Goal: Task Accomplishment & Management: Manage account settings

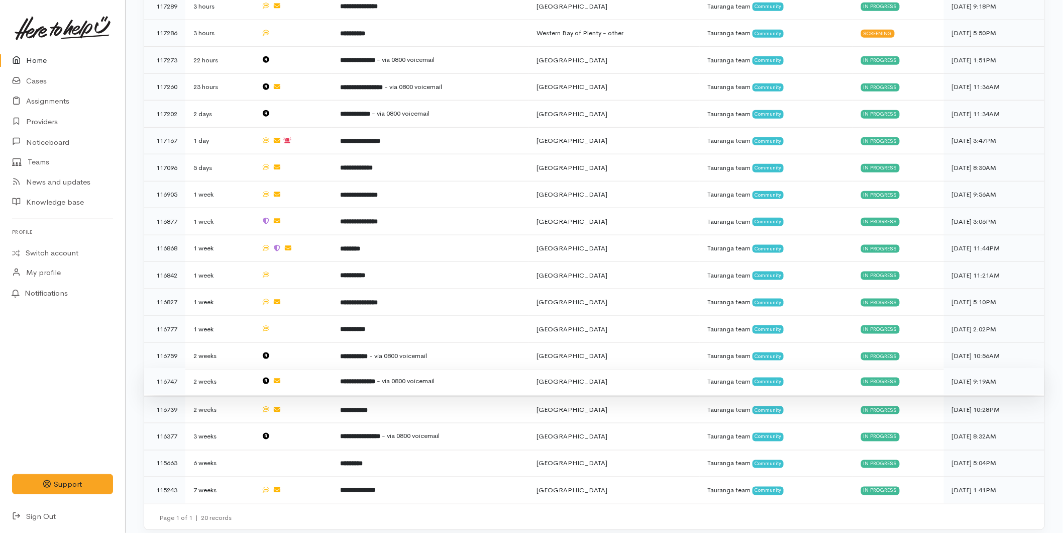
scroll to position [29, 0]
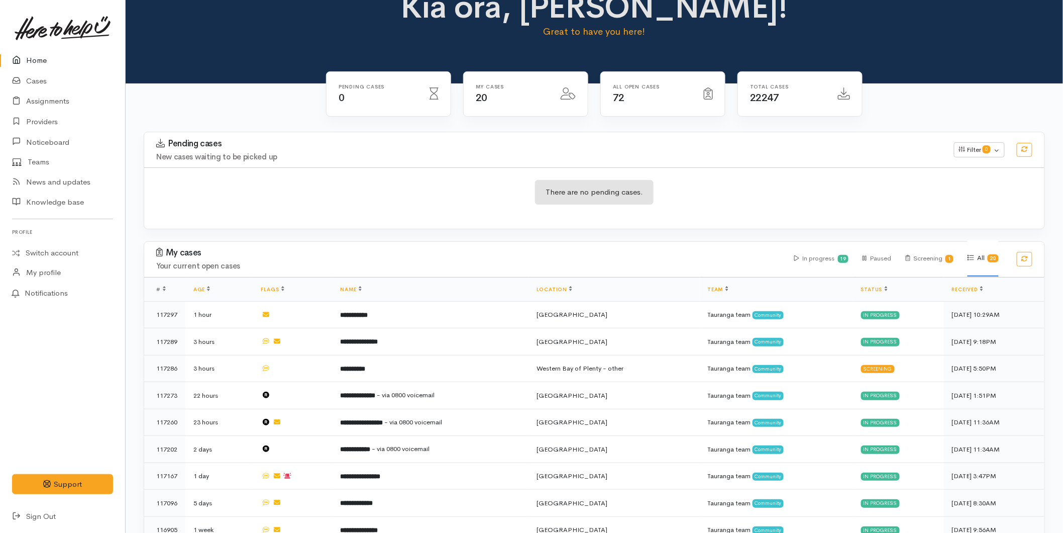
click at [47, 53] on link "Home" at bounding box center [62, 60] width 125 height 21
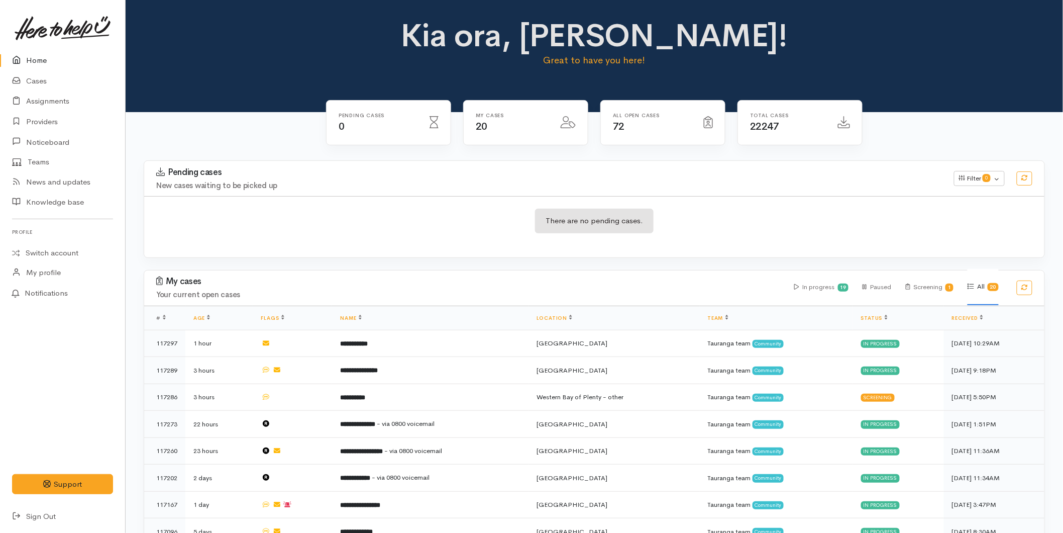
click at [36, 57] on link "Home" at bounding box center [62, 60] width 125 height 21
drag, startPoint x: 51, startPoint y: 62, endPoint x: 19, endPoint y: 89, distance: 42.5
click at [51, 62] on link "Home" at bounding box center [62, 60] width 125 height 21
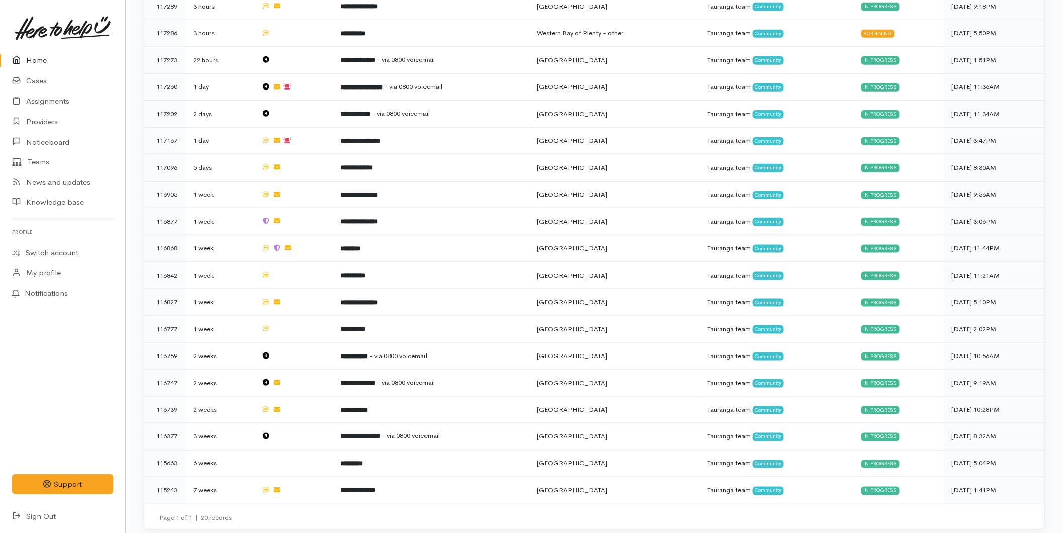
click at [30, 58] on link "Home" at bounding box center [62, 60] width 125 height 21
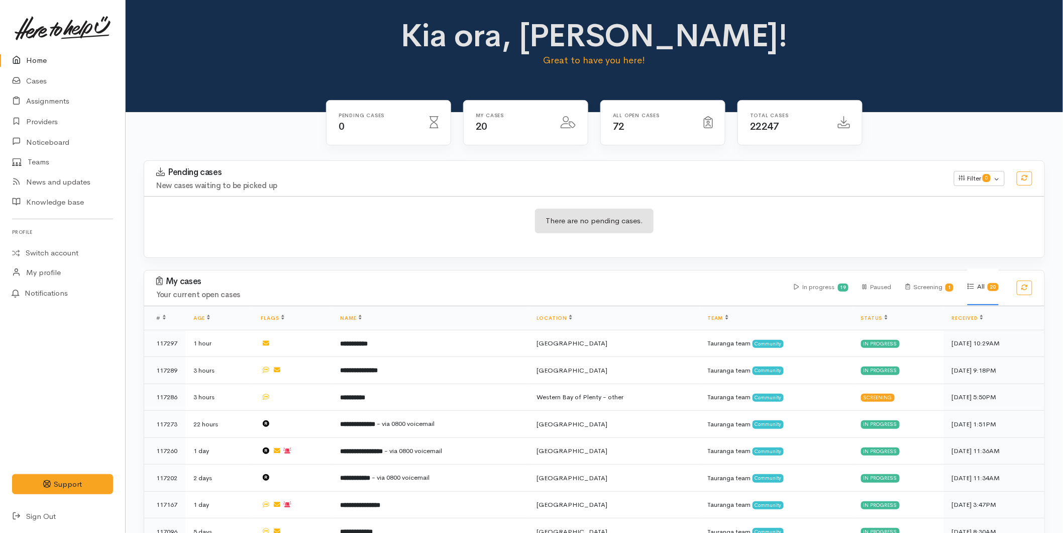
click at [41, 59] on link "Home" at bounding box center [62, 60] width 125 height 21
click at [26, 58] on link "Home" at bounding box center [62, 60] width 125 height 21
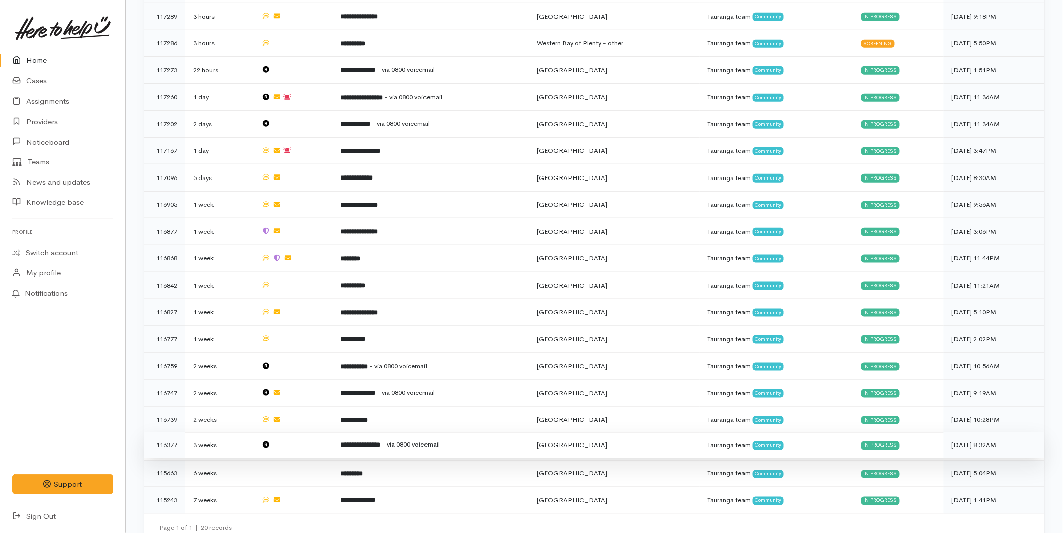
scroll to position [364, 0]
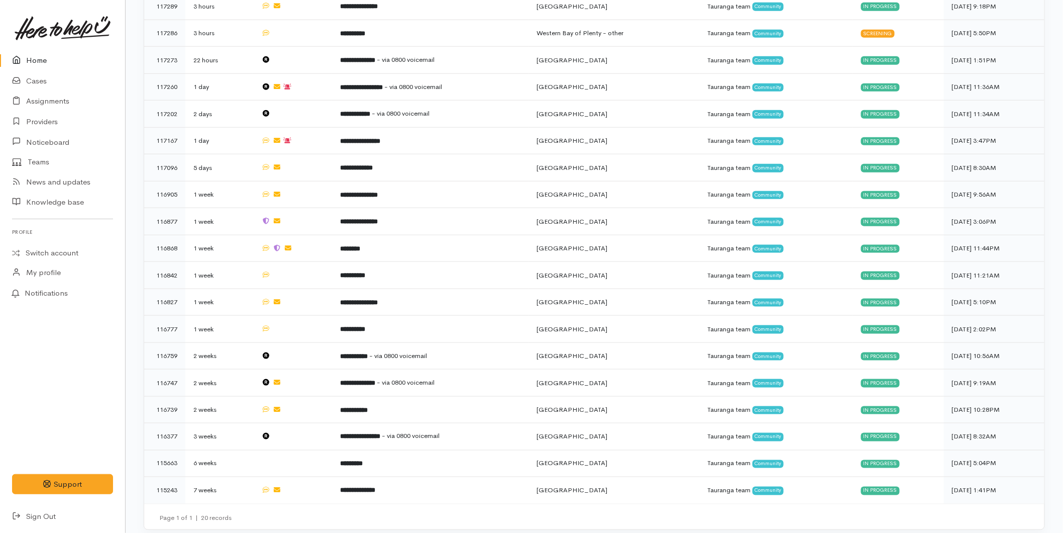
click at [36, 56] on link "Home" at bounding box center [62, 60] width 125 height 21
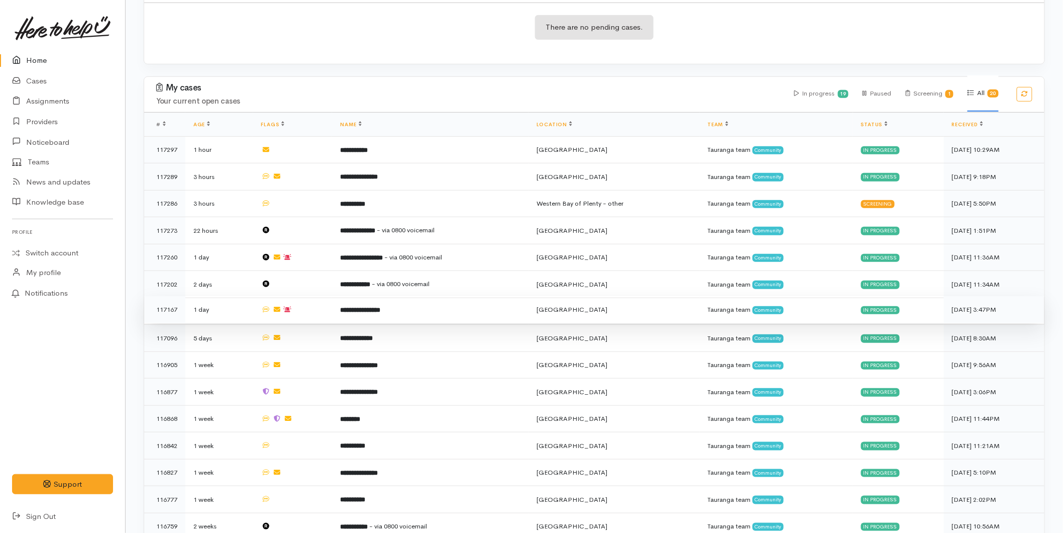
scroll to position [364, 0]
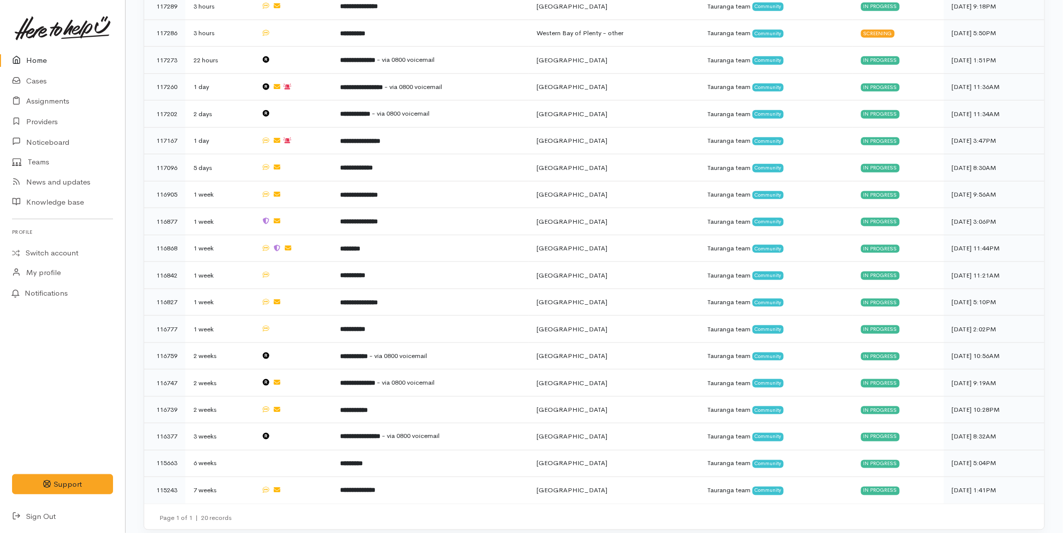
click at [56, 54] on link "Home" at bounding box center [62, 60] width 125 height 21
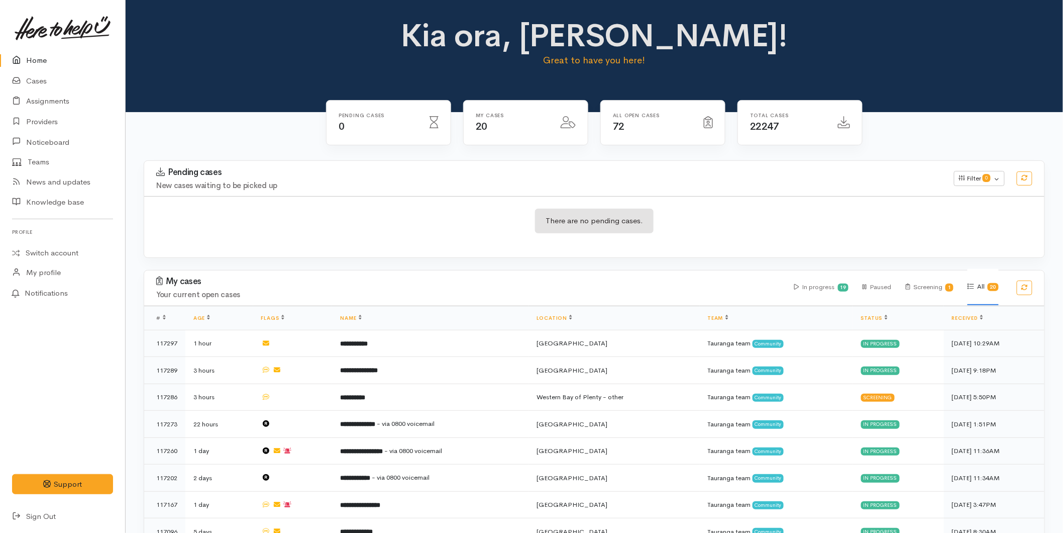
click at [56, 60] on link "Home" at bounding box center [62, 60] width 125 height 21
click at [35, 57] on link "Home" at bounding box center [62, 60] width 125 height 21
click at [23, 78] on icon at bounding box center [19, 81] width 14 height 13
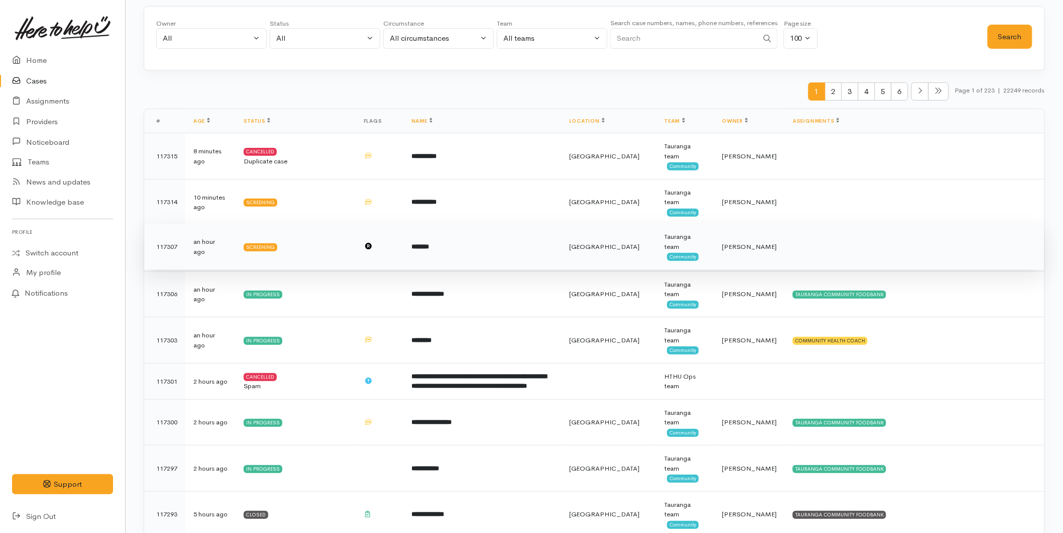
scroll to position [112, 0]
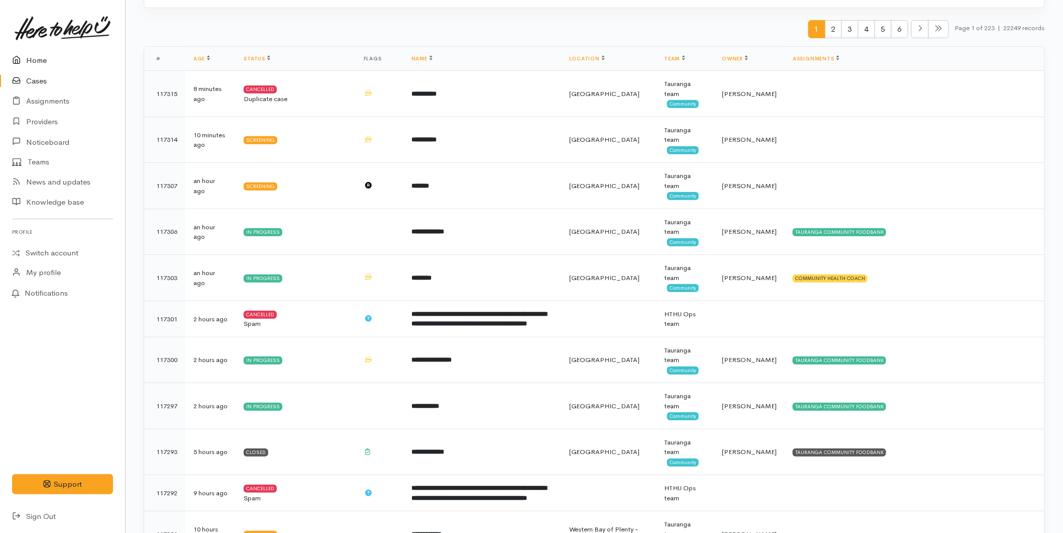
click at [34, 59] on link "Home" at bounding box center [62, 60] width 125 height 21
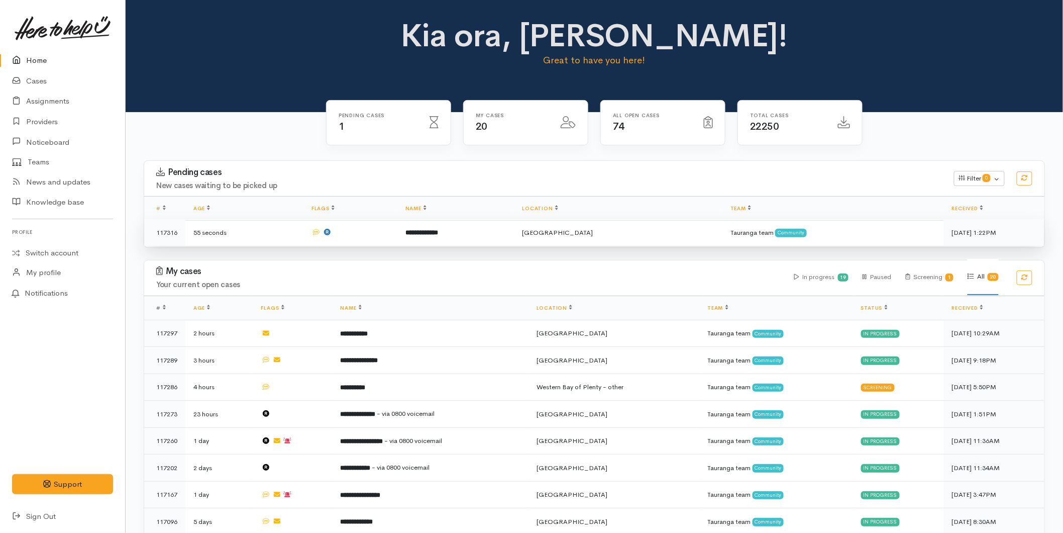
click at [426, 234] on b "**********" at bounding box center [422, 232] width 33 height 7
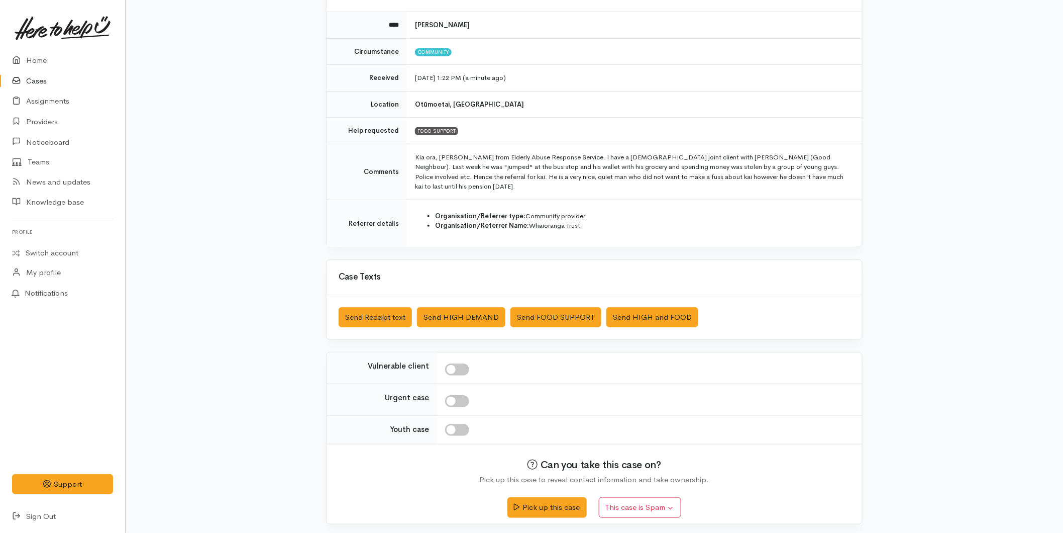
scroll to position [116, 0]
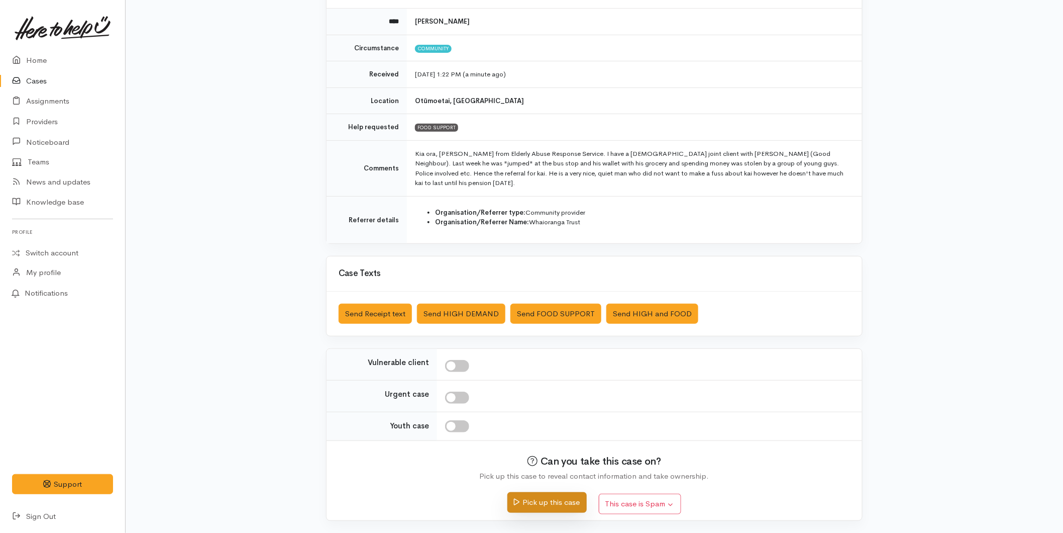
click at [535, 495] on button "Pick up this case" at bounding box center [547, 502] width 79 height 21
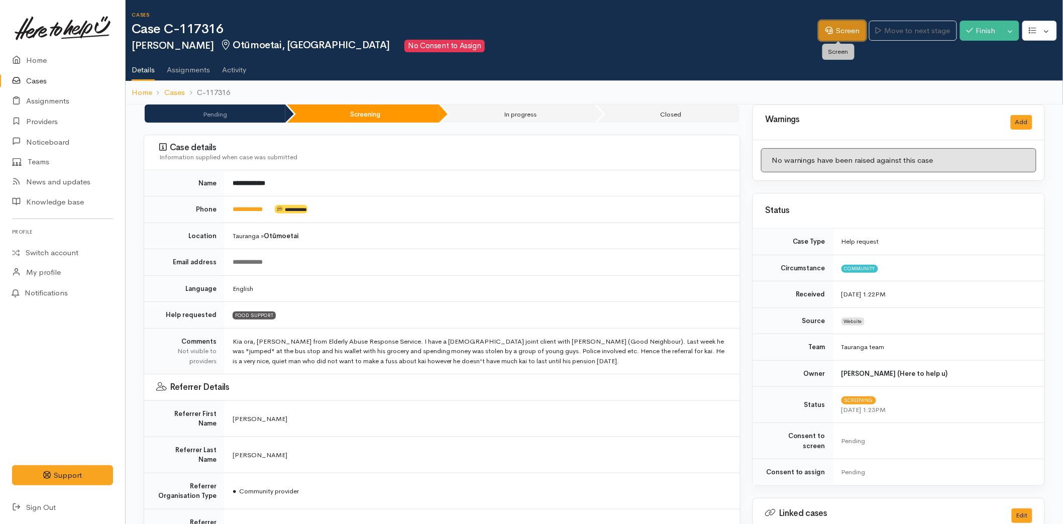
click at [837, 34] on link "Screen" at bounding box center [842, 31] width 47 height 21
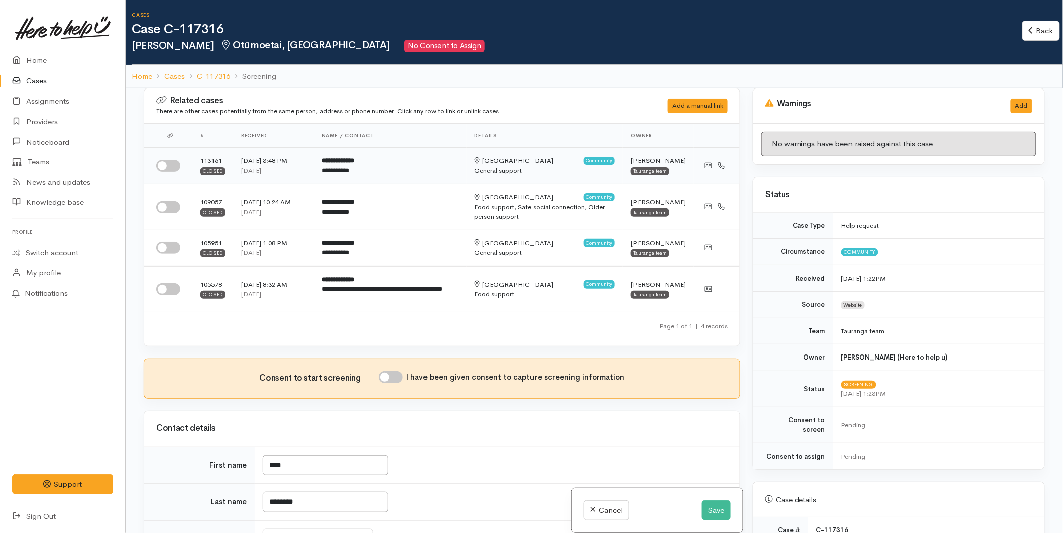
click at [165, 168] on input "checkbox" at bounding box center [168, 166] width 24 height 12
checkbox input "true"
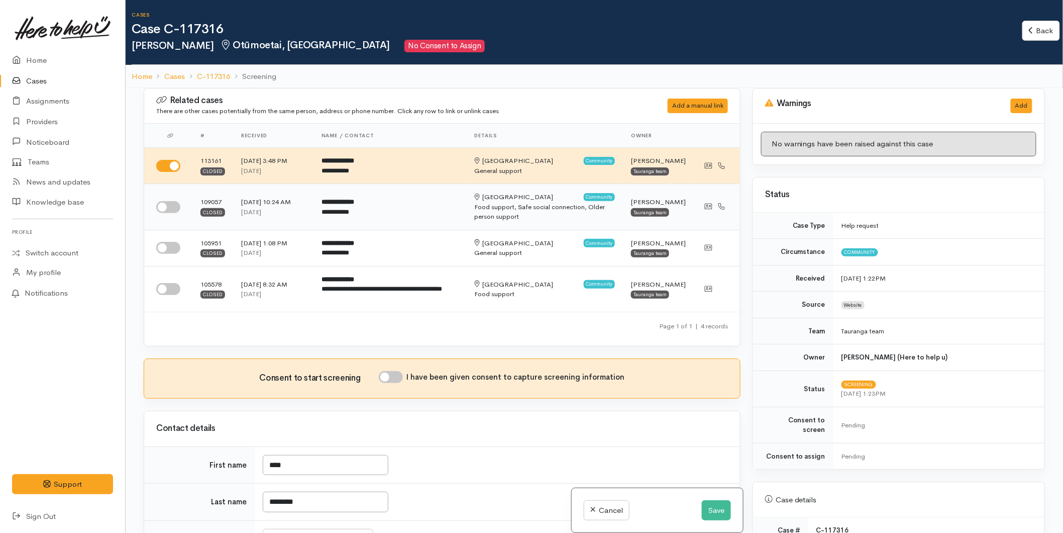
click at [168, 213] on input "checkbox" at bounding box center [168, 207] width 24 height 12
checkbox input "true"
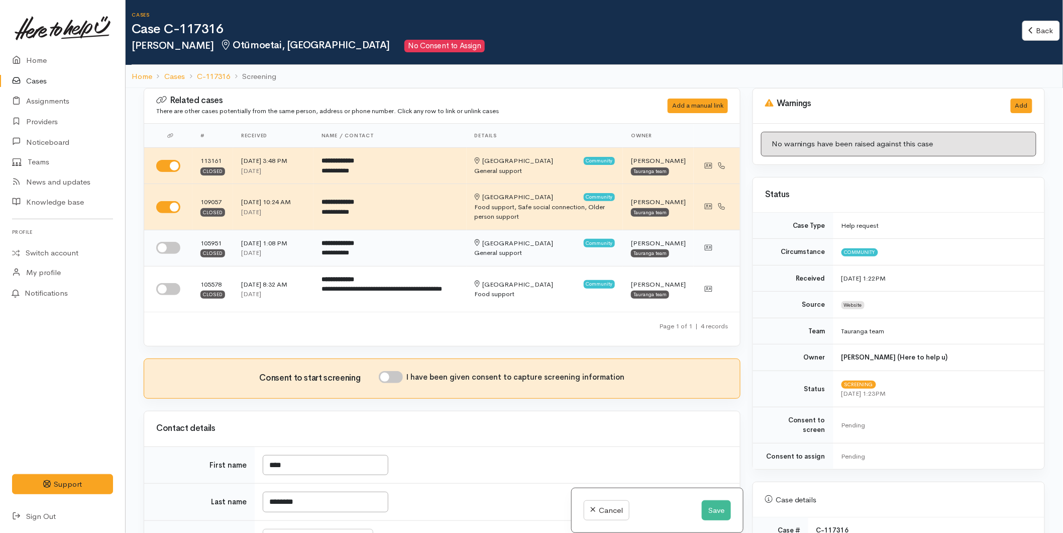
click at [169, 254] on input "checkbox" at bounding box center [168, 248] width 24 height 12
checkbox input "true"
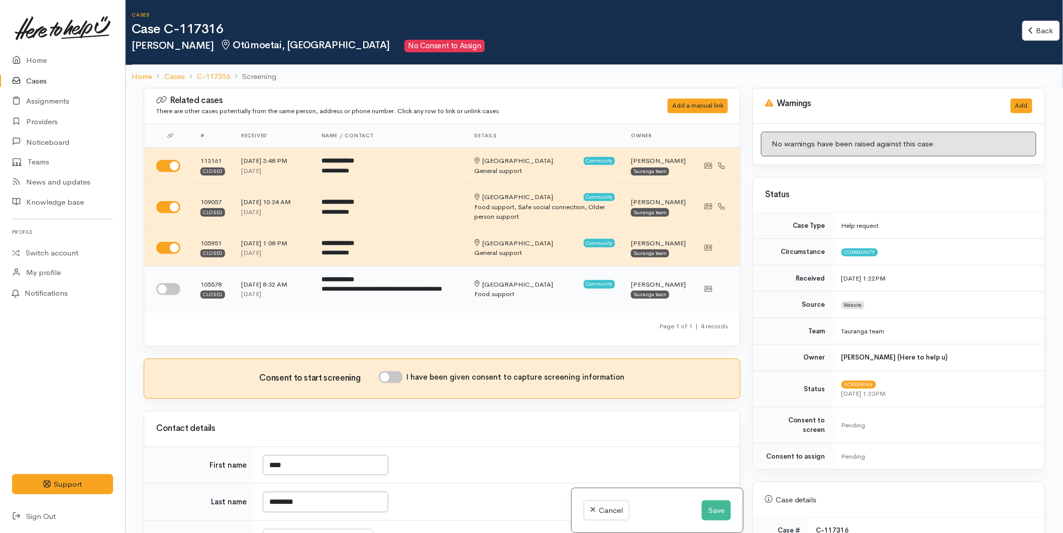
drag, startPoint x: 167, startPoint y: 308, endPoint x: 254, endPoint y: 315, distance: 87.2
click at [167, 295] on input "checkbox" at bounding box center [168, 289] width 24 height 12
checkbox input "true"
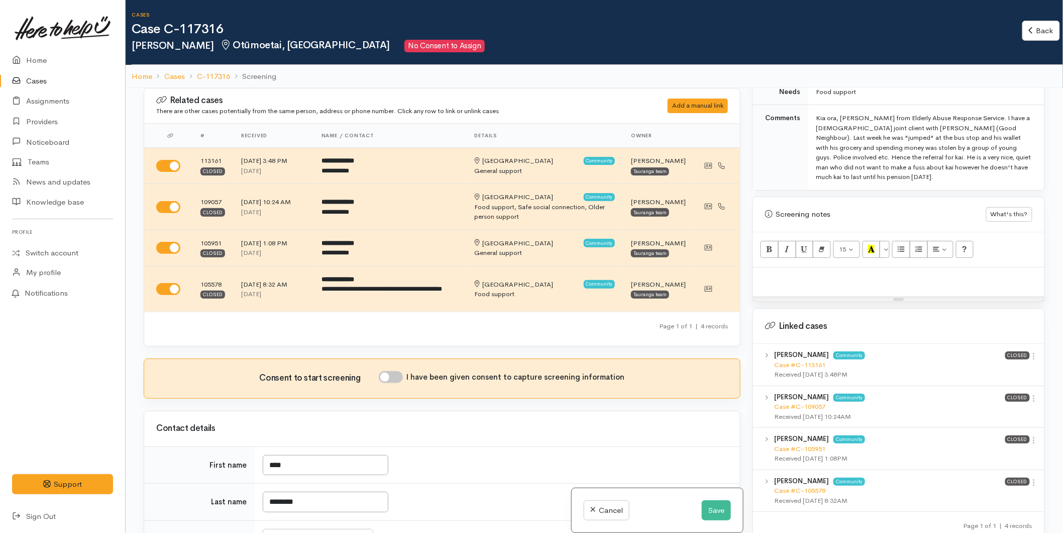
scroll to position [633, 0]
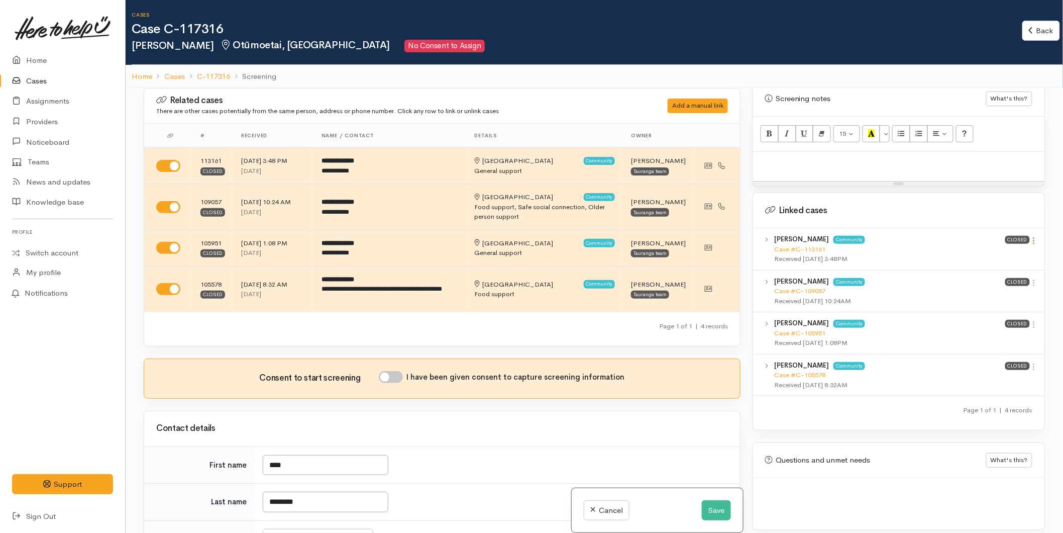
click at [1031, 236] on icon at bounding box center [1034, 240] width 9 height 9
click at [1000, 252] on link "View case" at bounding box center [998, 260] width 79 height 16
click at [1033, 236] on icon at bounding box center [1034, 240] width 9 height 9
click at [1007, 252] on link "View case" at bounding box center [998, 260] width 79 height 16
click at [1032, 278] on icon at bounding box center [1034, 282] width 9 height 9
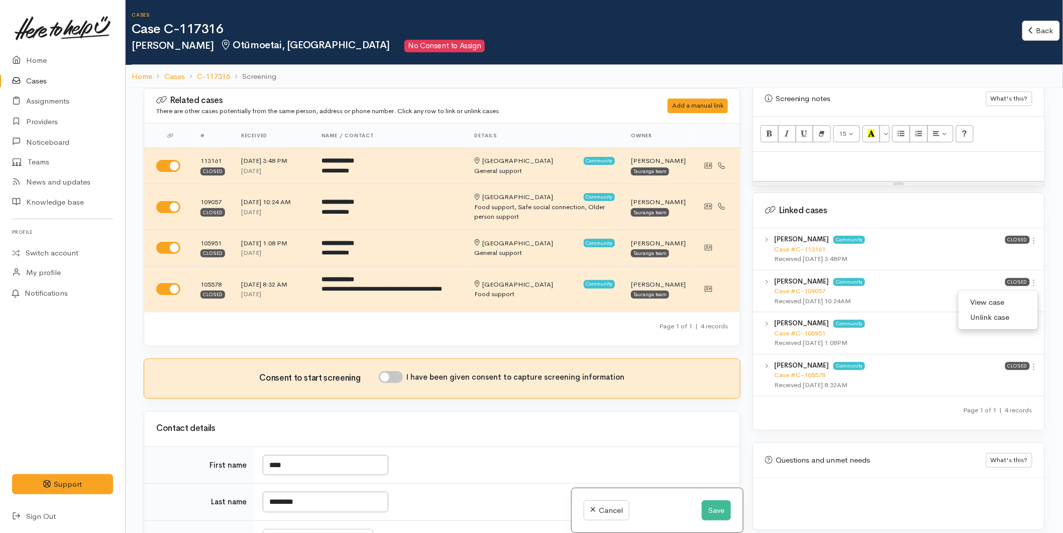
click at [999, 295] on link "View case" at bounding box center [998, 303] width 79 height 16
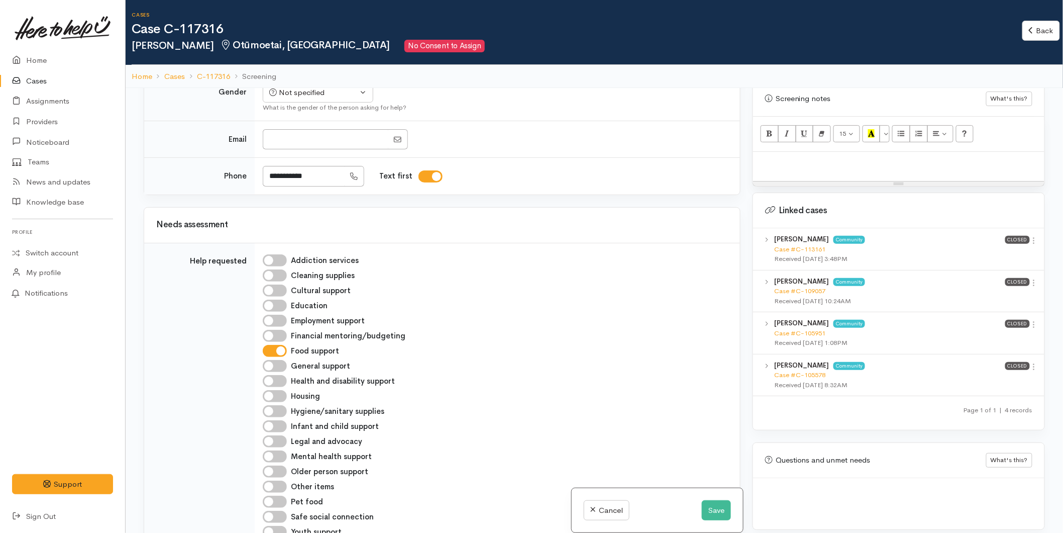
scroll to position [223, 0]
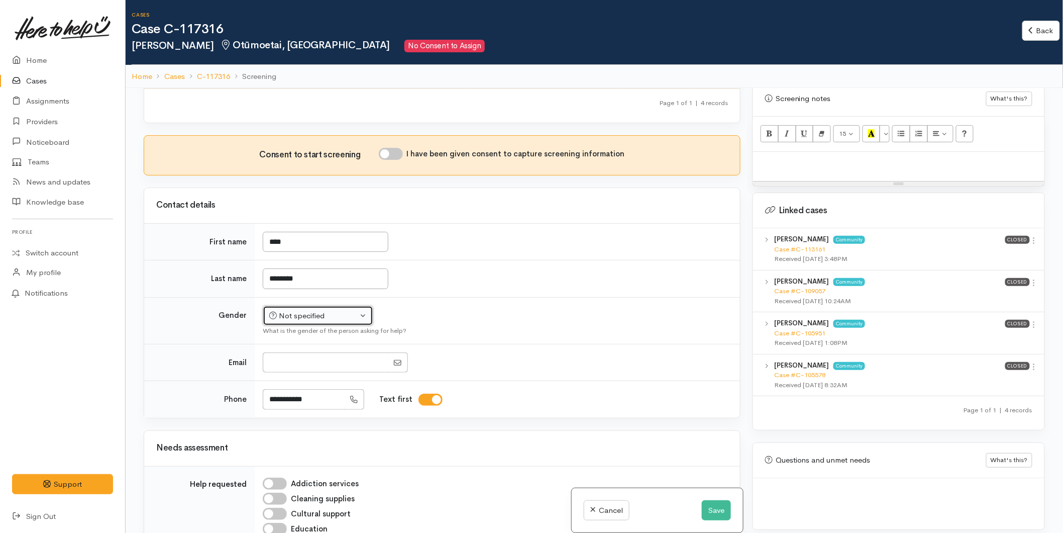
click at [287, 322] on div "Not specified" at bounding box center [313, 316] width 88 height 12
click at [294, 360] on span "Male" at bounding box center [327, 354] width 86 height 12
select select "Male"
click at [1036, 273] on div "Neil Pedersen Community Case #C-109057 Received 31 Jan 2025 10:24AM Closed View…" at bounding box center [898, 291] width 291 height 42
click at [1033, 278] on icon at bounding box center [1034, 282] width 9 height 9
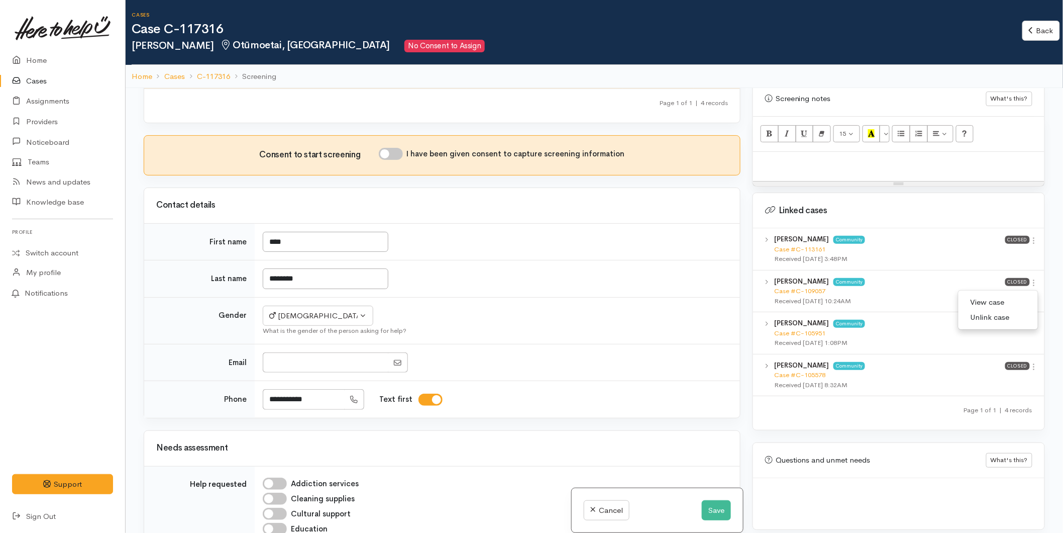
click at [1011, 295] on link "View case" at bounding box center [998, 303] width 79 height 16
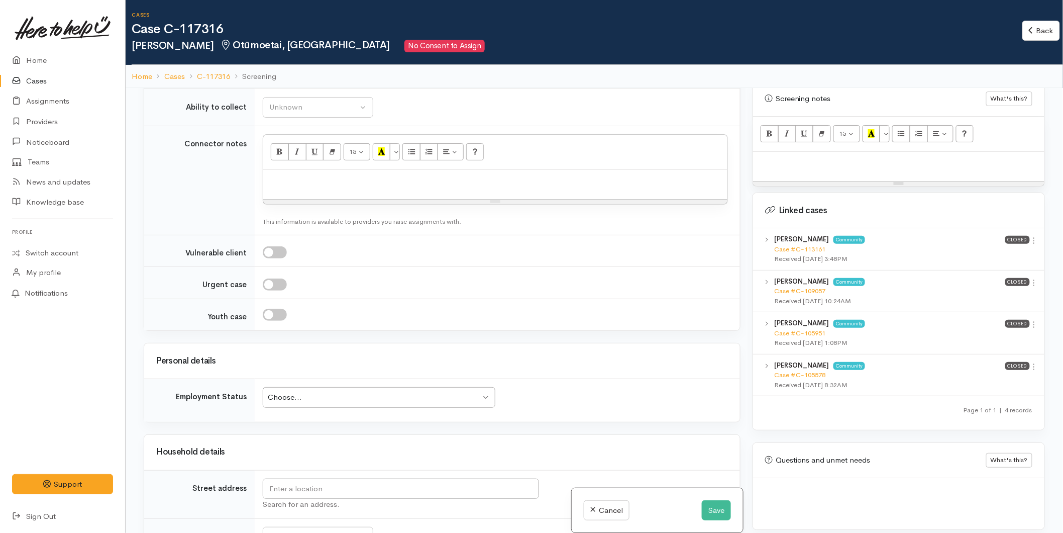
scroll to position [1005, 0]
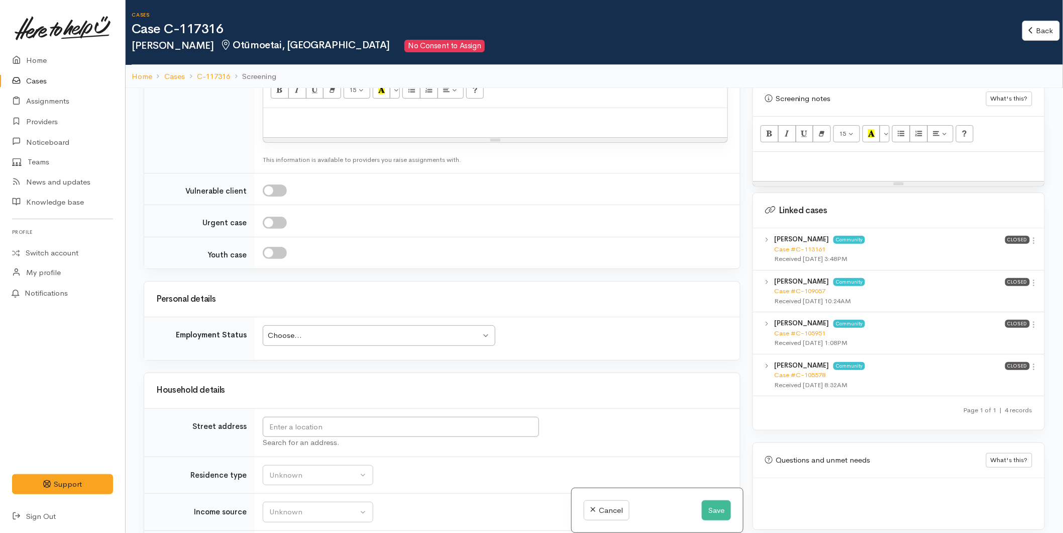
click at [289, 341] on div "Choose..." at bounding box center [374, 336] width 213 height 12
click at [308, 437] on input "text" at bounding box center [401, 427] width 276 height 21
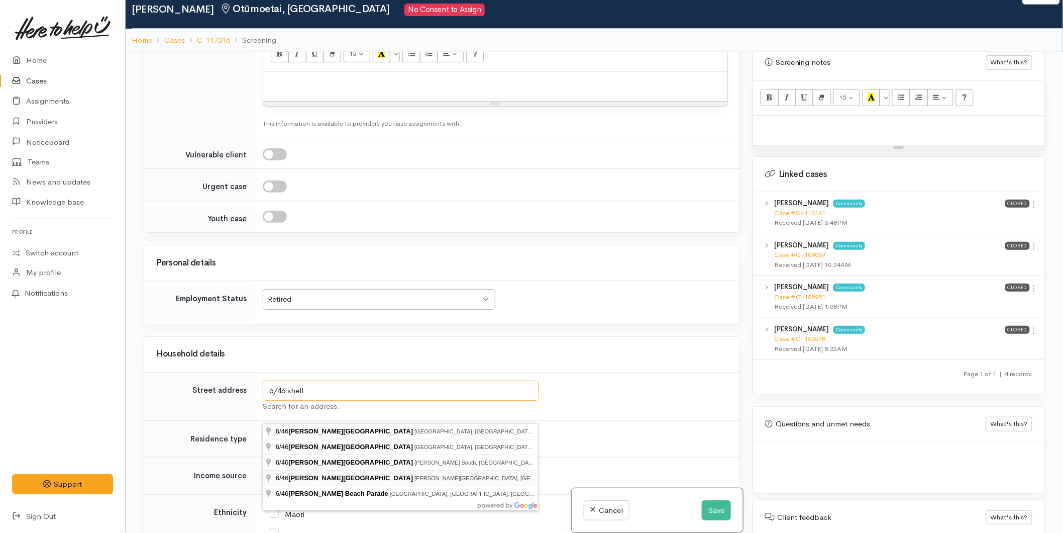
scroll to position [56, 0]
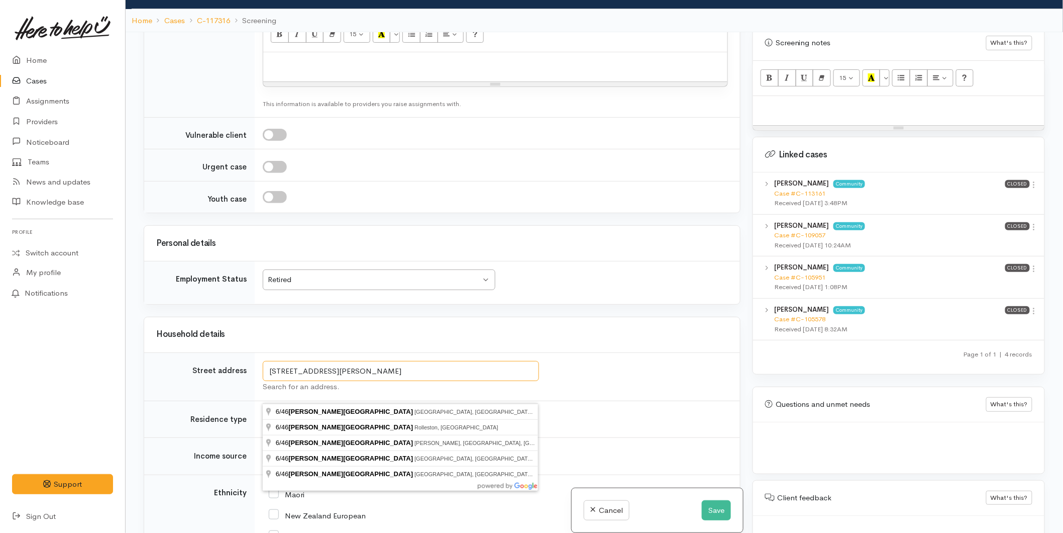
type input "6/46 shelley street"
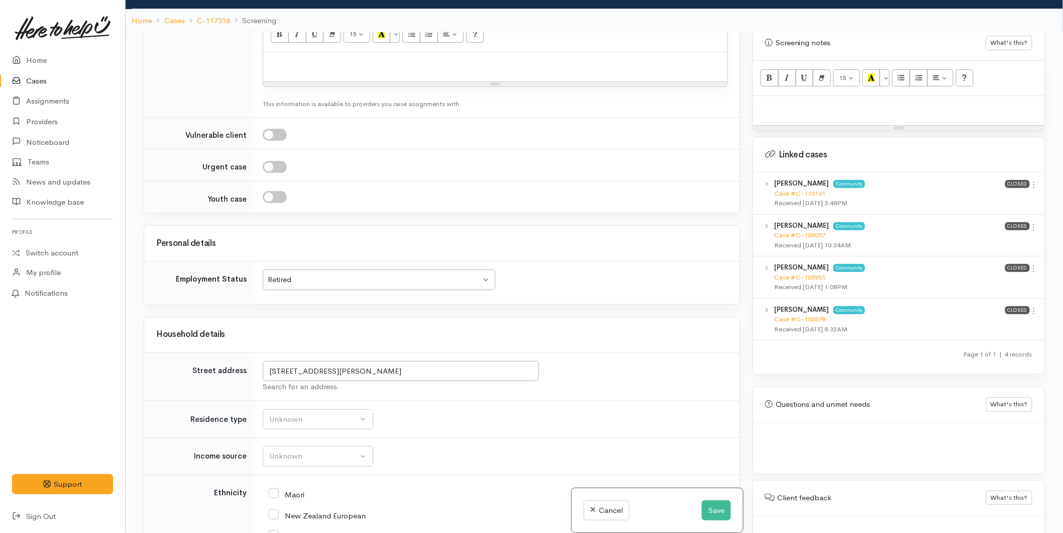
click at [288, 69] on p at bounding box center [495, 63] width 454 height 12
click at [796, 84] on div "15 8 9 10 11 12 14 18 24 36 Background Color Transparent Select #ffff00 Text Co…" at bounding box center [898, 78] width 291 height 35
click at [795, 101] on p at bounding box center [898, 107] width 281 height 12
paste div
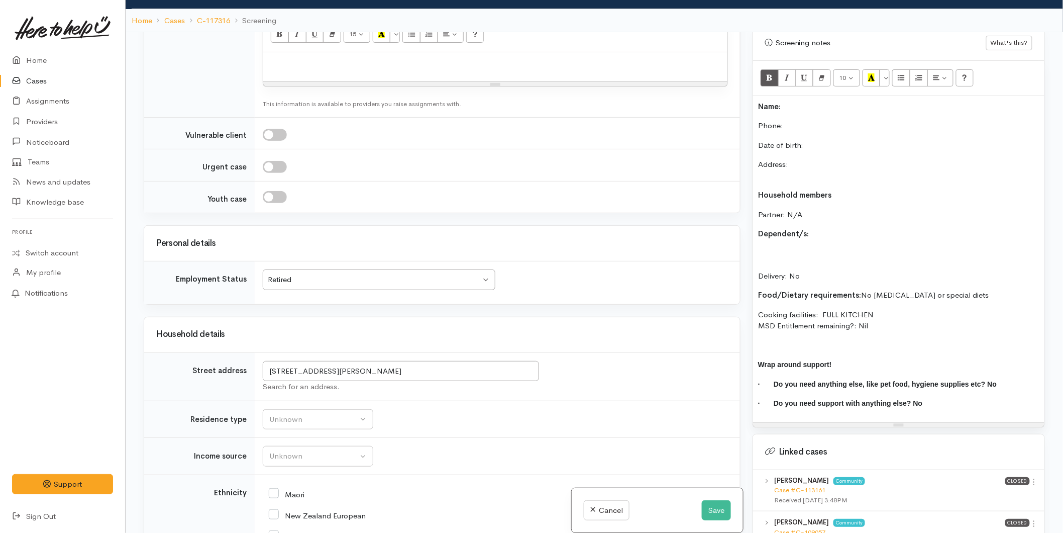
click at [796, 101] on p "Name:" at bounding box center [898, 107] width 281 height 12
click at [817, 120] on p "Phone:" at bounding box center [898, 126] width 281 height 12
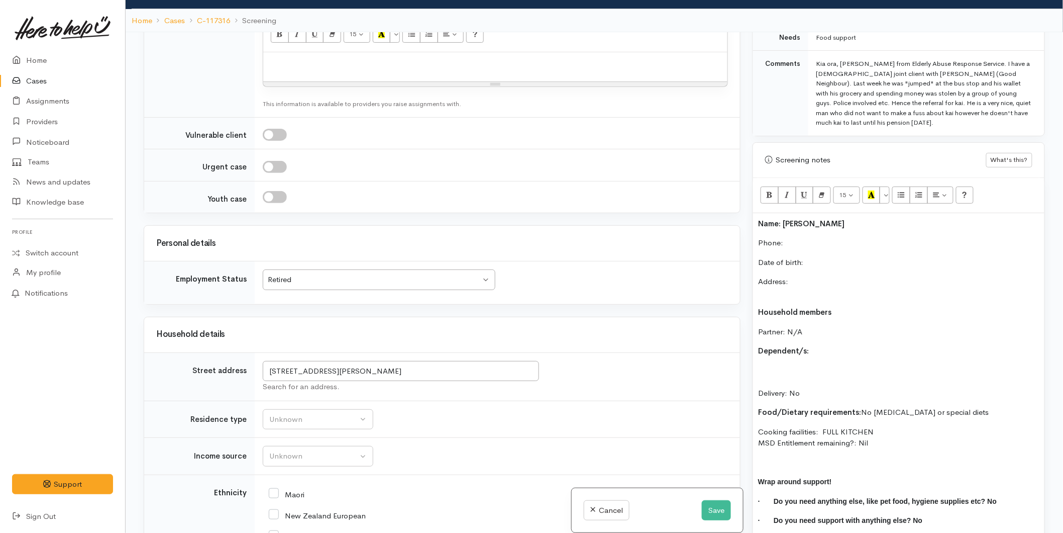
scroll to position [410, 0]
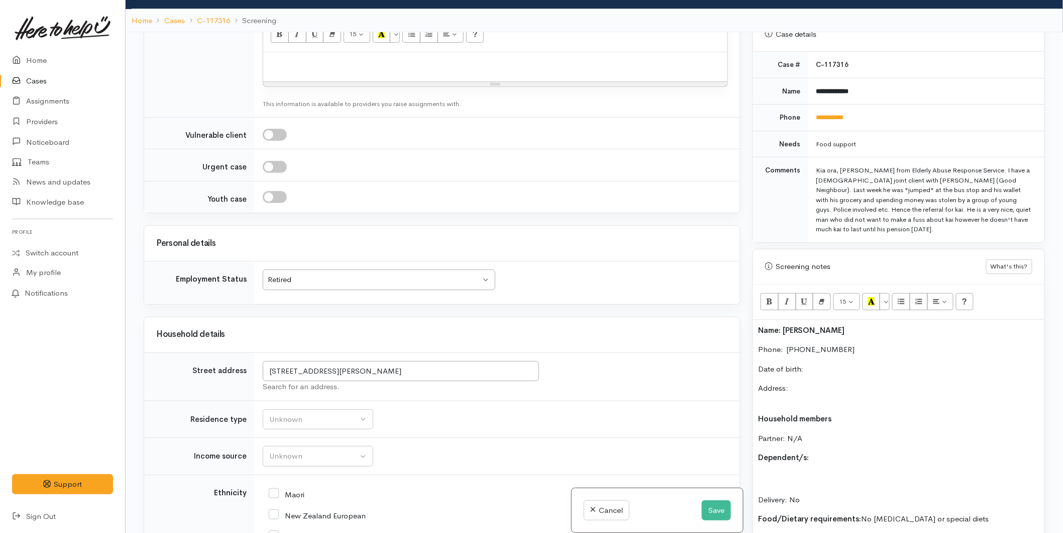
click at [823, 363] on p "Date of birth:" at bounding box center [898, 369] width 281 height 12
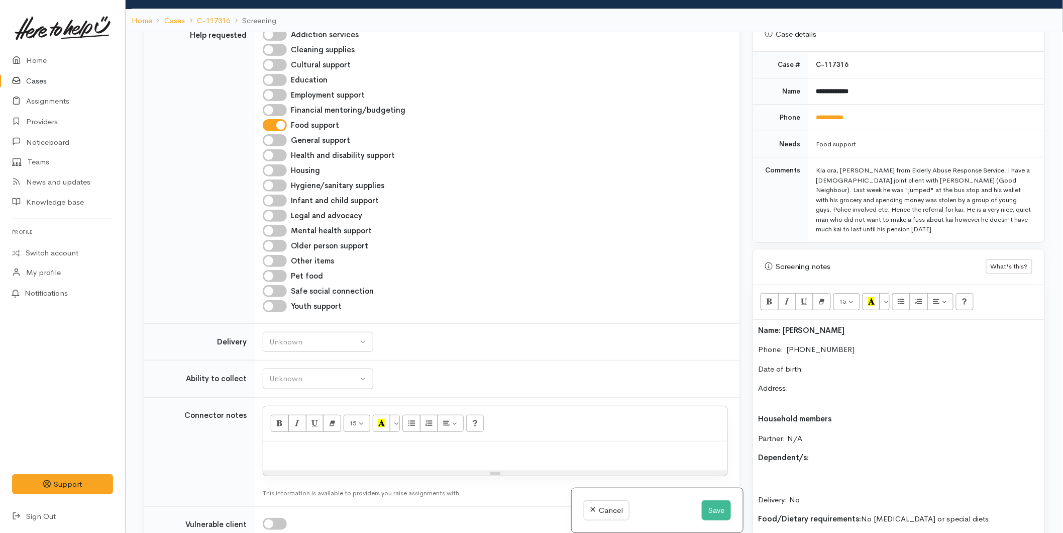
scroll to position [614, 0]
drag, startPoint x: 817, startPoint y: 358, endPoint x: 730, endPoint y: 359, distance: 87.0
click at [730, 359] on div "Related cases There are other cases potentially from the same person, address o…" at bounding box center [595, 298] width 914 height 533
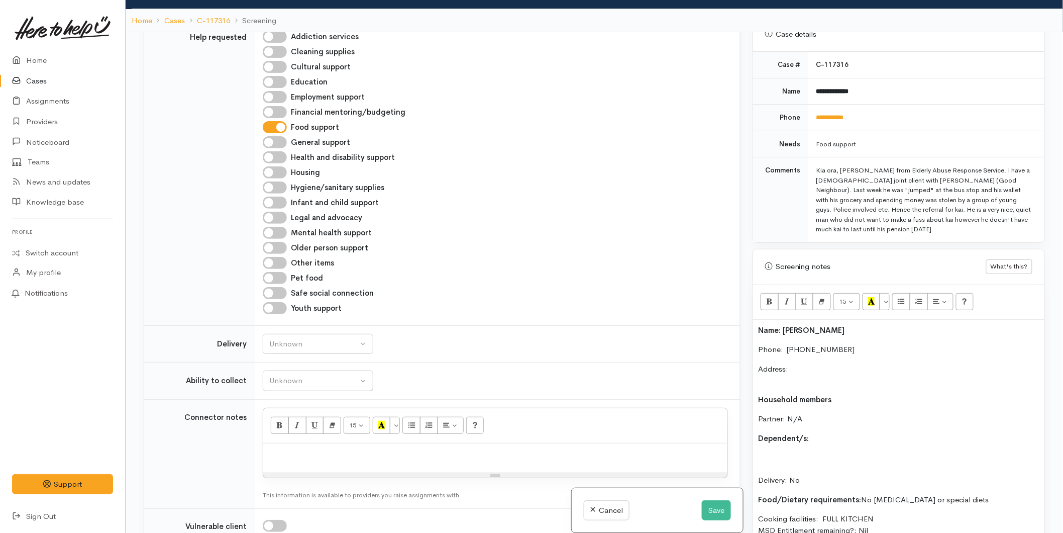
click at [809, 363] on p "Address:" at bounding box center [898, 374] width 281 height 23
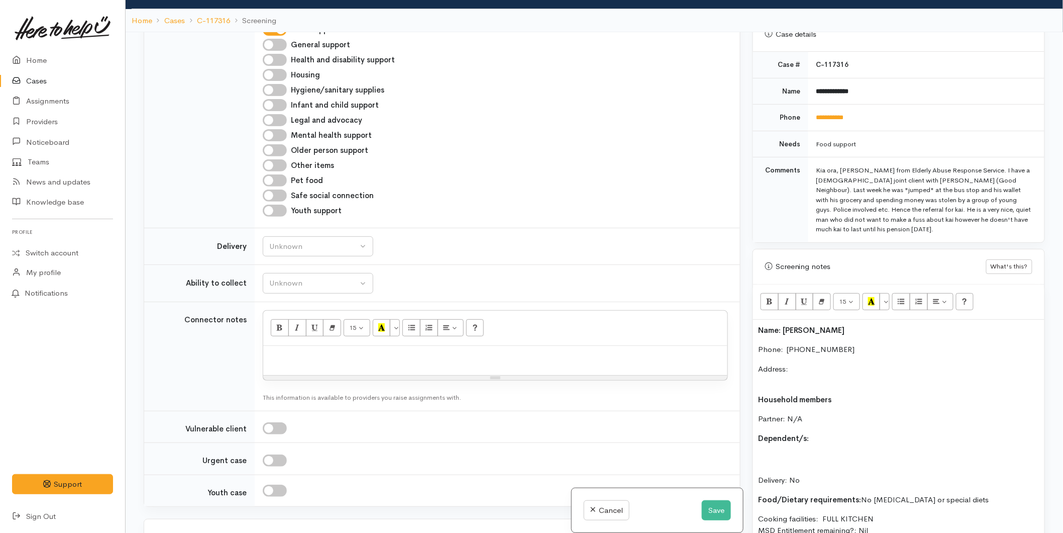
scroll to position [949, 0]
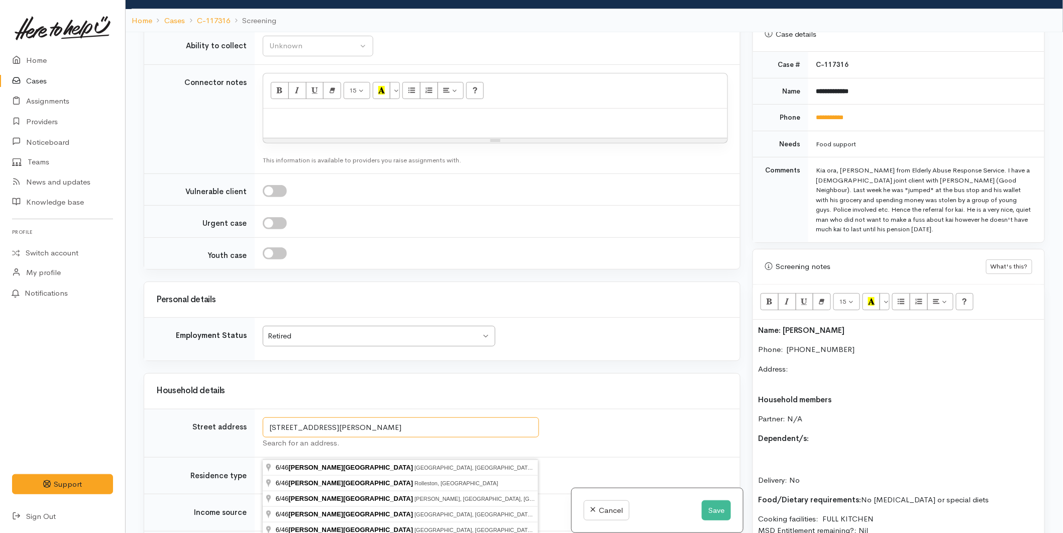
click at [363, 438] on input "6/46 shelley street" at bounding box center [401, 427] width 276 height 21
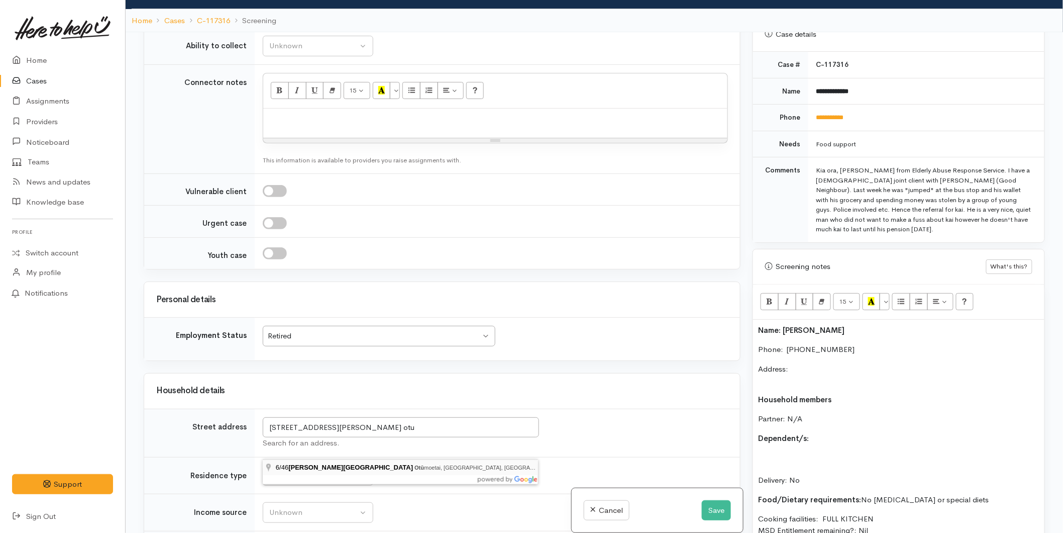
type input "6/46 Shelley Street, Otūmoetai, Tauranga, New Zealand"
drag, startPoint x: 476, startPoint y: 447, endPoint x: 261, endPoint y: 456, distance: 215.3
click at [261, 456] on td "6/46 Shelley Street, Otūmoetai, Tauranga, New Zealand Search for an address." at bounding box center [497, 433] width 485 height 48
click at [802, 365] on p "Address:" at bounding box center [898, 374] width 281 height 23
click at [804, 363] on p "Address:" at bounding box center [898, 374] width 281 height 23
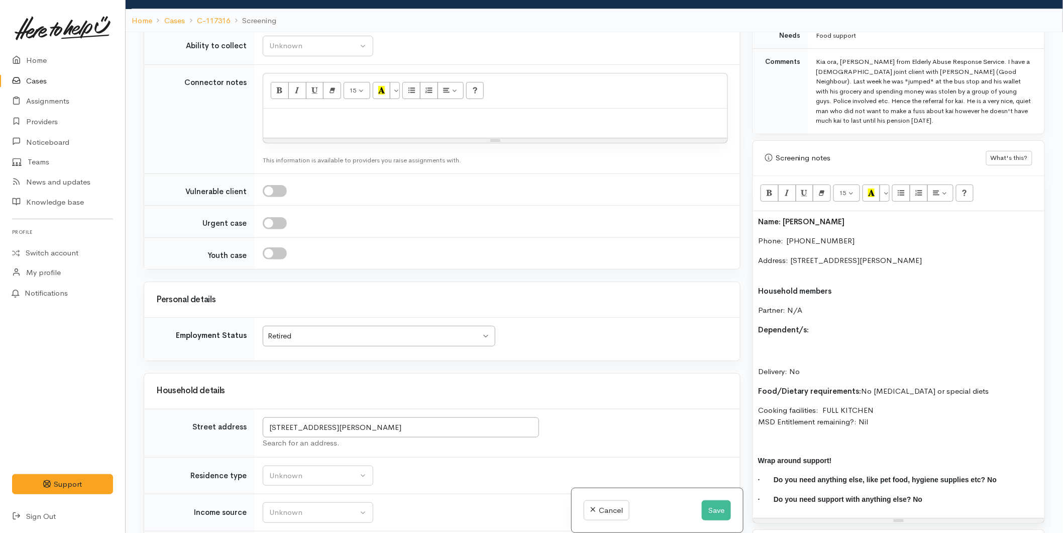
scroll to position [521, 0]
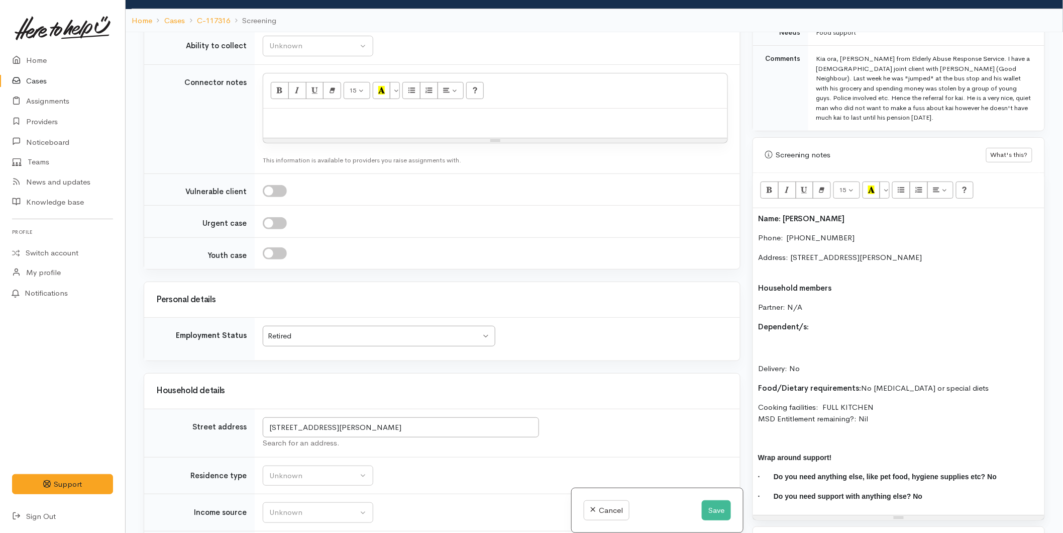
click at [800, 260] on p "Address: 6/46 Shelley Street, Otūmoetai, Tauranga, New Zealand" at bounding box center [898, 263] width 281 height 23
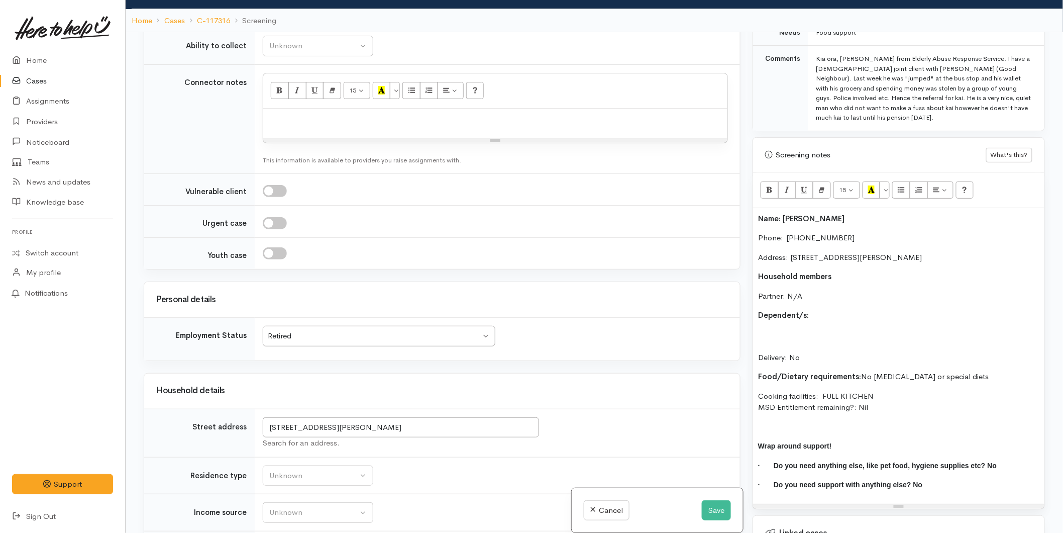
click at [830, 310] on p "Dependent/s:" at bounding box center [898, 316] width 281 height 12
drag, startPoint x: 774, startPoint y: 328, endPoint x: 765, endPoint y: 327, distance: 9.6
click at [765, 329] on p "Delivery: No" at bounding box center [898, 346] width 281 height 34
drag, startPoint x: 902, startPoint y: 400, endPoint x: 729, endPoint y: 203, distance: 261.8
click at [729, 203] on div "Related cases There are other cases potentially from the same person, address o…" at bounding box center [595, 298] width 914 height 533
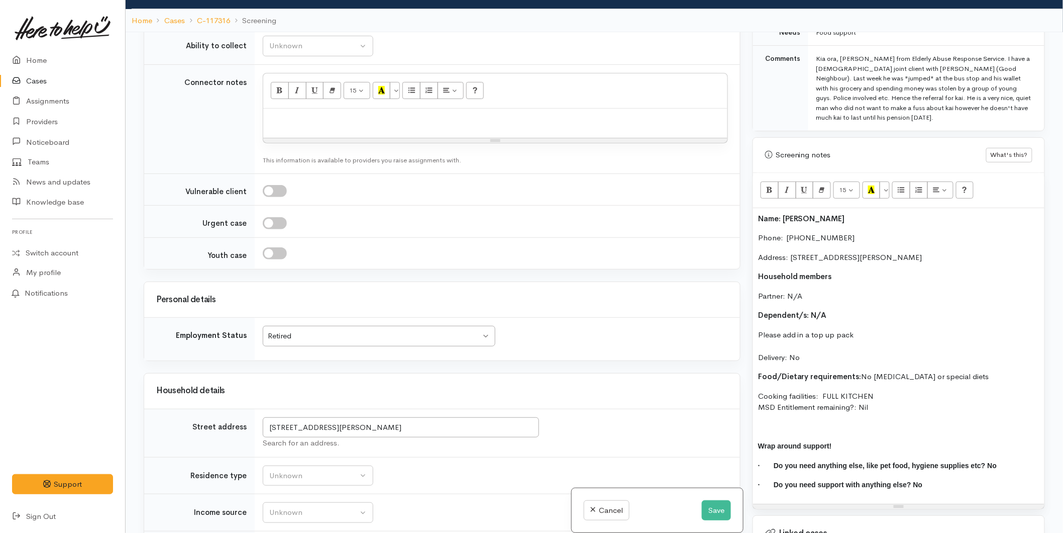
copy div "Name: Neil Pedersen Phone:  02102969118 Address: 6/46 Shelley Street, Otūmoetai…"
click at [838, 398] on p "Cooking facilities: FULL KITCHEN MSD Entitlement remaining?: Nil" at bounding box center [898, 402] width 281 height 23
click at [800, 410] on div "Name: Neil Pedersen Phone:  02102969118 Address: 6/46 Shelley Street, Otūmoetai…" at bounding box center [898, 356] width 291 height 296
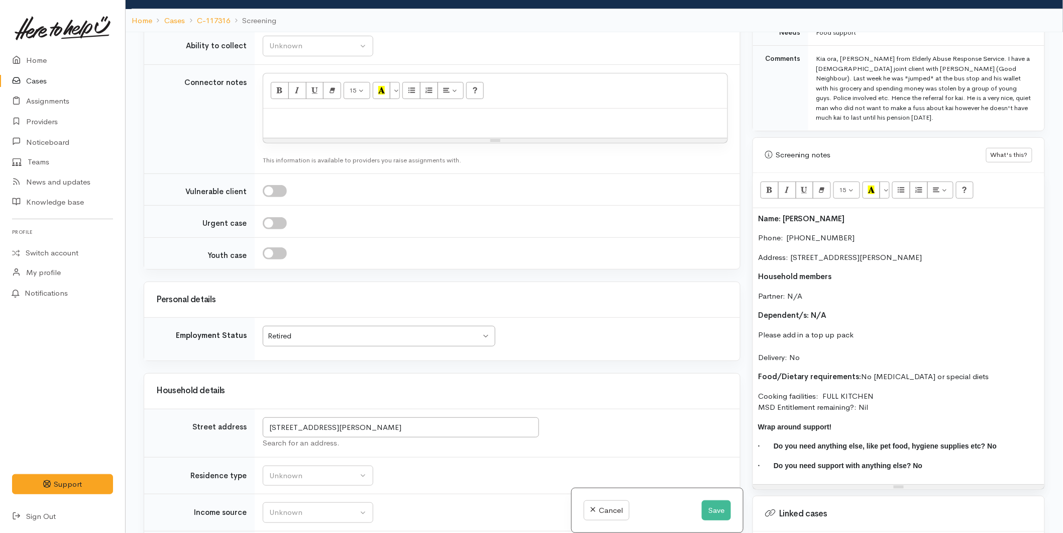
click at [754, 208] on div "Name: Neil Pedersen Phone:  02102969118 Address: 6/46 Shelley Street, Otūmoetai…" at bounding box center [898, 346] width 291 height 276
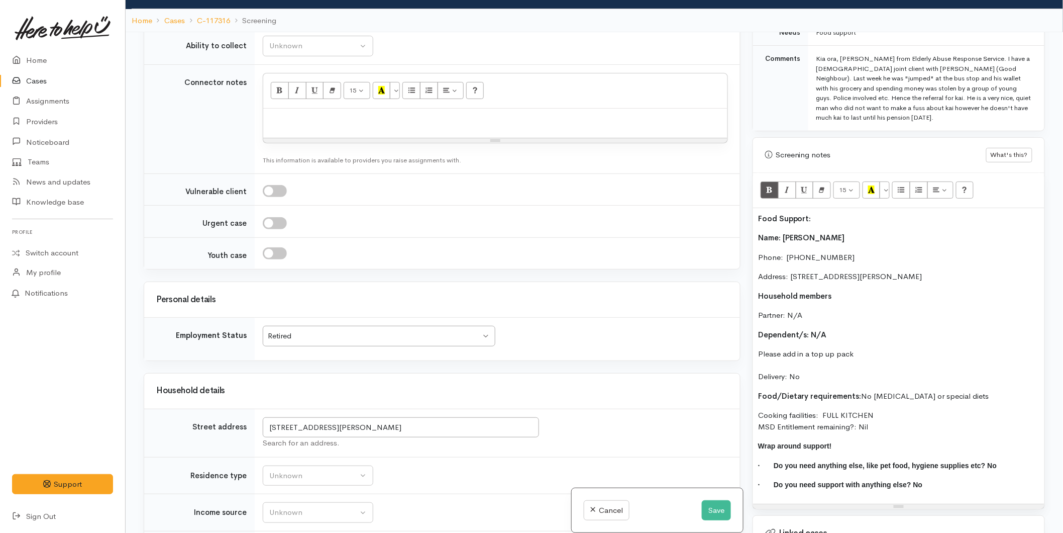
drag, startPoint x: 819, startPoint y: 210, endPoint x: 732, endPoint y: 199, distance: 88.1
click at [714, 207] on div "Related cases There are other cases potentially from the same person, address o…" at bounding box center [595, 298] width 914 height 533
click at [872, 185] on icon "Recent Color" at bounding box center [871, 189] width 7 height 9
click at [755, 228] on div "Food Support: Name: Neil Pedersen Phone:  02102969118 Address: 6/46 Shelley Str…" at bounding box center [898, 356] width 291 height 296
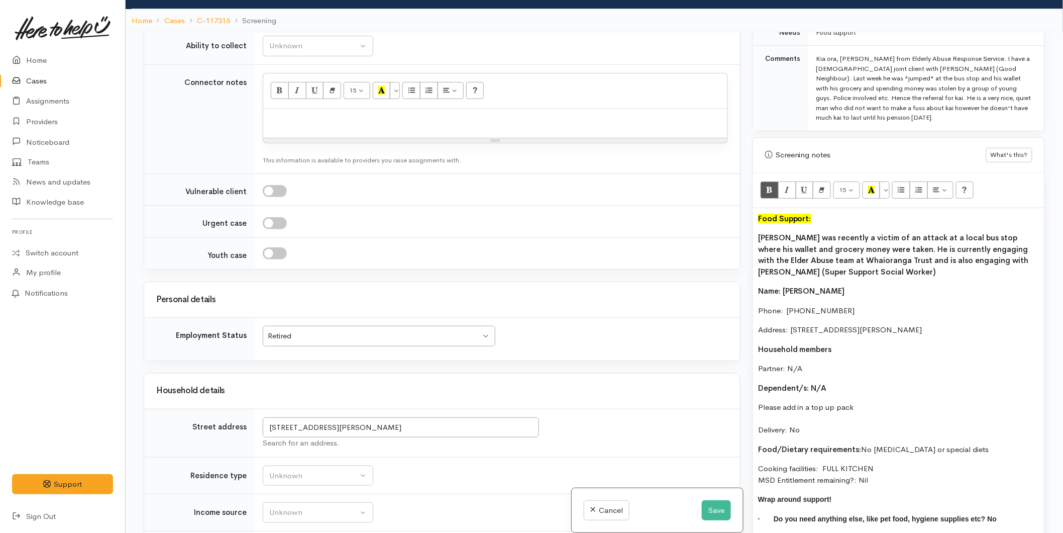
click at [861, 402] on p "Please add in a top up pack Delivery: No" at bounding box center [898, 419] width 281 height 34
click at [812, 402] on p "Please add in a top up pack Delivery: No" at bounding box center [898, 419] width 281 height 34
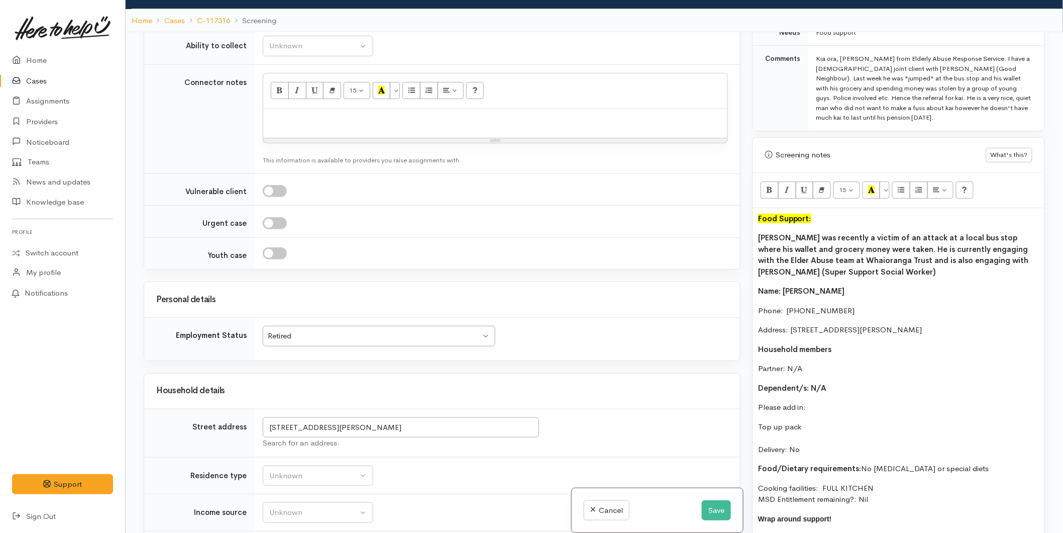
click at [808, 421] on p "Top up pack Delivery: No" at bounding box center [898, 438] width 281 height 34
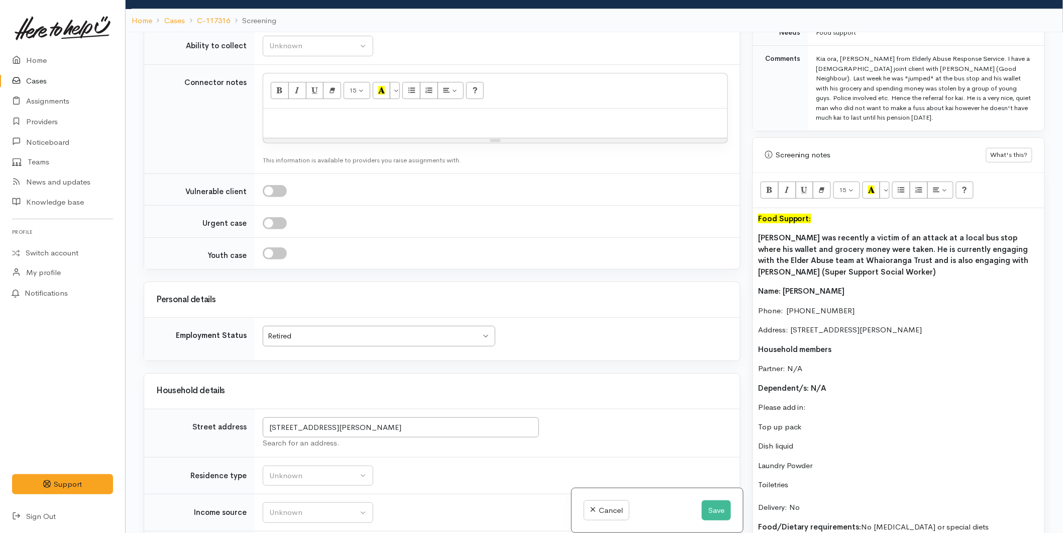
click at [858, 258] on p "Neil was recently a victim of an attack at a local bus stop where his wallet an…" at bounding box center [898, 254] width 281 height 45
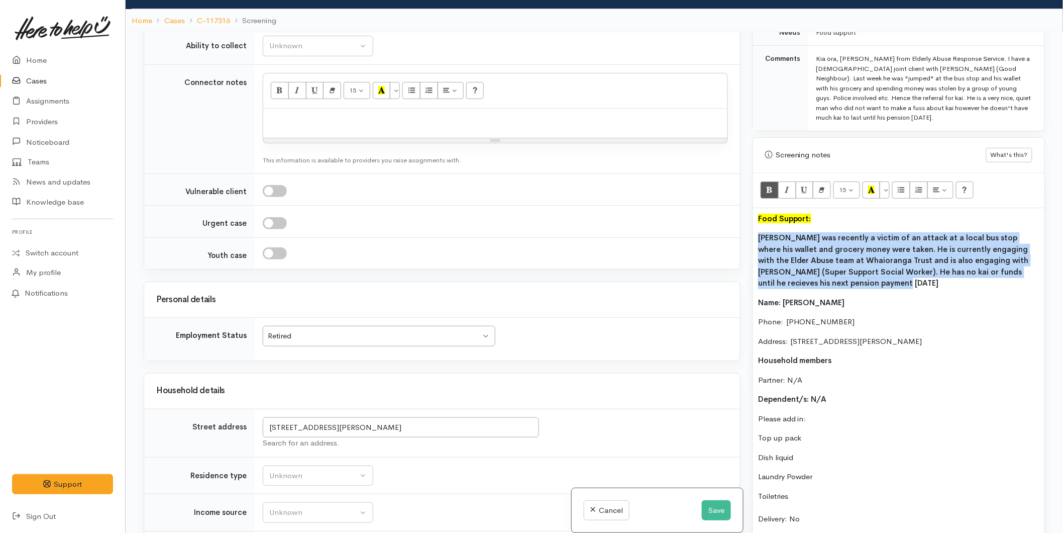
drag, startPoint x: 770, startPoint y: 267, endPoint x: 749, endPoint y: 225, distance: 46.8
click at [749, 225] on div "Warnings Add No warnings have been raised against this case Add Warning Title ●…" at bounding box center [899, 298] width 305 height 533
copy b "Neil was recently a victim of an attack at a local bus stop where his wallet an…"
click at [838, 265] on b "Neil was recently a victim of an attack at a local bus stop where his wallet an…" at bounding box center [893, 260] width 271 height 55
drag, startPoint x: 846, startPoint y: 273, endPoint x: 749, endPoint y: 226, distance: 107.9
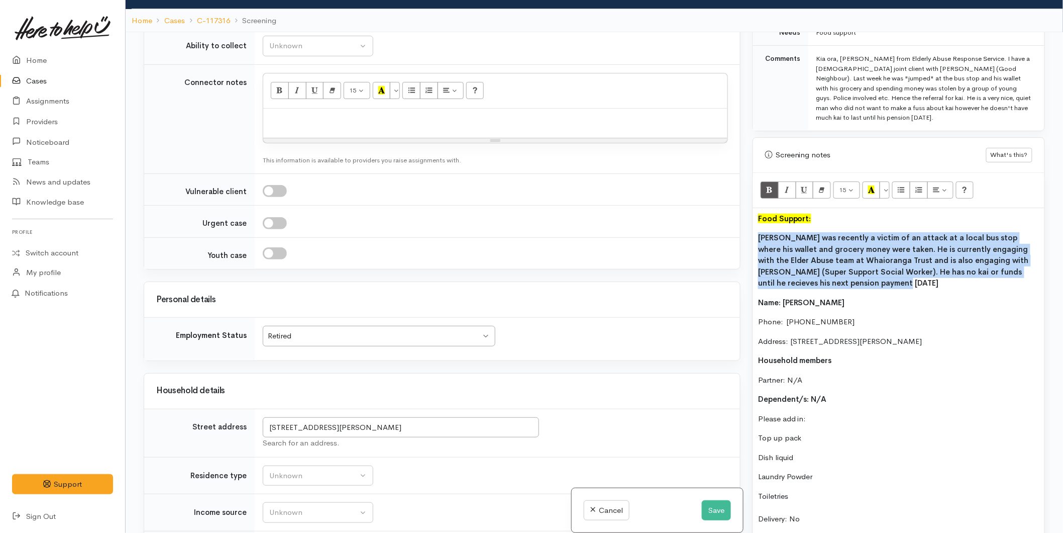
click at [749, 226] on div "Warnings Add No warnings have been raised against this case Add Warning Title ●…" at bounding box center [899, 298] width 305 height 533
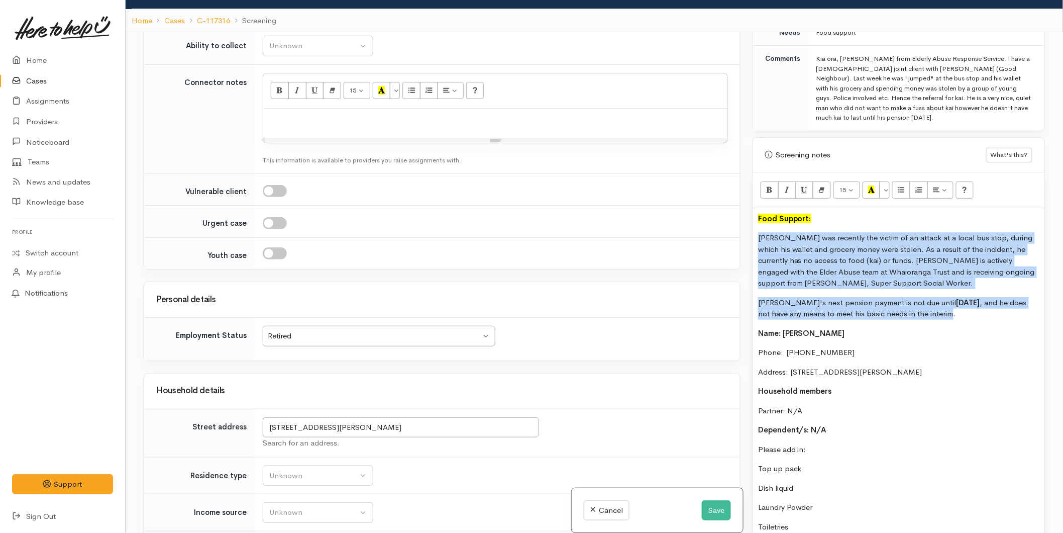
drag, startPoint x: 774, startPoint y: 279, endPoint x: 732, endPoint y: 227, distance: 67.2
click at [732, 227] on div "Related cases There are other cases potentially from the same person, address o…" at bounding box center [595, 298] width 914 height 533
click at [828, 303] on p "Neil's next pension payment is not due until Wednesday , and he does not have a…" at bounding box center [898, 308] width 281 height 23
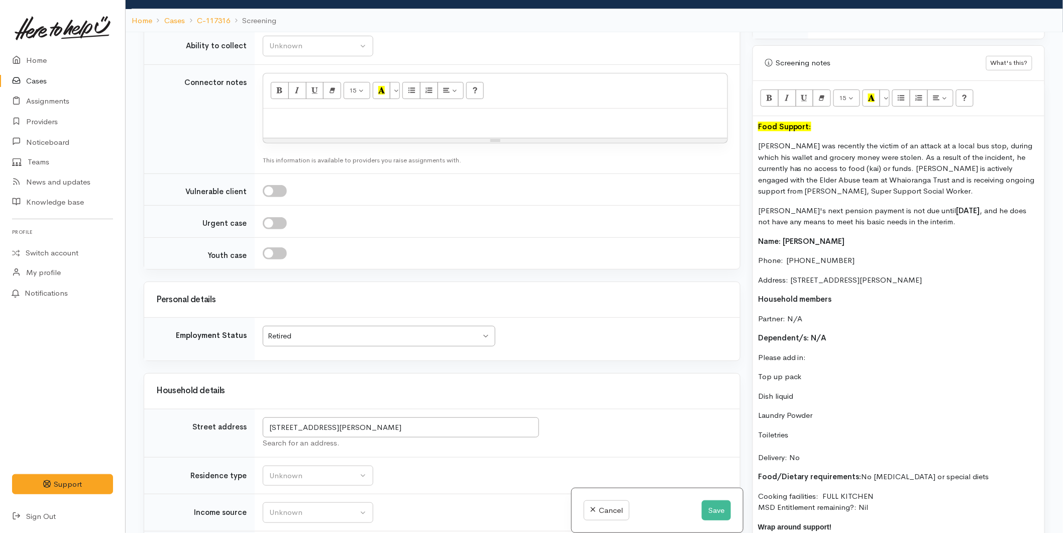
scroll to position [633, 0]
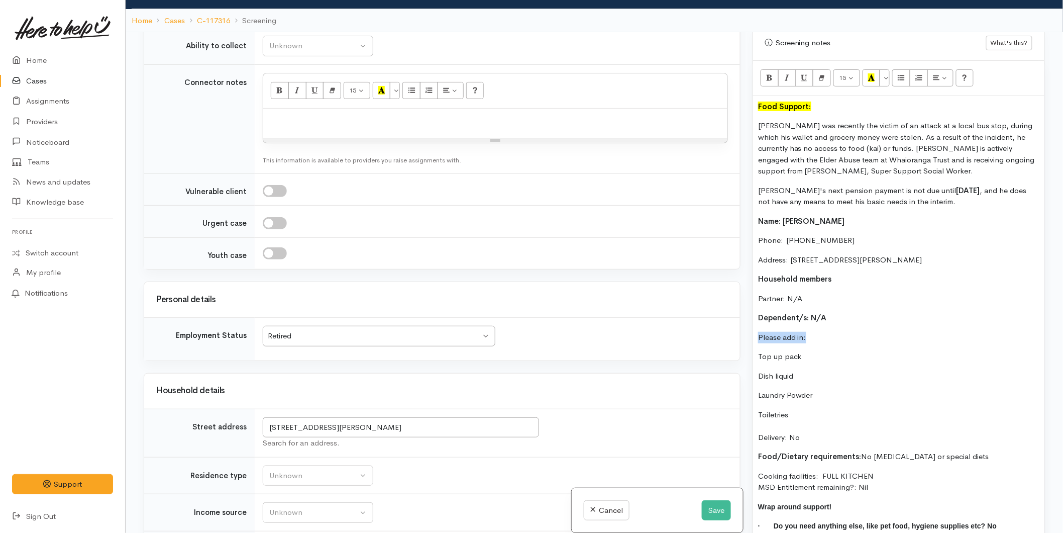
drag, startPoint x: 796, startPoint y: 322, endPoint x: 743, endPoint y: 318, distance: 53.4
click at [743, 318] on div "Related cases There are other cases potentially from the same person, address o…" at bounding box center [595, 298] width 914 height 533
click at [769, 73] on icon "Bold (CTRL+B)" at bounding box center [769, 77] width 7 height 9
click at [758, 351] on p "Top up pack" at bounding box center [898, 357] width 281 height 12
click at [899, 70] on button "Unordered list (CTRL+SHIFT+NUM7)" at bounding box center [902, 77] width 18 height 17
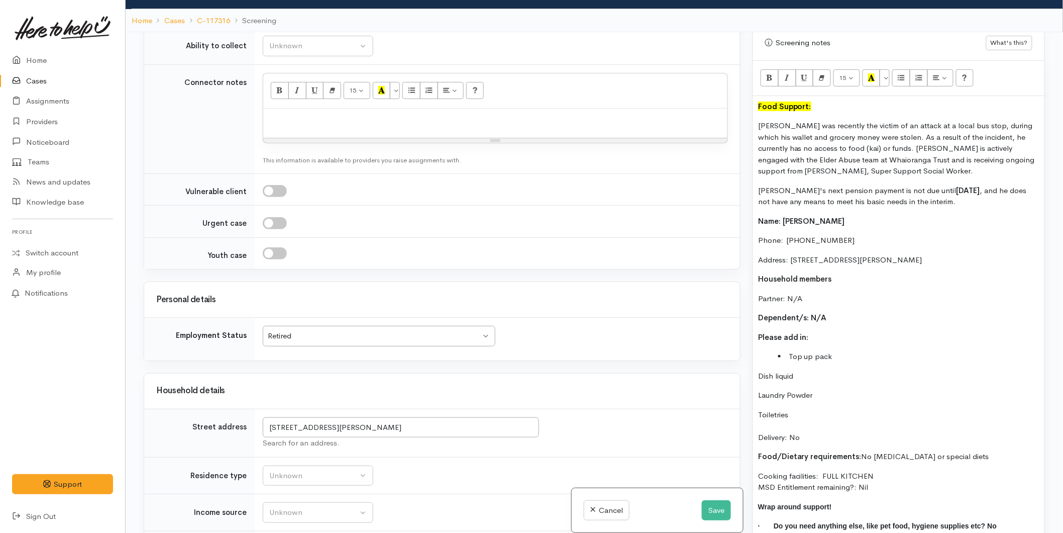
click at [755, 362] on div "Food Support: Neil was recently the victim of an attack at a local bus stop, du…" at bounding box center [898, 330] width 291 height 468
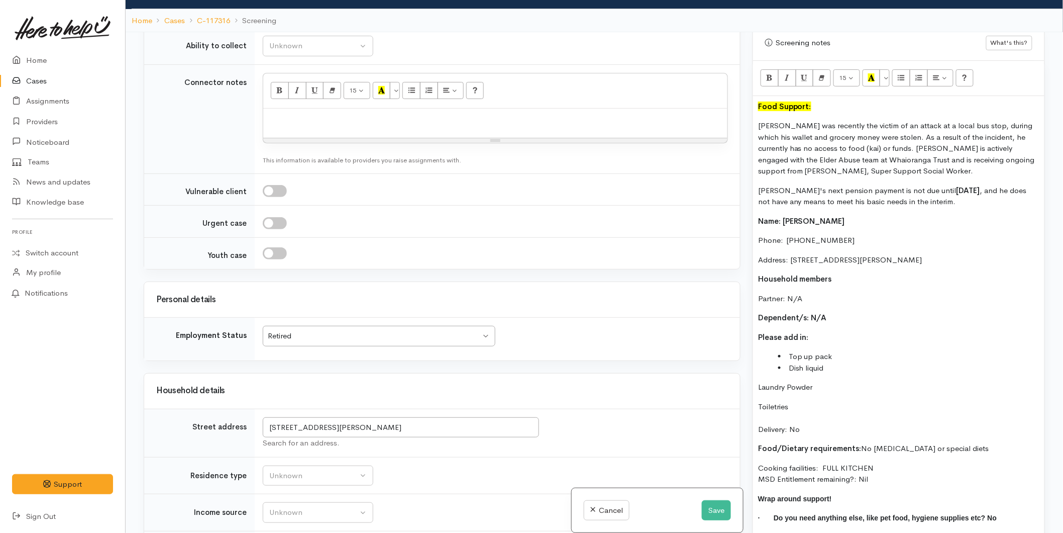
click at [759, 381] on p "Laundry Powder" at bounding box center [898, 387] width 281 height 12
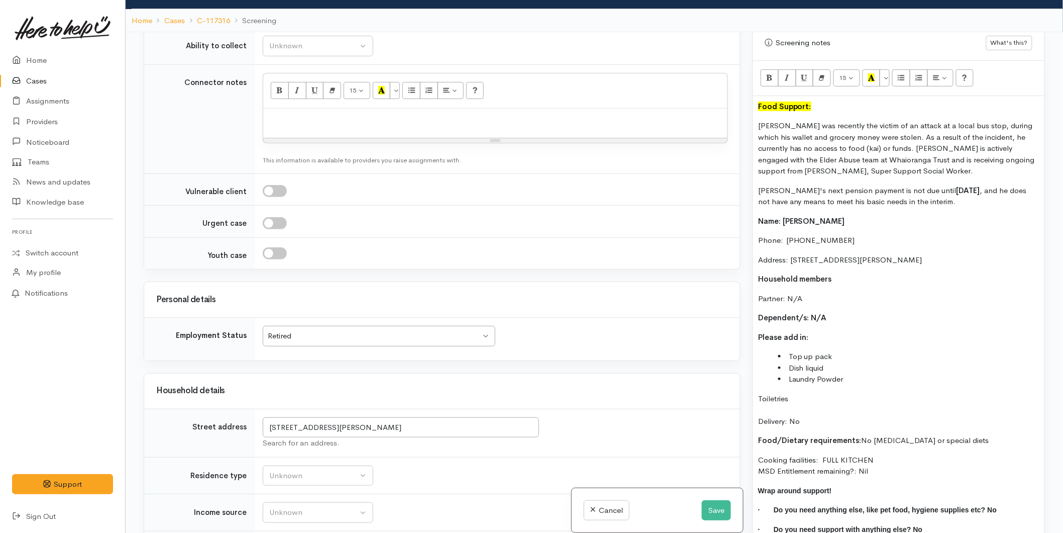
click at [757, 387] on div "Food Support: Neil was recently the victim of an attack at a local bus stop, du…" at bounding box center [898, 322] width 291 height 452
click at [781, 394] on div "Food Support: Neil was recently the victim of an attack at a local bus stop, du…" at bounding box center [898, 322] width 291 height 452
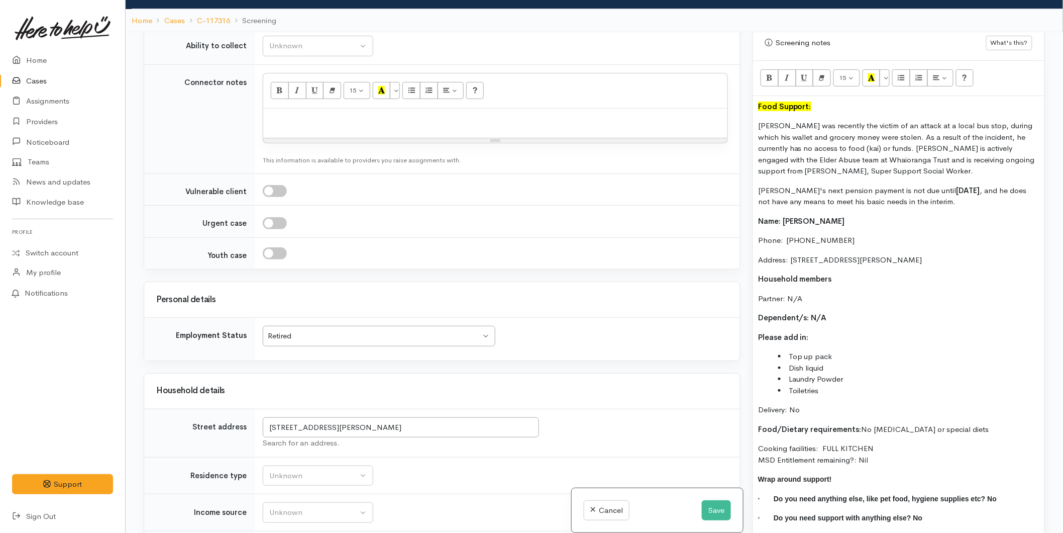
drag, startPoint x: 885, startPoint y: 449, endPoint x: 729, endPoint y: 208, distance: 287.2
click at [729, 208] on div "Related cases There are other cases potentially from the same person, address o…" at bounding box center [595, 298] width 914 height 533
copy div "Name: Neil Pedersen Phone:  02102969118 Address: 6/46 Shelley Street, Otūmoetai…"
click at [297, 138] on div at bounding box center [495, 124] width 464 height 30
paste div
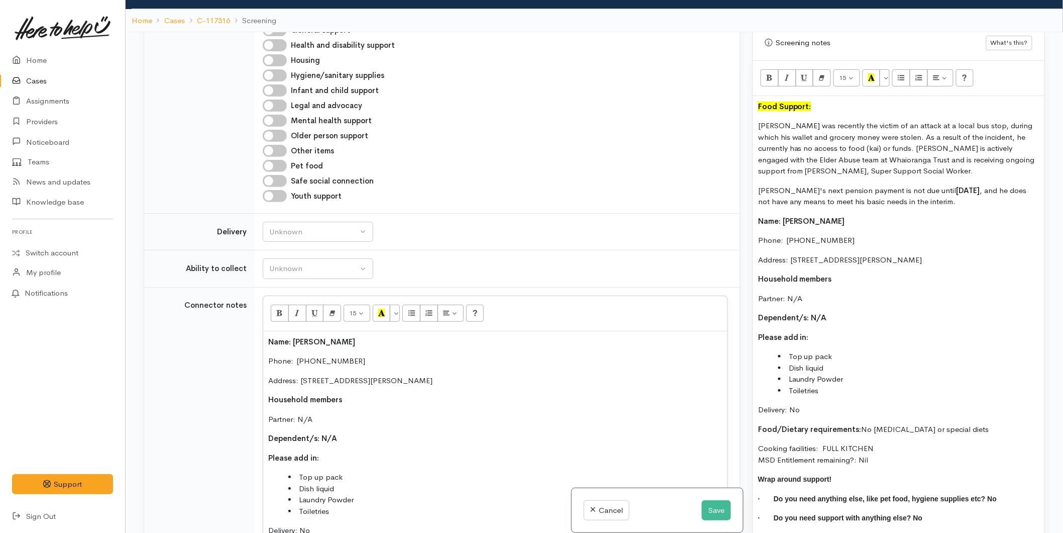
scroll to position [726, 0]
click at [279, 243] on button "Unknown" at bounding box center [318, 232] width 111 height 21
click at [277, 332] on span "No" at bounding box center [280, 326] width 11 height 12
select select "1"
click at [294, 279] on button "Unknown" at bounding box center [318, 269] width 111 height 21
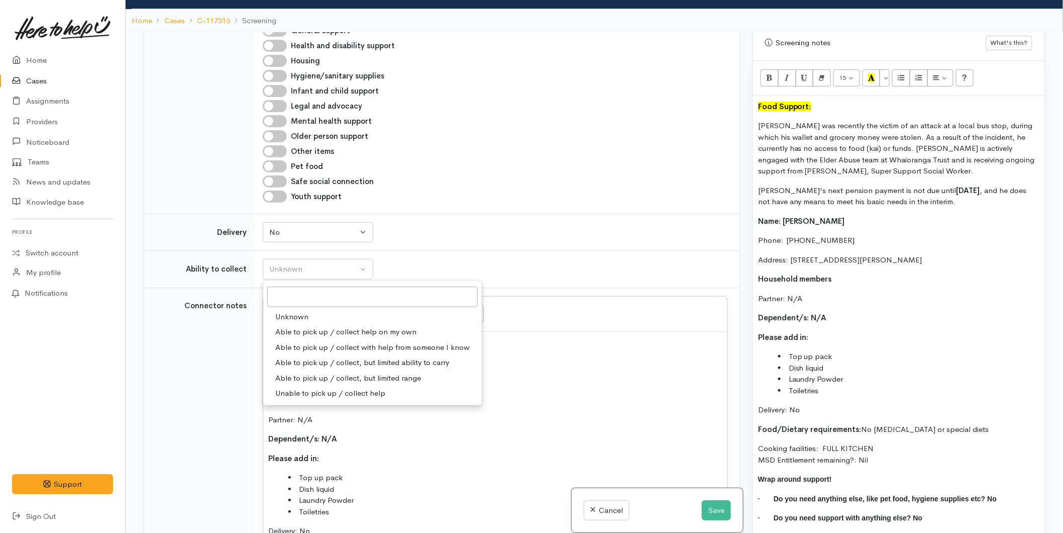
click at [289, 338] on span "Able to pick up / collect help on my own" at bounding box center [345, 332] width 141 height 12
select select "2"
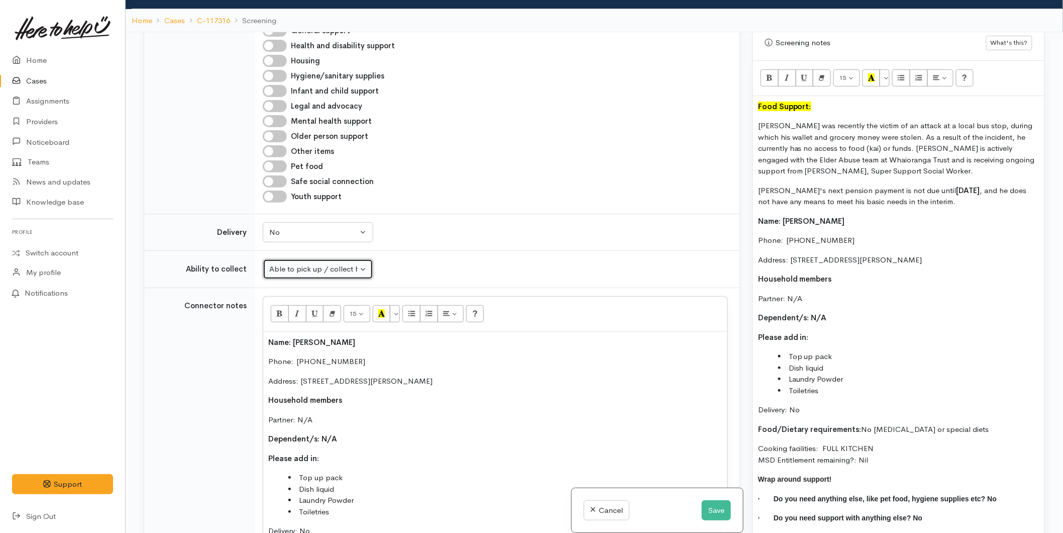
scroll to position [1173, 0]
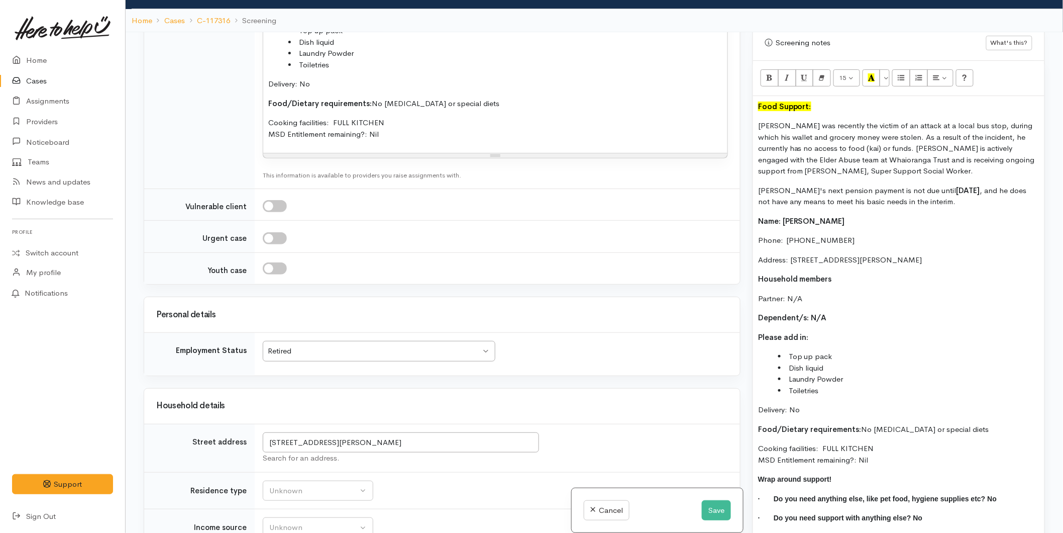
click at [301, 357] on div "Retired" at bounding box center [374, 351] width 213 height 12
click at [302, 357] on div "Retired" at bounding box center [374, 351] width 213 height 12
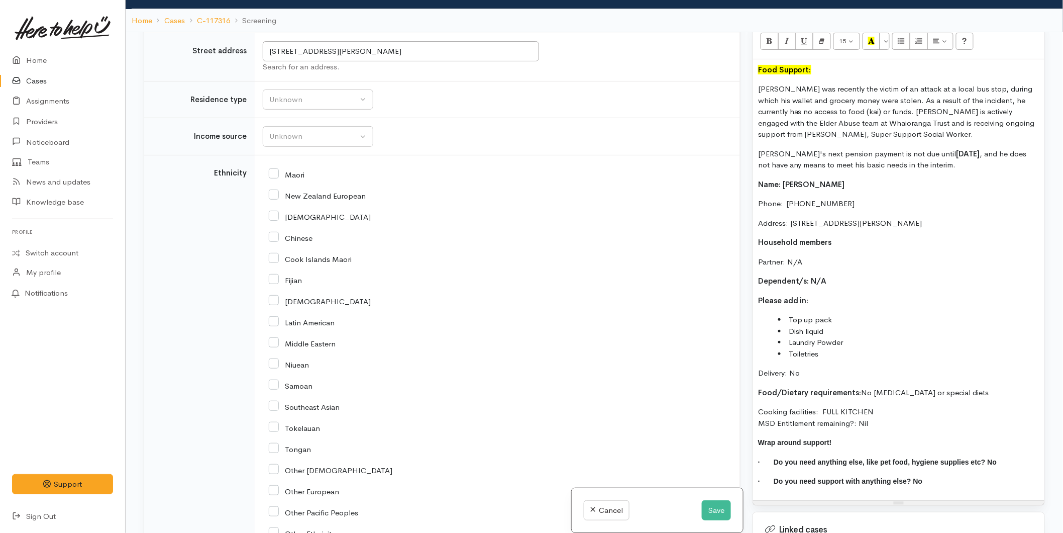
scroll to position [689, 0]
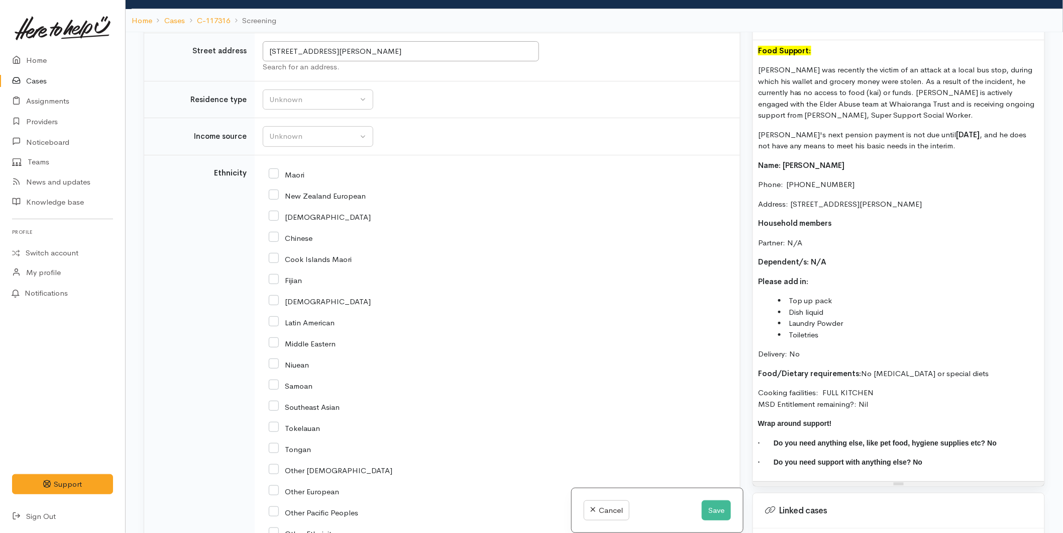
click at [806, 348] on p "Delivery: No" at bounding box center [898, 354] width 281 height 12
click at [276, 106] on div "Unknown" at bounding box center [313, 100] width 88 height 12
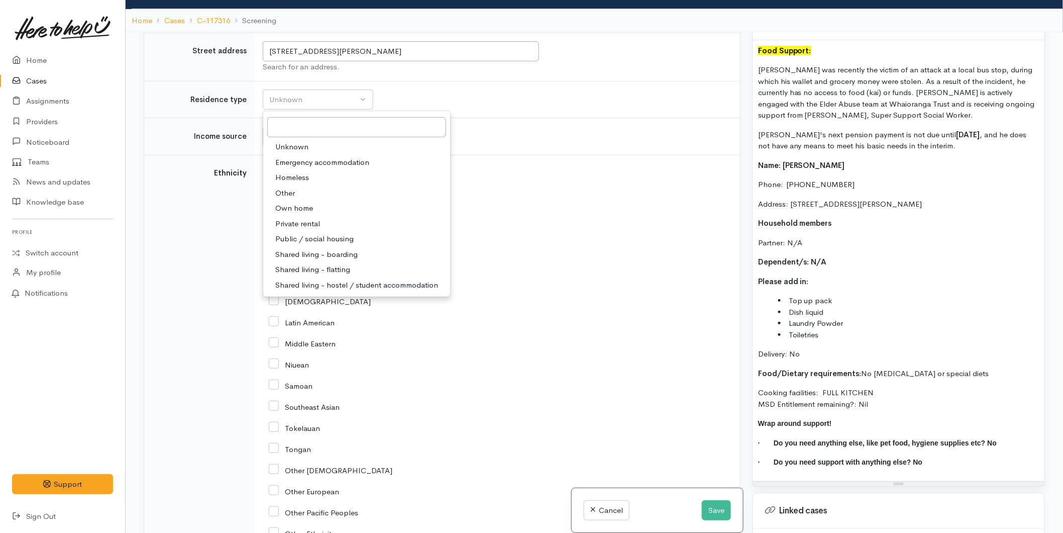
click at [291, 230] on span "Private rental" at bounding box center [297, 224] width 45 height 12
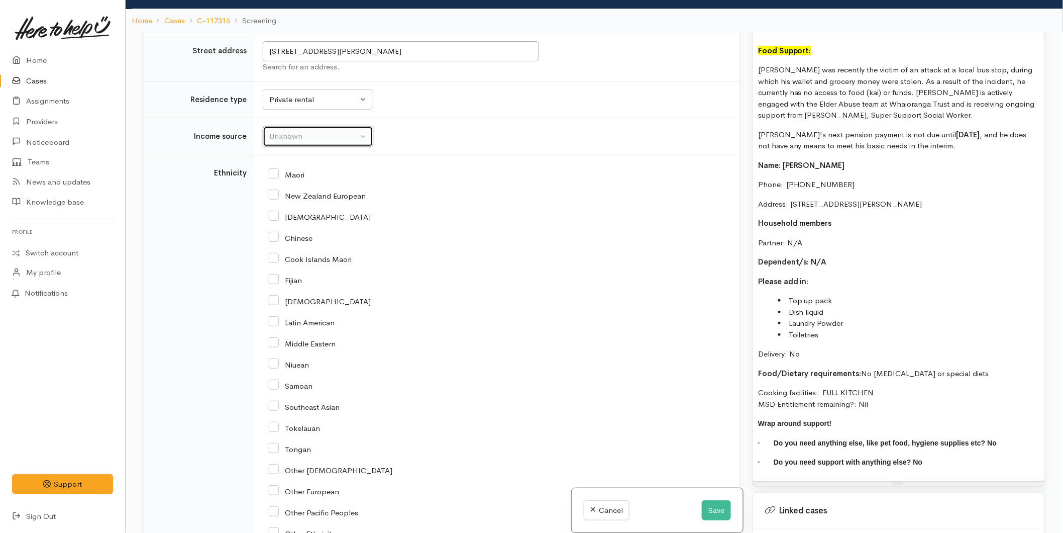
click at [280, 147] on button "Unknown" at bounding box center [318, 136] width 111 height 21
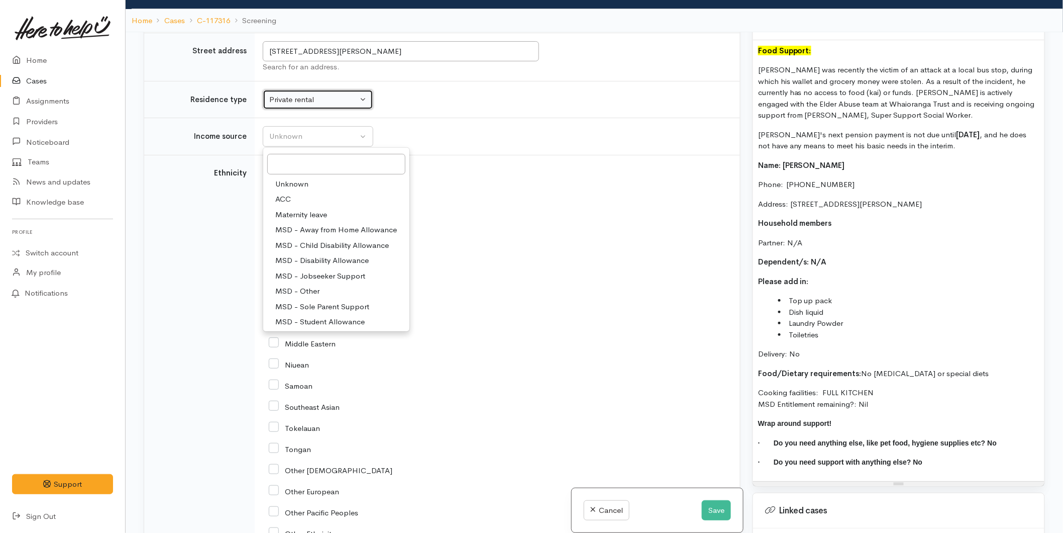
click at [282, 110] on button "Private rental" at bounding box center [318, 99] width 111 height 21
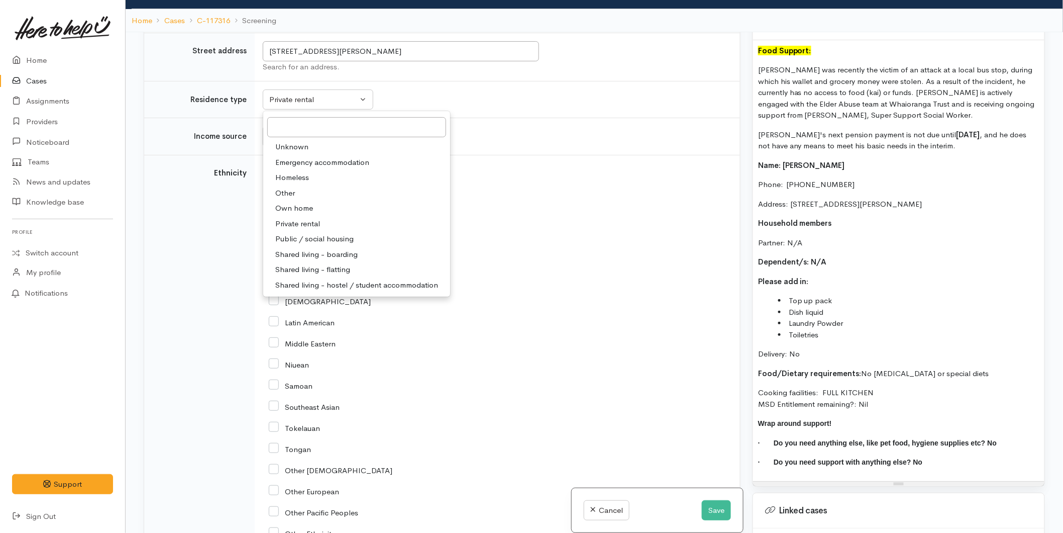
click at [298, 245] on span "Public / social housing" at bounding box center [314, 239] width 78 height 12
select select "3"
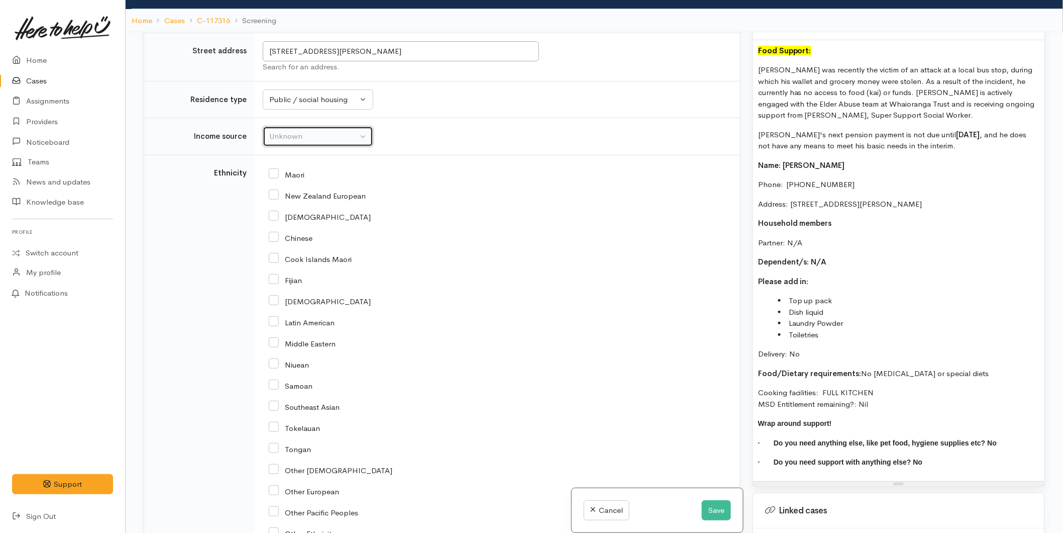
click at [279, 142] on div "Unknown" at bounding box center [313, 137] width 88 height 12
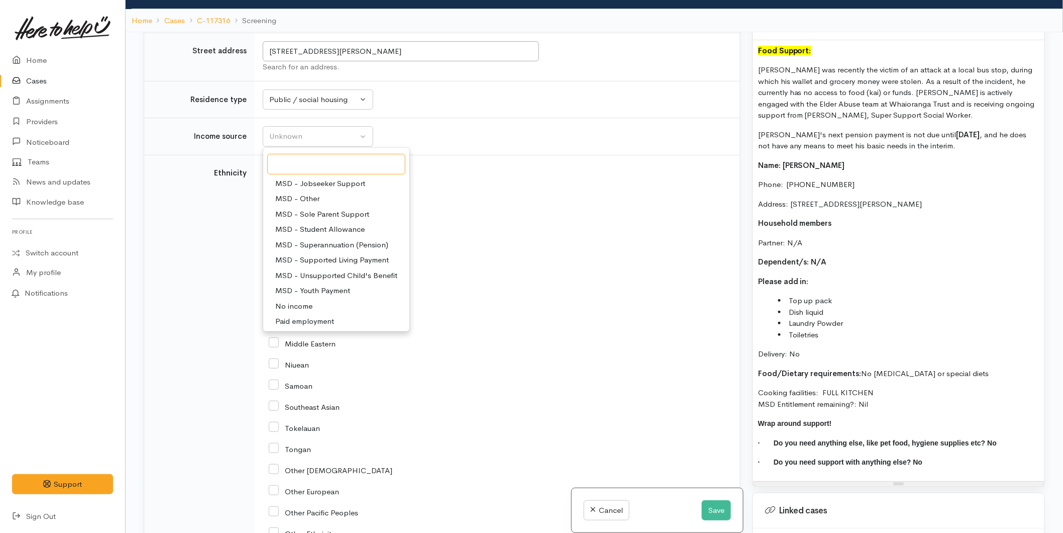
scroll to position [112, 0]
click at [315, 324] on span "Pension / Superannuation" at bounding box center [319, 318] width 89 height 12
select select "19"
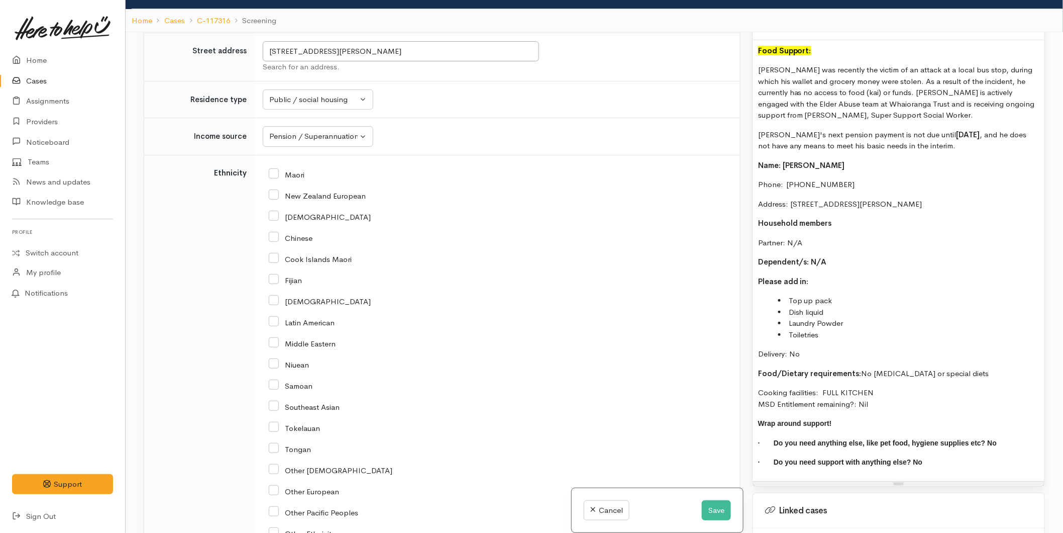
click at [273, 200] on input "New Zealand European" at bounding box center [317, 194] width 97 height 9
checkbox input "true"
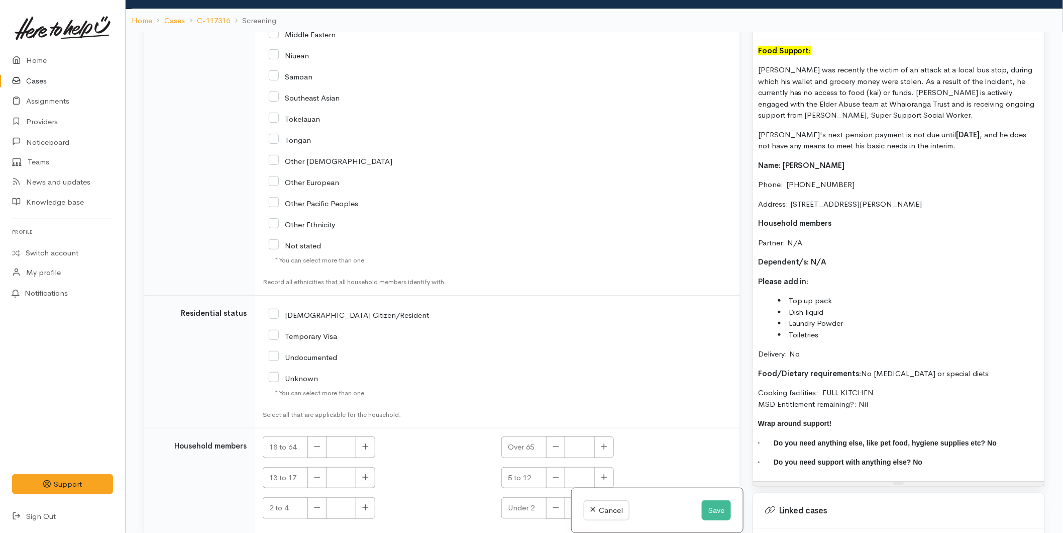
scroll to position [1981, 0]
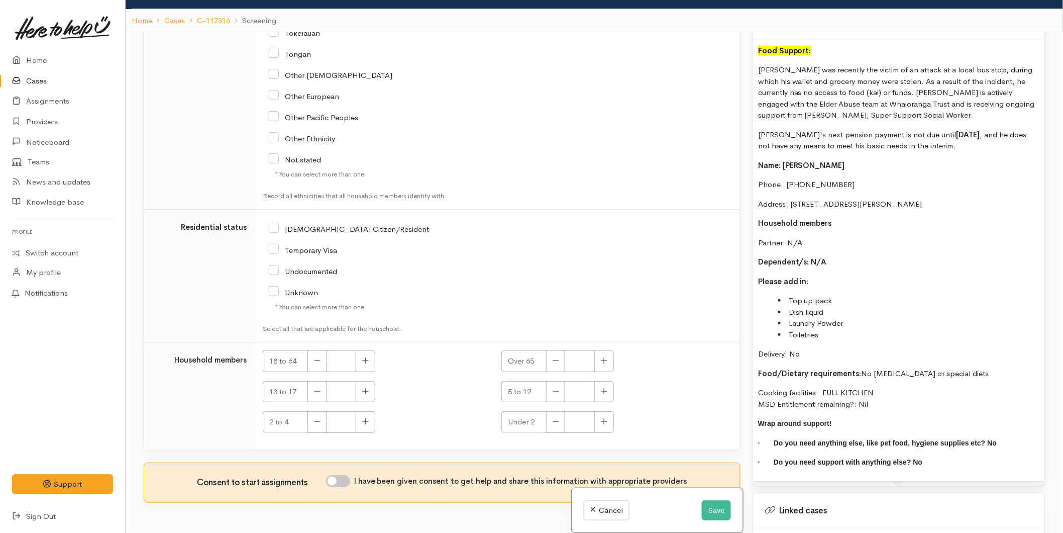
click at [270, 225] on input "[DEMOGRAPHIC_DATA] Citizen/Resident" at bounding box center [349, 228] width 160 height 9
checkbox input "true"
click at [605, 360] on icon "button" at bounding box center [605, 360] width 6 height 6
type input "1"
click at [344, 479] on input "I have been given consent to get help and share this information with appropria…" at bounding box center [338, 481] width 24 height 12
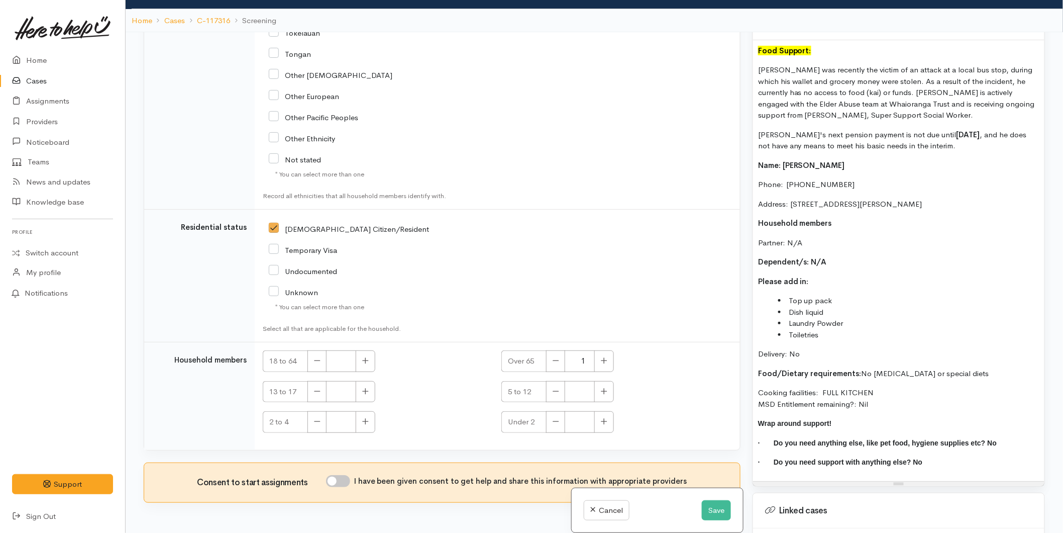
checkbox input "true"
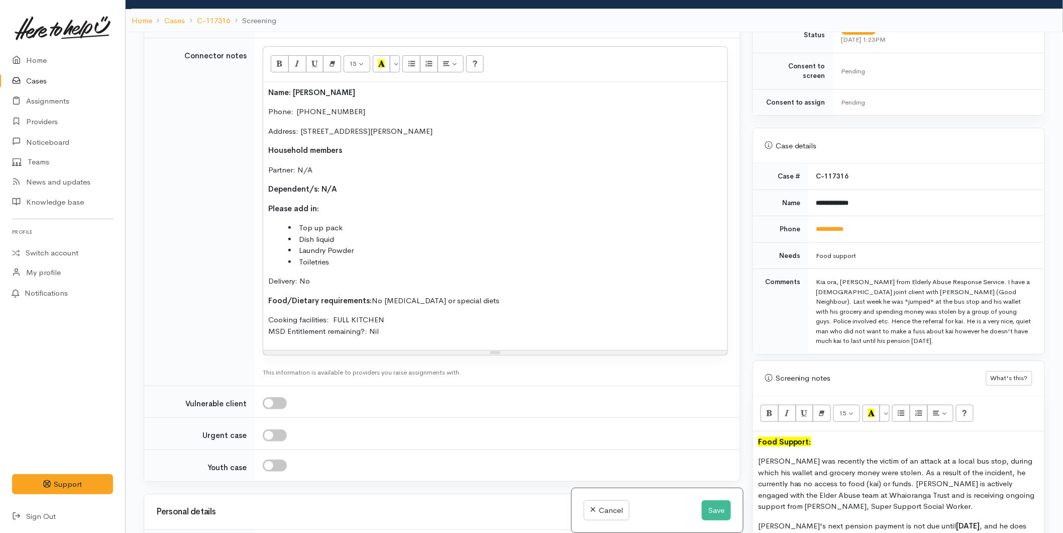
scroll to position [696, 0]
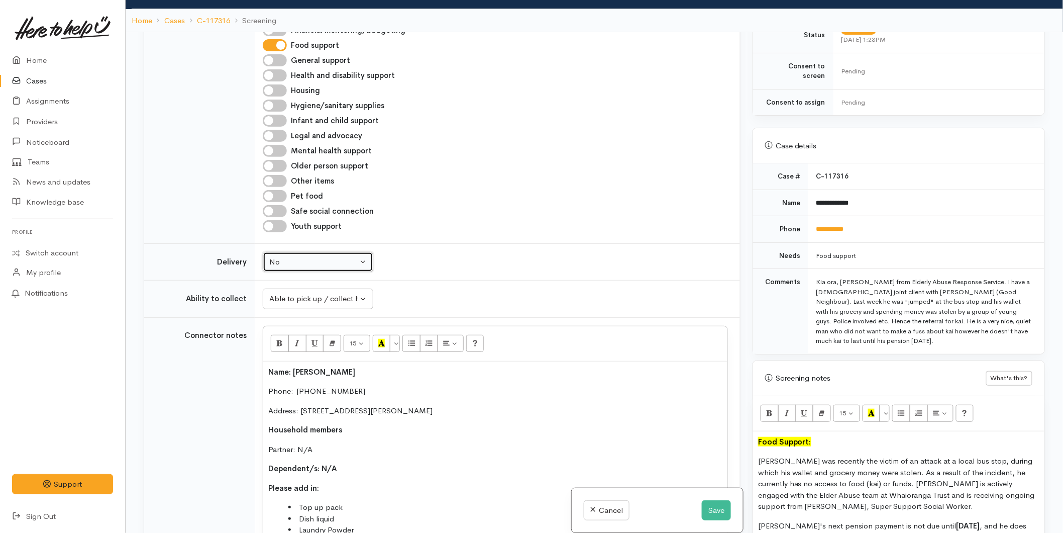
click at [325, 268] on div "No" at bounding box center [313, 262] width 88 height 12
drag, startPoint x: 299, startPoint y: 343, endPoint x: 304, endPoint y: 324, distance: 19.6
click at [299, 331] on span "Delivery needed" at bounding box center [302, 325] width 54 height 12
select select "3"
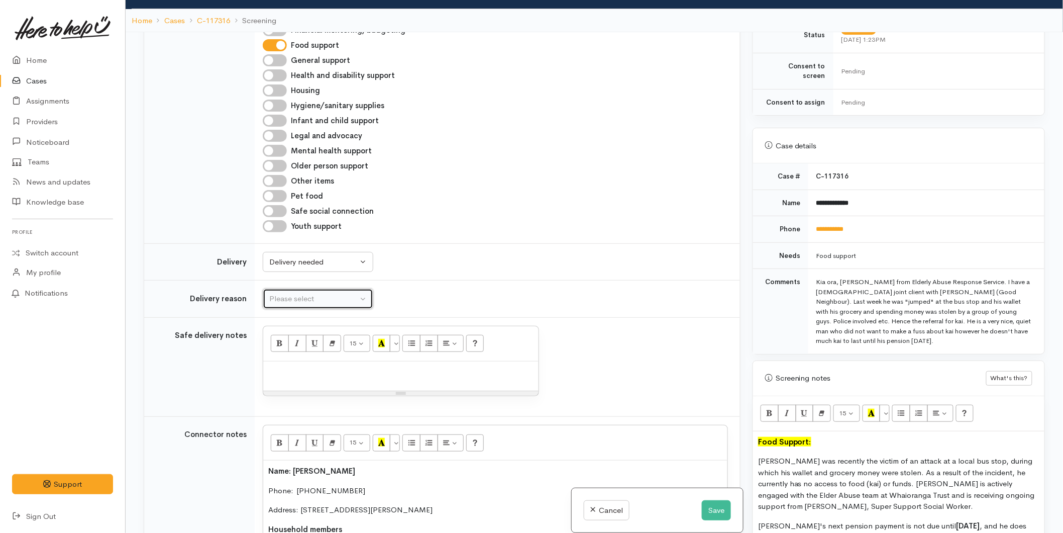
click at [304, 305] on div "Please select" at bounding box center [313, 299] width 88 height 12
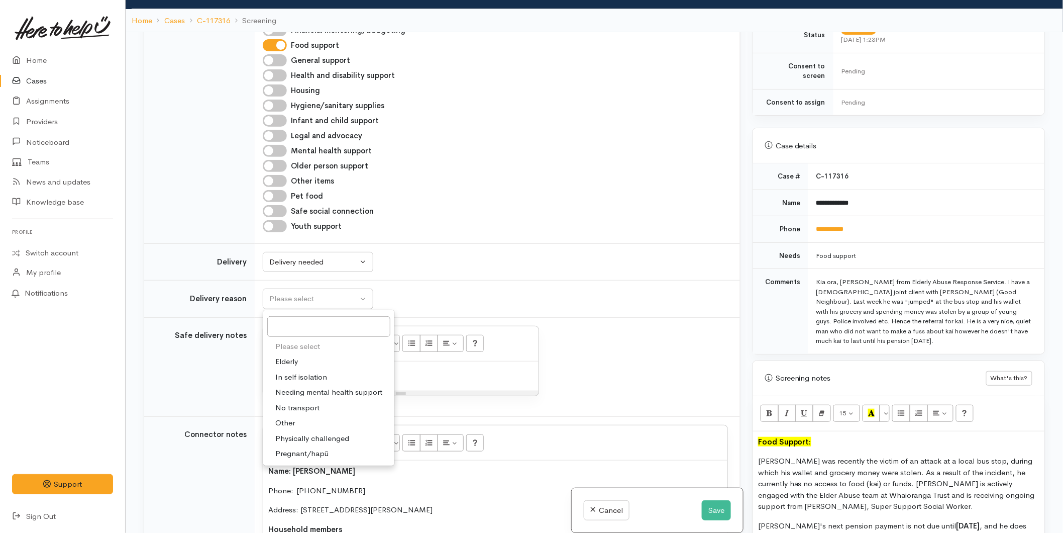
click at [295, 367] on span "Elderly" at bounding box center [286, 362] width 23 height 12
select select "6"
click at [716, 512] on button "Save" at bounding box center [716, 510] width 29 height 21
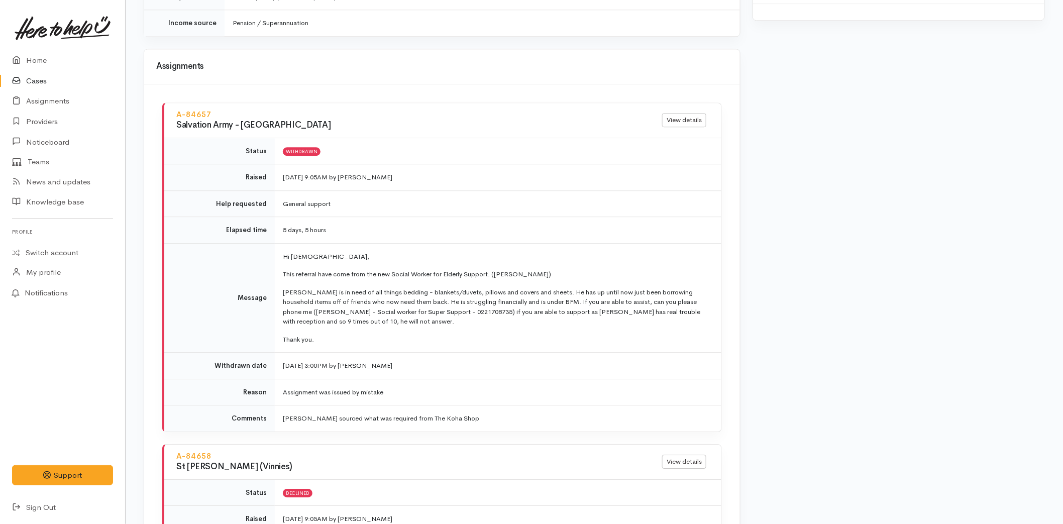
scroll to position [617, 0]
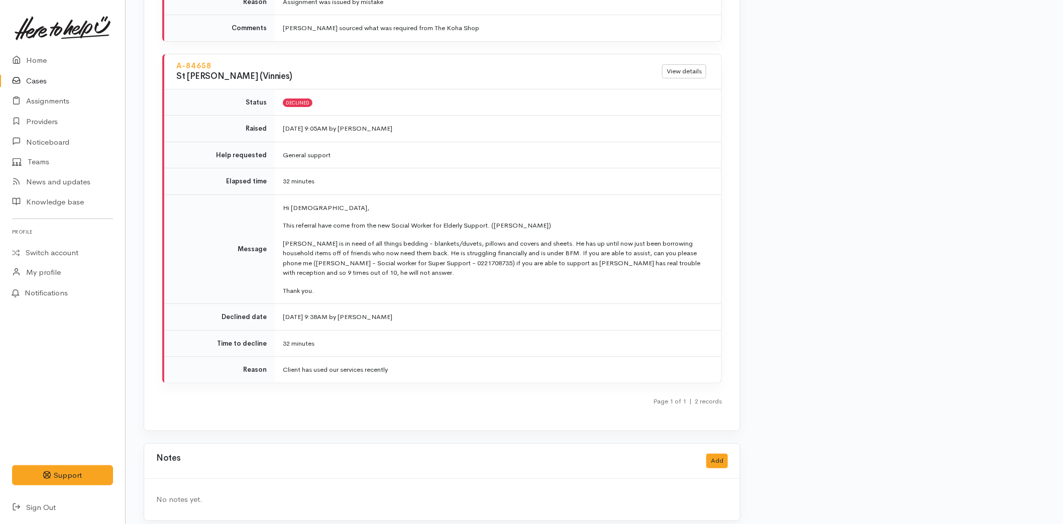
scroll to position [1454, 0]
drag, startPoint x: 41, startPoint y: 54, endPoint x: 45, endPoint y: 50, distance: 5.7
click at [41, 54] on link "Home" at bounding box center [62, 60] width 125 height 21
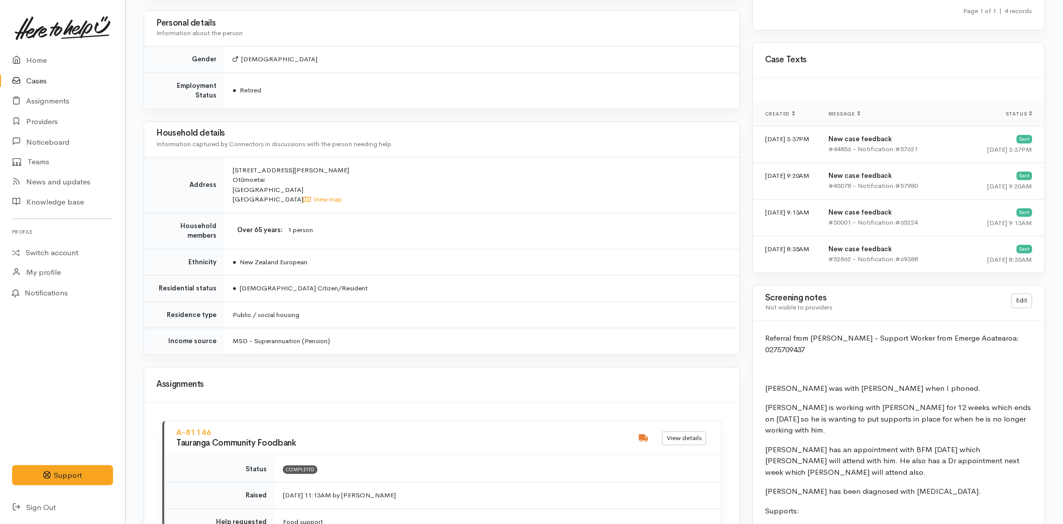
scroll to position [950, 0]
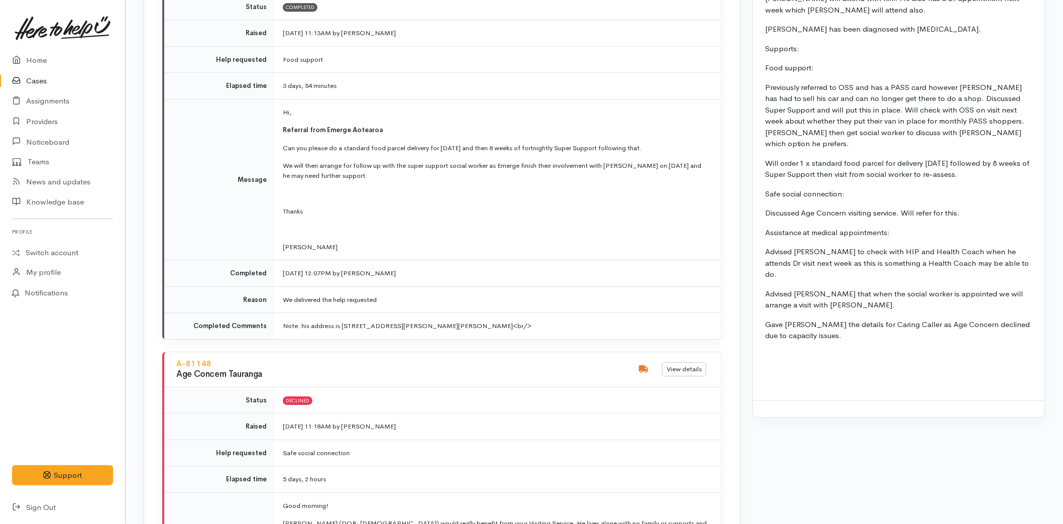
scroll to position [838, 0]
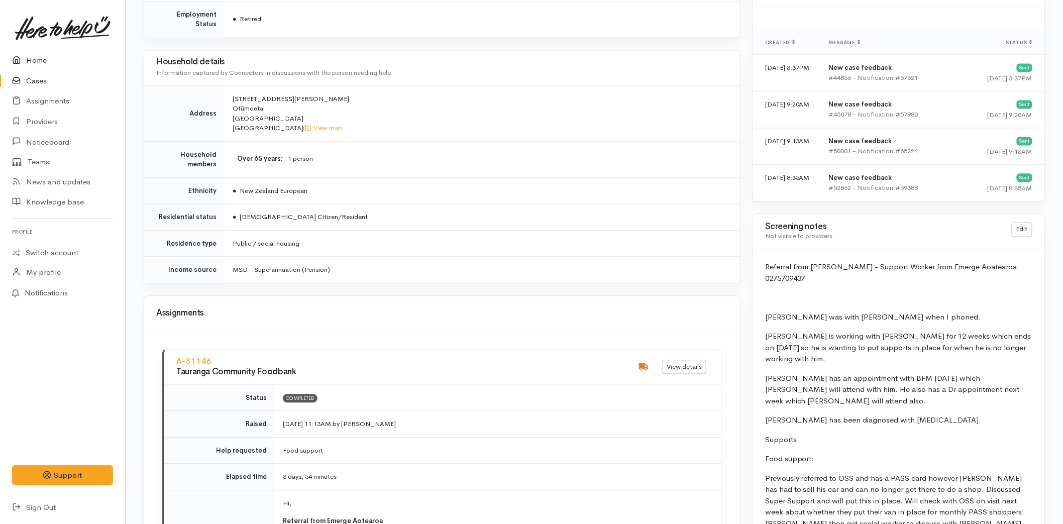
click at [49, 58] on link "Home" at bounding box center [62, 60] width 125 height 21
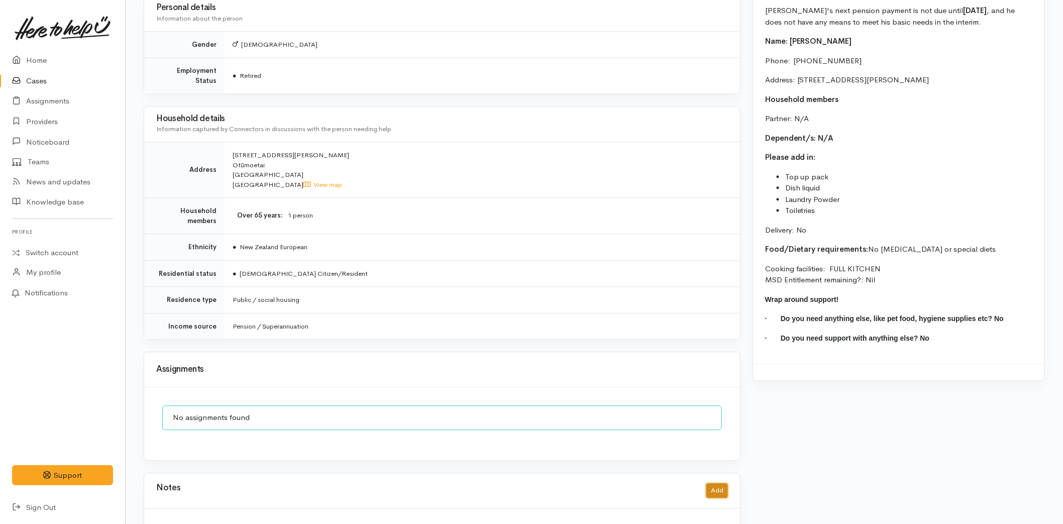
click at [719, 483] on button "Add" at bounding box center [718, 490] width 22 height 15
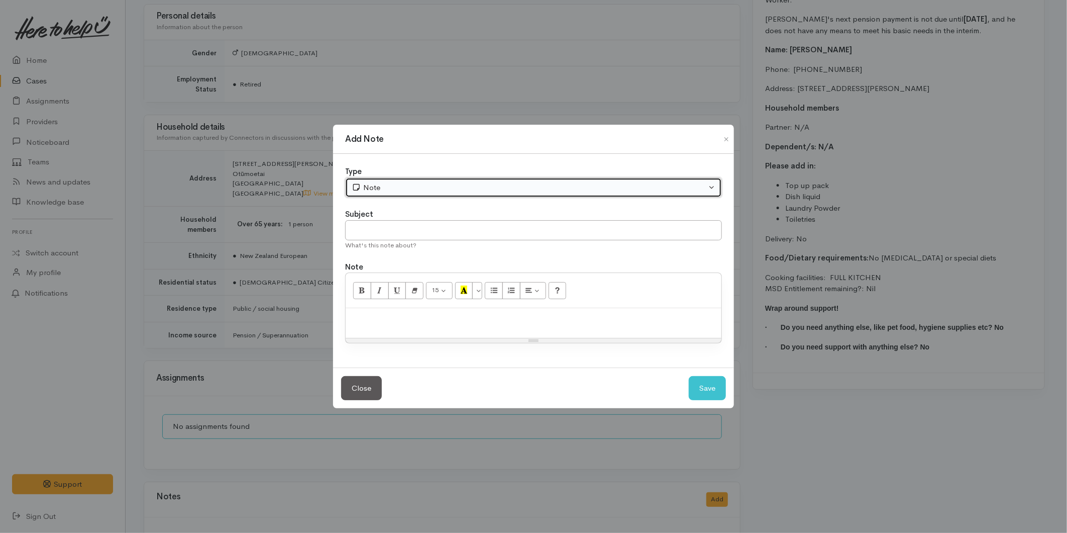
click at [382, 188] on div "Note" at bounding box center [529, 188] width 355 height 12
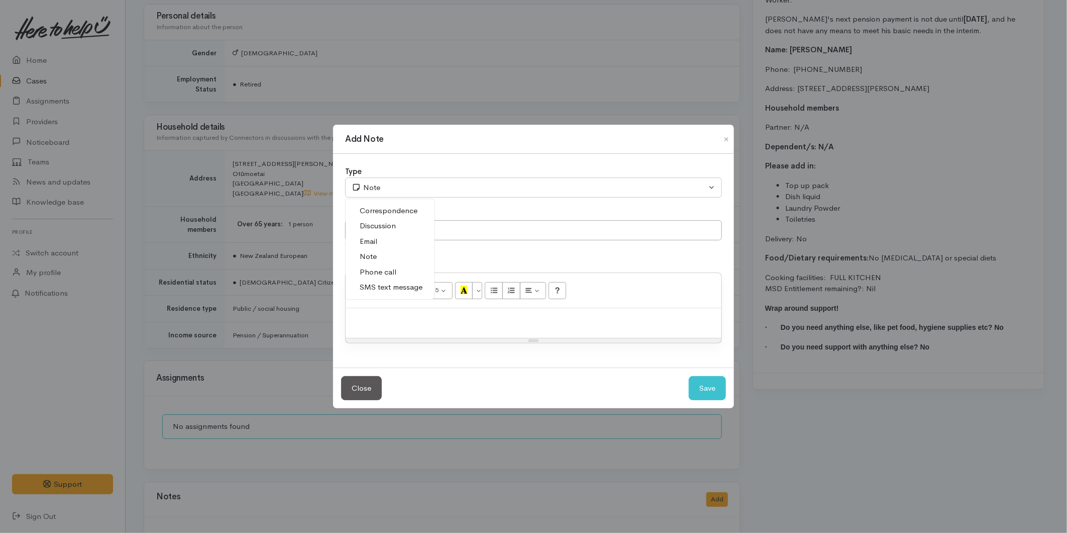
click at [369, 239] on span "Email" at bounding box center [369, 242] width 18 height 12
select select "2"
click at [379, 231] on input "text" at bounding box center [533, 230] width 377 height 21
type input "R"
type input "Email to Super Support Social Worker"
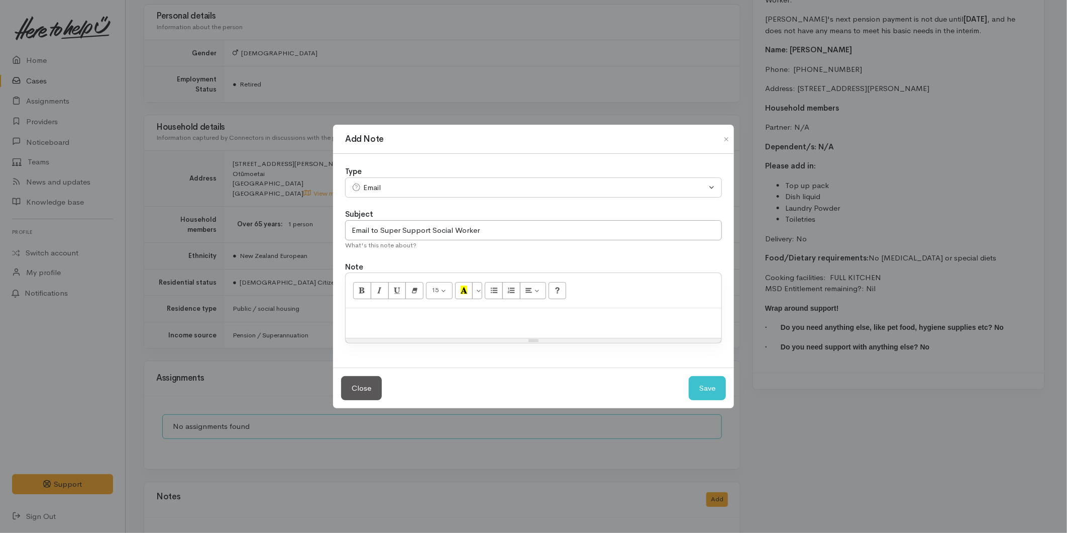
click at [371, 309] on div at bounding box center [534, 323] width 376 height 30
click at [450, 323] on p at bounding box center [534, 319] width 366 height 12
paste div
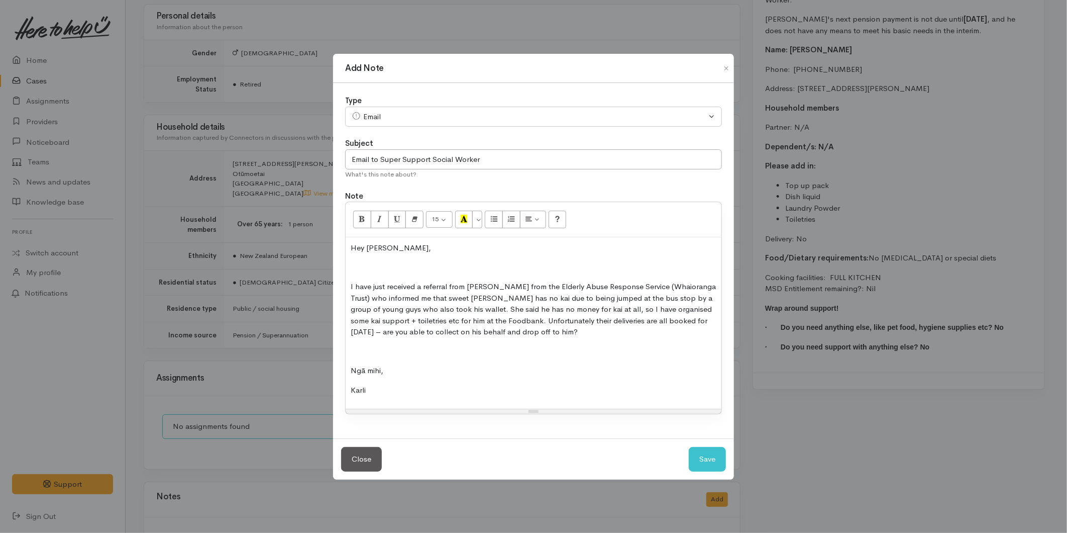
click at [375, 343] on div "Hey Melissa, I have just received a referral from Te-Ra Marama from the Elderly…" at bounding box center [534, 322] width 376 height 171
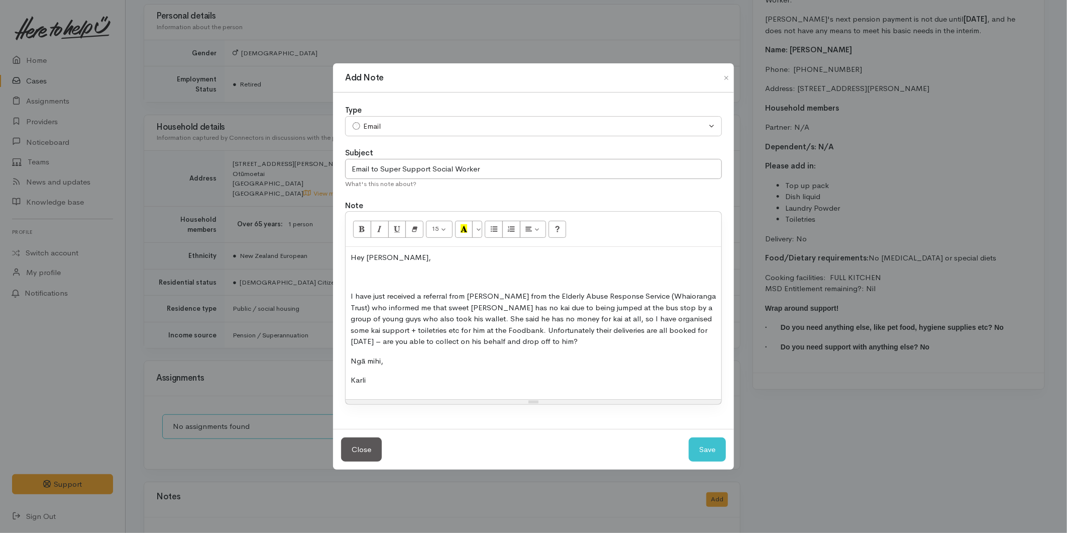
click at [372, 279] on p at bounding box center [534, 277] width 366 height 12
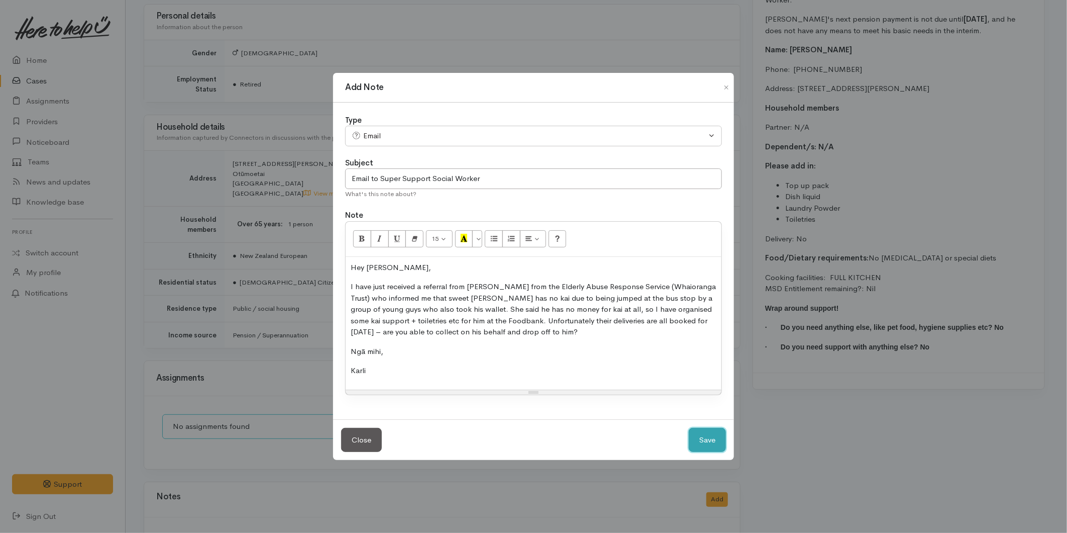
click at [720, 440] on button "Save" at bounding box center [707, 440] width 37 height 25
select select "1"
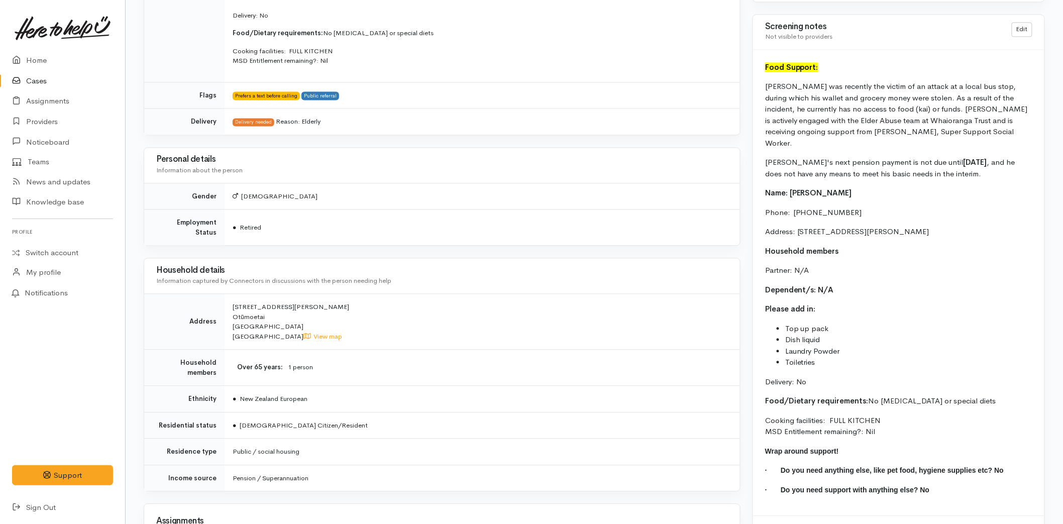
scroll to position [866, 0]
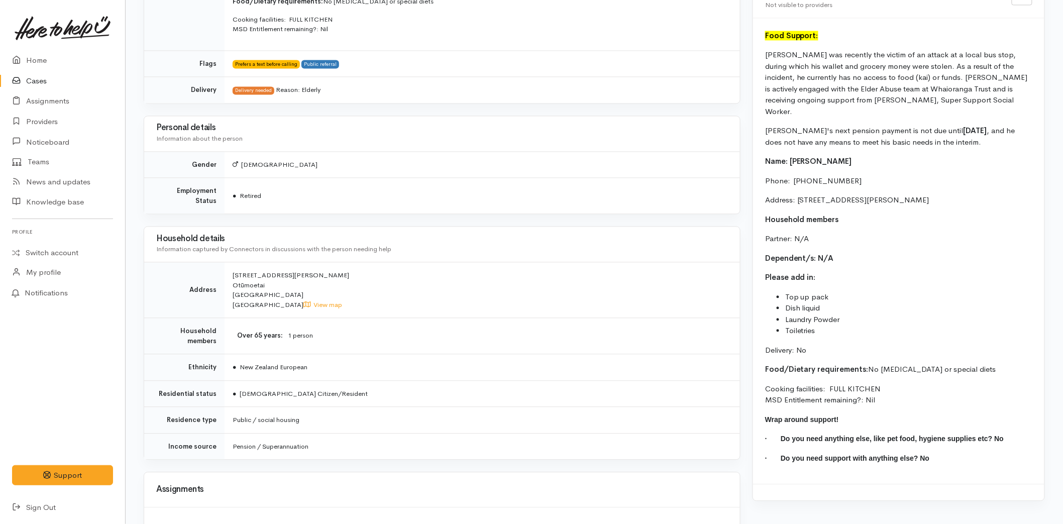
drag, startPoint x: 878, startPoint y: 383, endPoint x: 761, endPoint y: 47, distance: 356.0
click at [761, 47] on div "Food Support: Neil was recently the victim of an attack at a local bus stop, du…" at bounding box center [898, 251] width 291 height 466
copy div "Neil was recently the victim of an attack at a local bus stop, during which his…"
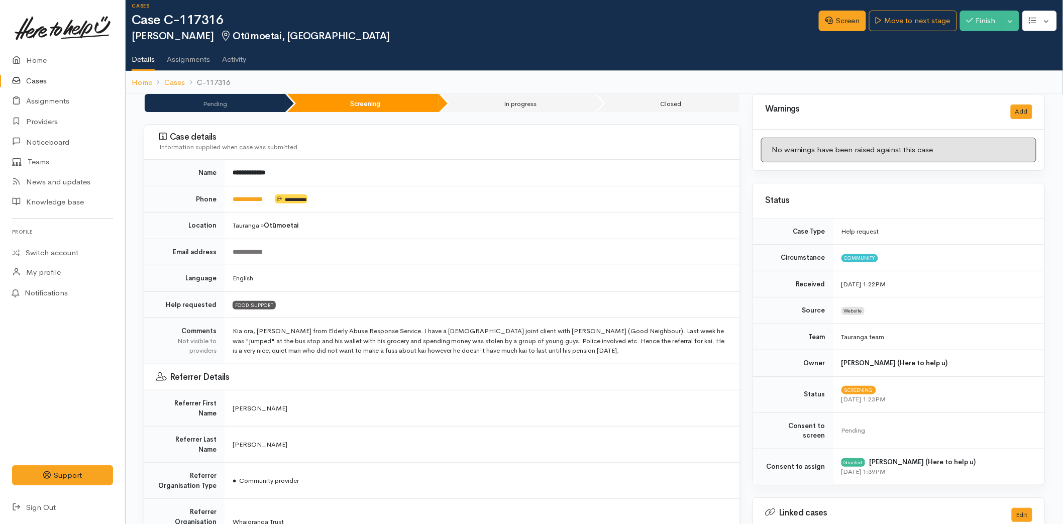
scroll to position [0, 0]
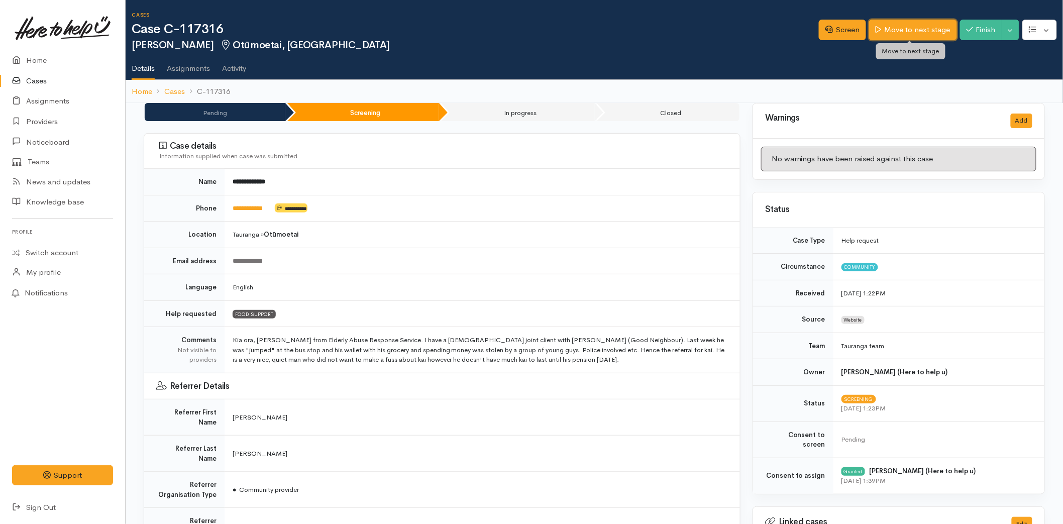
click at [915, 27] on link "Move to next stage" at bounding box center [912, 30] width 87 height 21
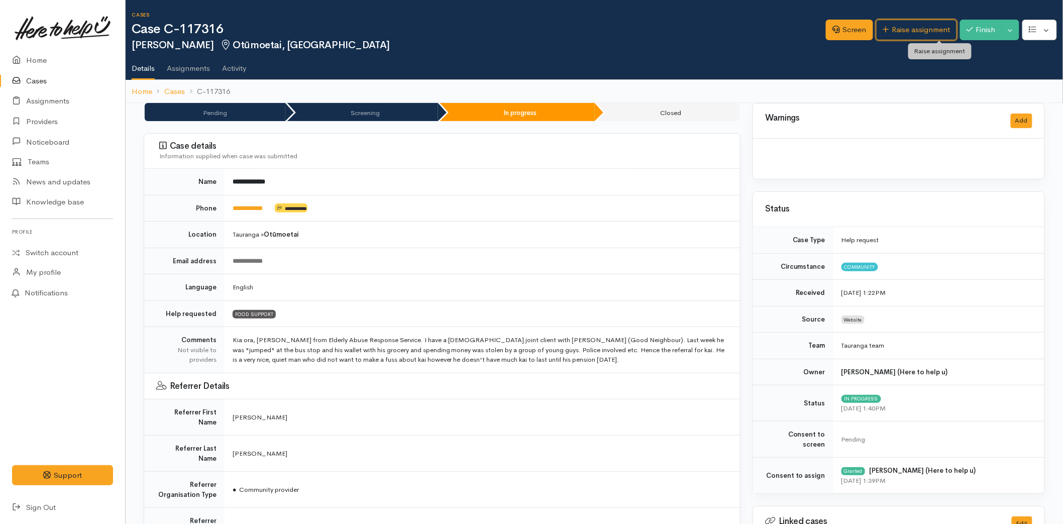
click at [925, 26] on link "Raise assignment" at bounding box center [917, 30] width 81 height 21
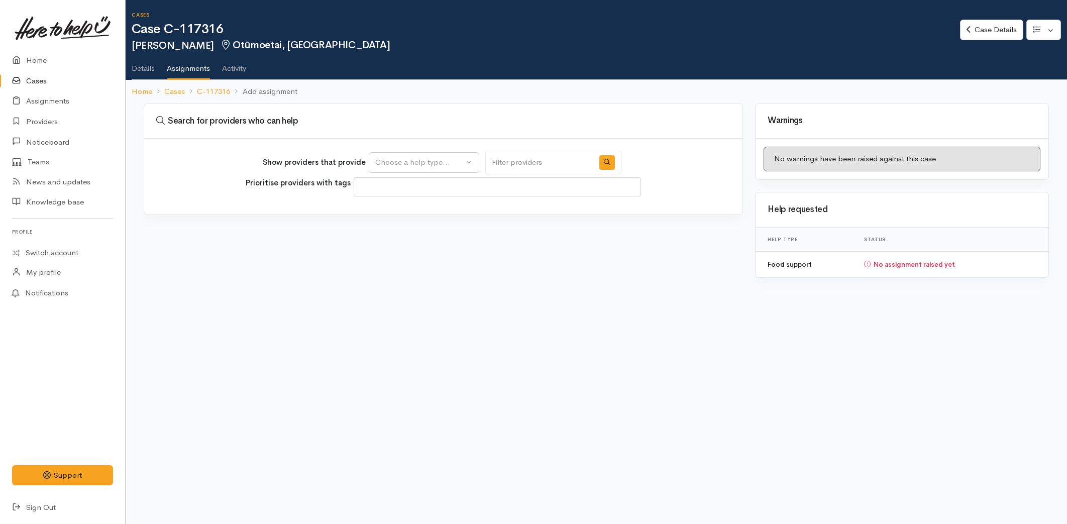
select select
click at [392, 158] on div "Choose a help type..." at bounding box center [419, 163] width 88 height 12
click at [404, 210] on span "Food support" at bounding box center [404, 211] width 47 height 12
select select "3"
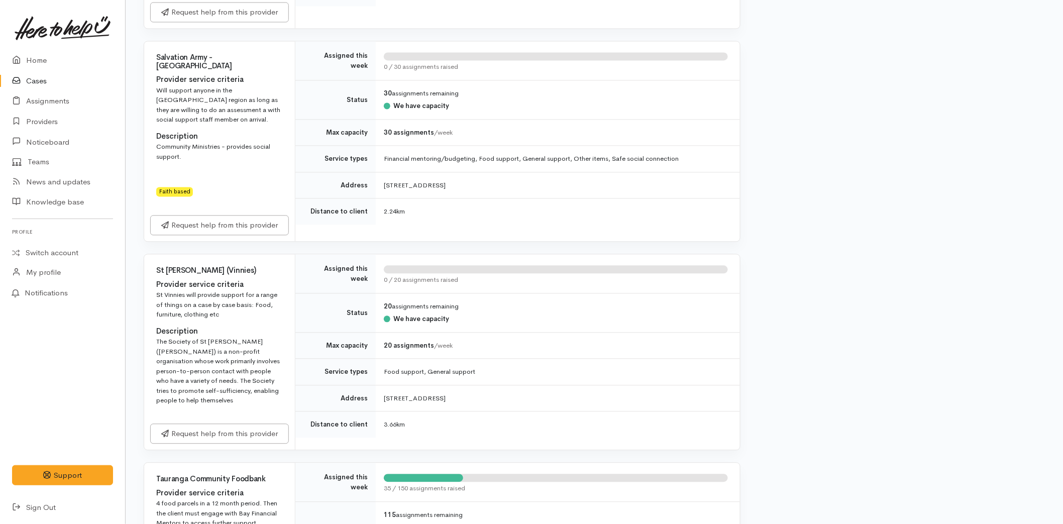
scroll to position [1005, 0]
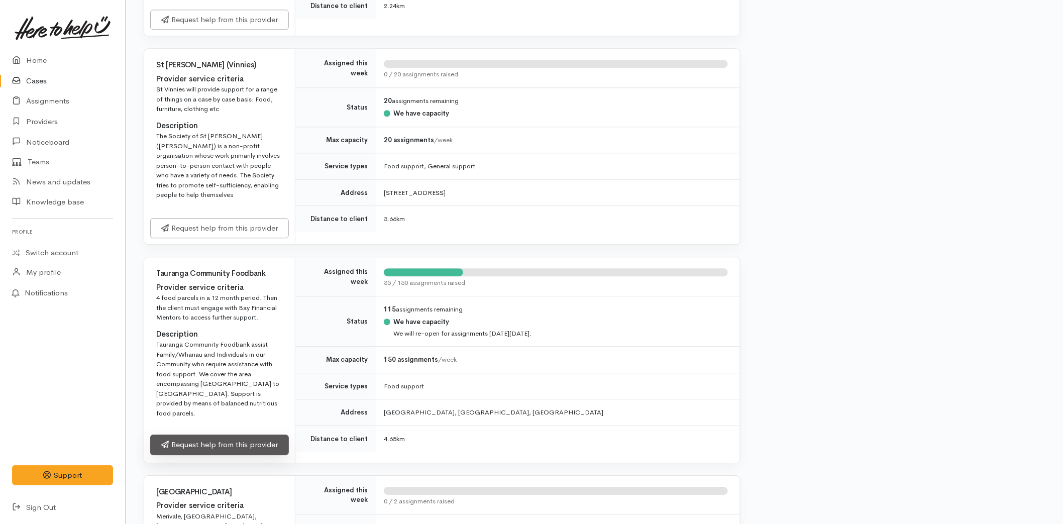
click at [197, 435] on link "Request help from this provider" at bounding box center [219, 445] width 139 height 21
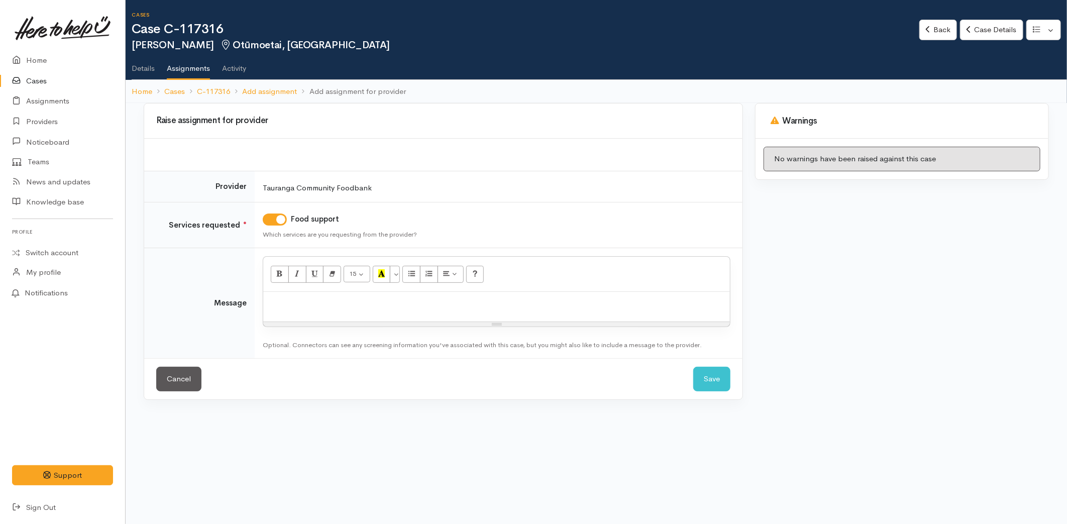
click at [335, 316] on div at bounding box center [496, 307] width 467 height 30
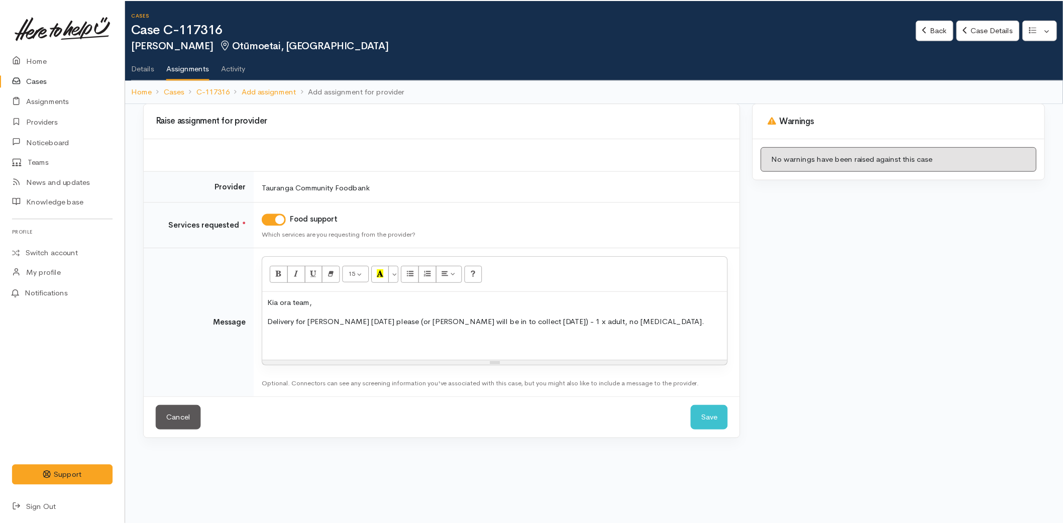
scroll to position [122, 0]
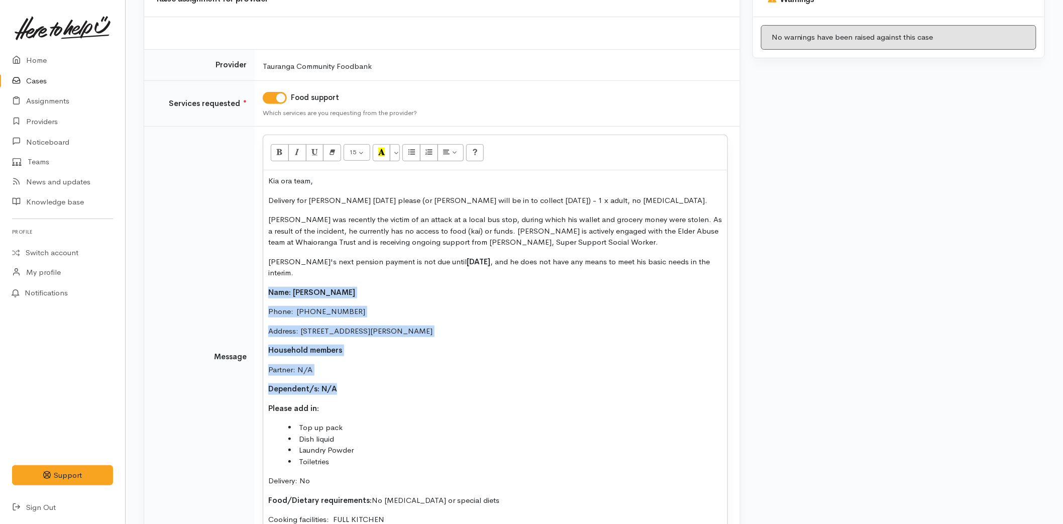
drag, startPoint x: 345, startPoint y: 375, endPoint x: 253, endPoint y: 272, distance: 138.1
click at [253, 272] on tr "Message 15 8 9 10 11 12 14 18 24 36 Background Color Transparent Select #ffff00…" at bounding box center [442, 357] width 596 height 460
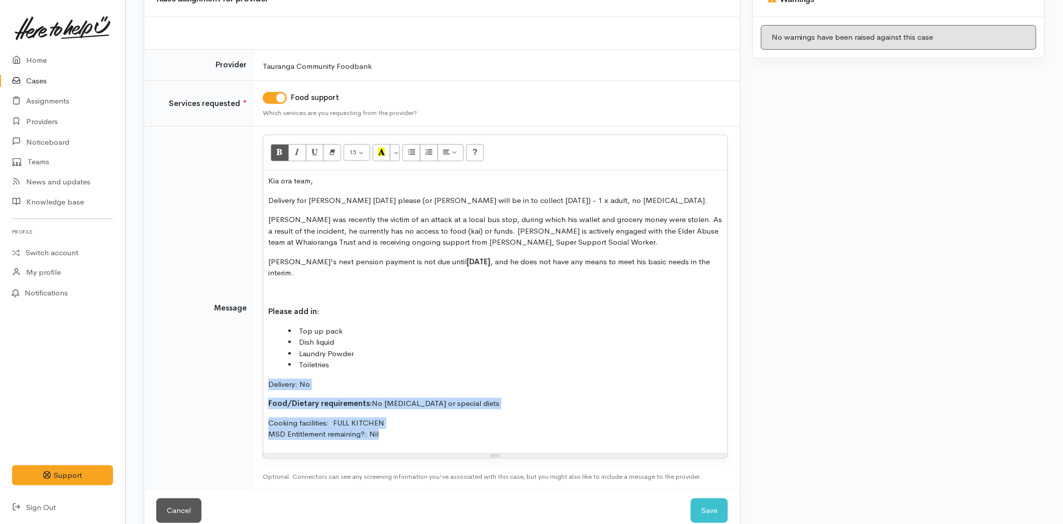
drag, startPoint x: 391, startPoint y: 423, endPoint x: 263, endPoint y: 376, distance: 135.5
click at [263, 376] on div "Kia ora team, Delivery for Neil on Friday please (or Melissa will be in to coll…" at bounding box center [495, 311] width 464 height 283
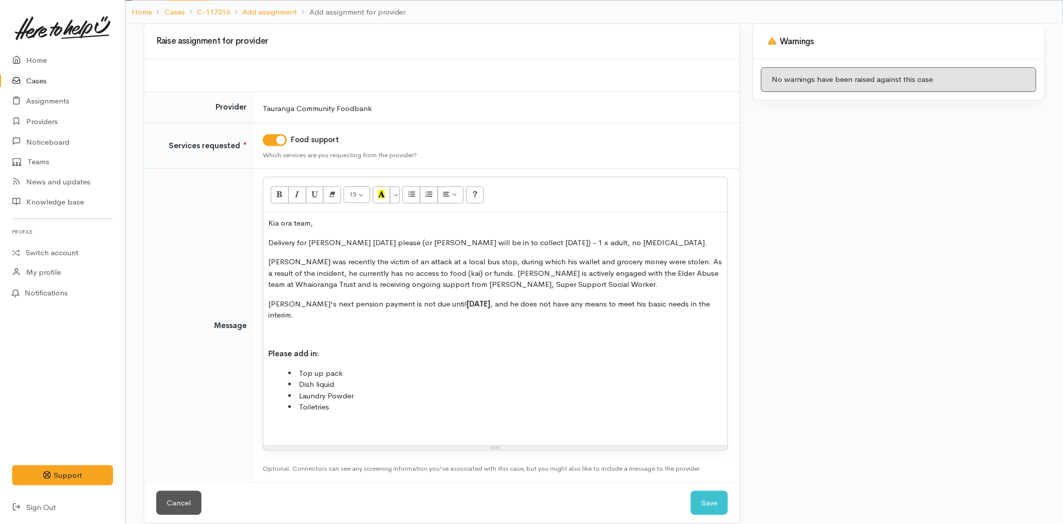
click at [274, 316] on div "Kia ora team, Delivery for Neil on Friday please (or Melissa will be in to coll…" at bounding box center [495, 329] width 464 height 233
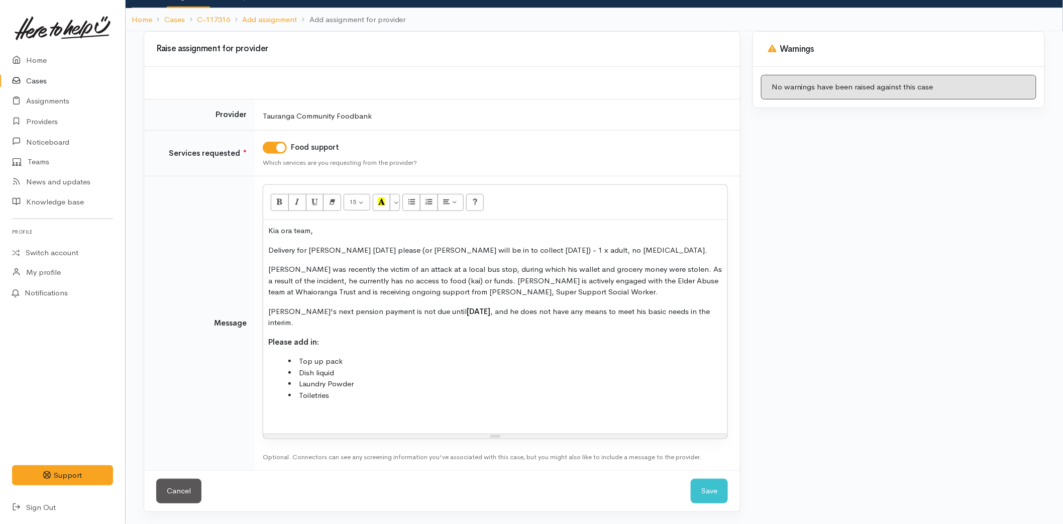
scroll to position [60, 0]
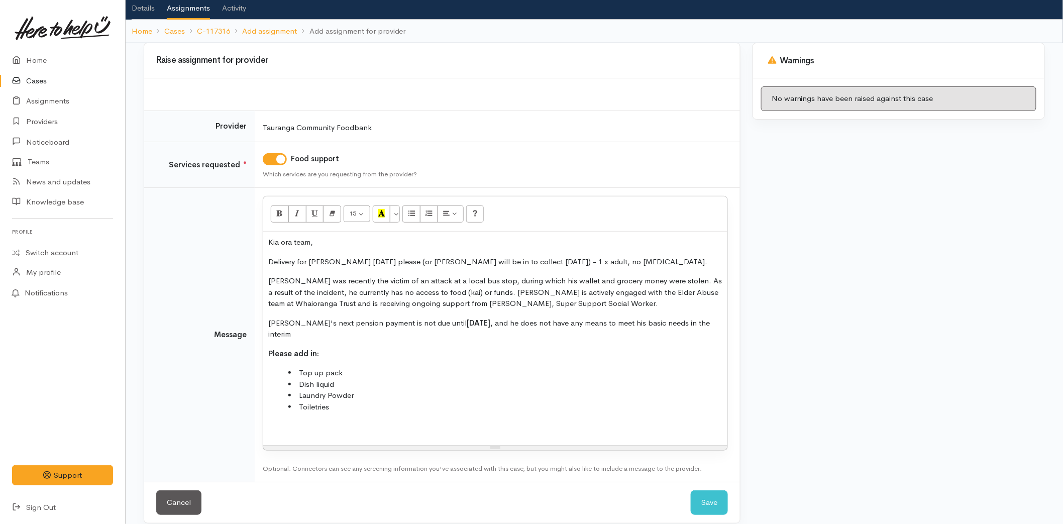
click at [332, 421] on p at bounding box center [495, 427] width 454 height 12
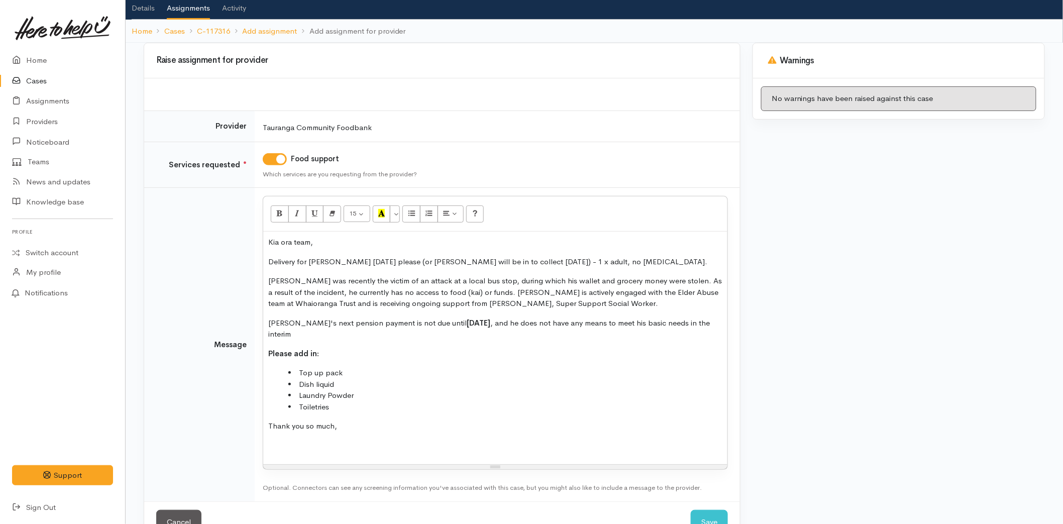
scroll to position [79, 0]
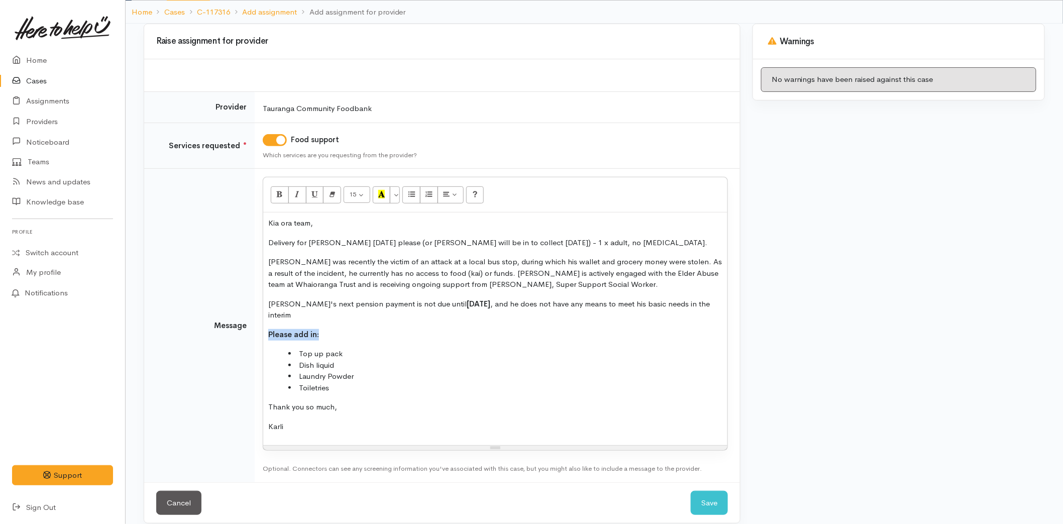
drag, startPoint x: 332, startPoint y: 319, endPoint x: 285, endPoint y: 294, distance: 53.1
click at [267, 314] on div "Kia ora team, Delivery for Neil on Friday please (or Melissa will be in to coll…" at bounding box center [495, 329] width 464 height 233
click at [330, 276] on p "Neil was recently the victim of an attack at a local bus stop, during which his…" at bounding box center [495, 273] width 454 height 34
click at [709, 491] on button "Save" at bounding box center [709, 503] width 37 height 25
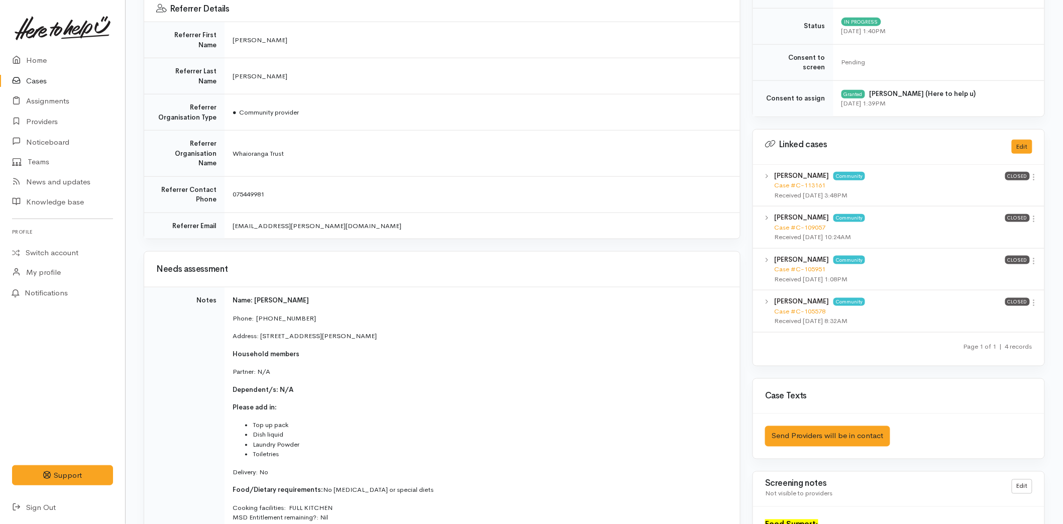
scroll to position [391, 0]
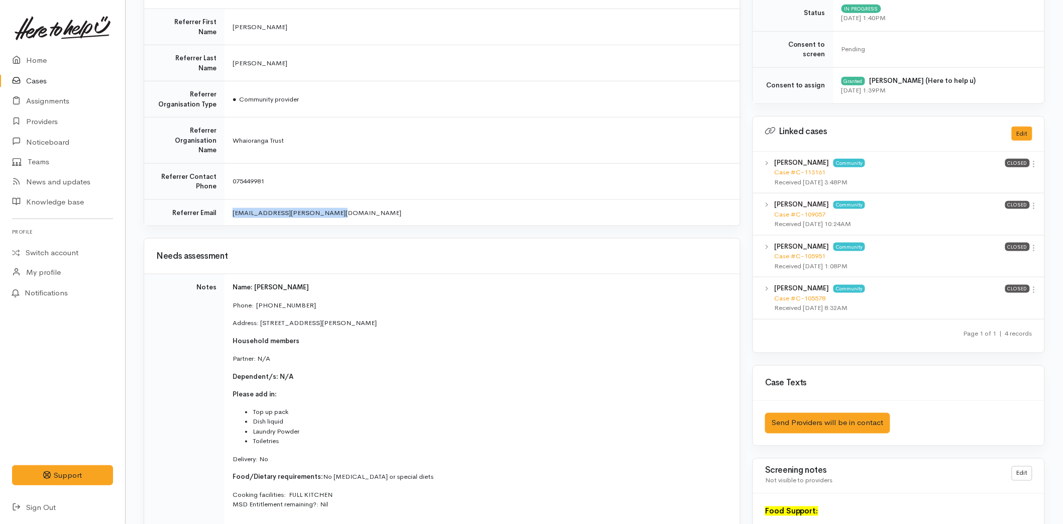
drag, startPoint x: 328, startPoint y: 181, endPoint x: 223, endPoint y: 181, distance: 105.0
click at [223, 200] on tr "Referrer Email [EMAIL_ADDRESS][PERSON_NAME][DOMAIN_NAME]" at bounding box center [442, 213] width 596 height 26
copy tr "[EMAIL_ADDRESS][PERSON_NAME][DOMAIN_NAME]"
click at [46, 59] on link "Home" at bounding box center [62, 60] width 125 height 21
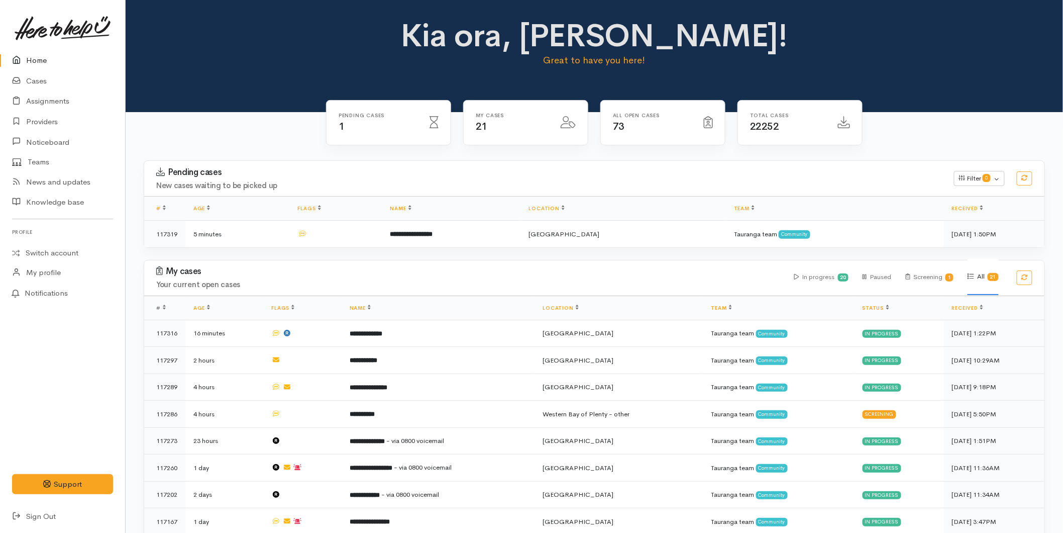
click at [380, 242] on td at bounding box center [336, 234] width 92 height 27
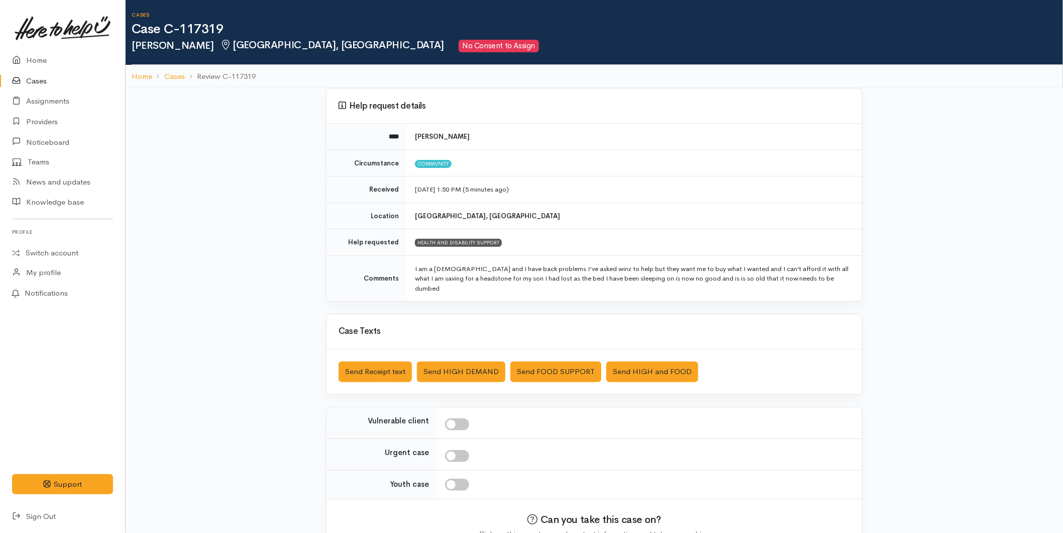
scroll to position [49, 0]
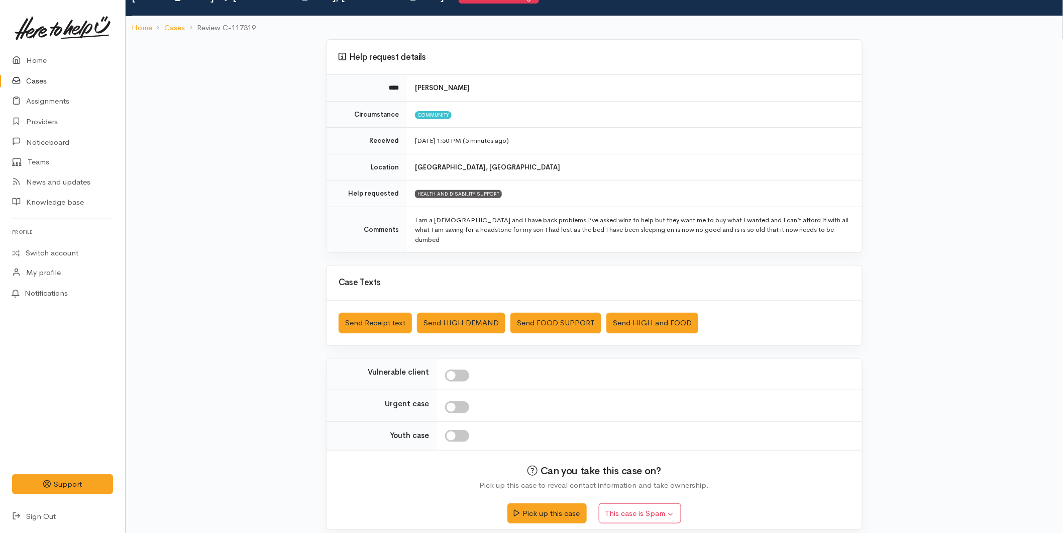
click at [32, 86] on link "Cases" at bounding box center [62, 81] width 125 height 21
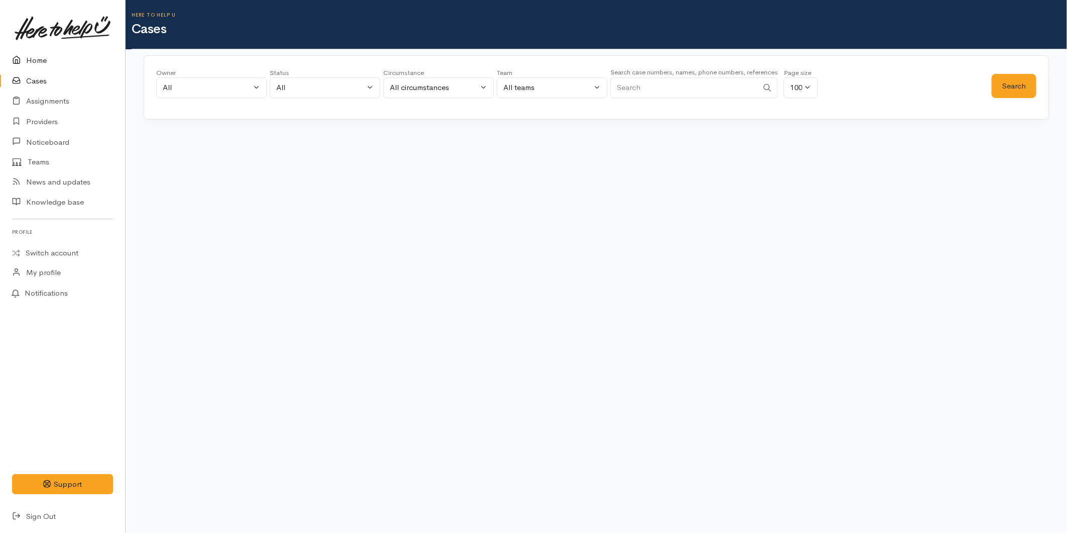
click at [18, 56] on icon at bounding box center [19, 60] width 14 height 13
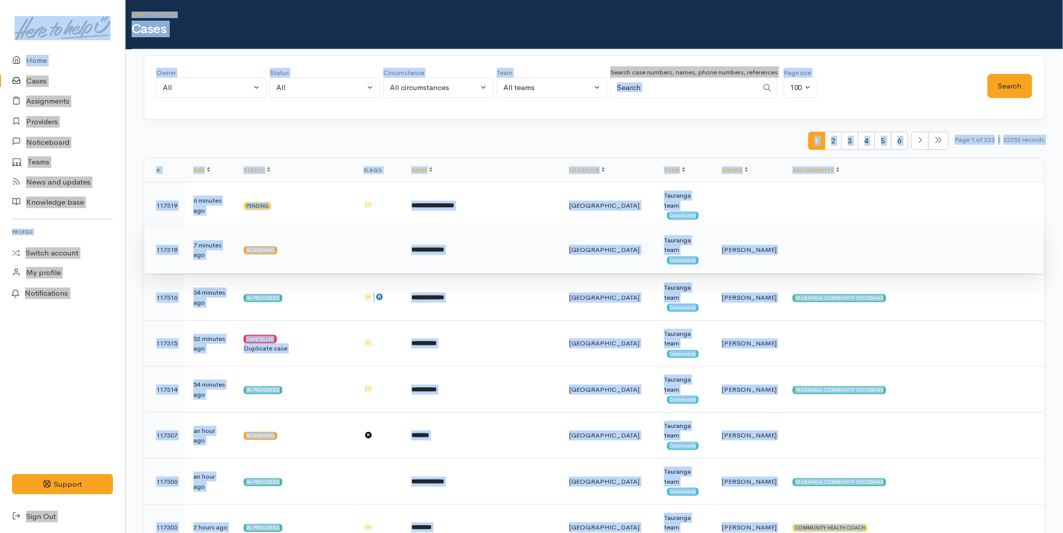
click at [449, 269] on td "**********" at bounding box center [483, 250] width 158 height 46
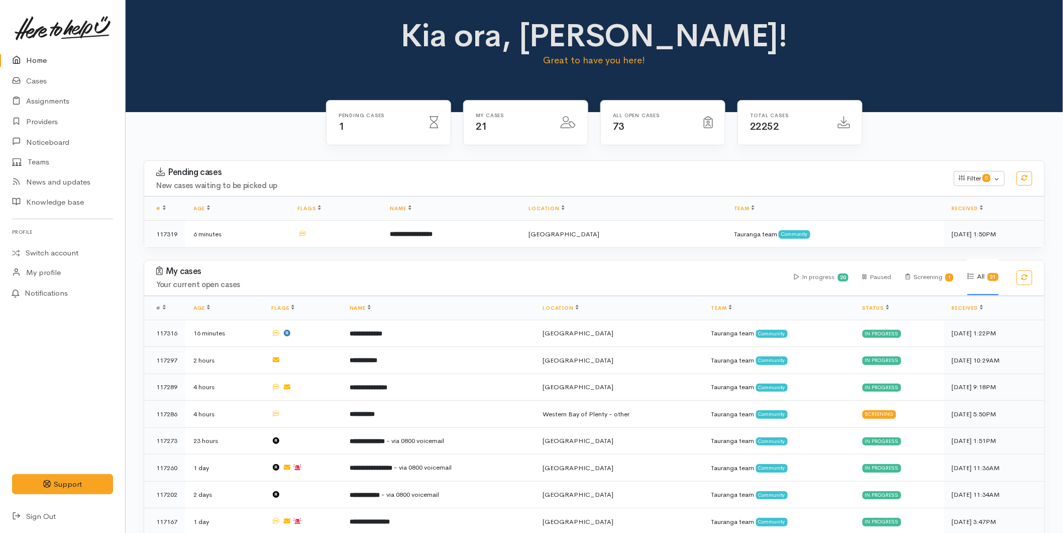
drag, startPoint x: 29, startPoint y: 57, endPoint x: 44, endPoint y: 66, distance: 17.3
click at [29, 57] on link "Home" at bounding box center [62, 60] width 125 height 21
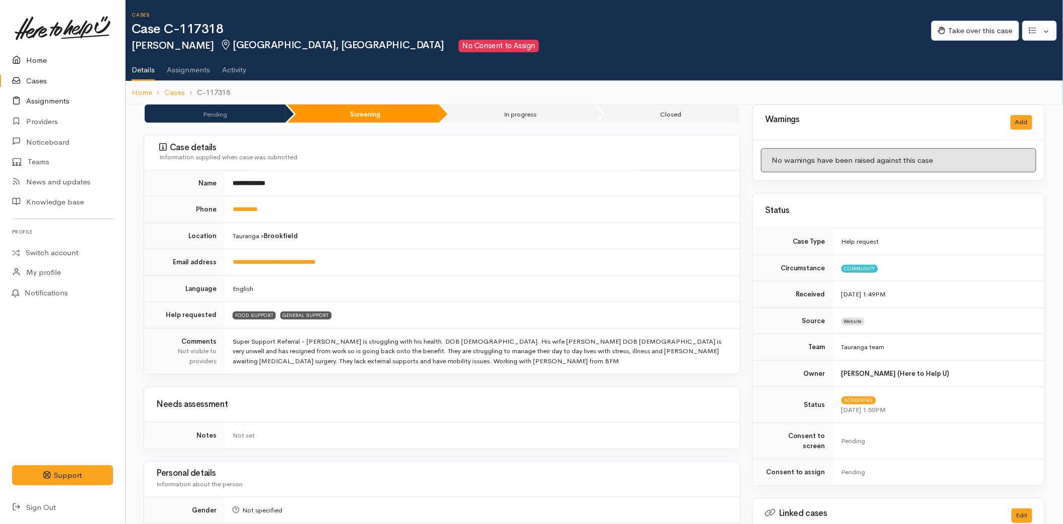
drag, startPoint x: 38, startPoint y: 63, endPoint x: 107, endPoint y: 101, distance: 78.3
click at [38, 62] on link "Home" at bounding box center [62, 60] width 125 height 21
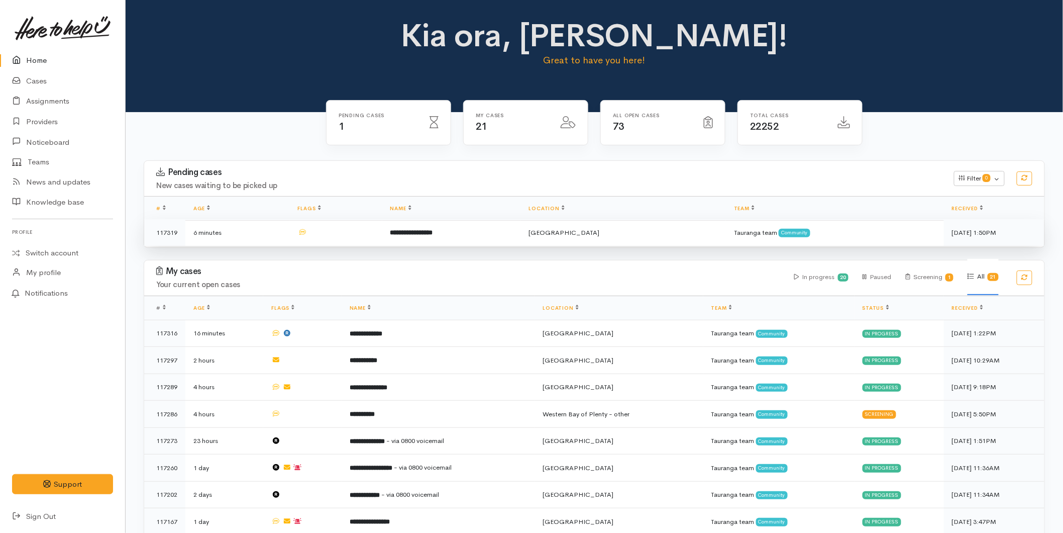
click at [433, 233] on b "**********" at bounding box center [412, 232] width 43 height 7
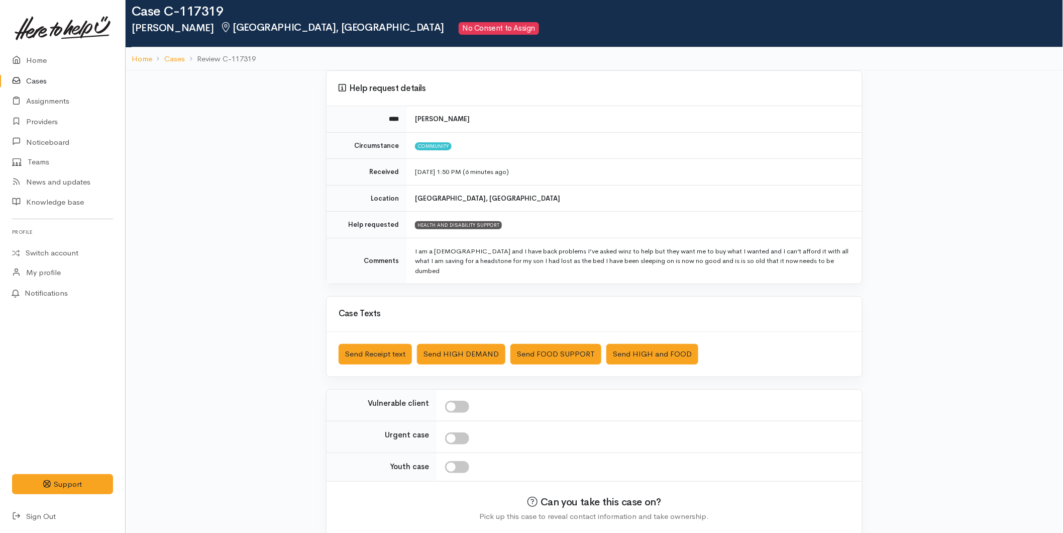
scroll to position [49, 0]
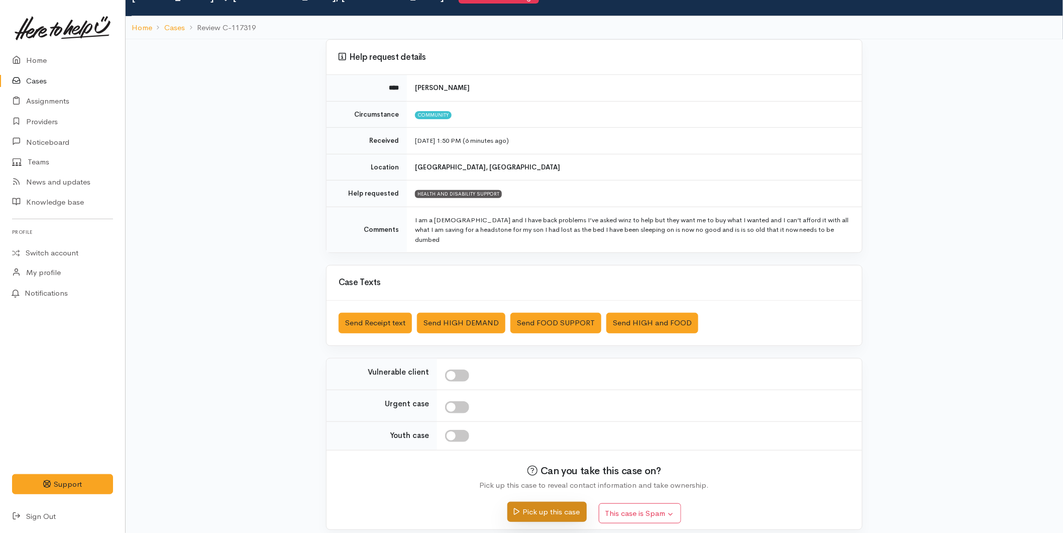
click at [523, 502] on button "Pick up this case" at bounding box center [547, 512] width 79 height 21
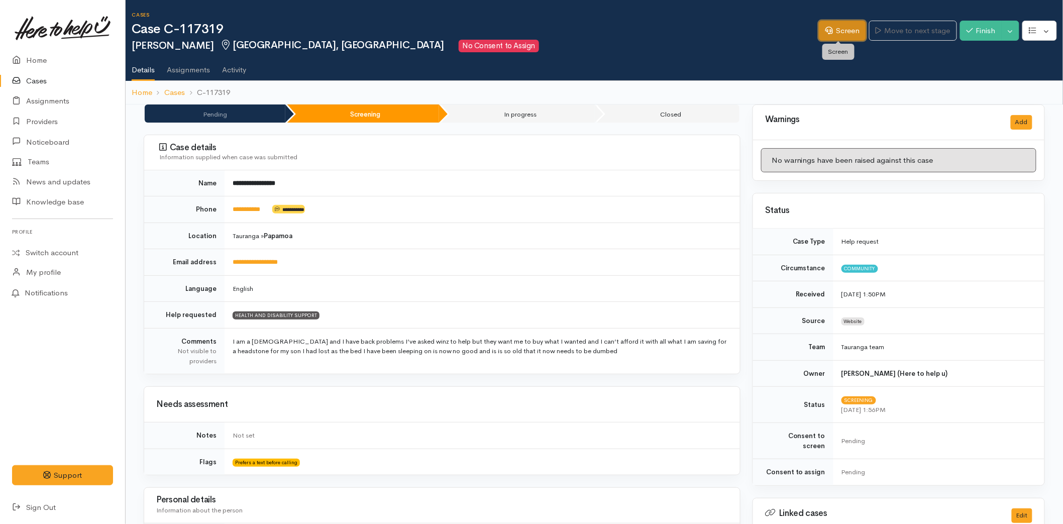
click at [837, 33] on link "Screen" at bounding box center [842, 31] width 47 height 21
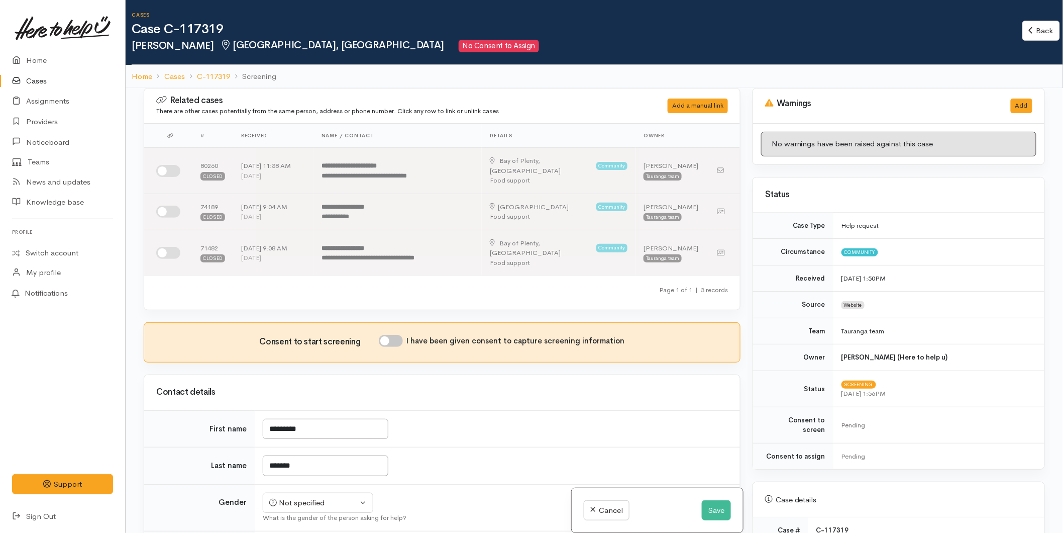
scroll to position [391, 0]
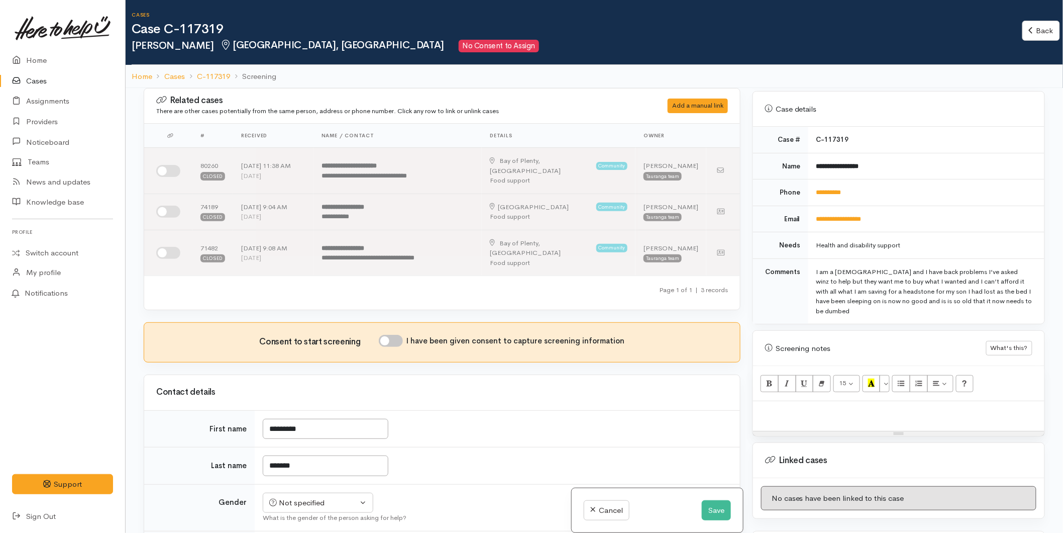
drag, startPoint x: 857, startPoint y: 302, endPoint x: 810, endPoint y: 258, distance: 64.4
click at [810, 258] on td "I am a 67yr old and I have back problems I’ve asked winz to help but they want …" at bounding box center [927, 290] width 236 height 65
copy div "I am a 67yr old and I have back problems I’ve asked winz to help but they want …"
click at [34, 68] on link "Home" at bounding box center [62, 60] width 125 height 21
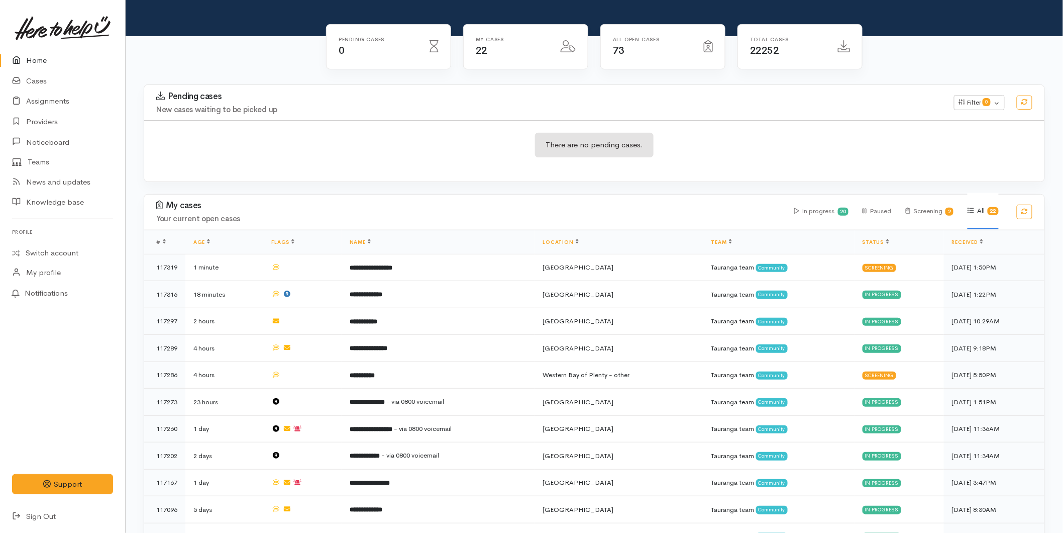
scroll to position [335, 0]
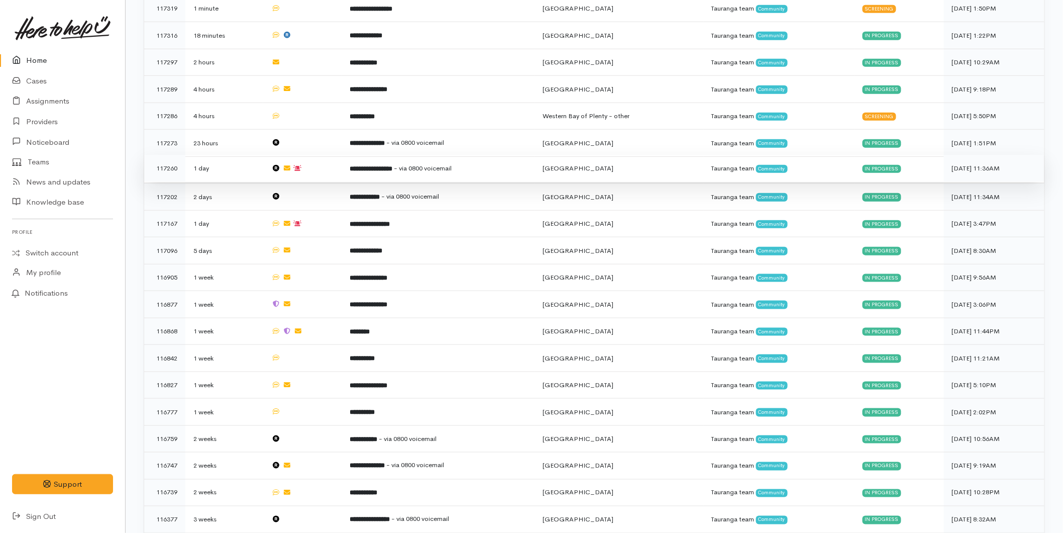
click at [407, 172] on td "**********" at bounding box center [438, 168] width 193 height 27
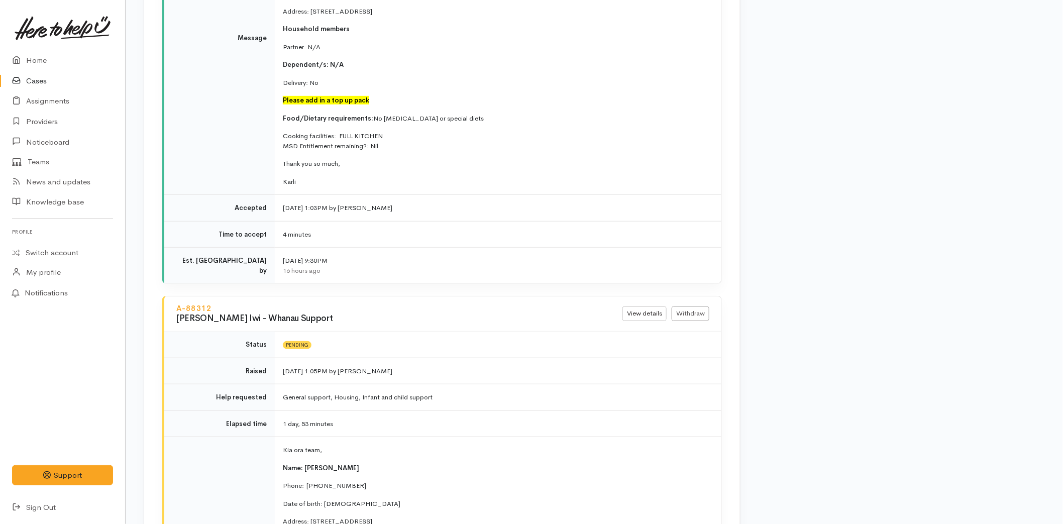
scroll to position [2066, 0]
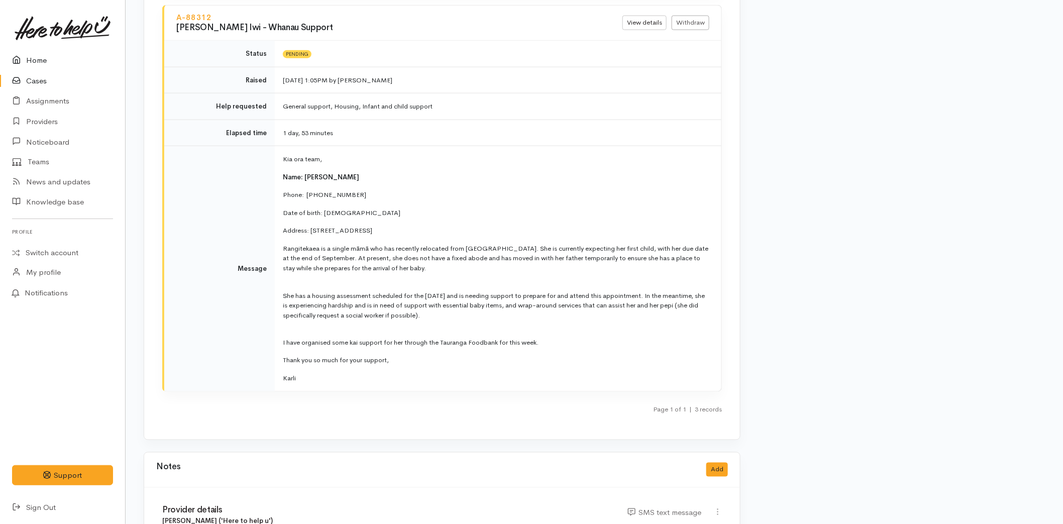
click at [37, 68] on link "Home" at bounding box center [62, 60] width 125 height 21
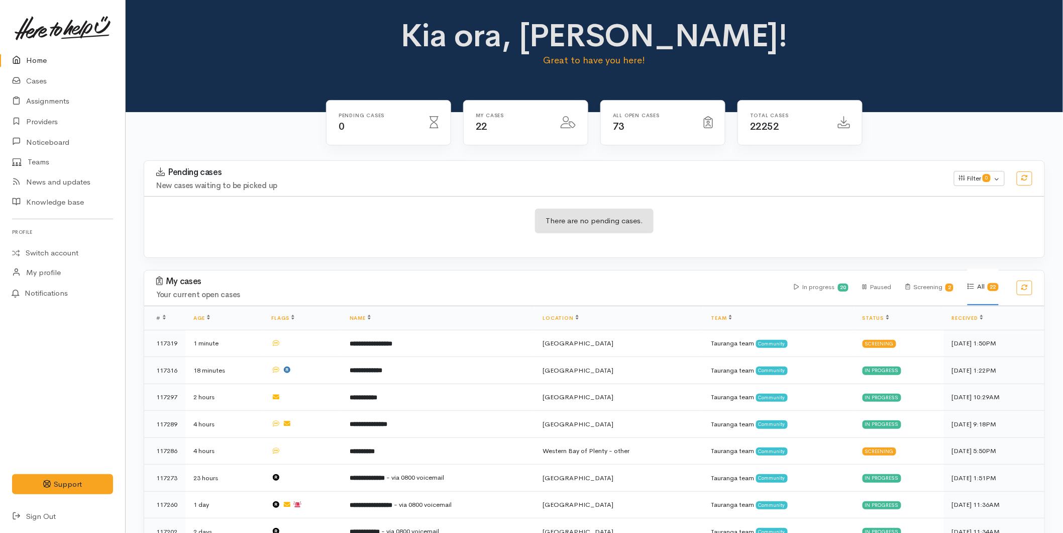
click at [26, 59] on link "Home" at bounding box center [62, 60] width 125 height 21
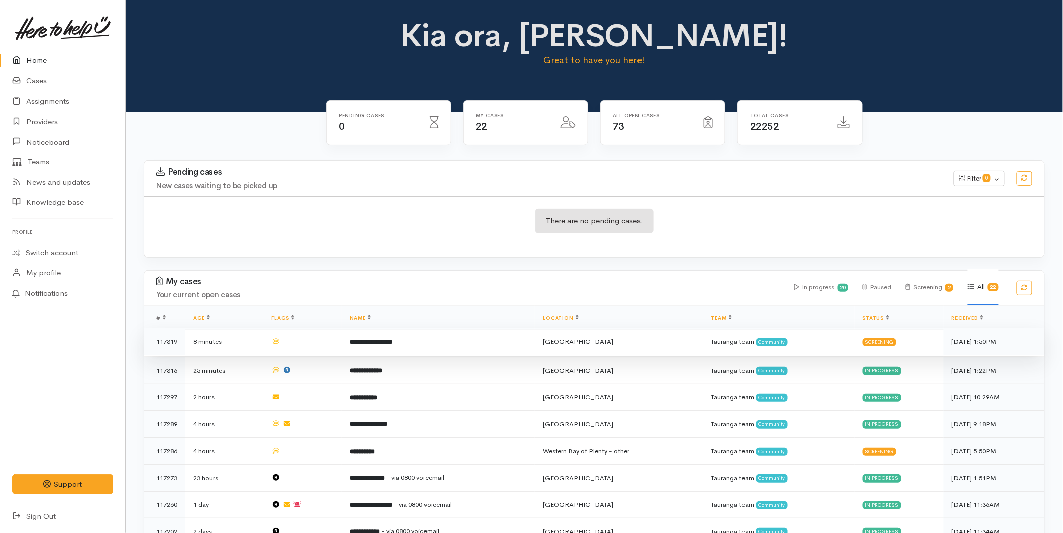
click at [411, 333] on td "**********" at bounding box center [438, 341] width 193 height 27
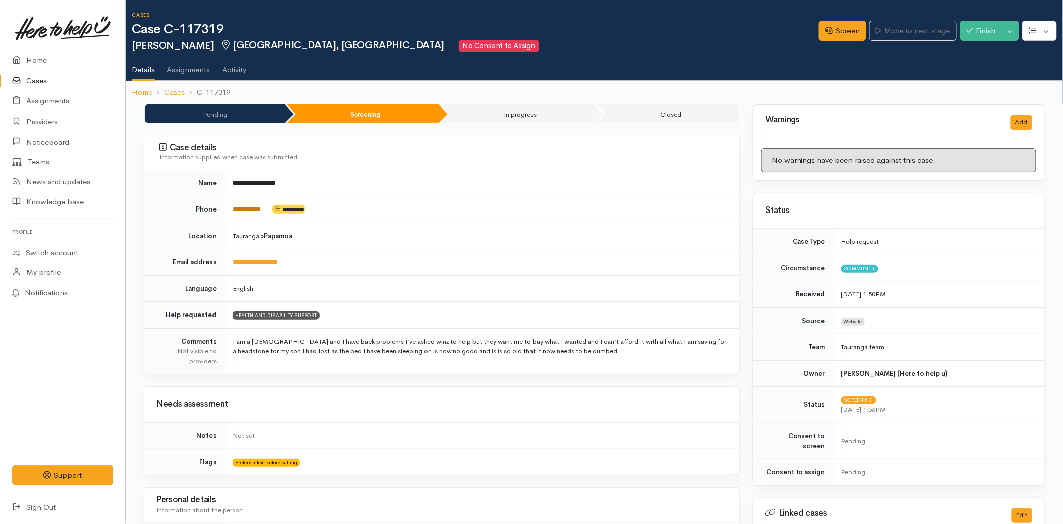
click at [256, 213] on link "**********" at bounding box center [247, 209] width 28 height 7
drag, startPoint x: 832, startPoint y: 32, endPoint x: 833, endPoint y: 43, distance: 10.7
click at [832, 32] on link "Screen" at bounding box center [842, 31] width 47 height 21
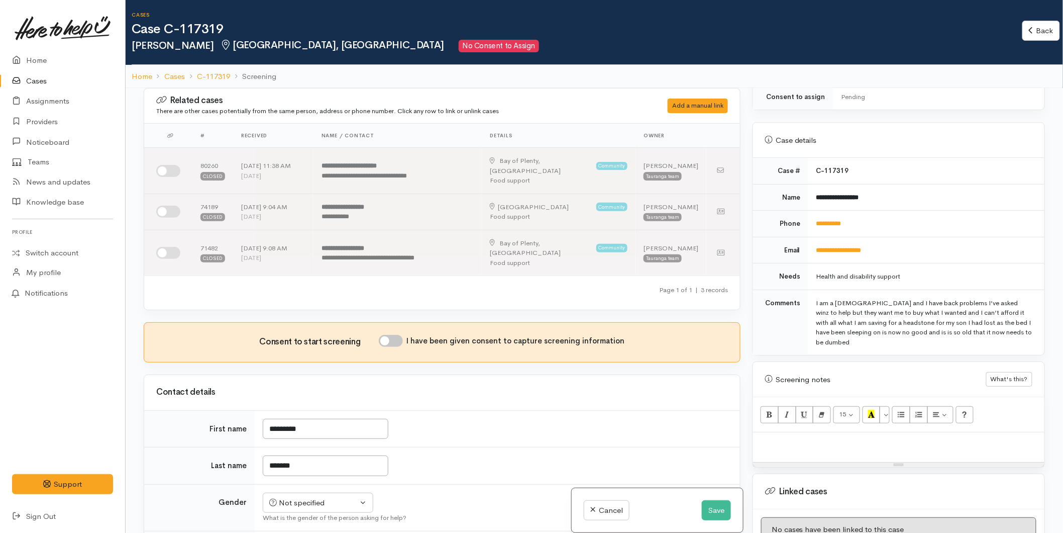
scroll to position [479, 0]
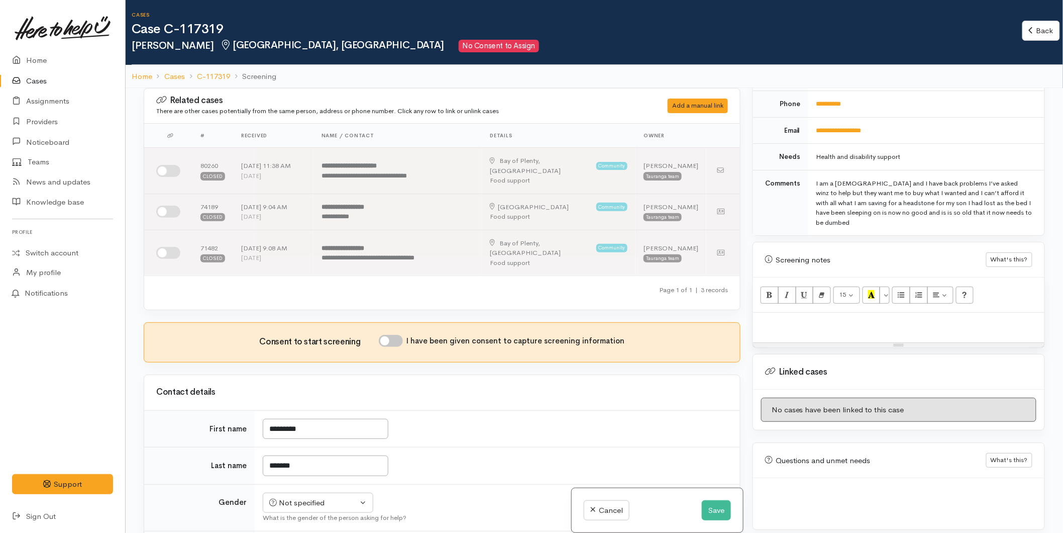
click at [767, 318] on p at bounding box center [898, 324] width 281 height 12
paste div
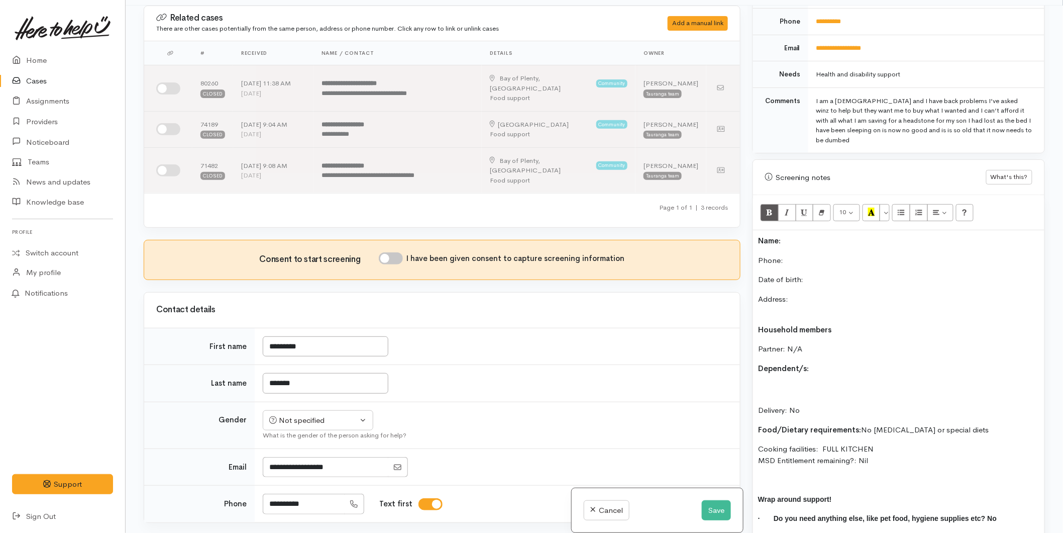
click at [807, 235] on p "Name:" at bounding box center [898, 241] width 281 height 12
click at [829, 274] on p "Date of birth:" at bounding box center [898, 280] width 281 height 12
click at [802, 235] on p "Name:" at bounding box center [898, 241] width 281 height 12
click at [802, 255] on p "Phone:" at bounding box center [898, 261] width 281 height 12
click at [401, 252] on input "I have been given consent to capture screening information" at bounding box center [391, 258] width 24 height 12
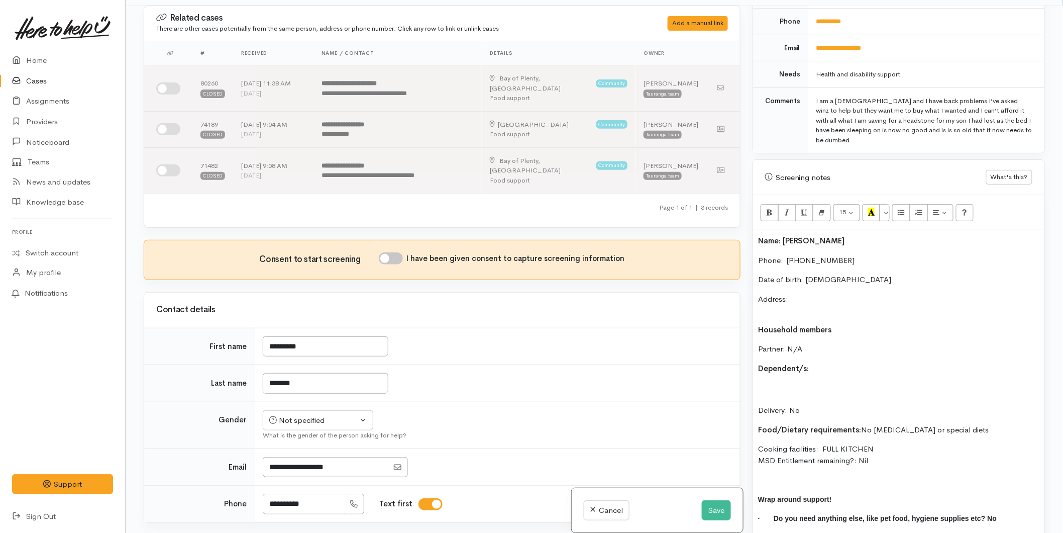
checkbox input "true"
click at [274, 410] on button "Not specified" at bounding box center [318, 420] width 111 height 21
click at [293, 468] on span "Female" at bounding box center [326, 474] width 86 height 12
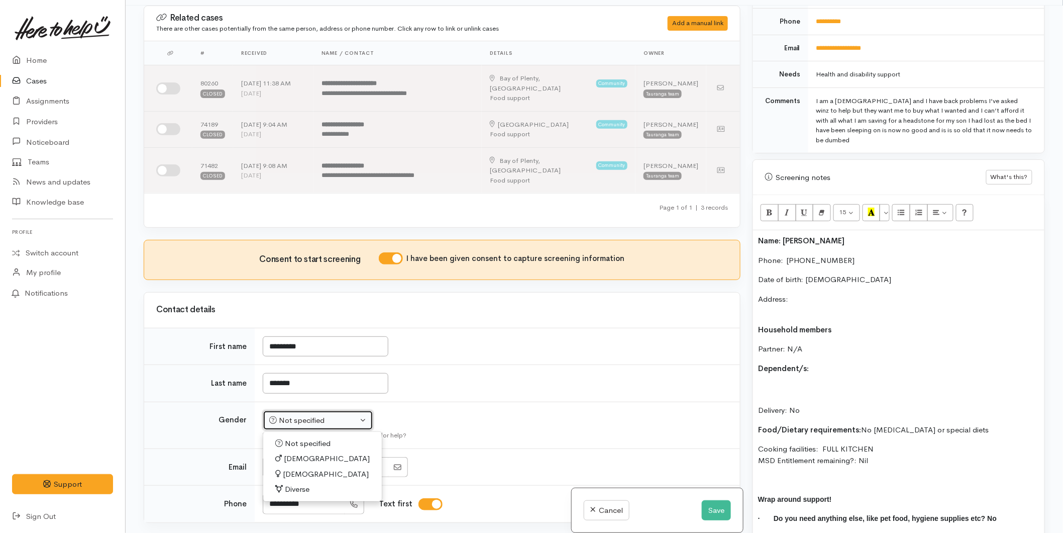
select select "Female"
click at [758, 235] on p "Name: Mereraihia Roberts" at bounding box center [898, 241] width 281 height 12
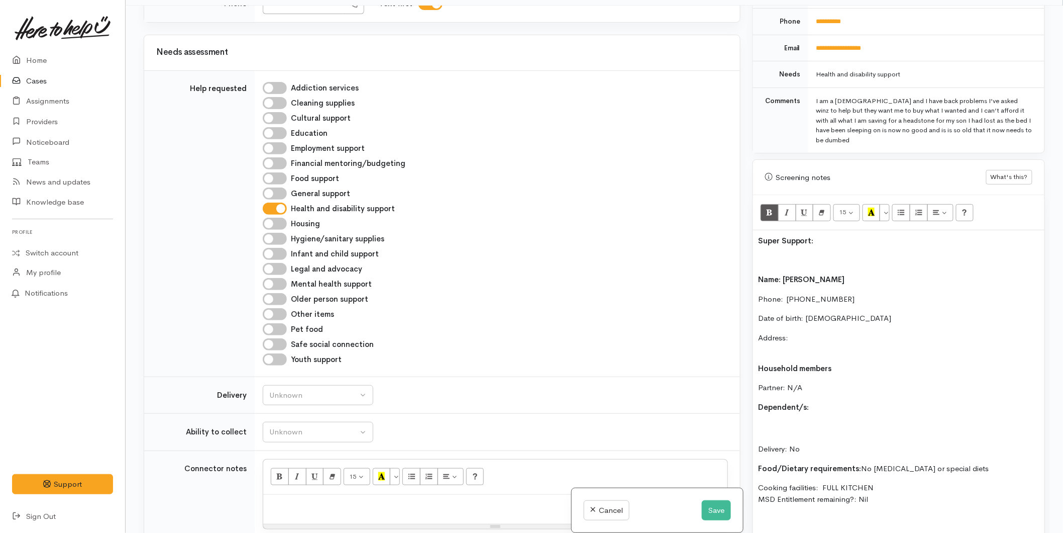
scroll to position [670, 0]
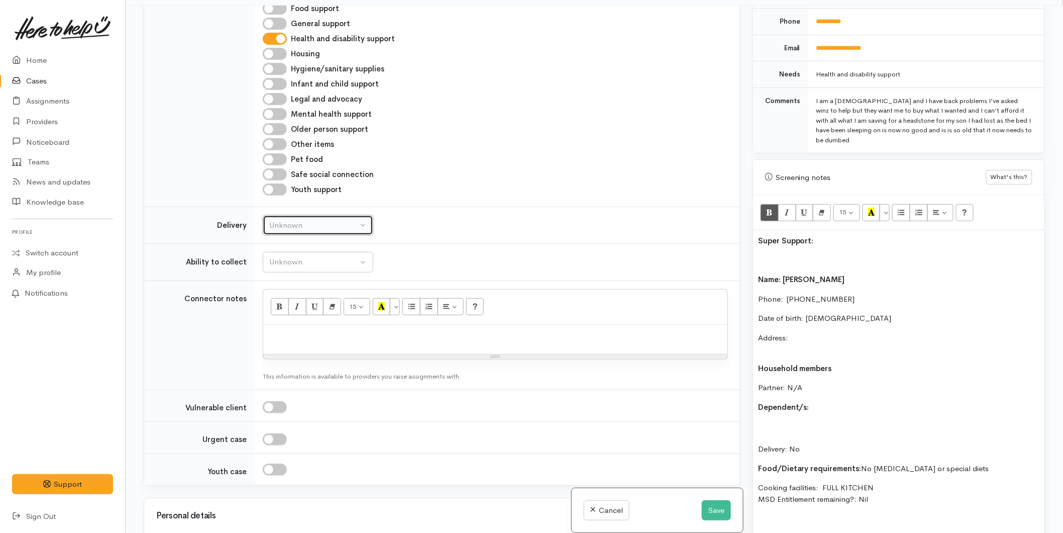
click at [282, 220] on div "Unknown" at bounding box center [313, 226] width 88 height 12
click at [294, 282] on span "Delivery needed" at bounding box center [302, 288] width 54 height 12
select select "3"
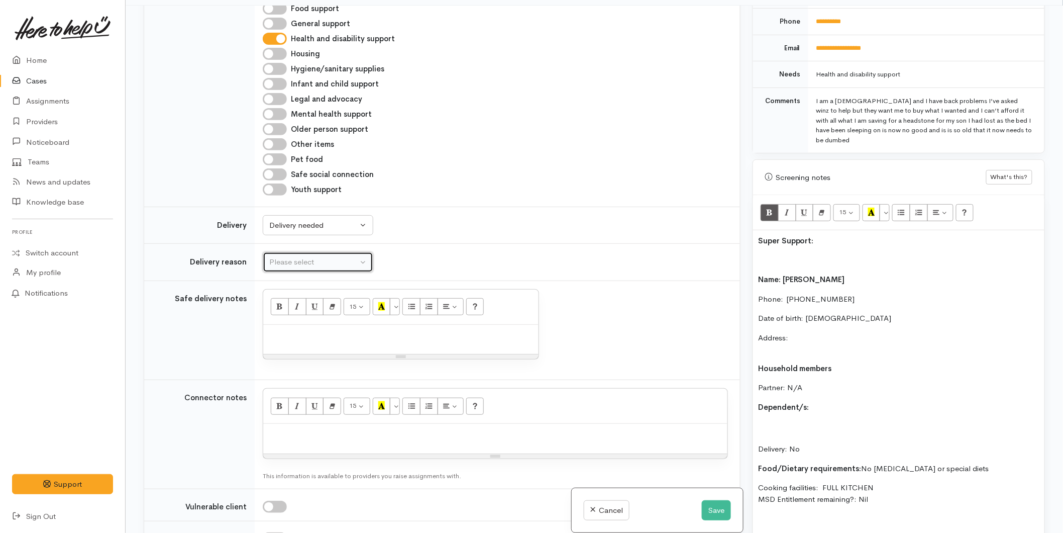
click at [293, 256] on div "Please select" at bounding box center [313, 262] width 88 height 12
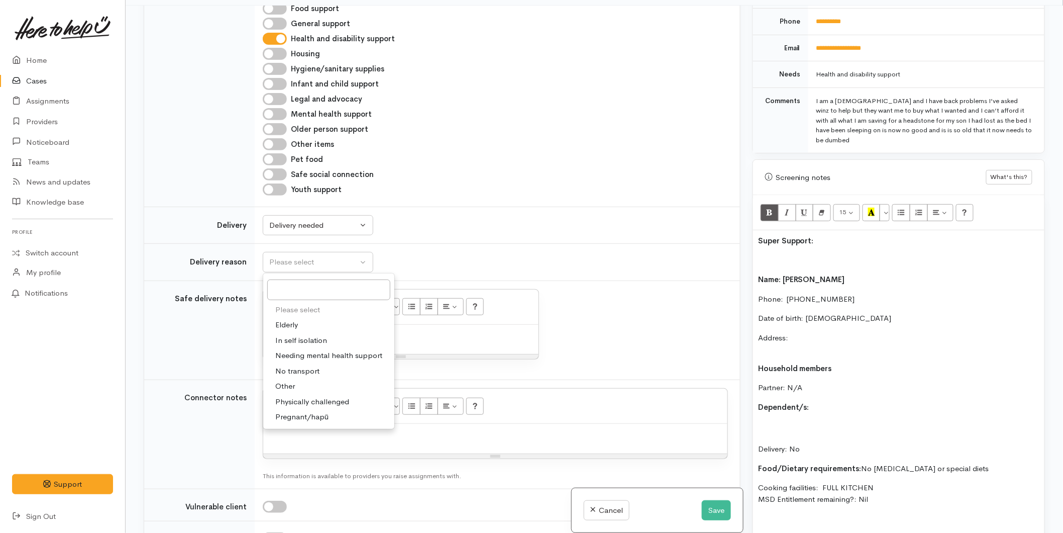
click at [288, 319] on span "Elderly" at bounding box center [286, 325] width 23 height 12
select select "6"
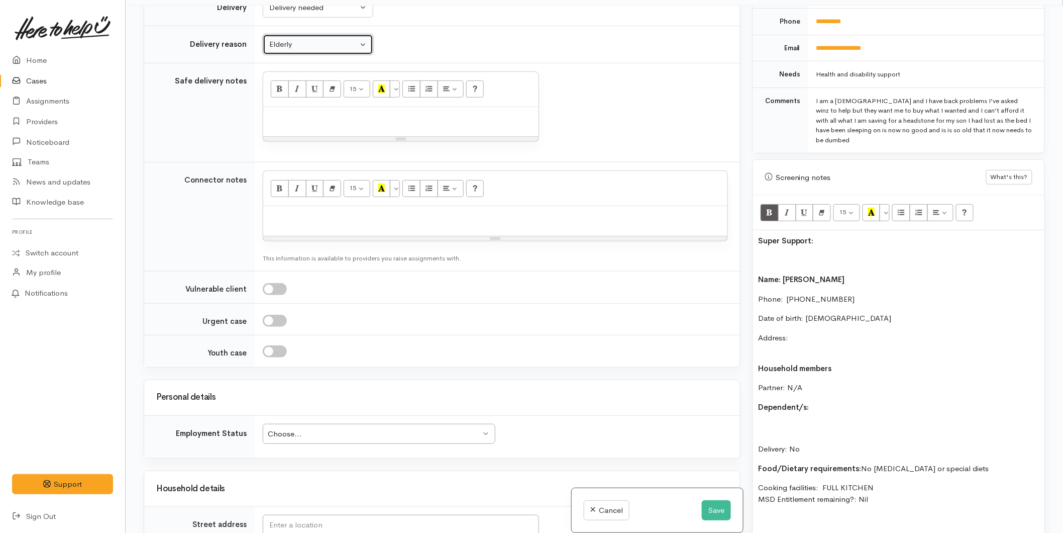
scroll to position [1005, 0]
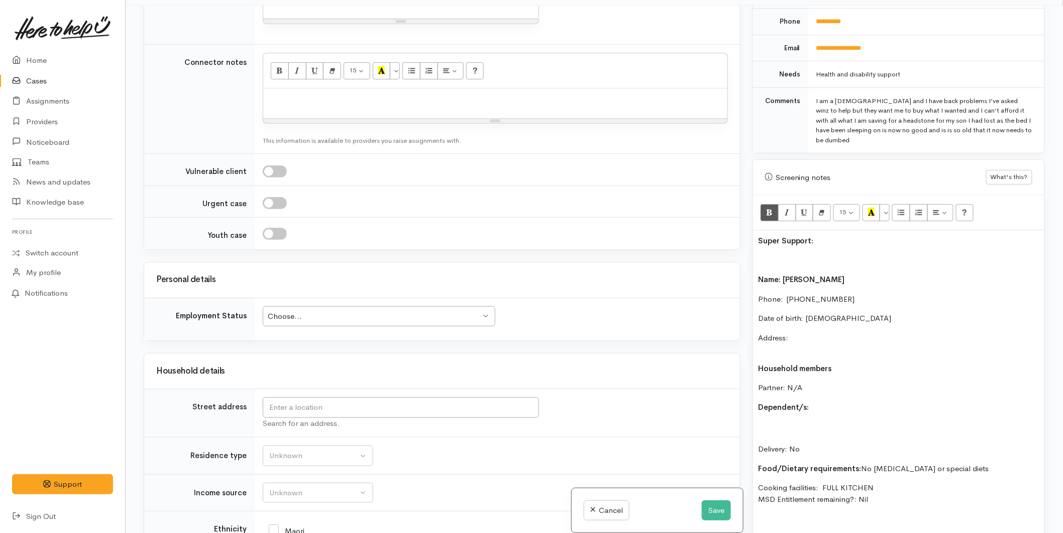
click at [299, 311] on div "Choose..." at bounding box center [374, 317] width 213 height 12
click at [300, 397] on input "text" at bounding box center [401, 407] width 276 height 21
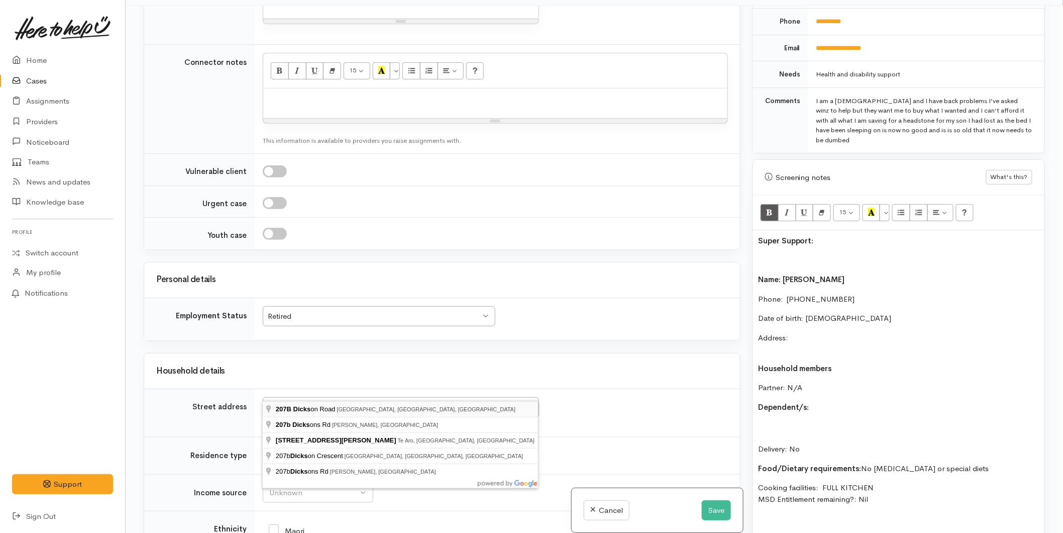
type input "207B Dickson Road, Papamoa Beach, Tauranga, New Zealand"
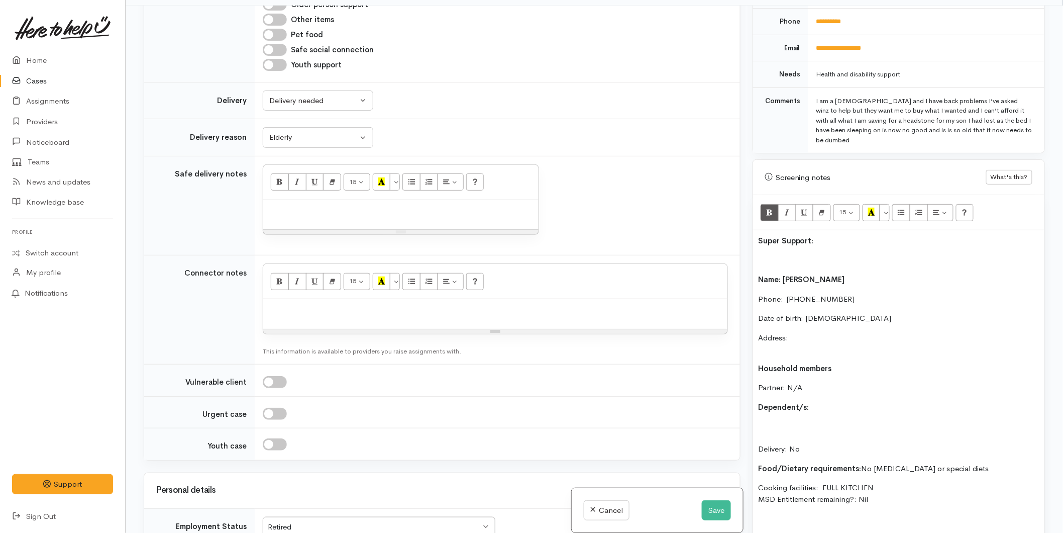
scroll to position [1041, 0]
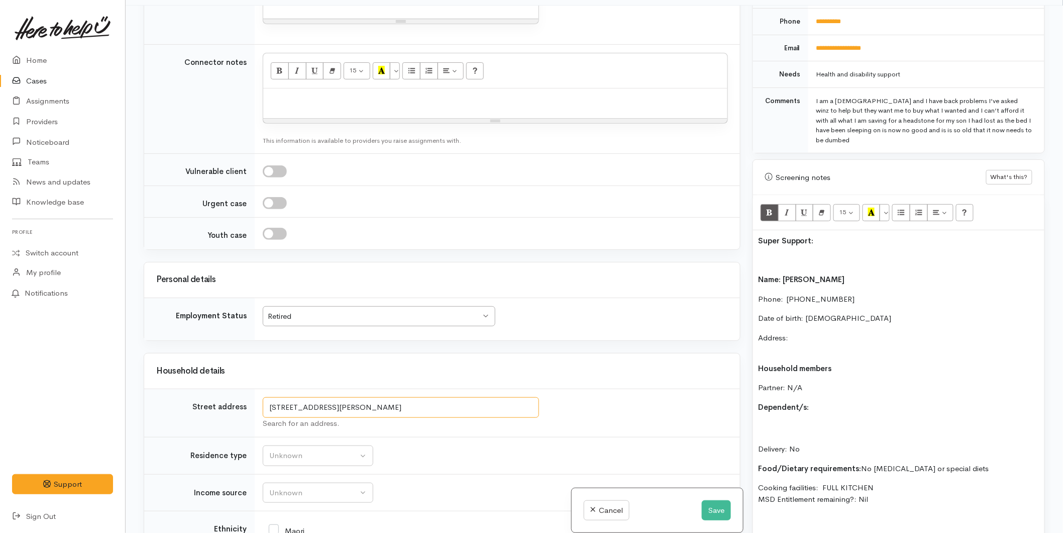
drag, startPoint x: 498, startPoint y: 393, endPoint x: 209, endPoint y: 391, distance: 289.0
click at [209, 391] on tr "Street address 207B Dickson Road, Papamoa Beach, Tauranga, New Zealand Search f…" at bounding box center [442, 413] width 596 height 48
click at [812, 332] on p "Address:" at bounding box center [898, 343] width 281 height 23
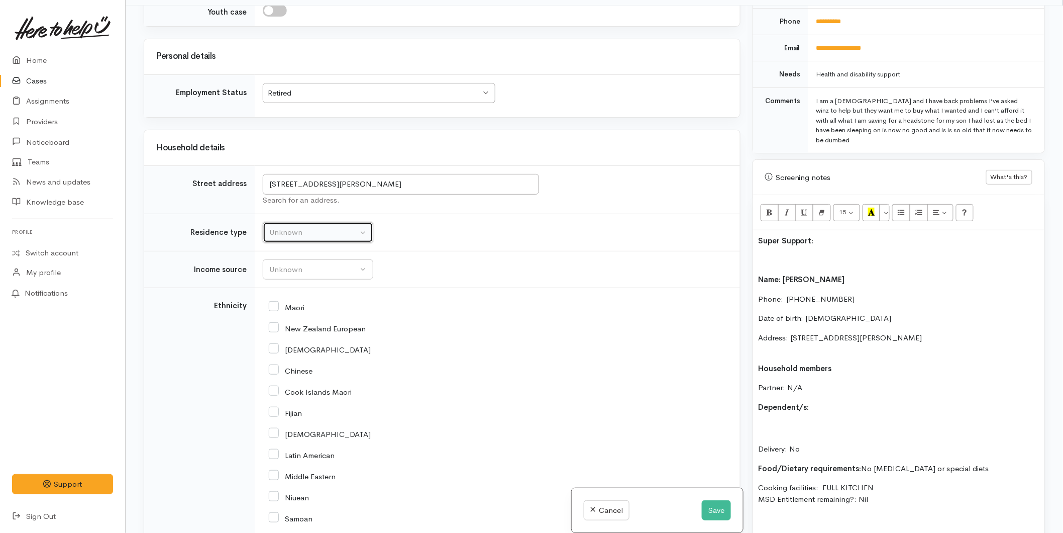
click at [268, 222] on button "Unknown" at bounding box center [318, 232] width 111 height 21
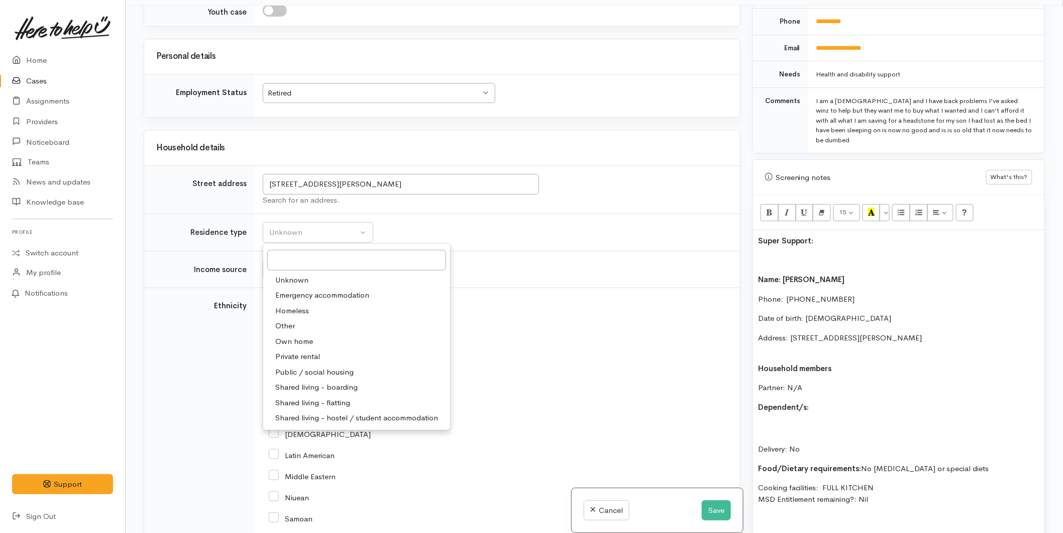
click at [384, 214] on td "Unknown Emergency accommodation Homeless Other Own home Private rental Public /…" at bounding box center [497, 232] width 485 height 37
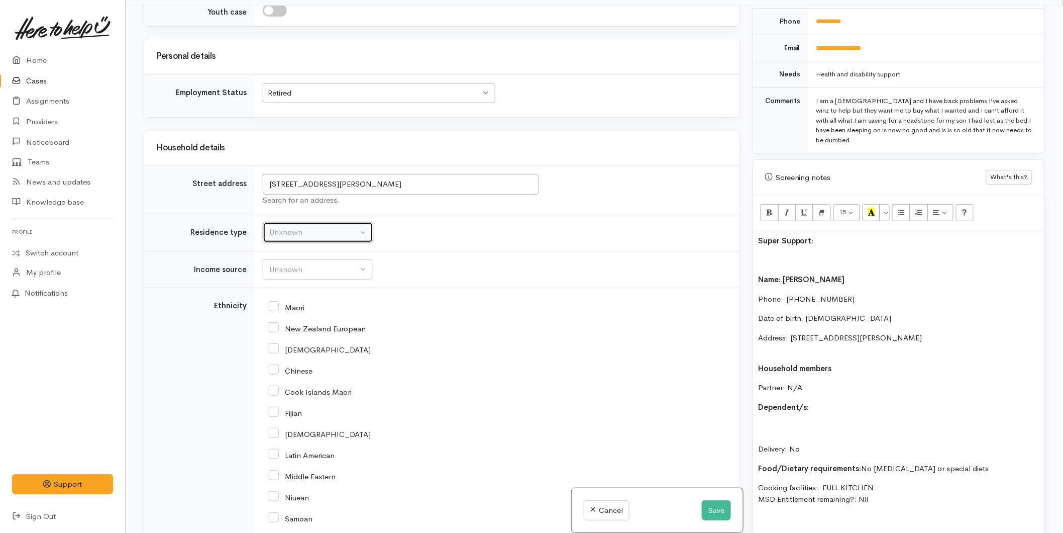
click at [343, 227] on div "Unknown" at bounding box center [313, 233] width 88 height 12
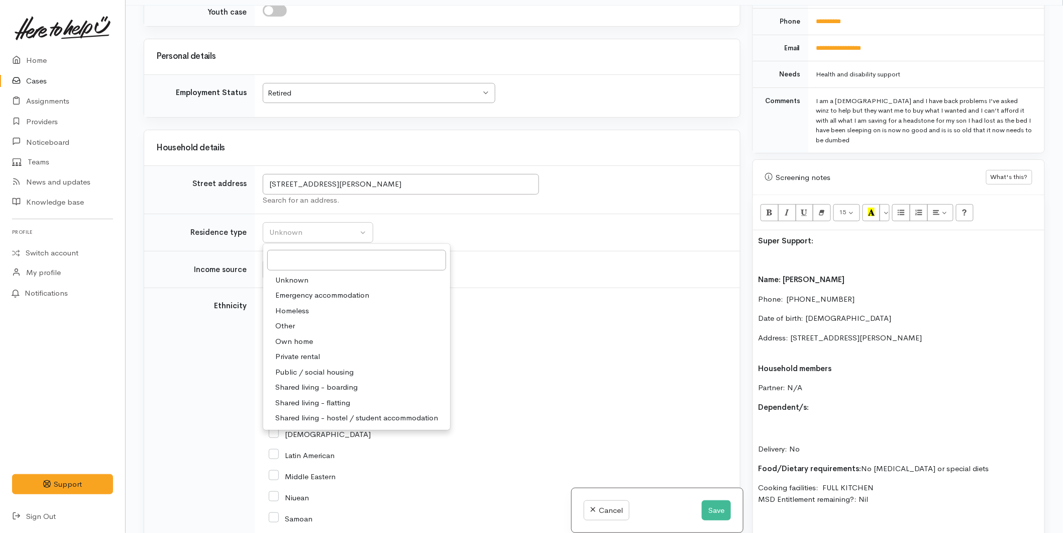
click at [296, 336] on span "Own home" at bounding box center [294, 342] width 38 height 12
select select "1"
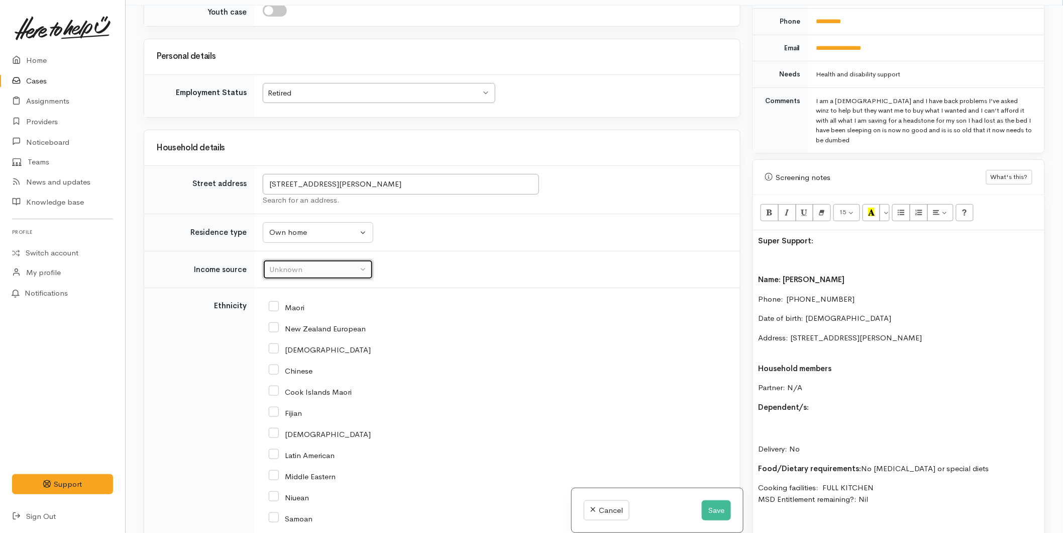
click at [278, 264] on div "Unknown" at bounding box center [313, 270] width 88 height 12
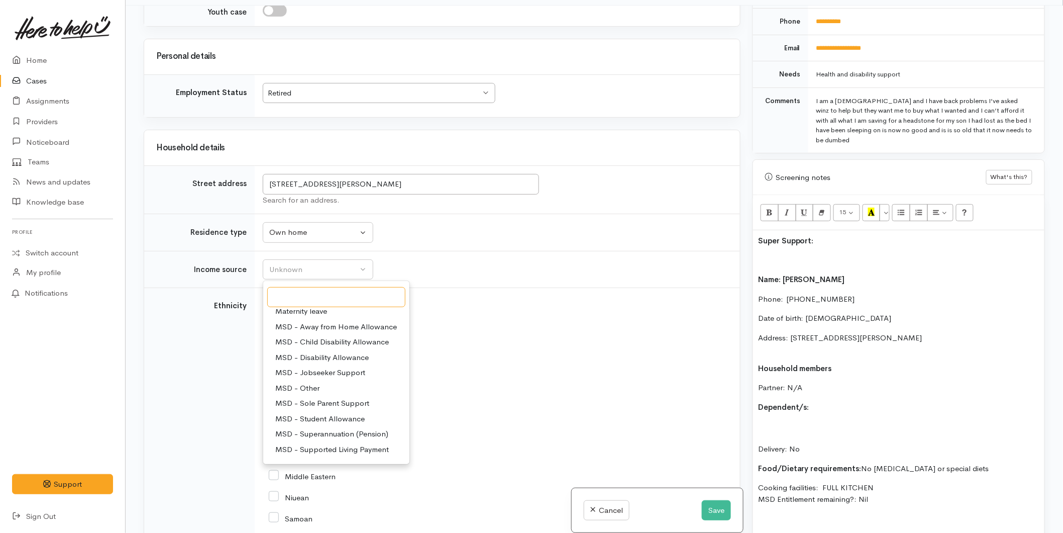
scroll to position [56, 0]
click at [332, 409] on span "MSD - Superannuation (Pension)" at bounding box center [331, 415] width 113 height 12
select select "2"
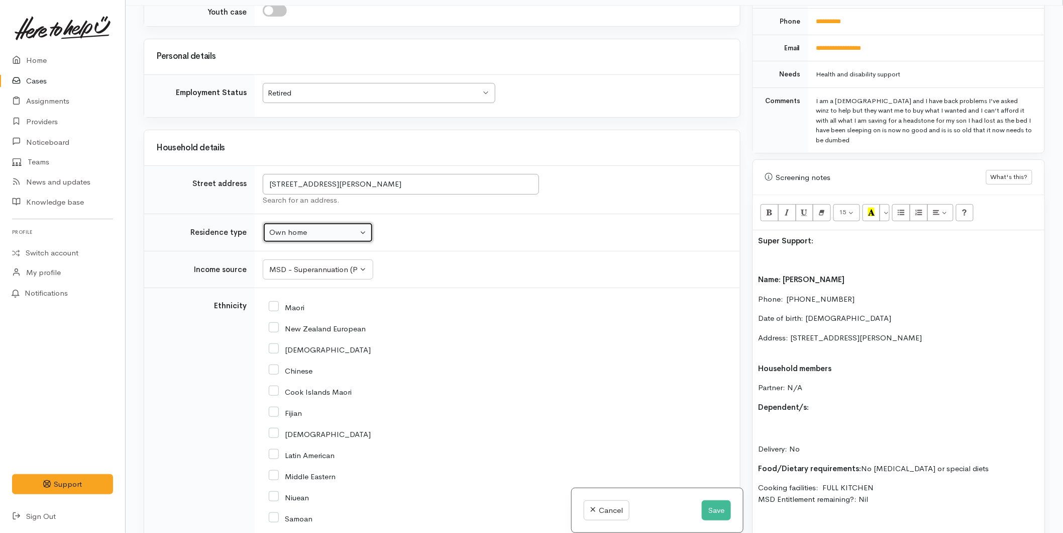
click at [292, 227] on div "Own home" at bounding box center [313, 233] width 88 height 12
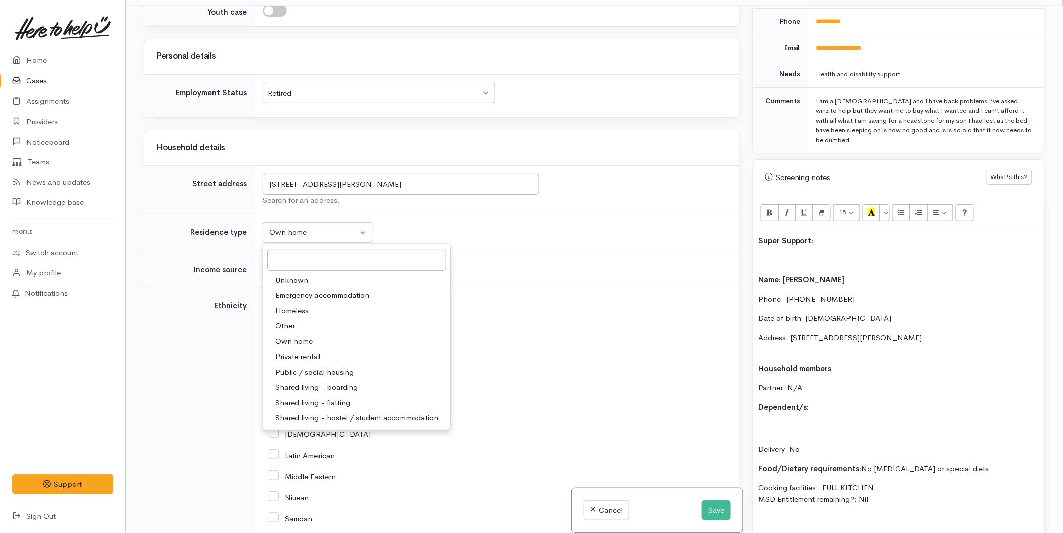
click at [297, 351] on span "Private rental" at bounding box center [297, 357] width 45 height 12
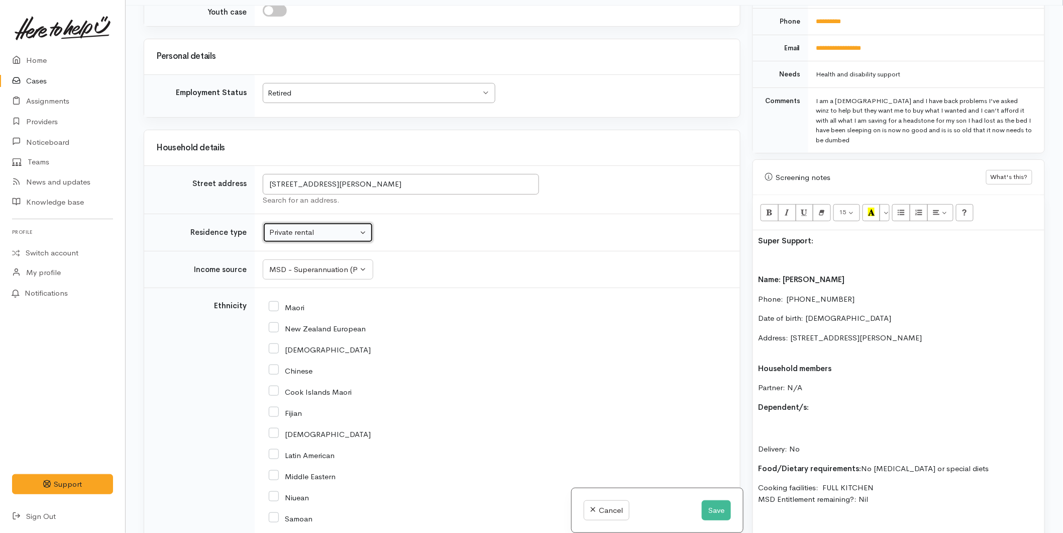
drag, startPoint x: 294, startPoint y: 212, endPoint x: 300, endPoint y: 229, distance: 17.5
click at [294, 227] on div "Private rental" at bounding box center [313, 233] width 88 height 12
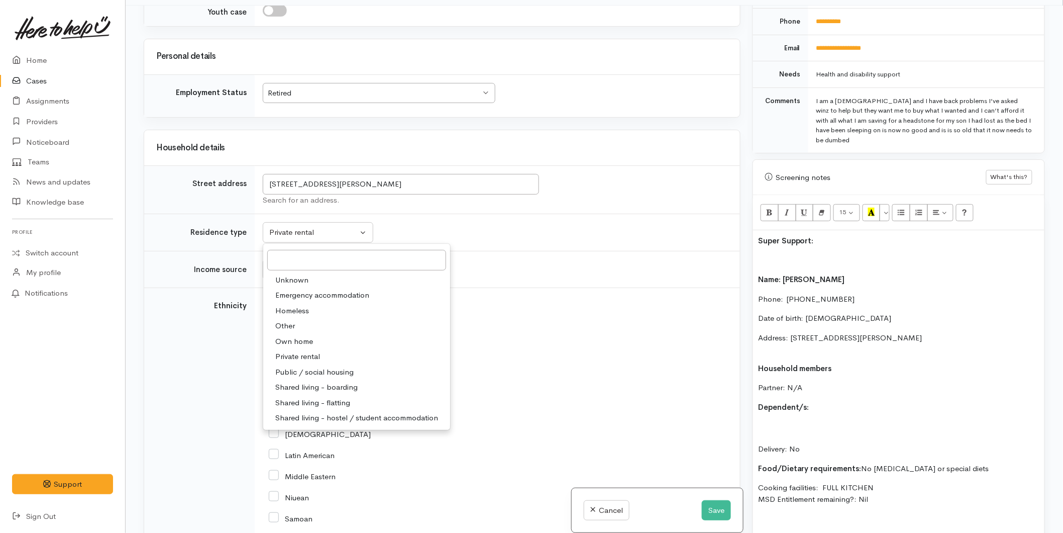
click at [309, 381] on span "Shared living - boarding" at bounding box center [316, 387] width 82 height 12
select select "4"
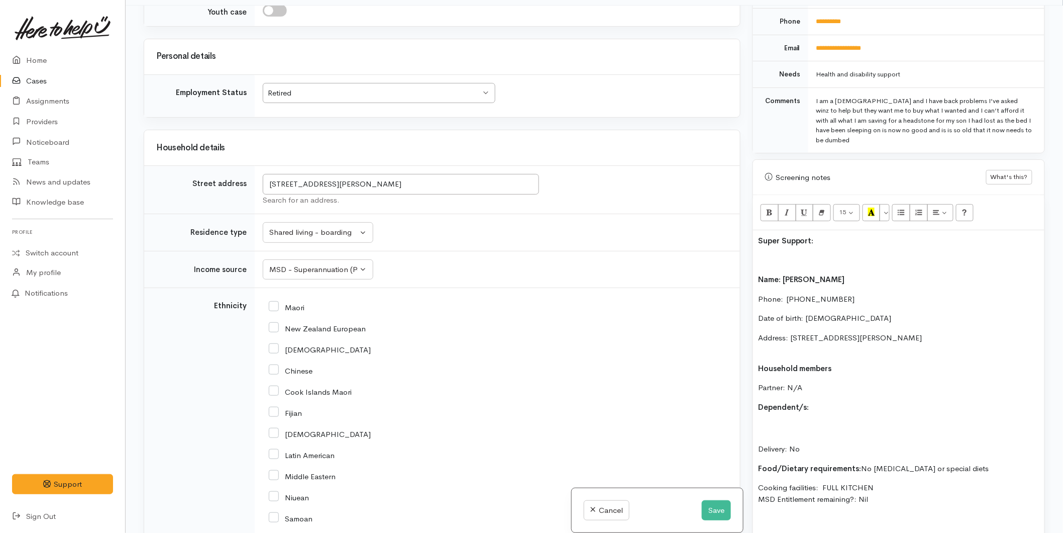
click at [278, 302] on input "Maori" at bounding box center [287, 306] width 36 height 9
checkbox input "true"
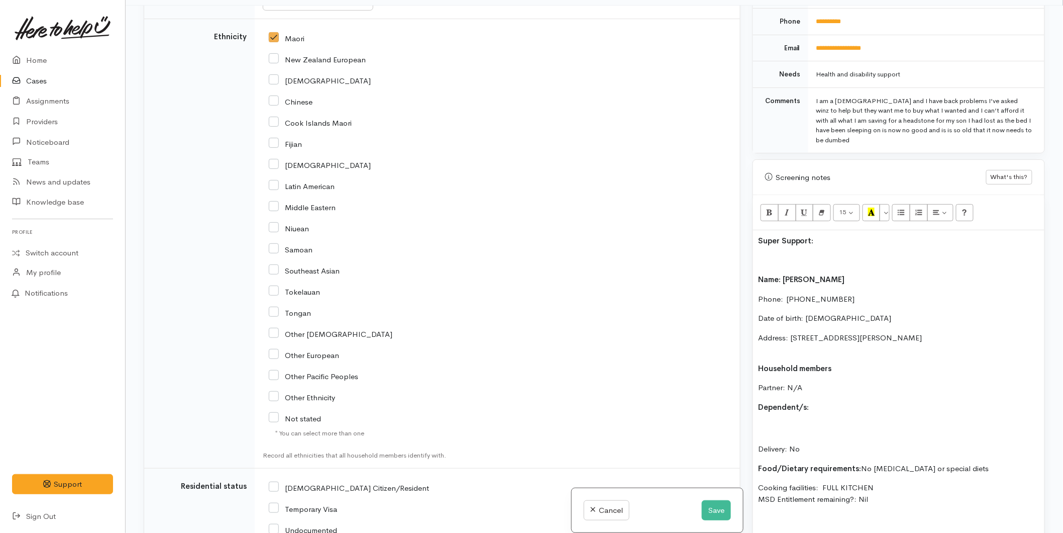
scroll to position [1711, 0]
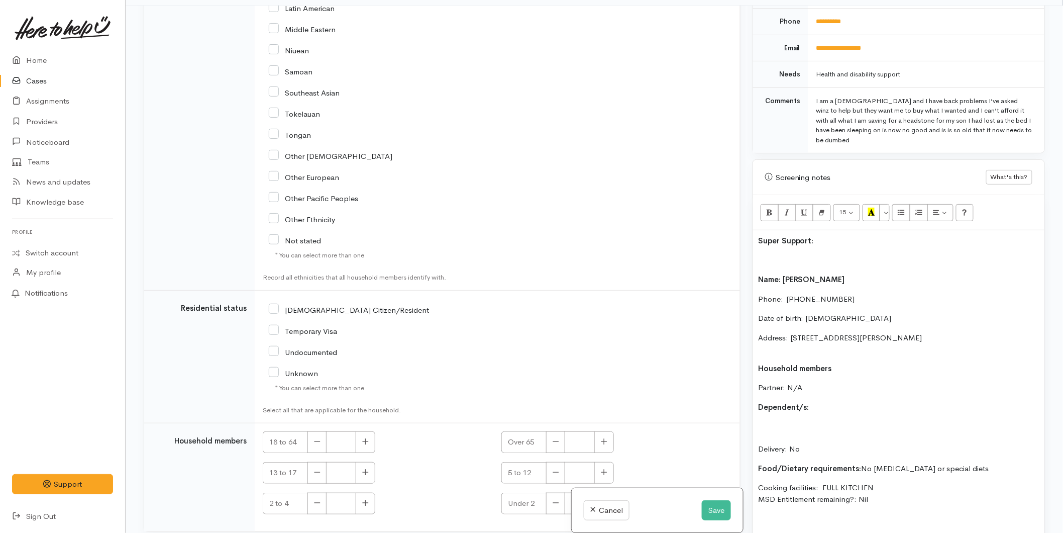
click at [276, 305] on input "[DEMOGRAPHIC_DATA] Citizen/Resident" at bounding box center [349, 309] width 160 height 9
checkbox input "true"
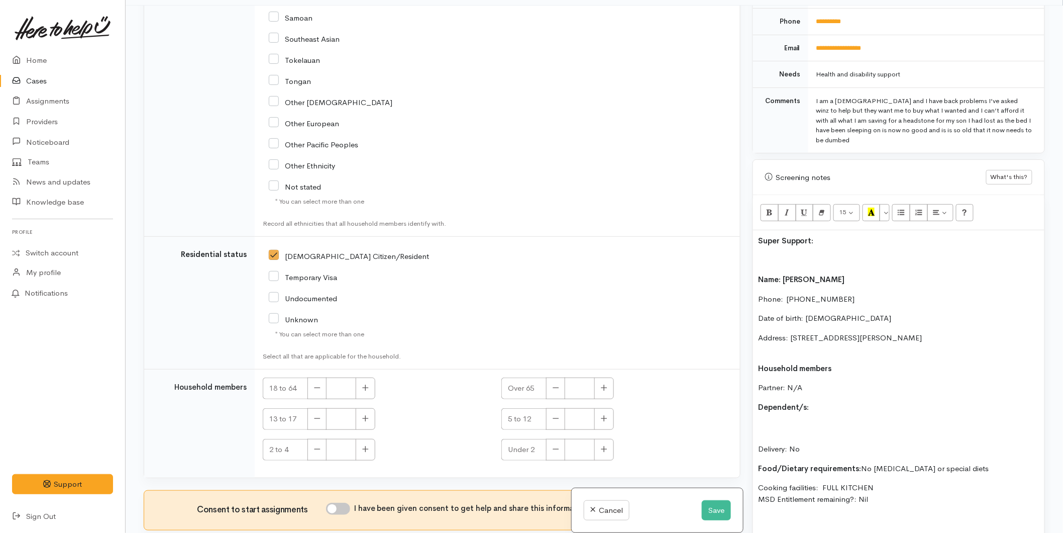
scroll to position [1802, 0]
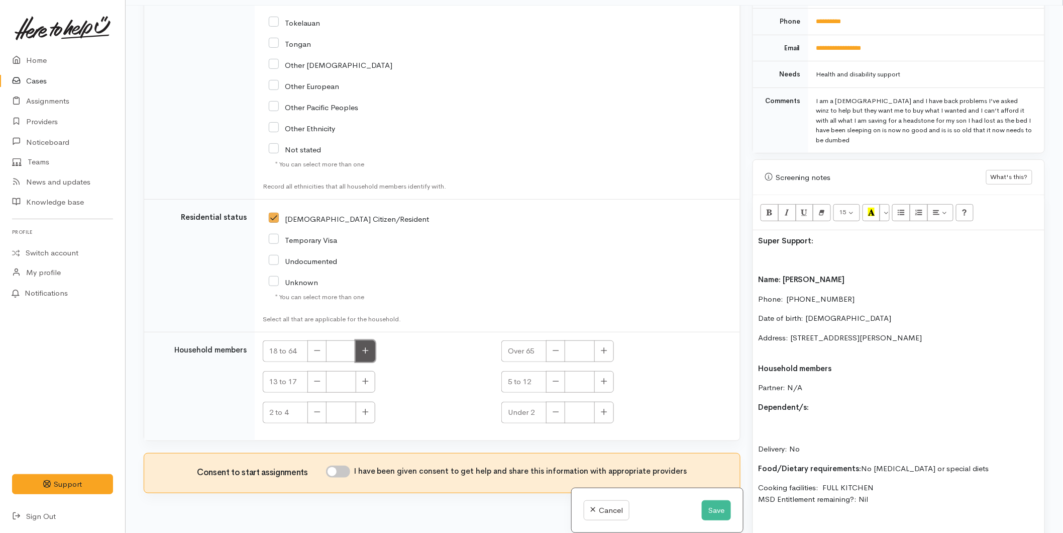
click at [359, 340] on button "button" at bounding box center [366, 351] width 20 height 22
click at [312, 340] on button "button" at bounding box center [317, 351] width 19 height 22
type input "0"
click at [601, 347] on icon "button" at bounding box center [604, 351] width 7 height 8
type input "1"
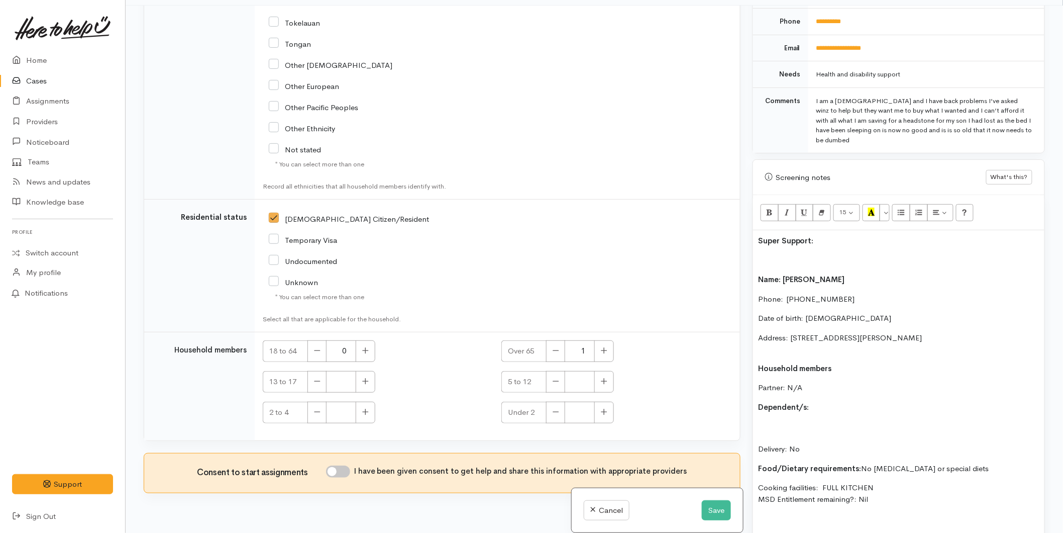
click at [350, 465] on input "I have been given consent to get help and share this information with appropria…" at bounding box center [338, 471] width 24 height 12
checkbox input "true"
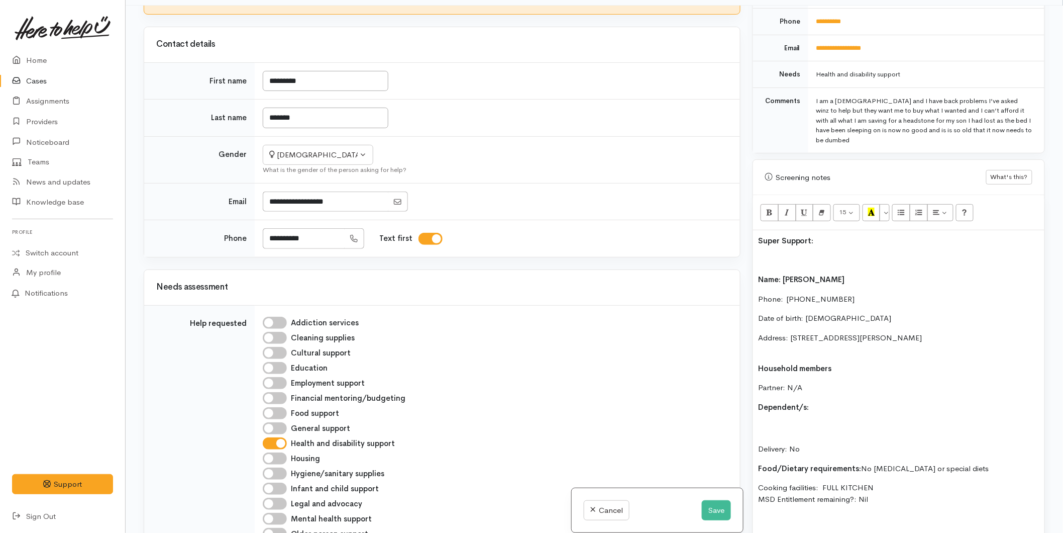
scroll to position [503, 0]
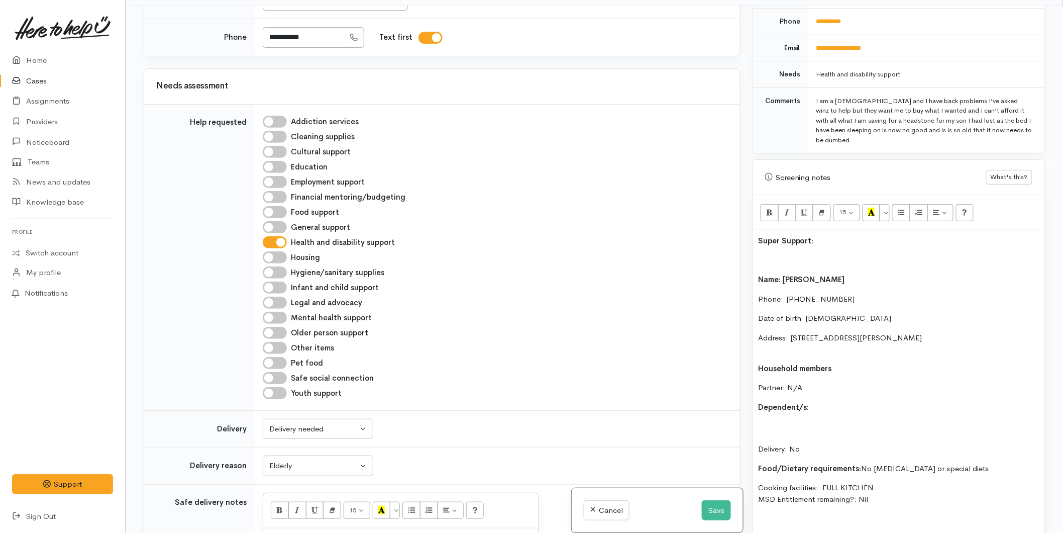
click at [774, 345] on div "Super Support: Name: Mereraihia Roberts Phone:  0204754890 Date of birth: 29/05…" at bounding box center [898, 412] width 291 height 365
click at [772, 342] on p "Address: [STREET_ADDRESS][PERSON_NAME]" at bounding box center [898, 343] width 281 height 23
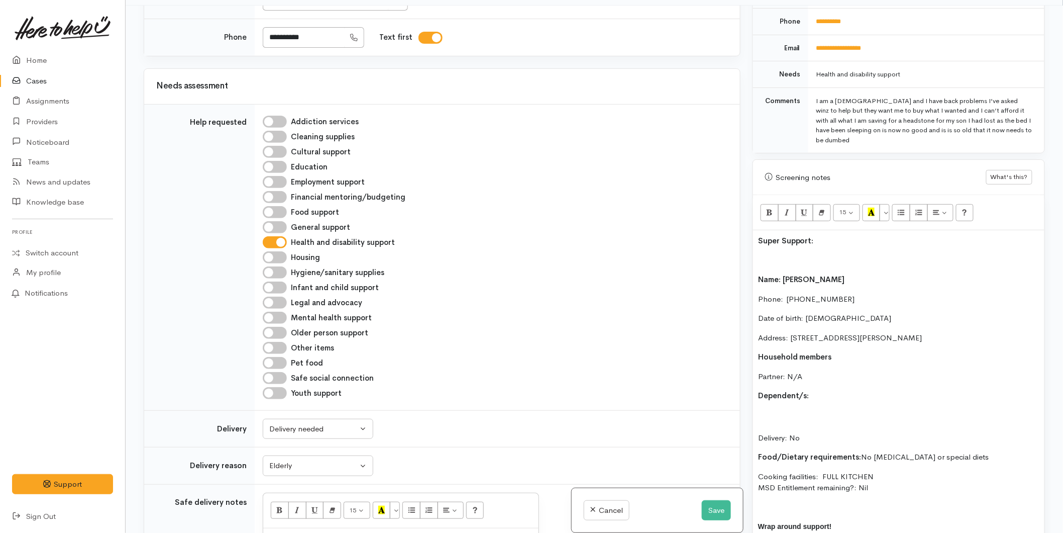
click at [812, 390] on p "Dependent/s:" at bounding box center [898, 396] width 281 height 12
drag, startPoint x: 803, startPoint y: 415, endPoint x: 760, endPoint y: 404, distance: 44.1
click at [760, 410] on p "Delivery: No" at bounding box center [898, 427] width 281 height 34
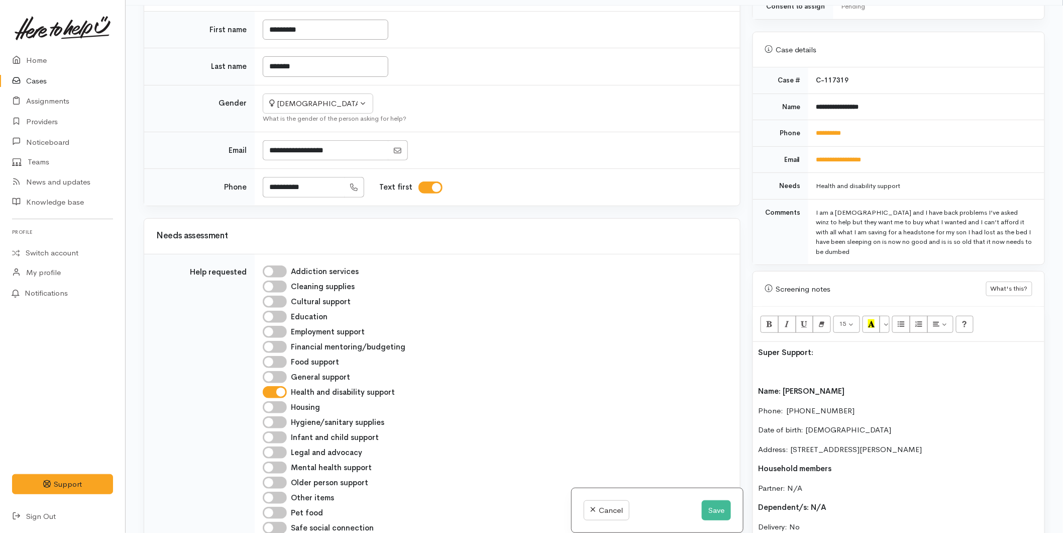
scroll to position [183, 0]
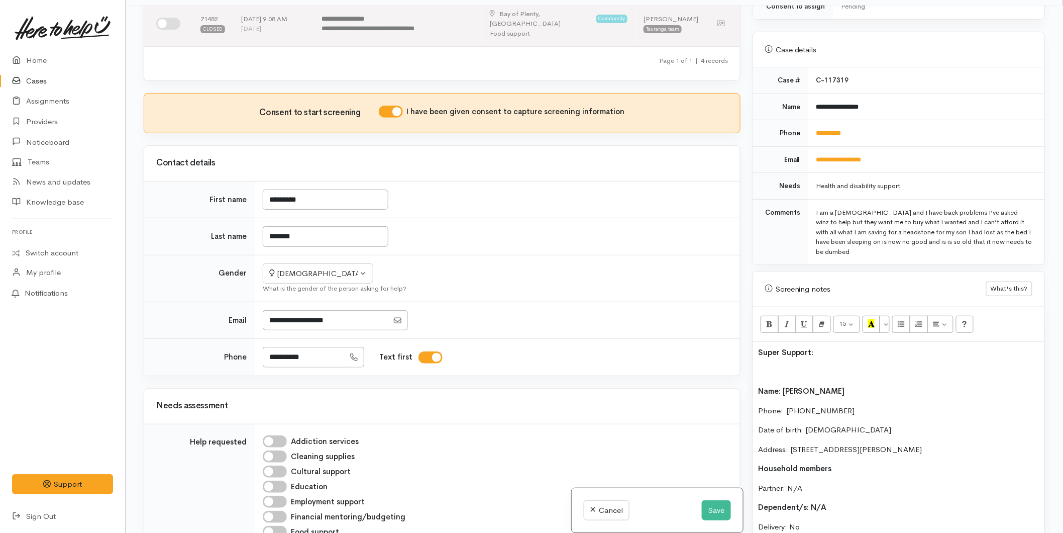
drag, startPoint x: 827, startPoint y: 340, endPoint x: 670, endPoint y: 324, distance: 157.6
click at [670, 324] on div "Related cases There are other cases potentially from the same person, address o…" at bounding box center [595, 272] width 914 height 533
click at [873, 319] on icon "Recent Color" at bounding box center [871, 323] width 7 height 9
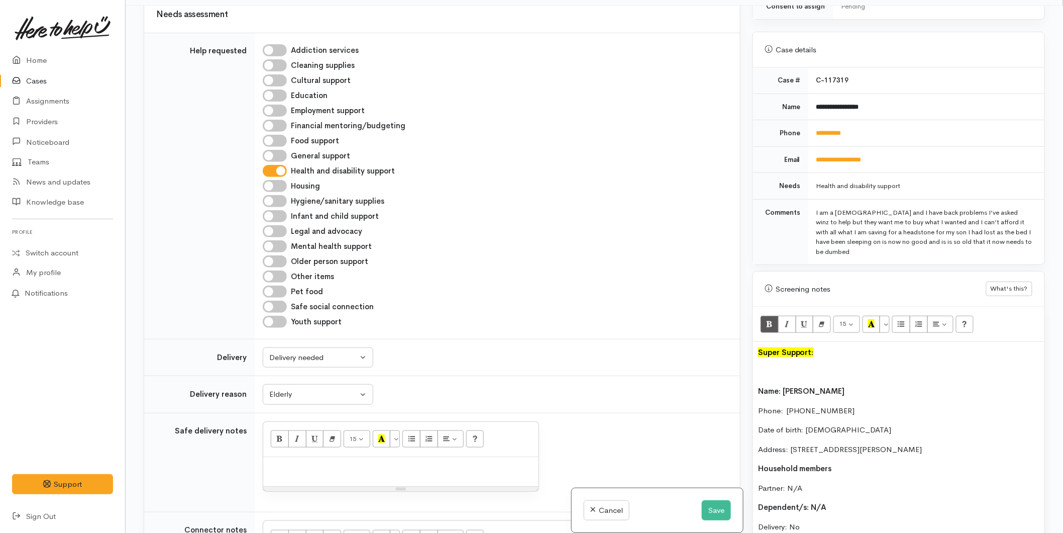
click at [272, 255] on input "Older person support" at bounding box center [275, 261] width 24 height 12
checkbox input "true"
click at [283, 135] on input "Food support" at bounding box center [275, 141] width 24 height 12
checkbox input "true"
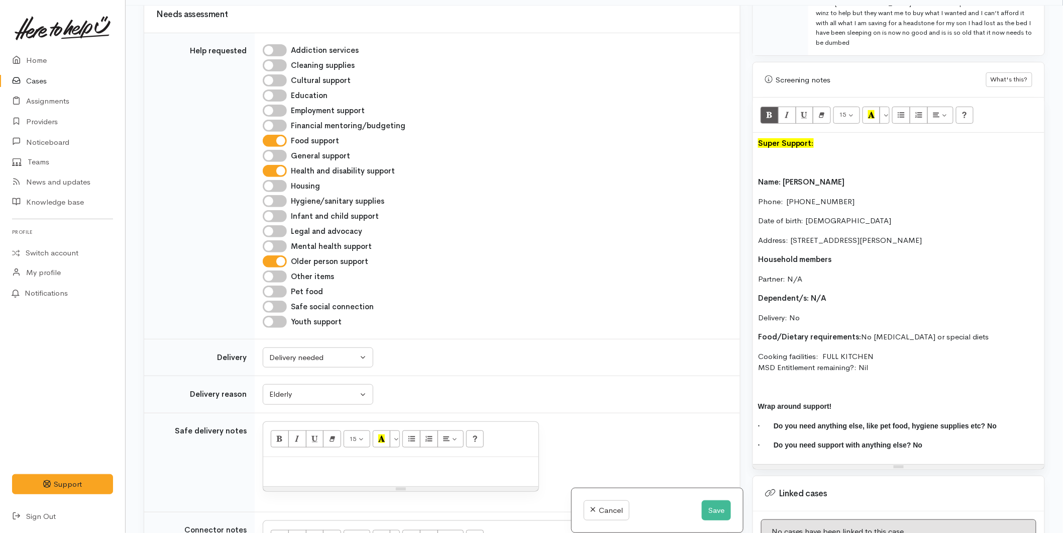
scroll to position [591, 0]
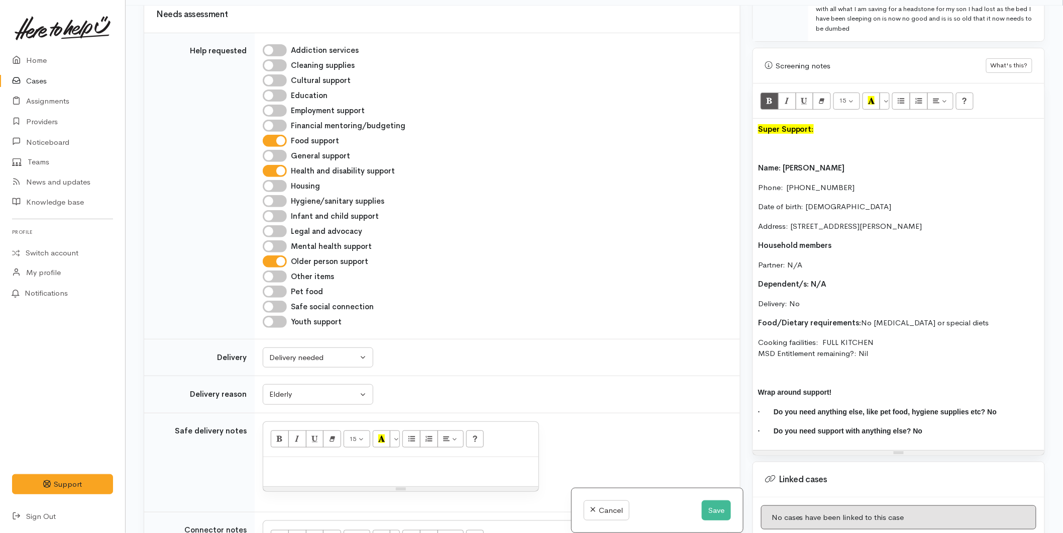
drag, startPoint x: 884, startPoint y: 342, endPoint x: 750, endPoint y: 118, distance: 260.7
click at [750, 118] on div "Warnings Add No warnings have been raised against this case Add Warning Title ●…" at bounding box center [899, 272] width 305 height 533
copy div "Super Support: Name: Mereraihia Roberts Phone:  0204754890 Date of birth: 29/05…"
click at [783, 143] on p at bounding box center [898, 149] width 281 height 12
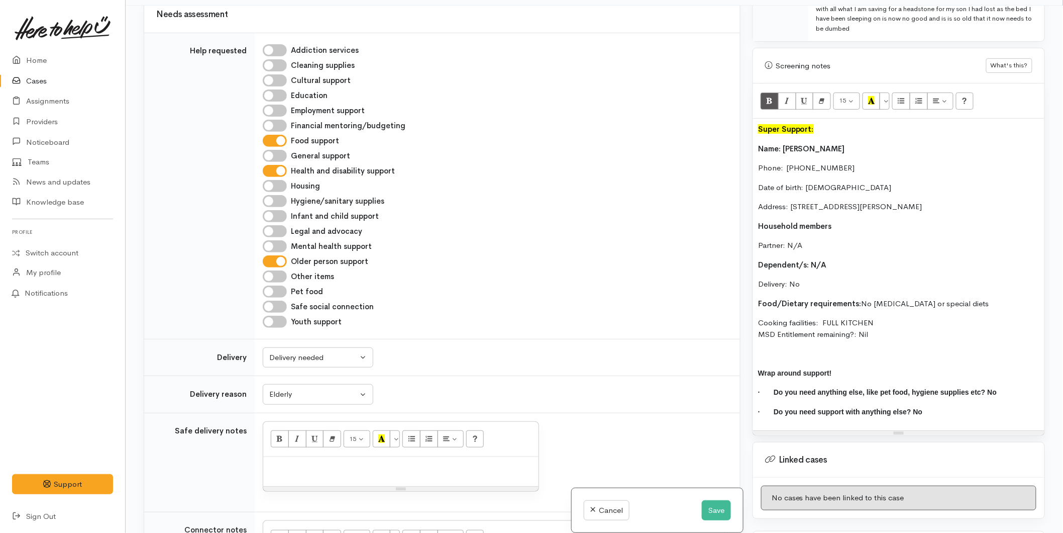
click at [831, 336] on div "Super Support: Name: Mereraihia Roberts Phone:  0204754890 Date of birth: 29/05…" at bounding box center [898, 275] width 291 height 312
click at [319, 457] on div at bounding box center [400, 472] width 275 height 30
paste div
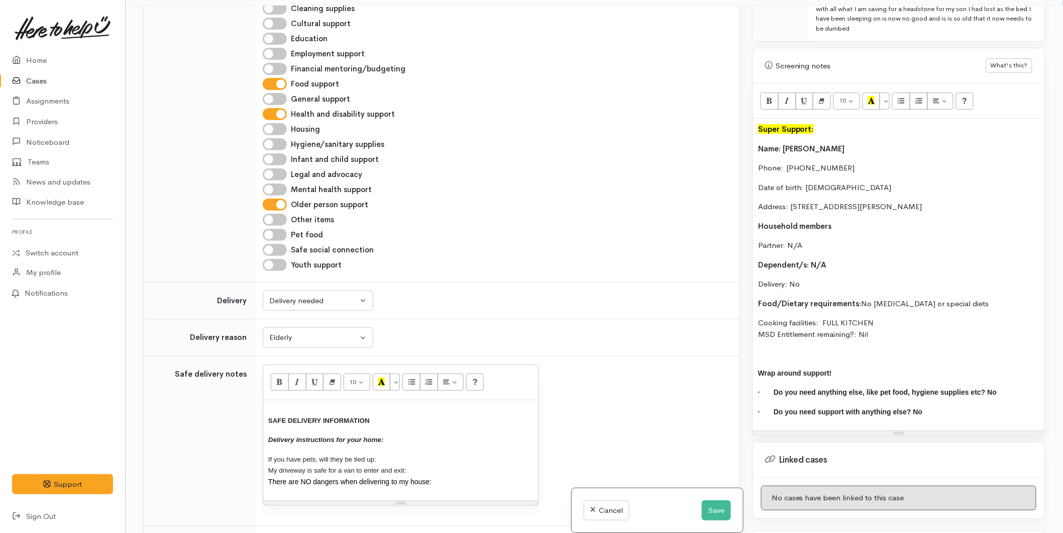
scroll to position [686, 0]
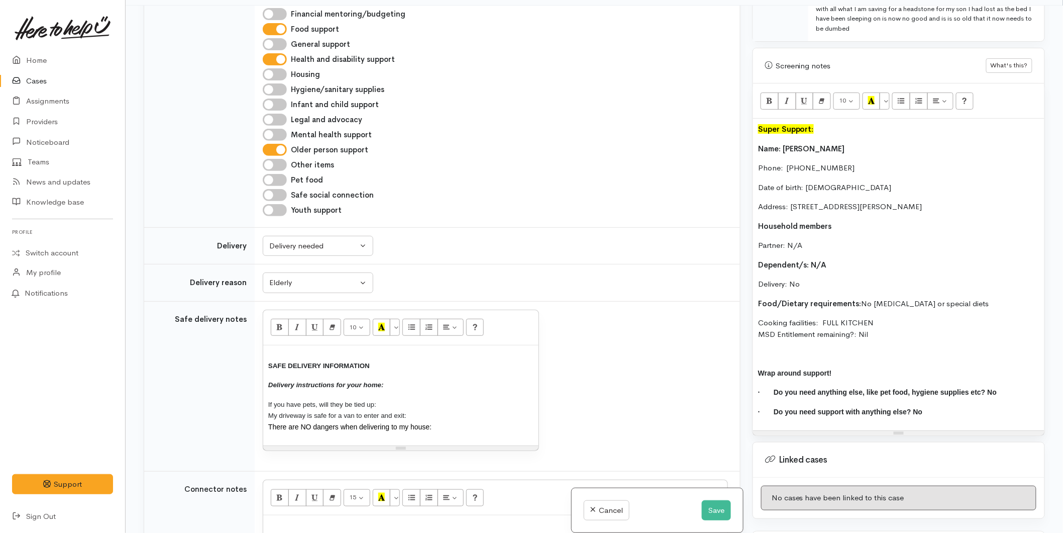
drag, startPoint x: 224, startPoint y: 338, endPoint x: 337, endPoint y: 324, distance: 113.9
click at [200, 315] on tr "Safe delivery notes 10 8 9 10 11 12 14 18 24 36 Background Color Transparent Se…" at bounding box center [442, 386] width 596 height 170
click at [400, 319] on button "More Color" at bounding box center [395, 327] width 10 height 17
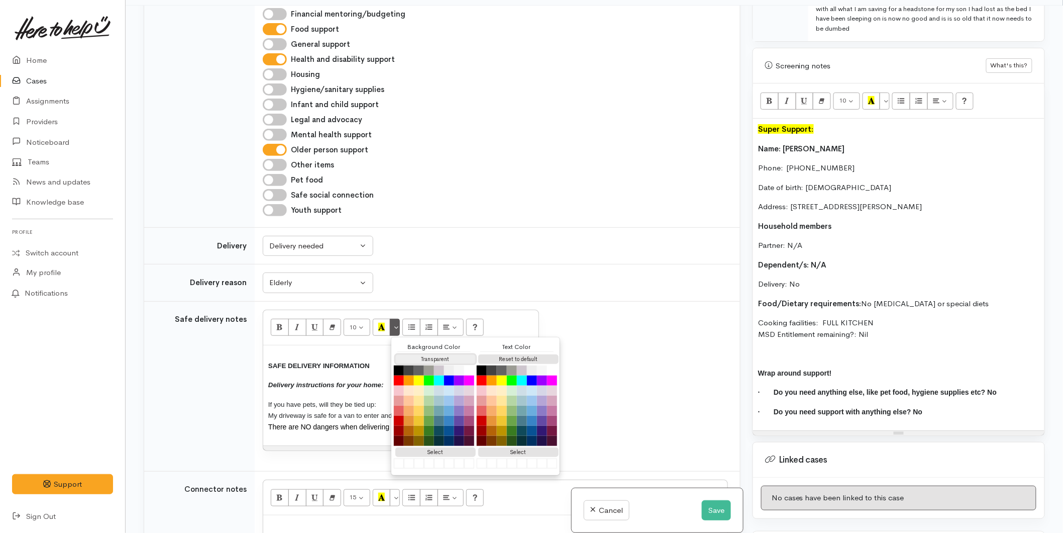
click at [436, 354] on button "Transparent" at bounding box center [436, 359] width 80 height 10
click at [516, 354] on button "Reset to default" at bounding box center [518, 359] width 80 height 10
click at [265, 345] on div "SAFE DELIVERY INFORMATION Delivery instructions for your home: If you have pets…" at bounding box center [400, 395] width 275 height 101
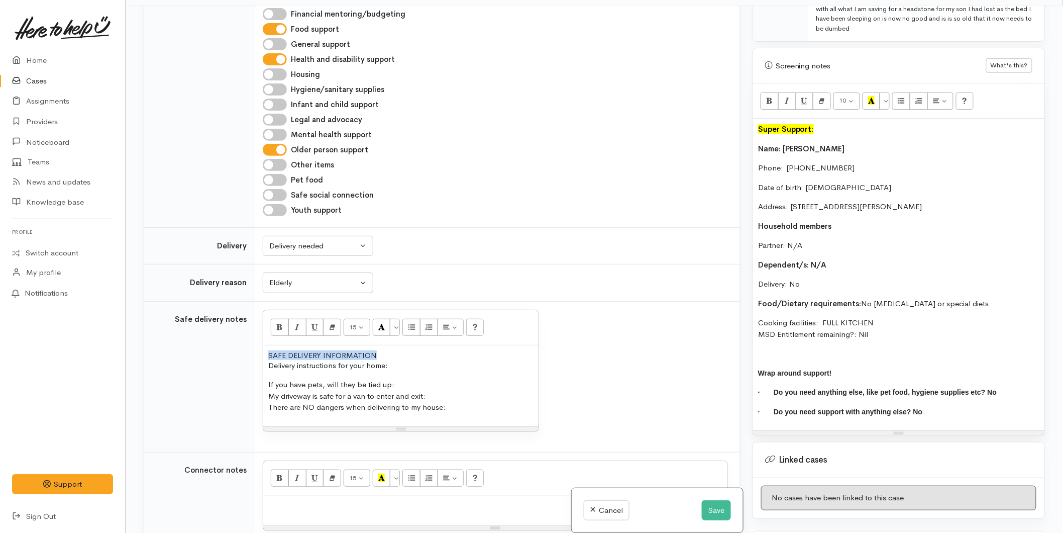
drag, startPoint x: 405, startPoint y: 338, endPoint x: 234, endPoint y: 317, distance: 172.1
click at [213, 323] on tr "Safe delivery notes 15 8 9 10 11 12 14 18 24 36 Background Color Transparent Se…" at bounding box center [442, 376] width 596 height 151
click at [279, 323] on icon "Bold (CTRL+B)" at bounding box center [279, 327] width 7 height 9
click at [399, 360] on p "Delivery instructions for your home:" at bounding box center [400, 366] width 265 height 12
click at [398, 379] on p "If you have pets, will they be tied up: My driveway is safe for a van to enter …" at bounding box center [400, 396] width 265 height 34
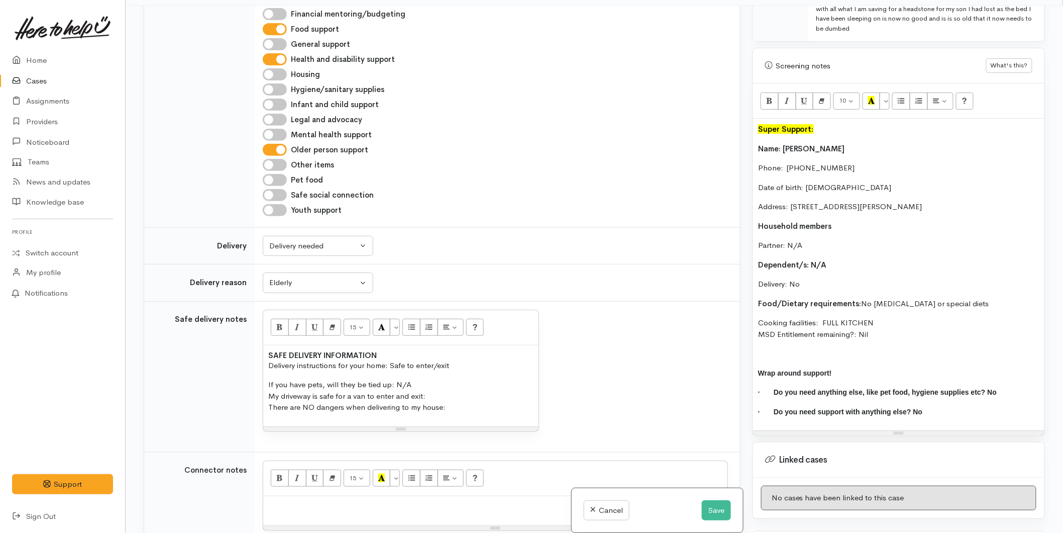
click at [439, 379] on p "If you have pets, will they be tied up: N/A My driveway is safe for a van to en…" at bounding box center [400, 396] width 265 height 34
click at [459, 385] on p "If you have pets, will they be tied up: N/A My driveway is safe for a van to en…" at bounding box center [400, 396] width 265 height 34
click at [756, 139] on div "Super Support: Name: Mereraihia Roberts Phone:  0204754890 Date of birth: 29/05…" at bounding box center [898, 275] width 291 height 312
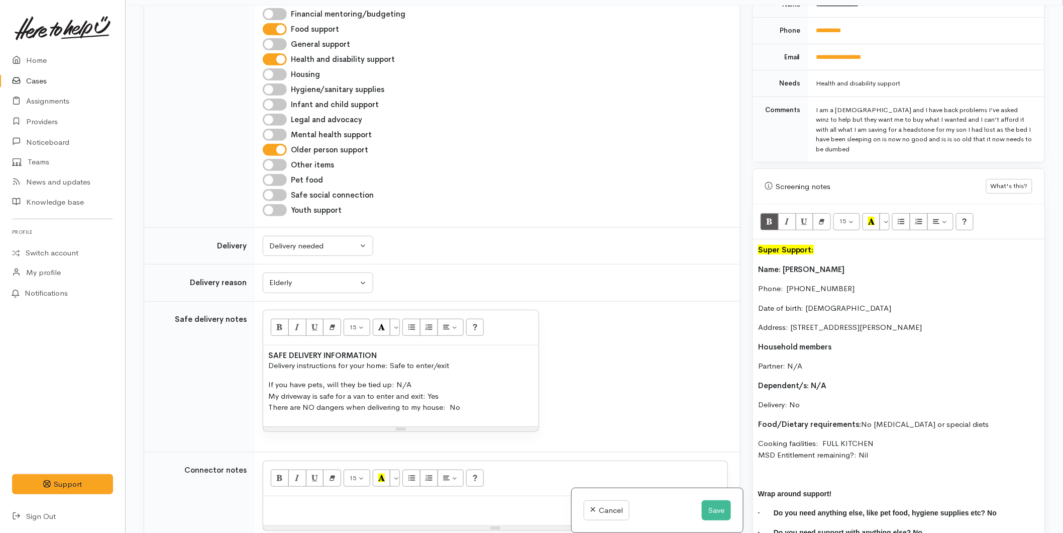
scroll to position [367, 0]
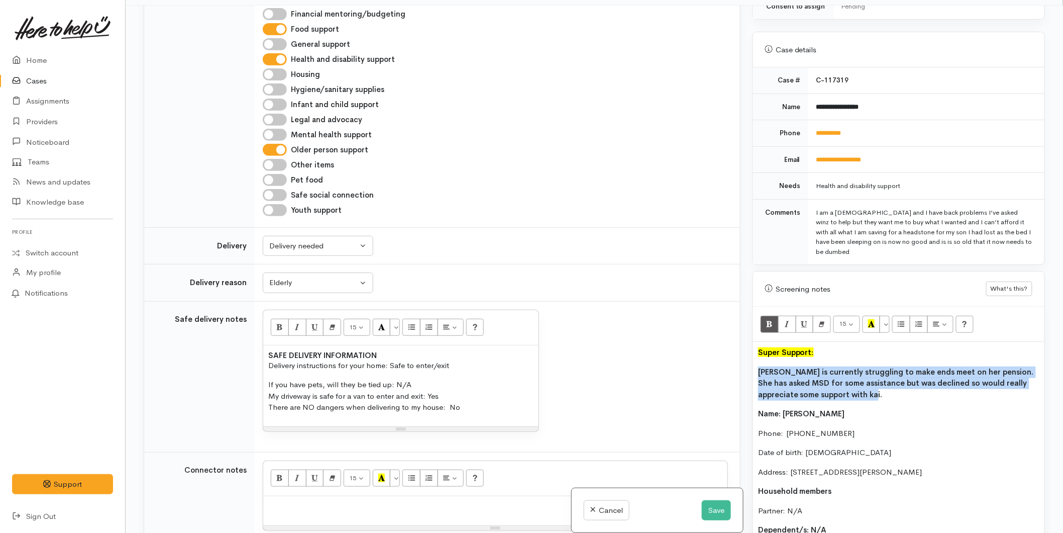
drag, startPoint x: 831, startPoint y: 384, endPoint x: 749, endPoint y: 355, distance: 87.6
click at [749, 355] on div "Warnings Add No warnings have been raised against this case Add Warning Title ●…" at bounding box center [899, 272] width 305 height 533
click at [766, 319] on icon "Bold (CTRL+B)" at bounding box center [769, 323] width 7 height 9
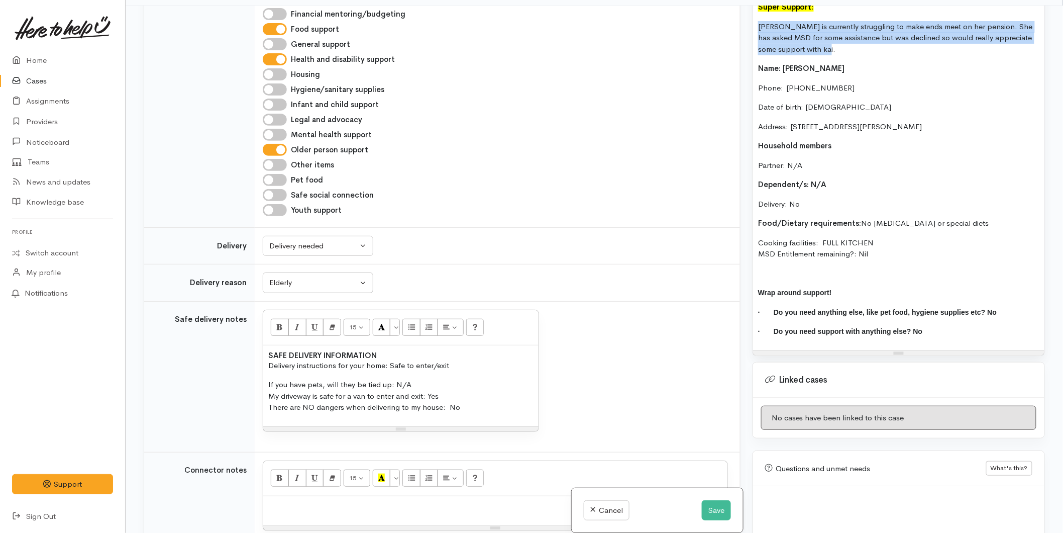
scroll to position [803, 0]
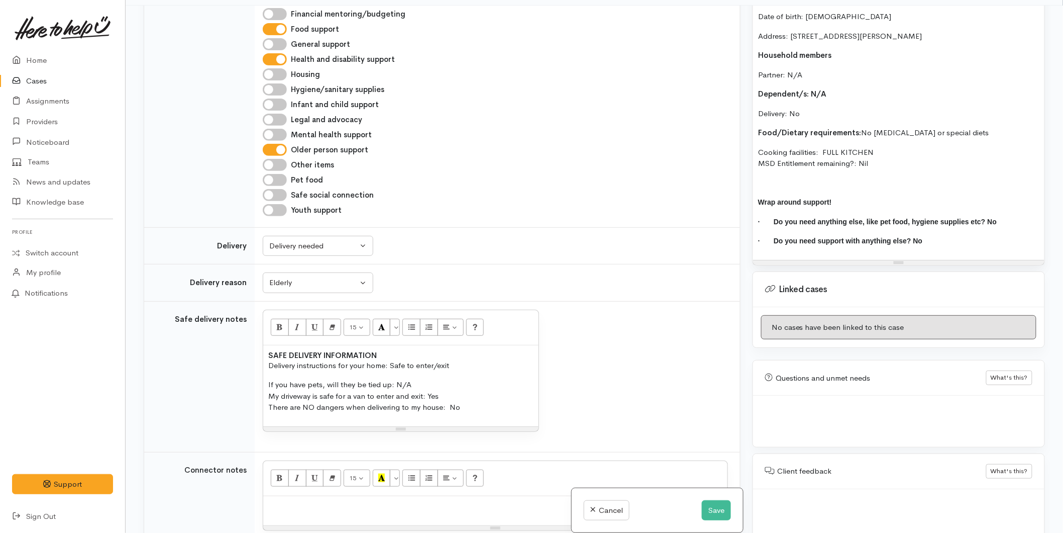
drag, startPoint x: 992, startPoint y: 207, endPoint x: 993, endPoint y: 212, distance: 5.2
click at [992, 216] on p "· Do you need anything else, like pet food, hygiene supplies etc? No" at bounding box center [898, 222] width 281 height 12
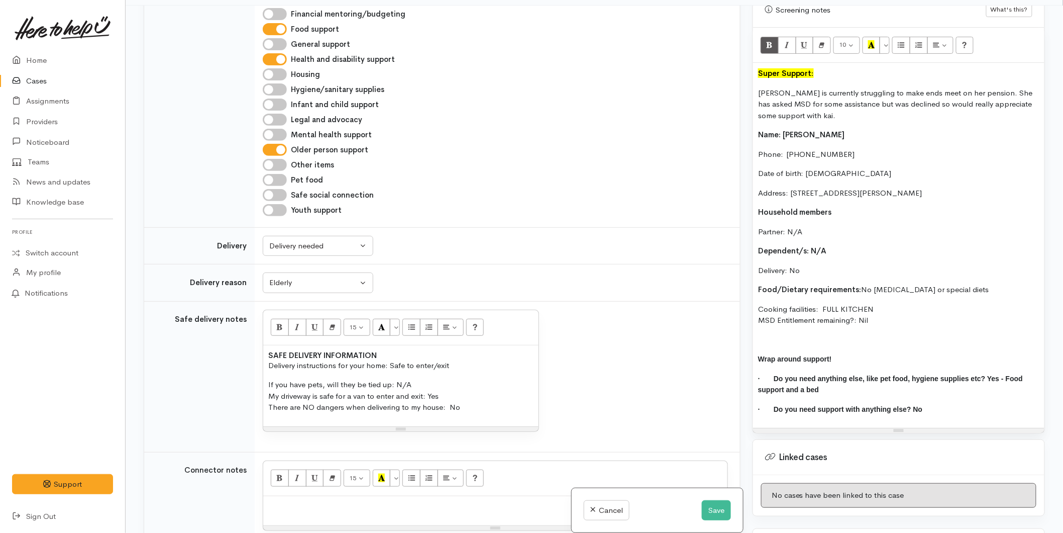
scroll to position [636, 0]
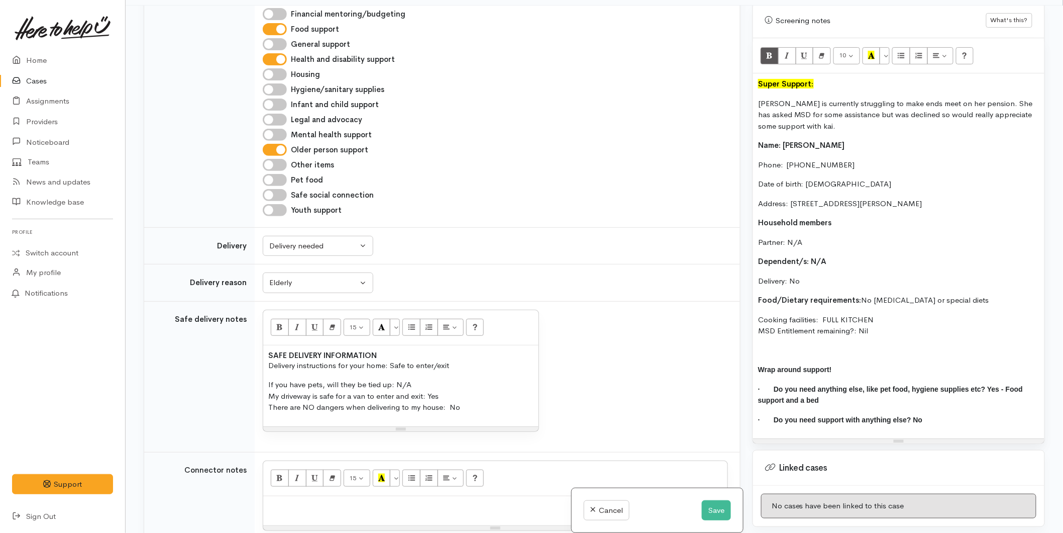
click at [885, 320] on p "Cooking facilities: FULL KITCHEN MSD Entitlement remaining?: Nil" at bounding box center [898, 325] width 281 height 23
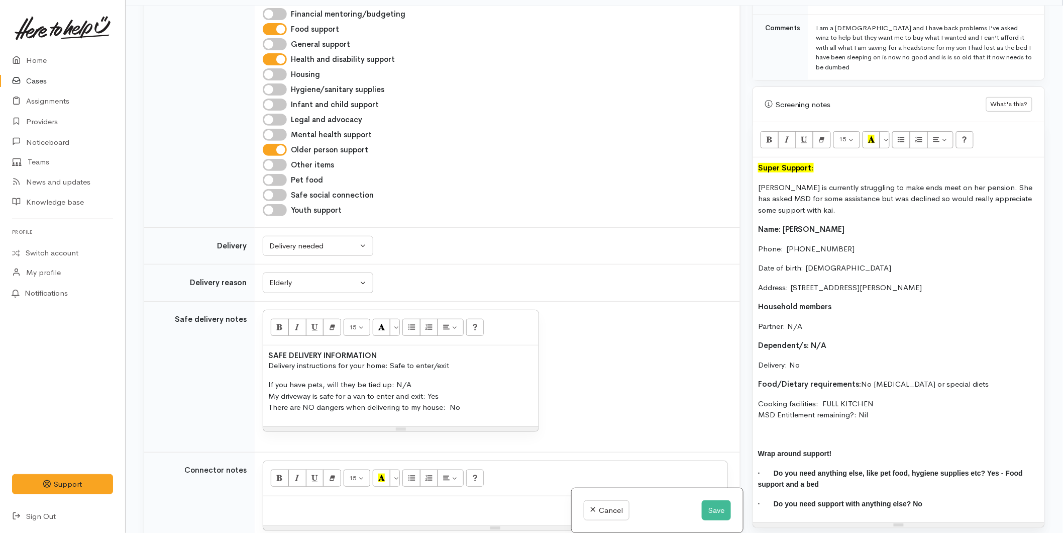
scroll to position [357, 0]
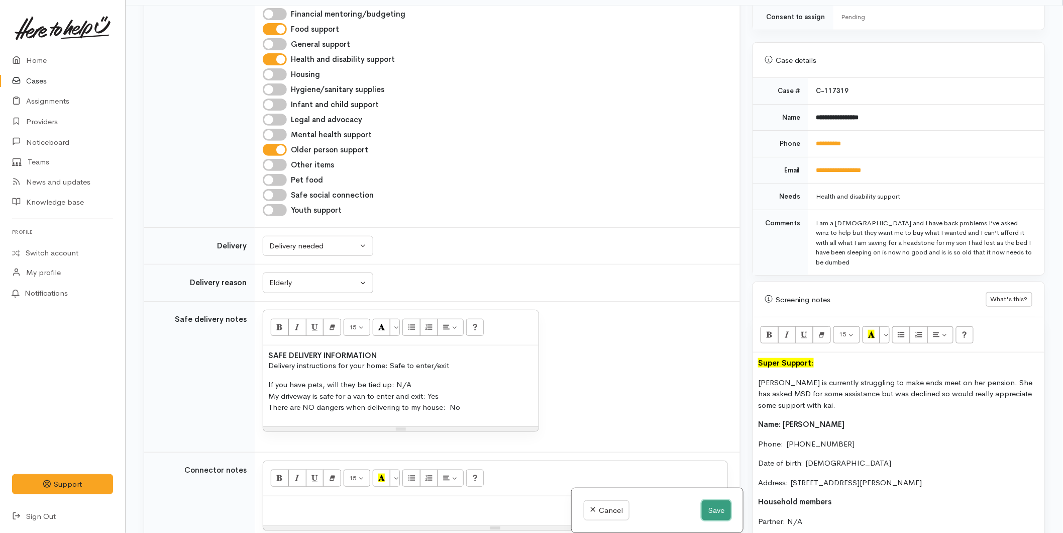
click at [712, 503] on button "Save" at bounding box center [716, 510] width 29 height 21
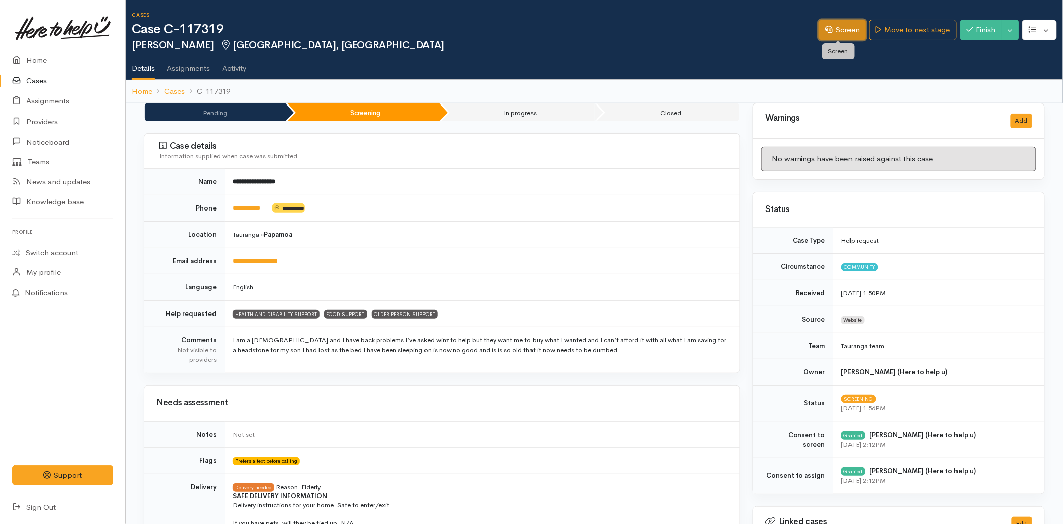
click at [853, 34] on link "Screen" at bounding box center [842, 30] width 47 height 21
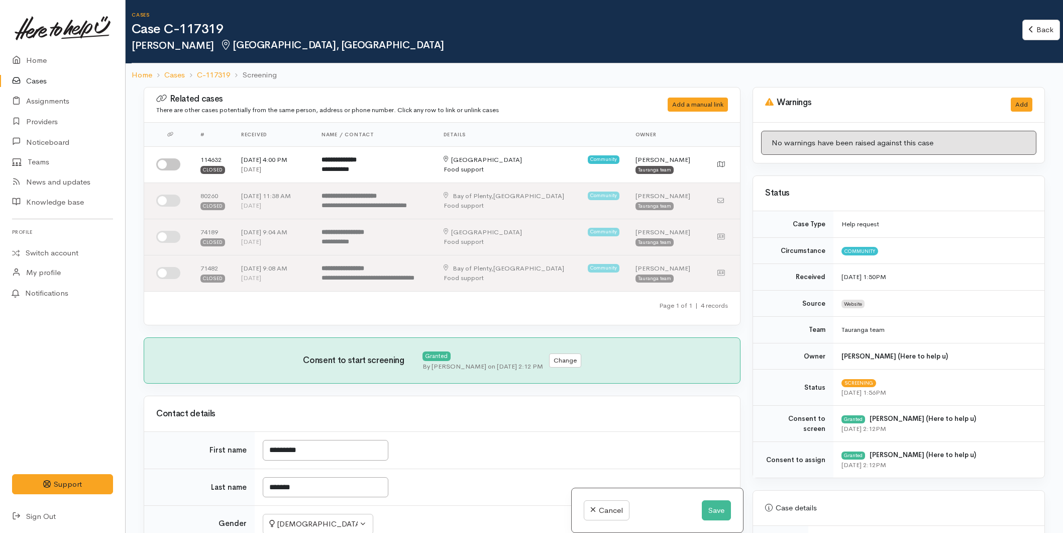
select select "6"
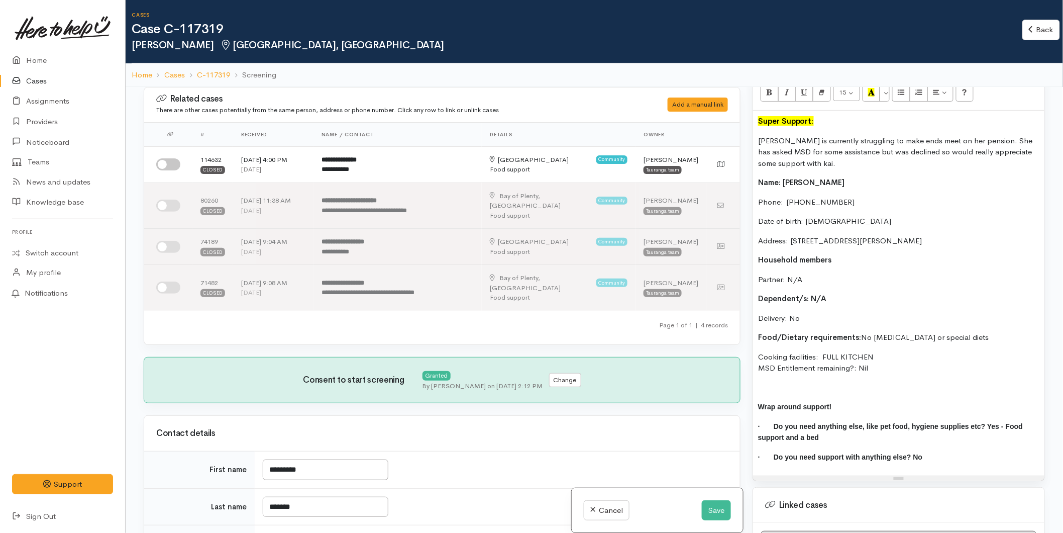
scroll to position [726, 0]
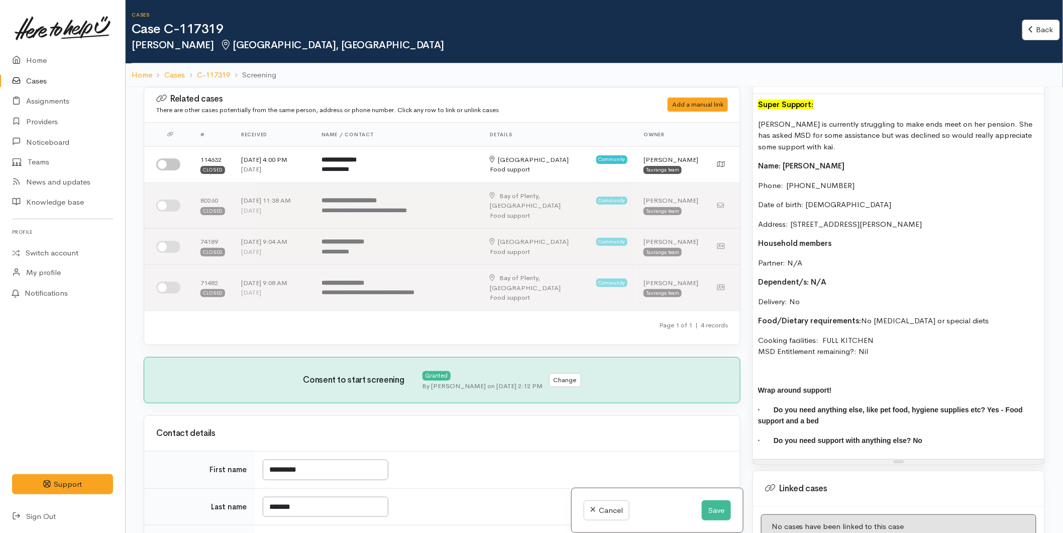
click at [777, 370] on p at bounding box center [898, 371] width 281 height 12
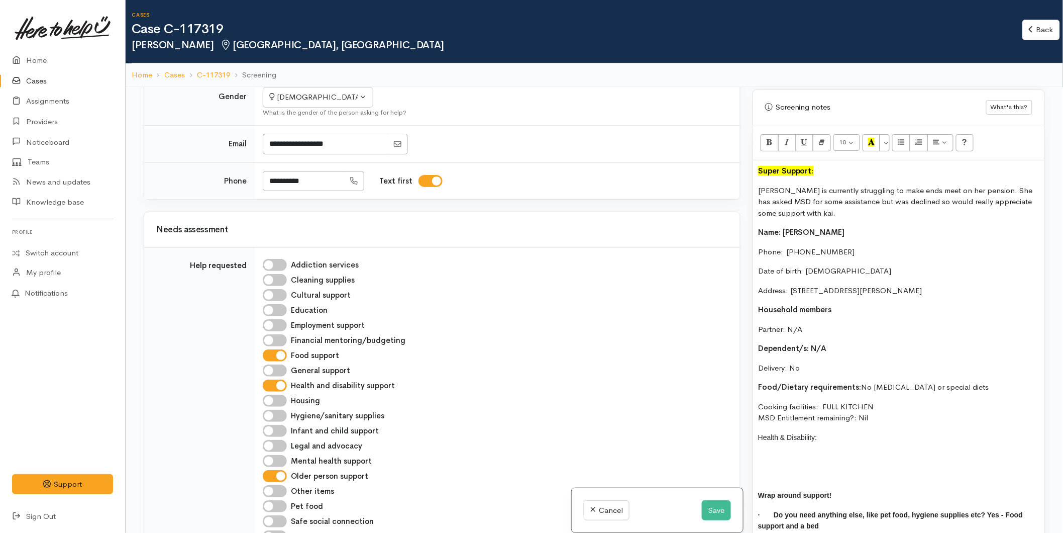
scroll to position [501, 0]
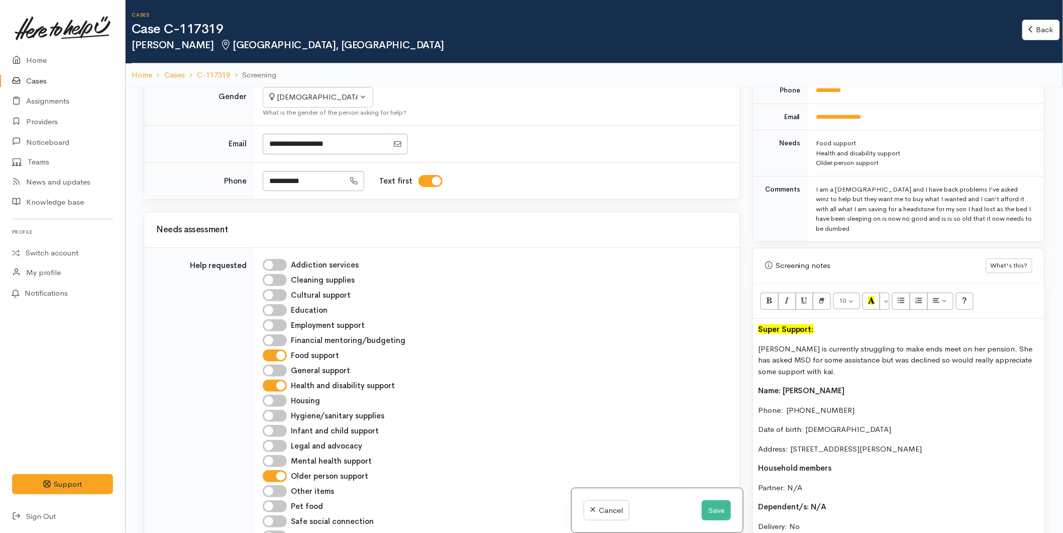
click at [757, 332] on div "Super Support: Mereraihia is currently struggling to make ends meet on her pens…" at bounding box center [898, 521] width 291 height 404
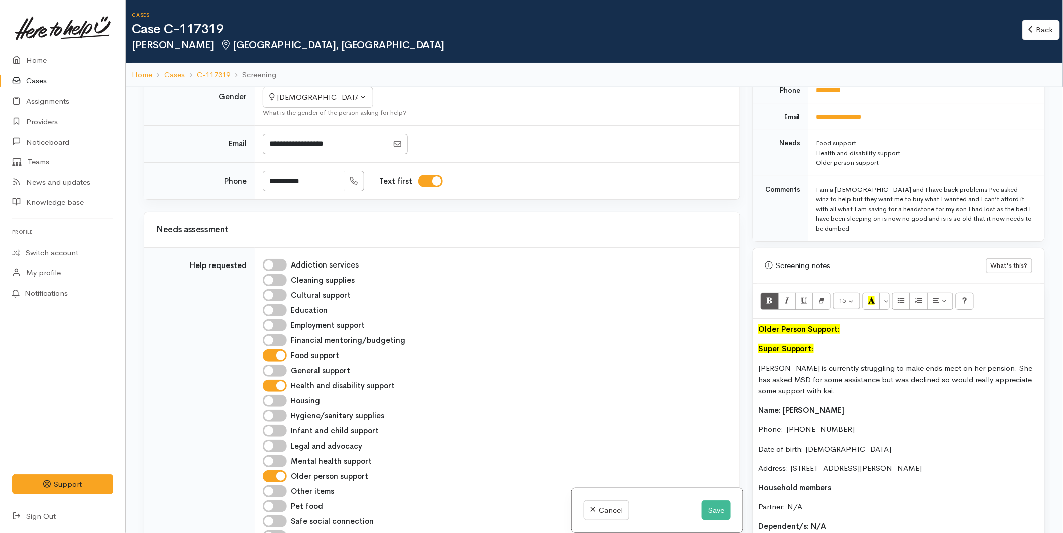
drag, startPoint x: 826, startPoint y: 348, endPoint x: 768, endPoint y: 322, distance: 63.4
click at [737, 343] on div "Related cases There are other cases potentially from the same person, address o…" at bounding box center [595, 353] width 914 height 533
click at [884, 300] on button "More Color" at bounding box center [885, 301] width 10 height 17
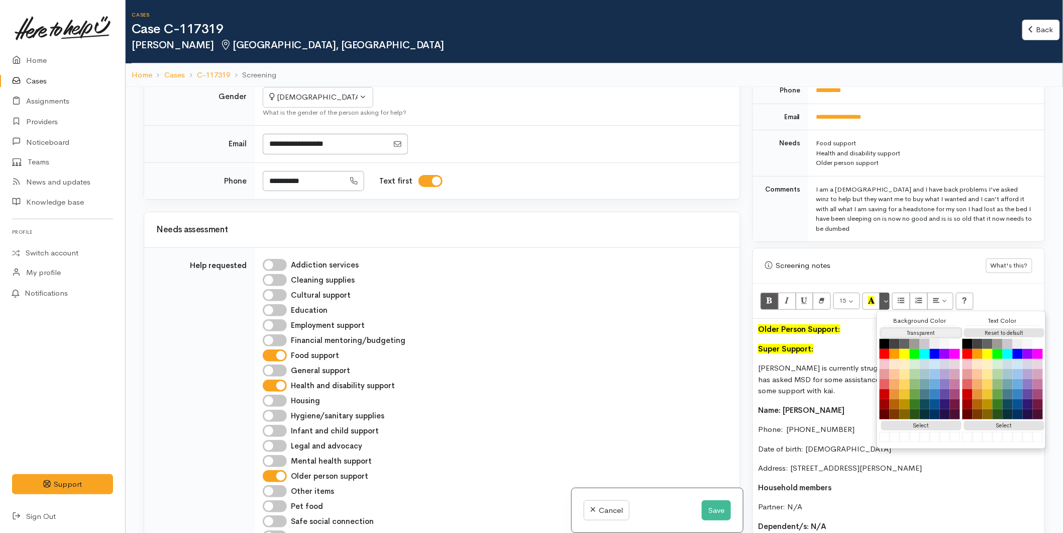
click at [905, 332] on button "Transparent" at bounding box center [922, 333] width 80 height 10
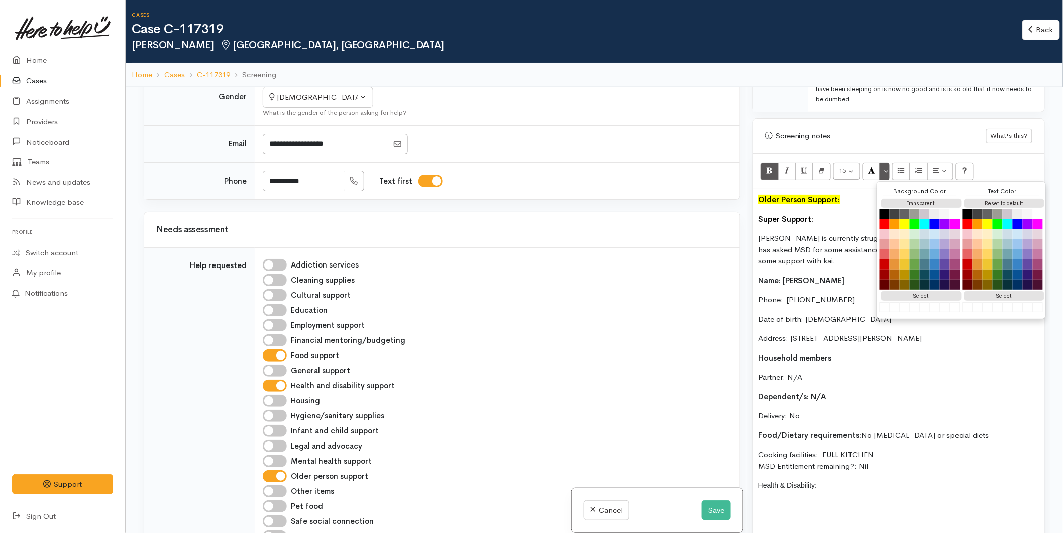
scroll to position [781, 0]
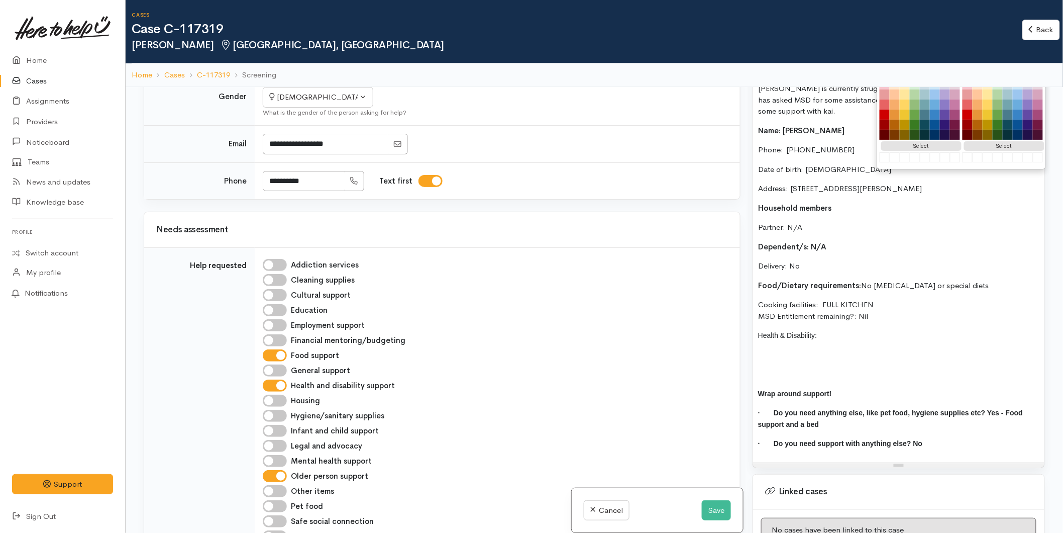
click at [774, 353] on p at bounding box center [898, 355] width 281 height 12
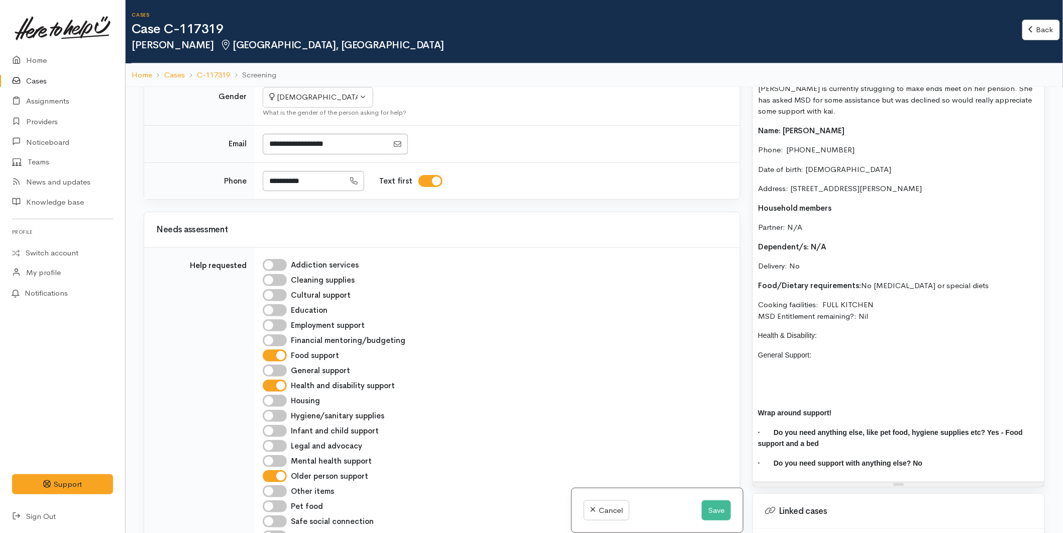
click at [759, 335] on span "Health & Disability:" at bounding box center [787, 335] width 59 height 8
drag, startPoint x: 767, startPoint y: 343, endPoint x: 744, endPoint y: 330, distance: 26.8
click at [744, 330] on div "Related cases There are other cases potentially from the same person, address o…" at bounding box center [595, 353] width 914 height 533
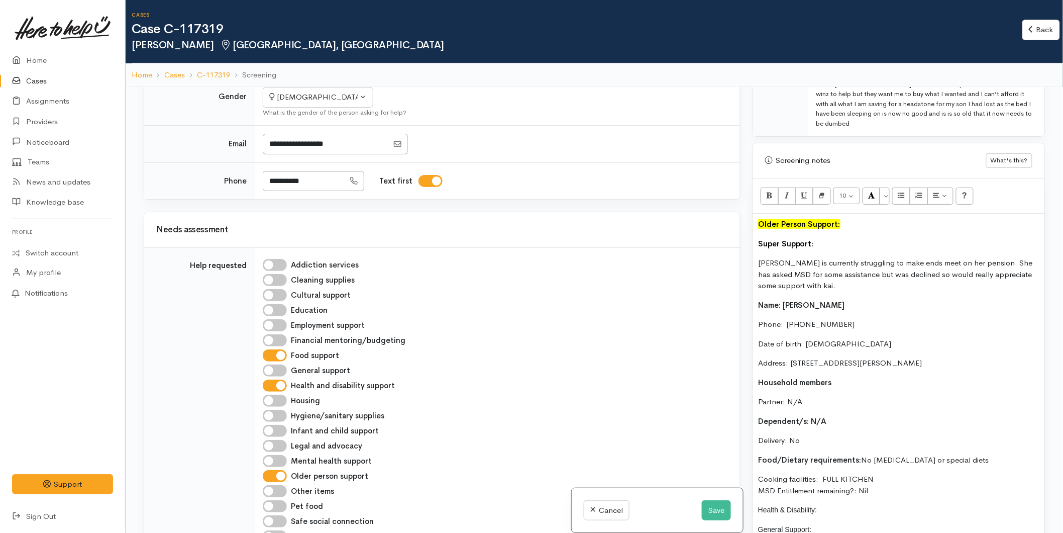
scroll to position [501, 0]
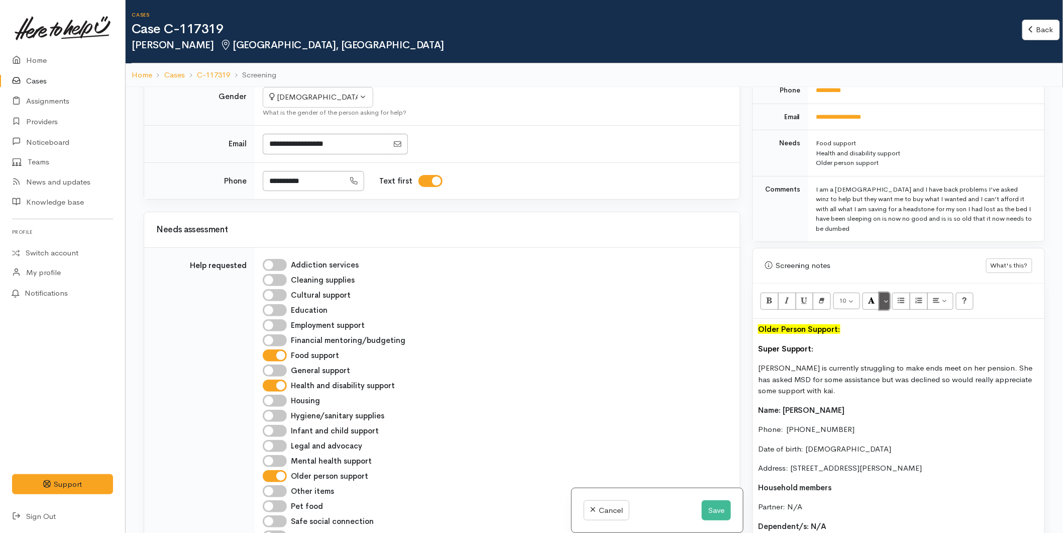
click at [890, 303] on button "More Color" at bounding box center [885, 301] width 10 height 17
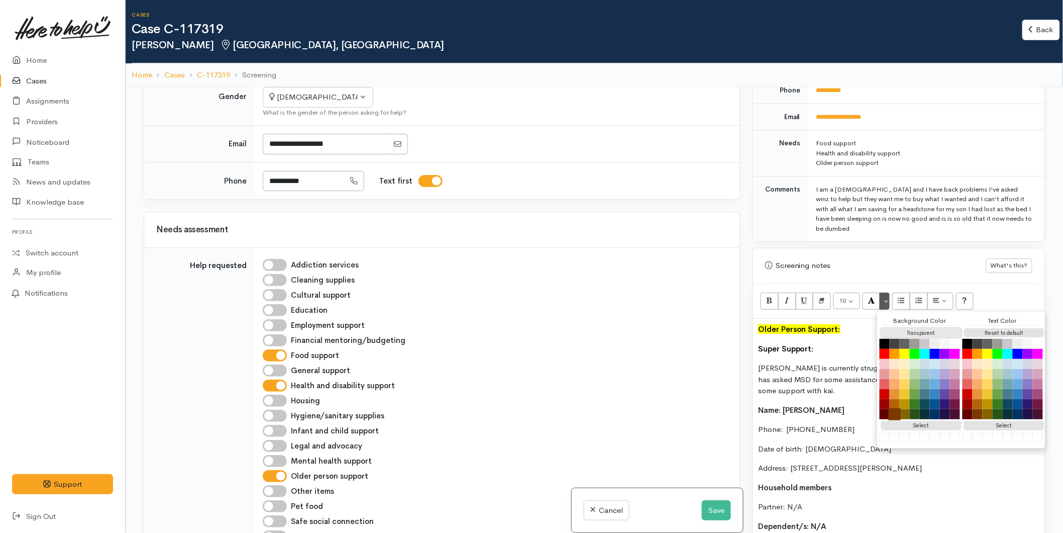
click at [896, 330] on button "Transparent" at bounding box center [922, 333] width 80 height 10
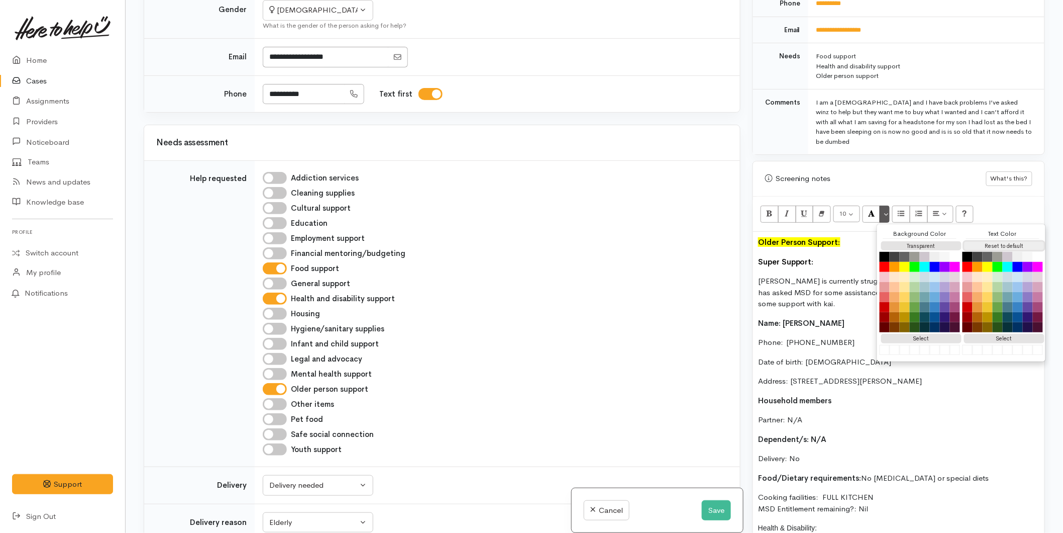
click at [985, 247] on button "Reset to default" at bounding box center [1004, 246] width 80 height 10
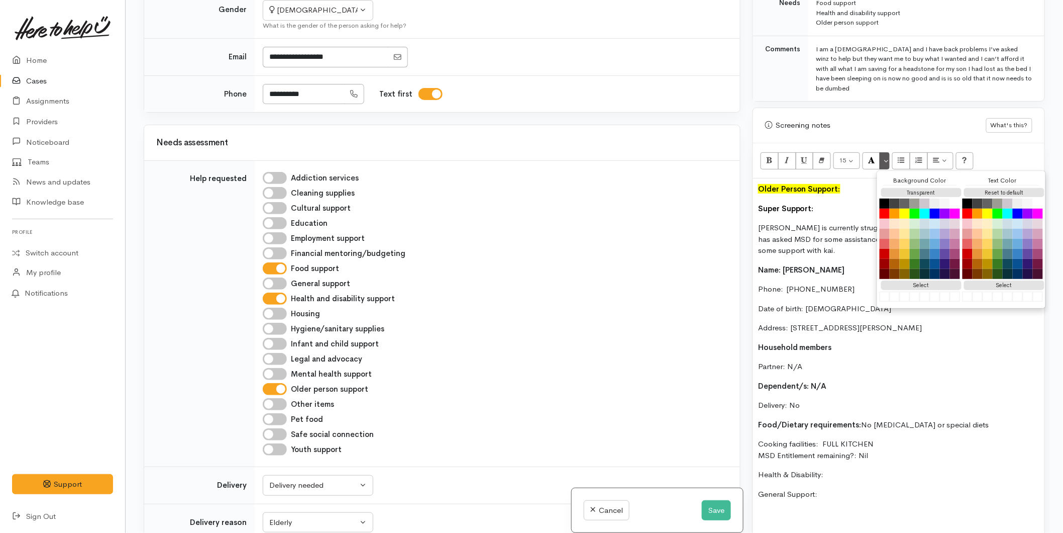
scroll to position [613, 0]
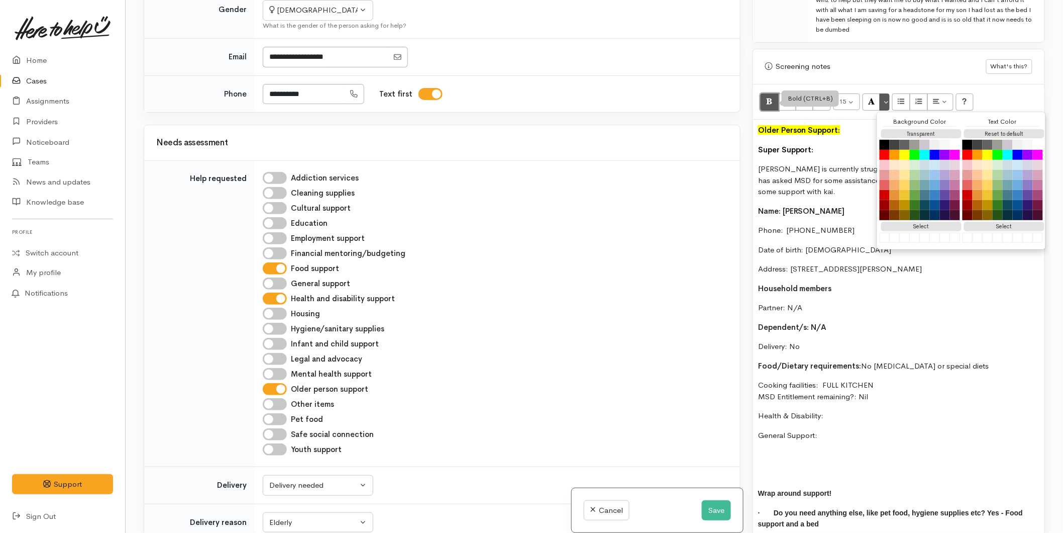
click at [769, 102] on icon "Bold (CTRL+B)" at bounding box center [769, 101] width 7 height 9
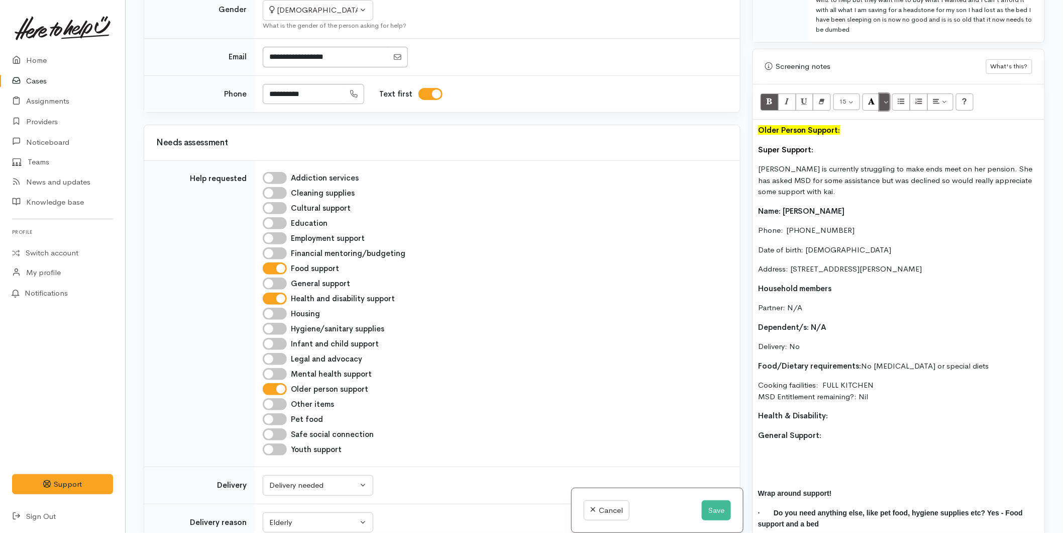
click at [890, 99] on button "More Color" at bounding box center [885, 101] width 10 height 17
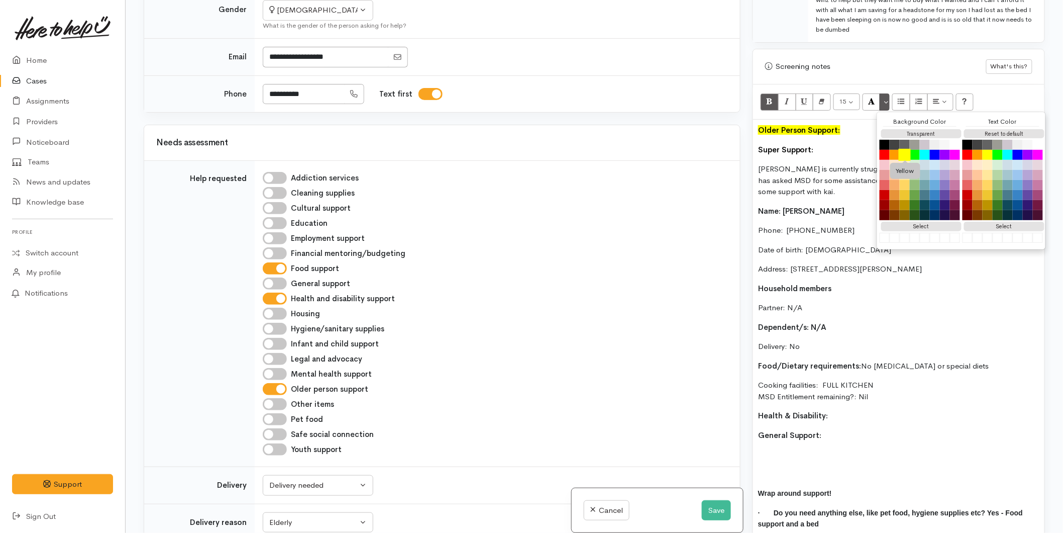
click at [906, 155] on button "Yellow" at bounding box center [905, 155] width 12 height 12
click at [748, 437] on div "Warnings Add No warnings have been raised against this case Add Warning Title ●…" at bounding box center [899, 266] width 305 height 533
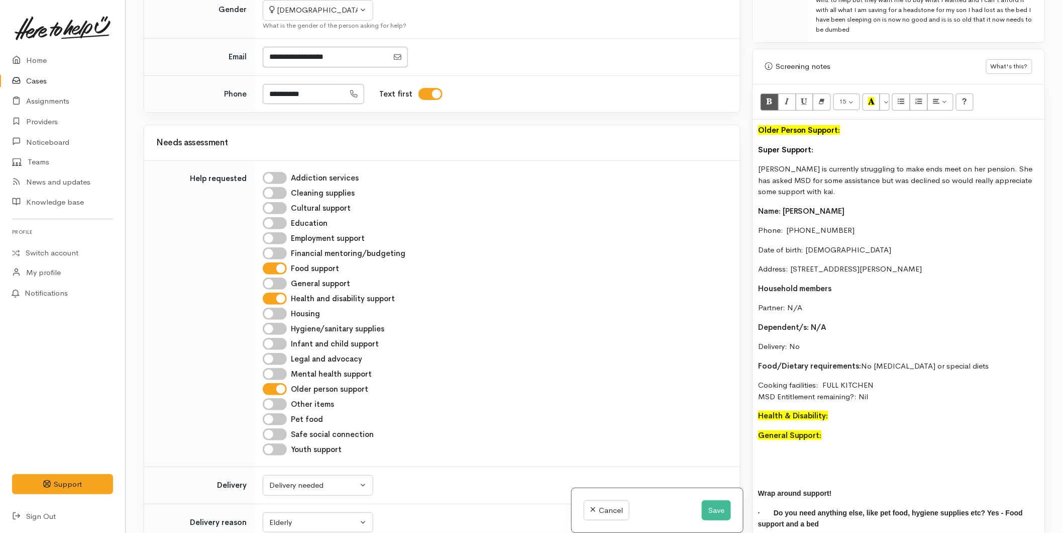
click at [756, 435] on div "Older Person Support: Super Support: Mereraihia is currently struggling to make…" at bounding box center [898, 341] width 291 height 442
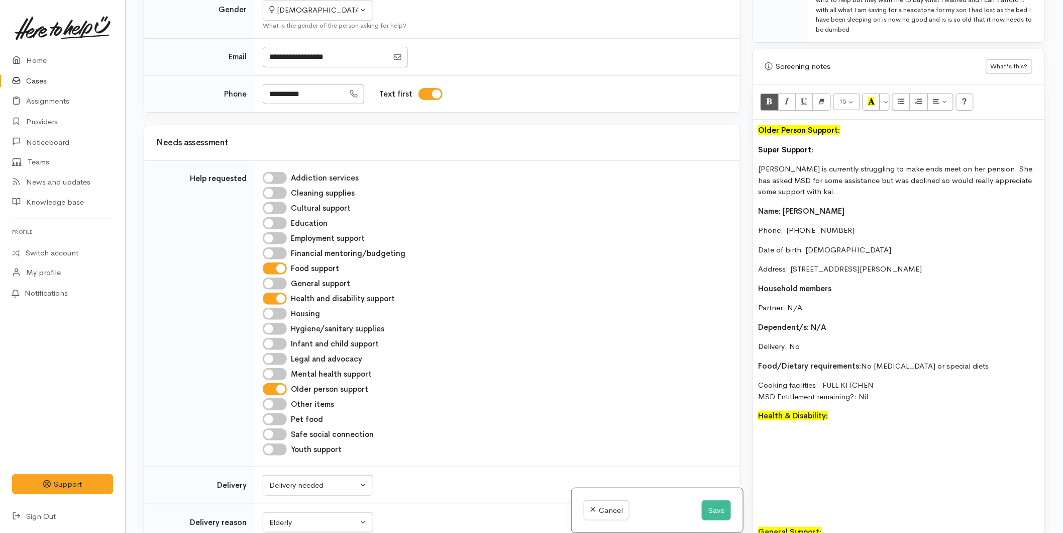
click at [757, 415] on div "Older Person Support: Super Support: Mereraihia is currently struggling to make…" at bounding box center [898, 389] width 291 height 539
drag, startPoint x: 993, startPoint y: 267, endPoint x: 758, endPoint y: 213, distance: 241.3
click at [758, 213] on div "Older Person Support: Super Support: Mereraihia is currently struggling to make…" at bounding box center [898, 399] width 291 height 558
copy div "Name: Mereraihia Roberts Phone:  0204754890 Date of birth: 29/05/1957 Address: …"
click at [767, 462] on div "Older Person Support: Super Support: Mereraihia is currently struggling to make…" at bounding box center [898, 399] width 291 height 558
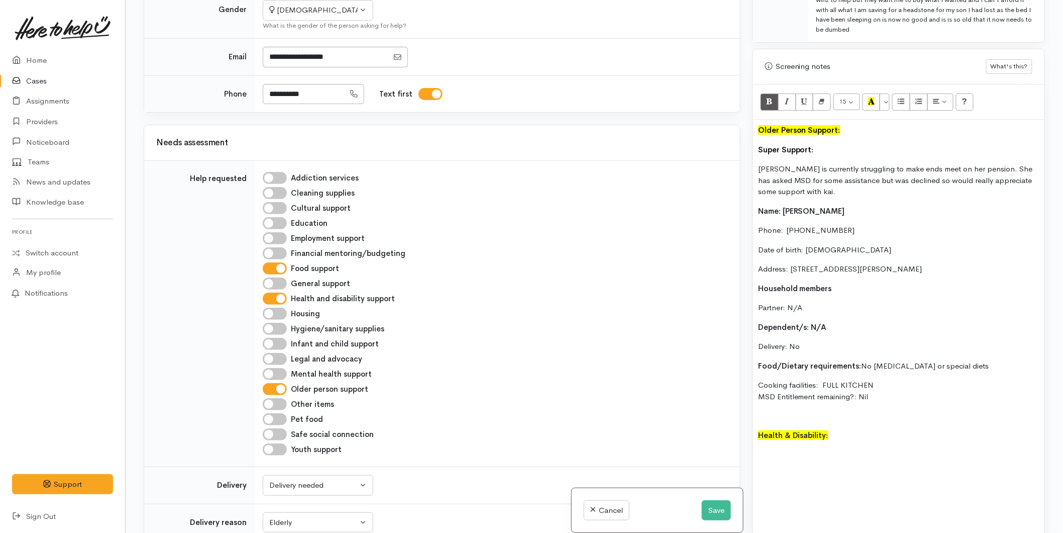
click at [762, 453] on p at bounding box center [898, 455] width 281 height 12
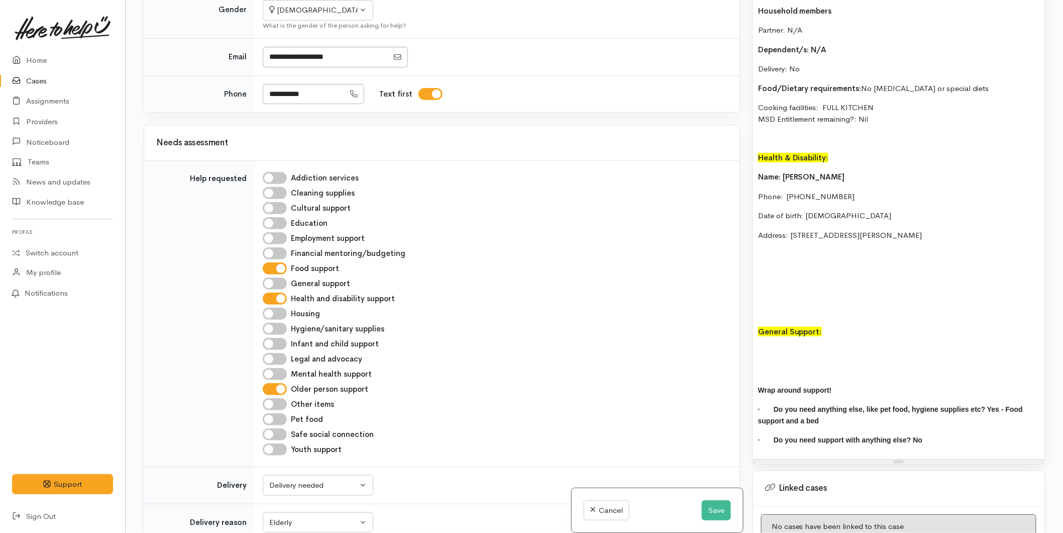
scroll to position [892, 0]
click at [765, 345] on p at bounding box center [898, 350] width 281 height 12
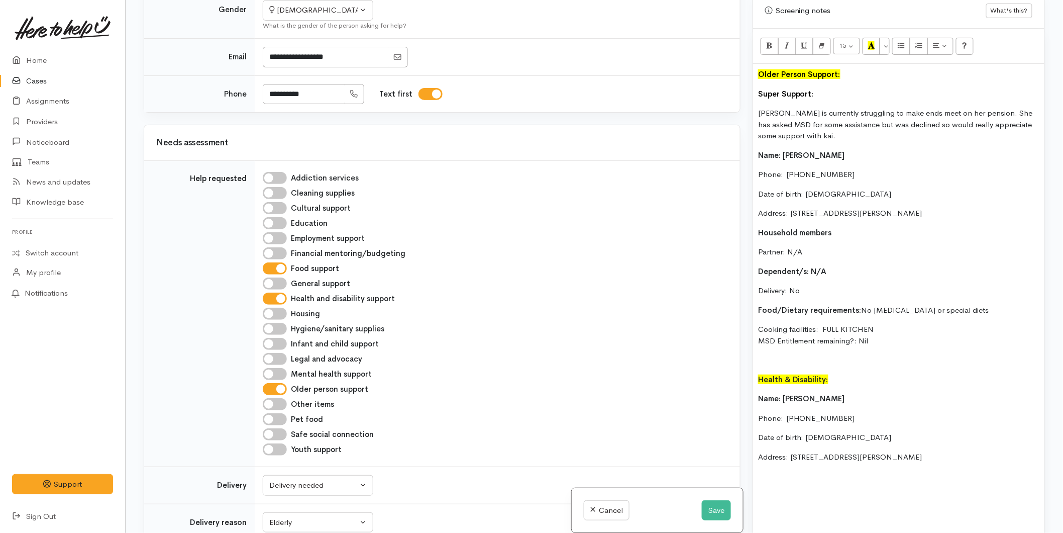
scroll to position [445, 0]
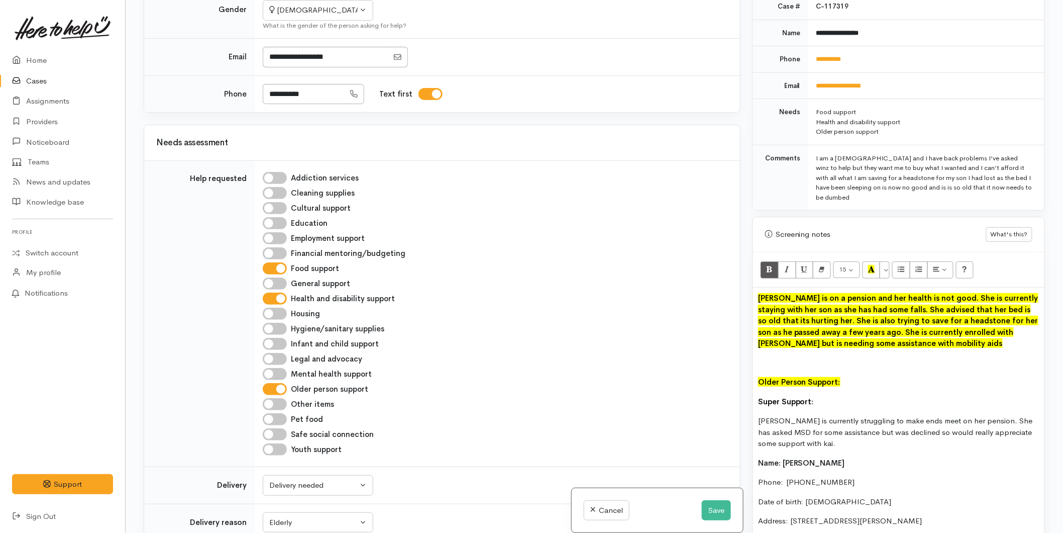
drag, startPoint x: 958, startPoint y: 345, endPoint x: 746, endPoint y: 284, distance: 220.8
click at [730, 291] on div "Related cases There are other cases potentially from the same person, address o…" at bounding box center [595, 266] width 914 height 533
click at [772, 271] on icon "Bold (CTRL+B)" at bounding box center [769, 269] width 7 height 9
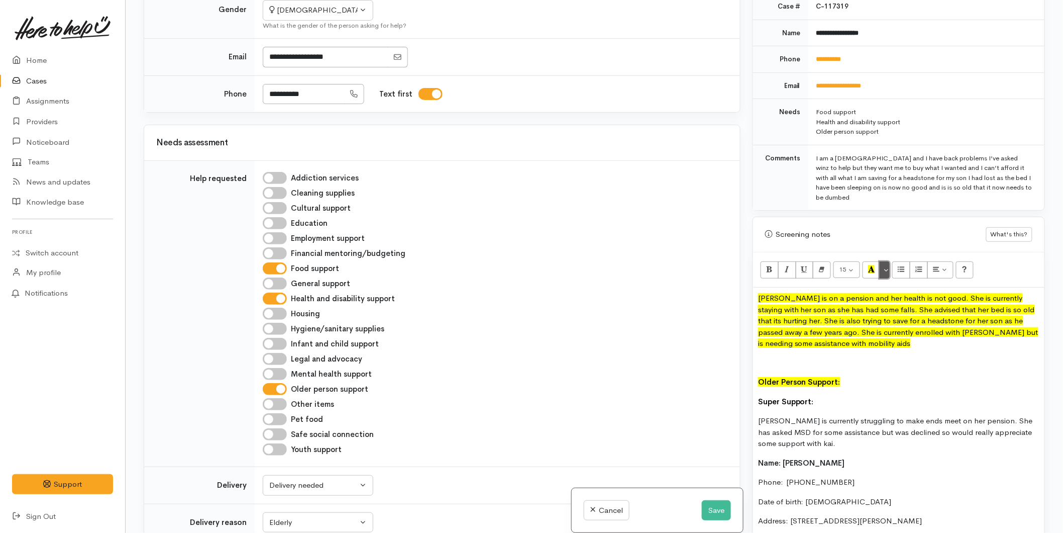
click at [886, 275] on button "More Color" at bounding box center [885, 269] width 10 height 17
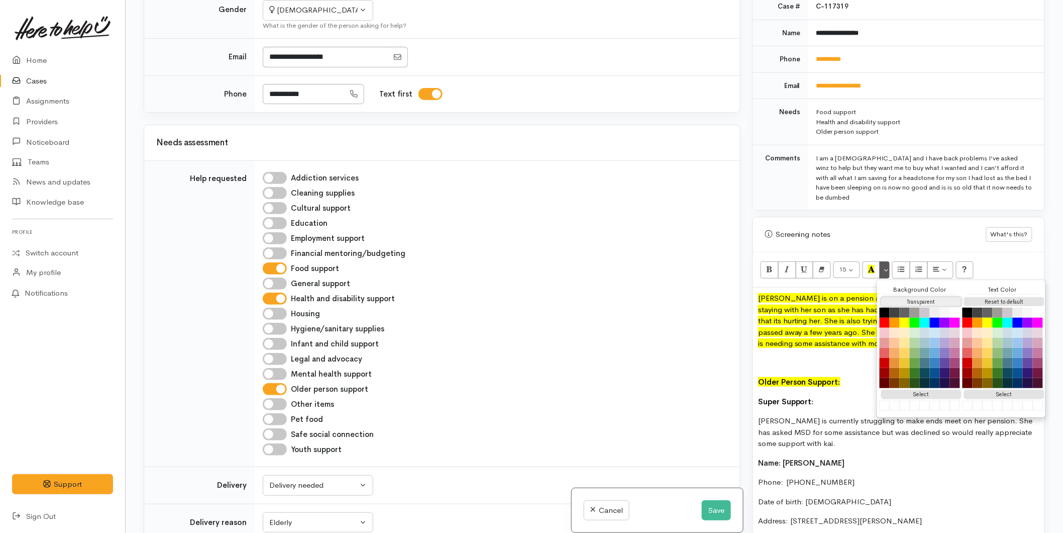
click at [896, 301] on button "Transparent" at bounding box center [922, 302] width 80 height 10
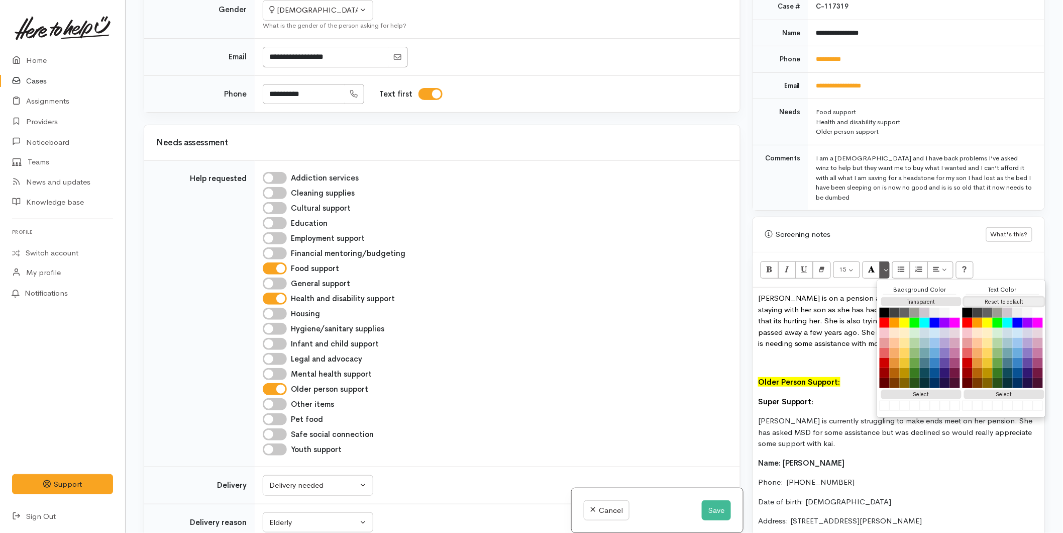
click at [980, 299] on button "Reset to default" at bounding box center [1004, 302] width 80 height 10
click at [777, 347] on p "Mereraihia is on a pension and her health is not good. She is currently staying…" at bounding box center [898, 321] width 281 height 57
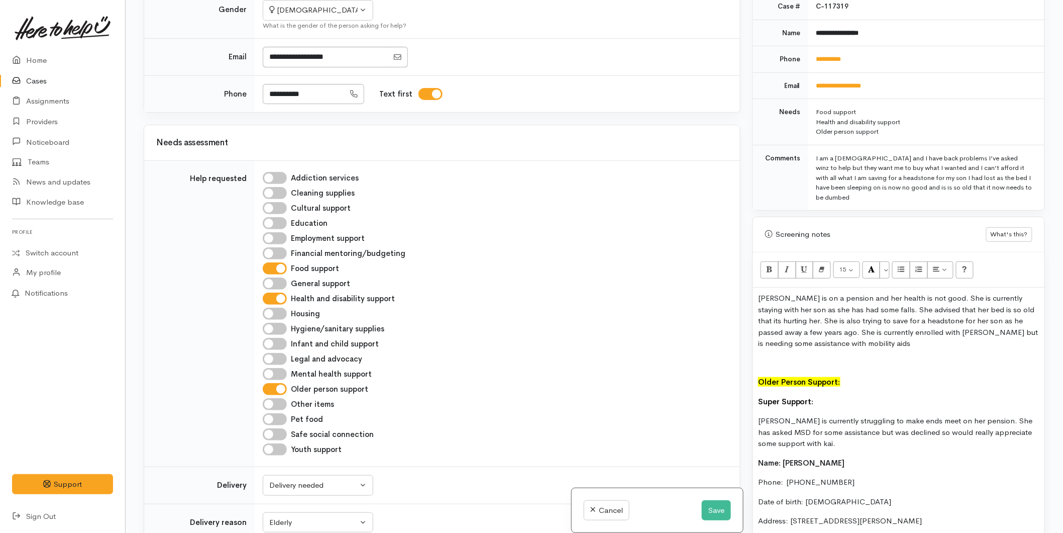
drag, startPoint x: 731, startPoint y: 300, endPoint x: 714, endPoint y: 286, distance: 21.8
click at [714, 286] on div "Related cases There are other cases potentially from the same person, address o…" at bounding box center [595, 266] width 914 height 533
copy p "Mereraihia is on a pension and her health is not good. She is currently staying…"
click at [927, 346] on p "Mereraihia is on a pension and her health is not good. She is currently staying…" at bounding box center [898, 321] width 281 height 57
drag, startPoint x: 798, startPoint y: 325, endPoint x: 746, endPoint y: 297, distance: 59.6
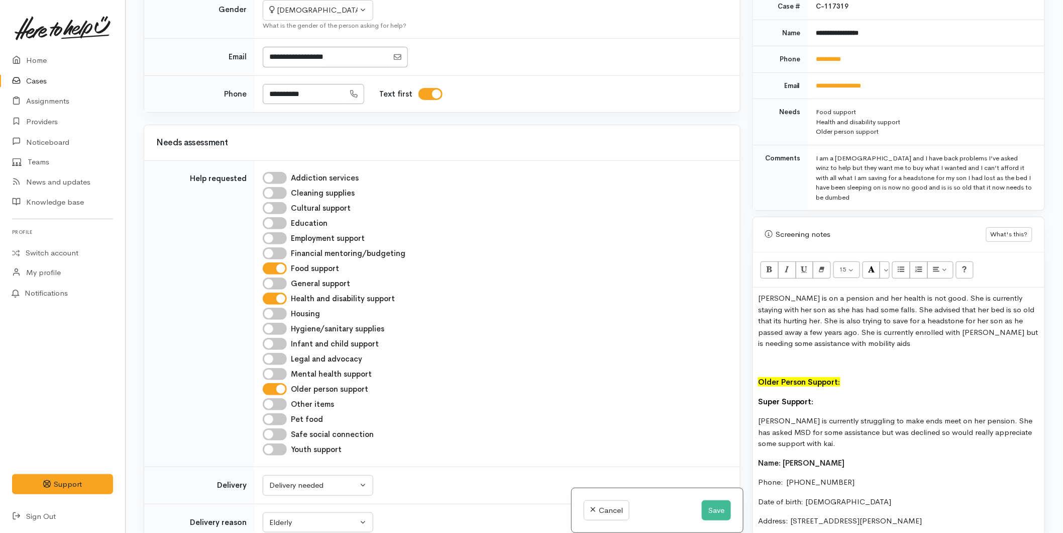
click at [746, 297] on div "Related cases There are other cases potentially from the same person, address o…" at bounding box center [595, 266] width 914 height 533
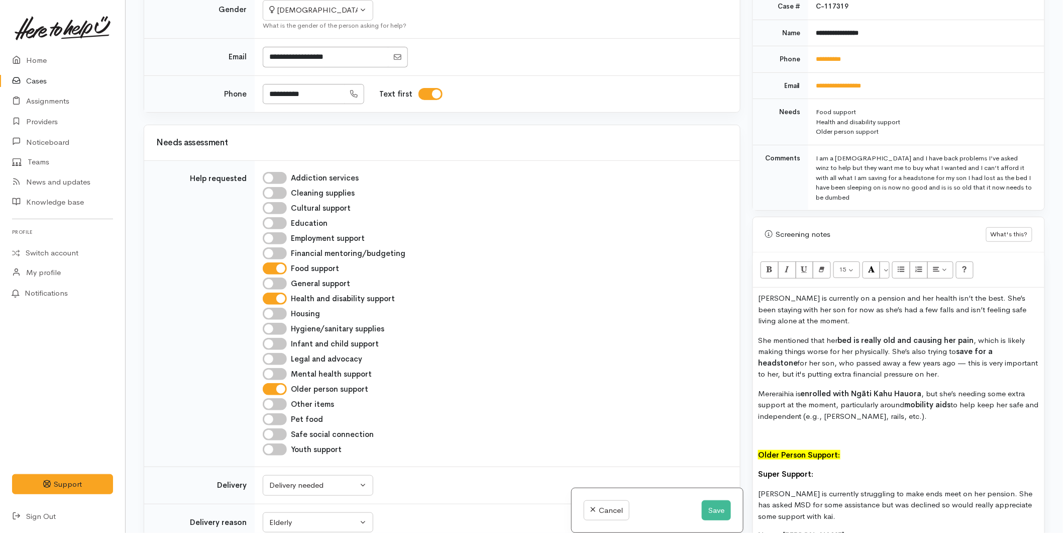
scroll to position [541, 0]
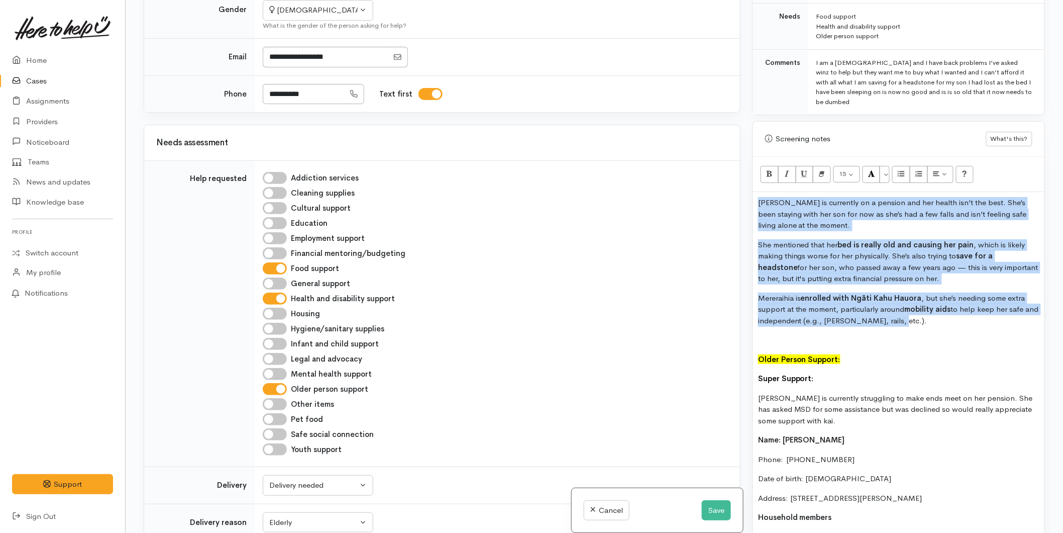
drag, startPoint x: 890, startPoint y: 324, endPoint x: 746, endPoint y: 191, distance: 196.0
click at [723, 198] on div "Related cases There are other cases potentially from the same person, address o…" at bounding box center [595, 266] width 914 height 533
click at [885, 176] on button "More Color" at bounding box center [885, 174] width 10 height 17
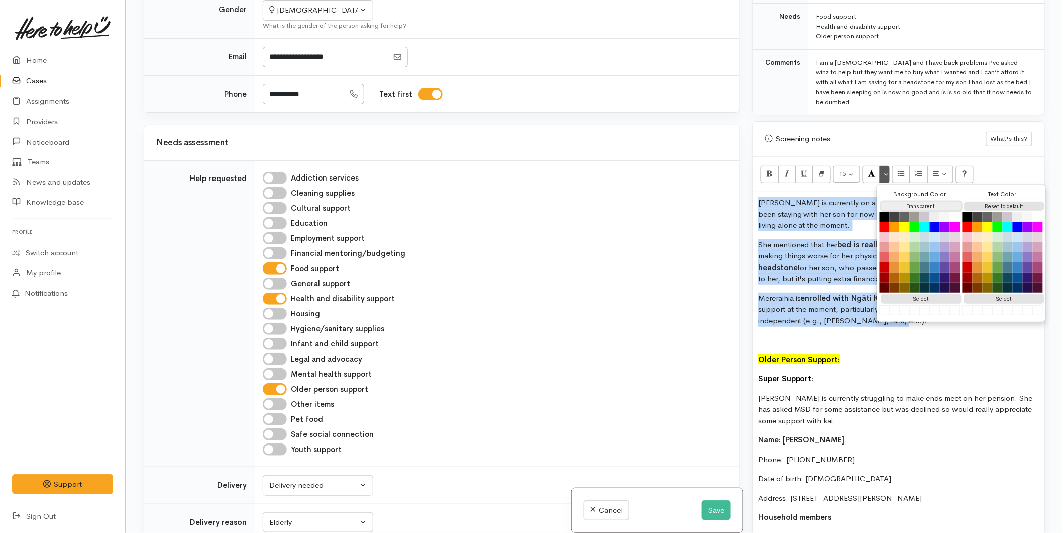
click at [894, 205] on button "Transparent" at bounding box center [922, 207] width 80 height 10
drag, startPoint x: 988, startPoint y: 204, endPoint x: 932, endPoint y: 219, distance: 58.3
click at [988, 204] on button "Reset to default" at bounding box center [1004, 207] width 80 height 10
click at [821, 248] on p "She mentioned that her bed is really old and causing her pain, which is likely …" at bounding box center [898, 261] width 281 height 45
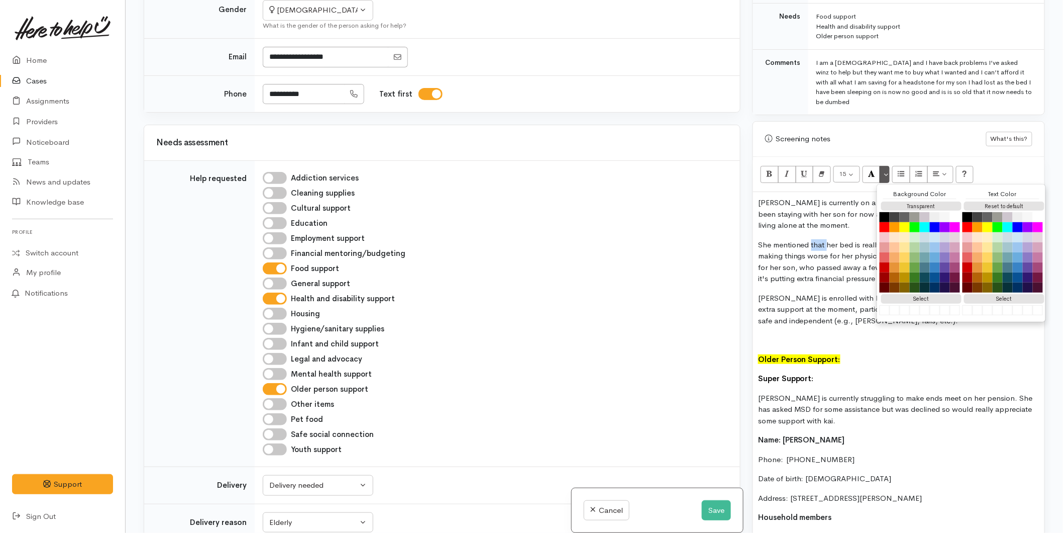
click at [821, 248] on p "She mentioned that her bed is really old and causing her pain, which is likely …" at bounding box center [898, 261] width 281 height 45
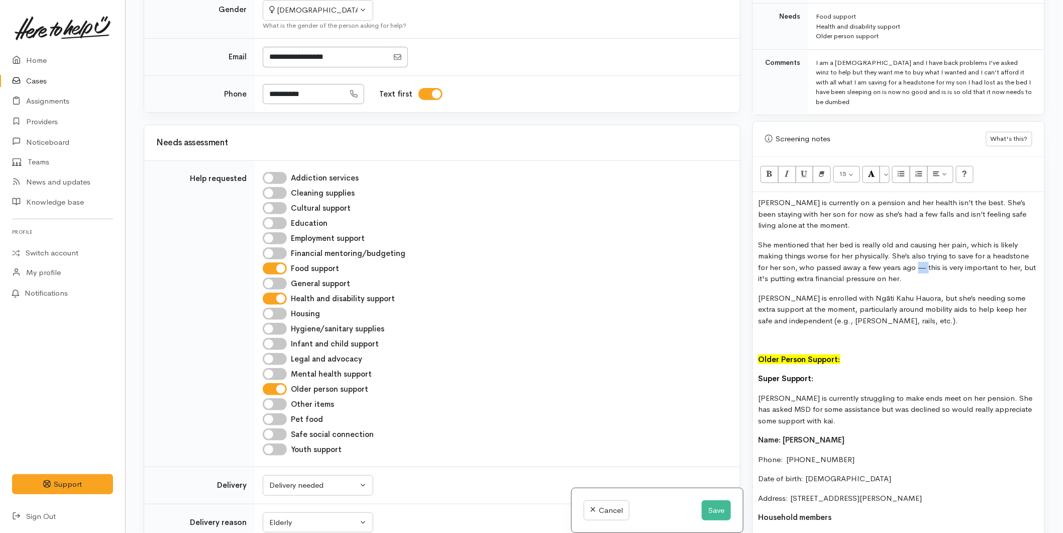
drag, startPoint x: 925, startPoint y: 267, endPoint x: 916, endPoint y: 267, distance: 9.5
click at [916, 267] on p "She mentioned that her bed is really old and causing her pain, which is likely …" at bounding box center [898, 261] width 281 height 45
click at [798, 339] on p at bounding box center [898, 340] width 281 height 12
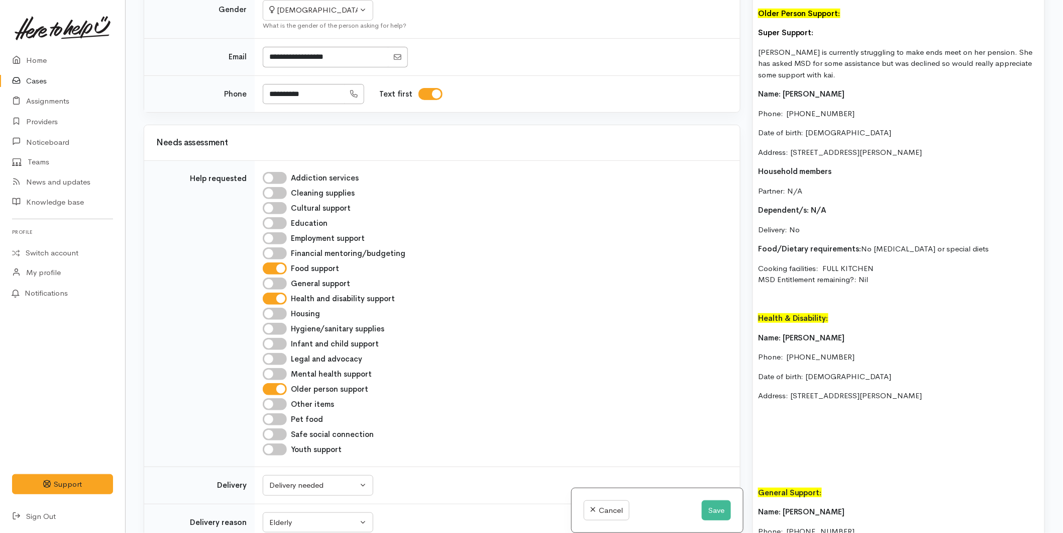
scroll to position [709, 0]
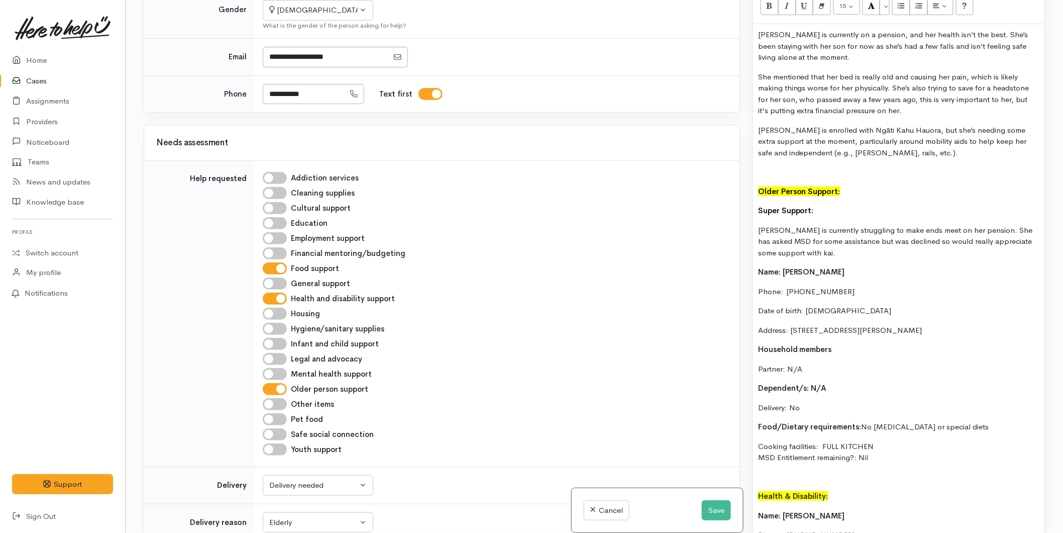
drag, startPoint x: 791, startPoint y: 188, endPoint x: 753, endPoint y: 182, distance: 38.7
click at [753, 182] on div "Mereraihia is currently on a pension, and her health isn’t the best. She’s been…" at bounding box center [898, 439] width 291 height 831
copy font "Older Person Support:"
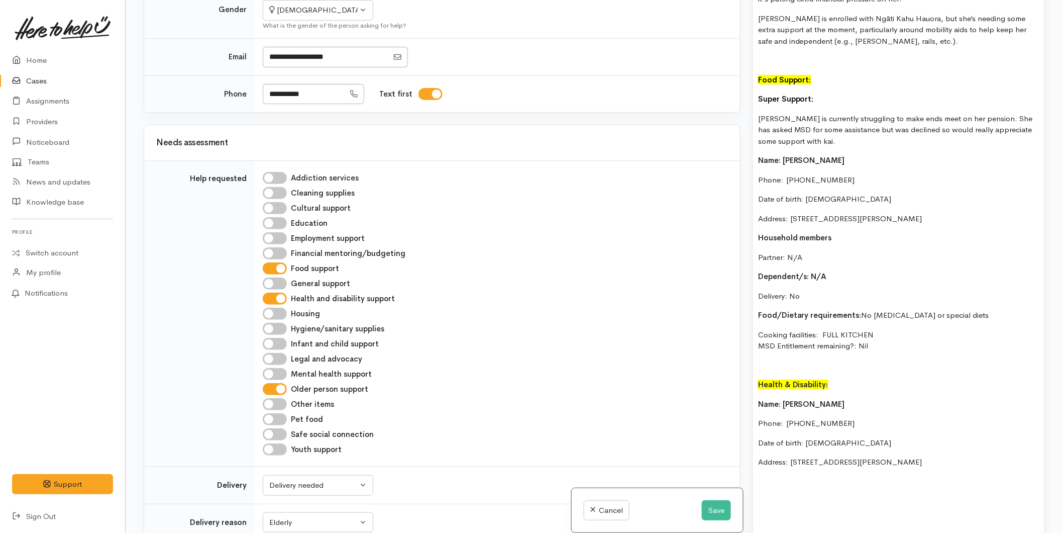
click at [767, 362] on p at bounding box center [898, 366] width 281 height 12
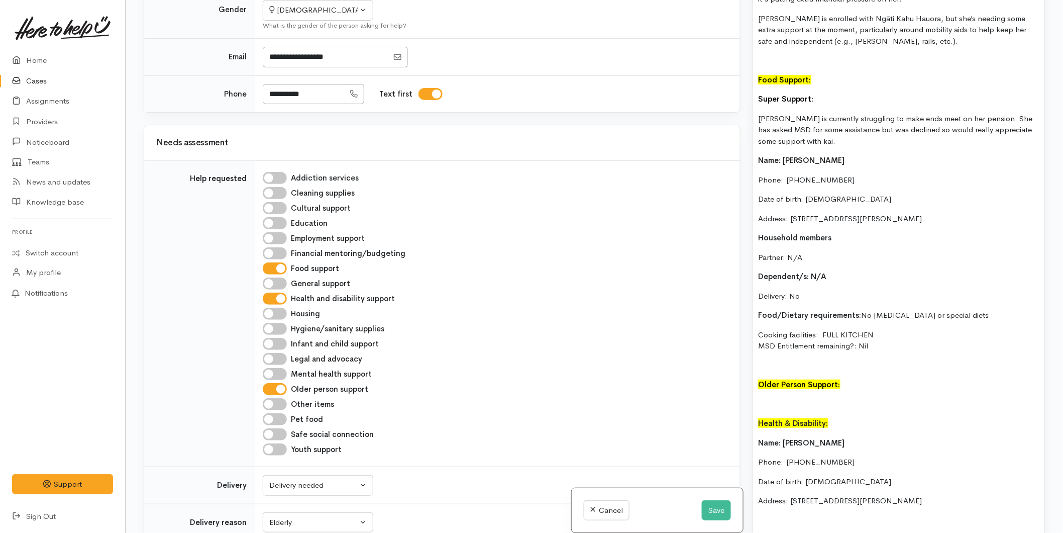
drag, startPoint x: 1004, startPoint y: 219, endPoint x: 746, endPoint y: 163, distance: 264.3
click at [746, 163] on div "Related cases There are other cases potentially from the same person, address o…" at bounding box center [595, 266] width 914 height 533
copy div "Name: Mereraihia Roberts Phone:  0204754890 Date of birth: 29/05/1957 Address: …"
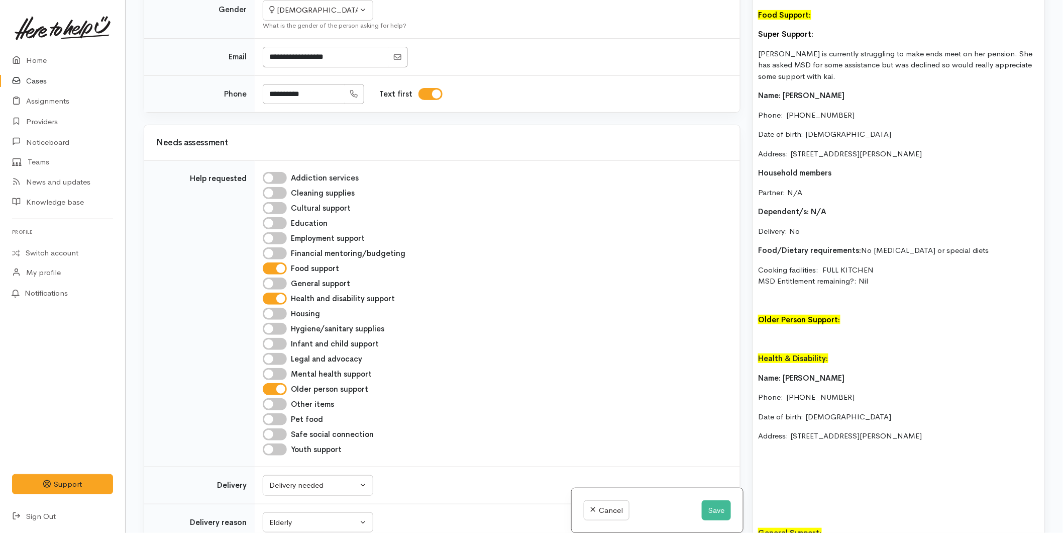
scroll to position [988, 0]
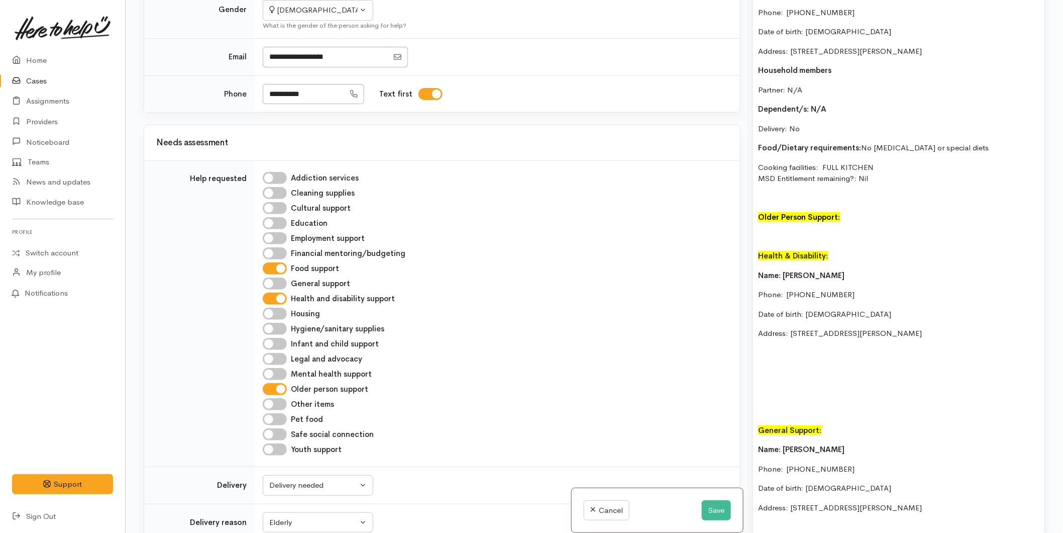
click at [763, 232] on p at bounding box center [898, 237] width 281 height 12
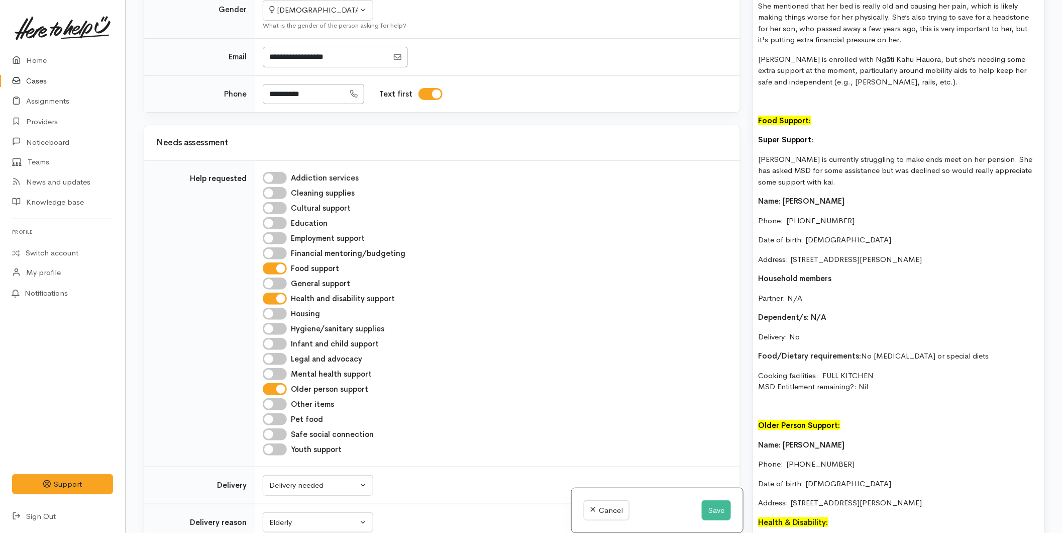
scroll to position [652, 0]
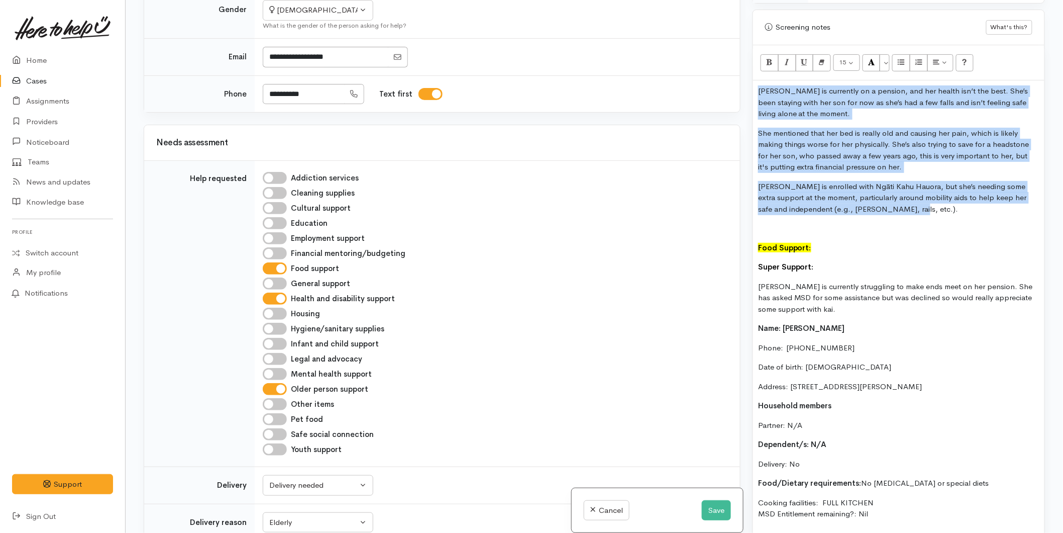
drag, startPoint x: 904, startPoint y: 214, endPoint x: 744, endPoint y: 91, distance: 201.4
click at [742, 87] on div "Related cases There are other cases potentially from the same person, address o…" at bounding box center [595, 266] width 914 height 533
copy div "Mereraihia is currently on a pension, and her health isn’t the best. She’s been…"
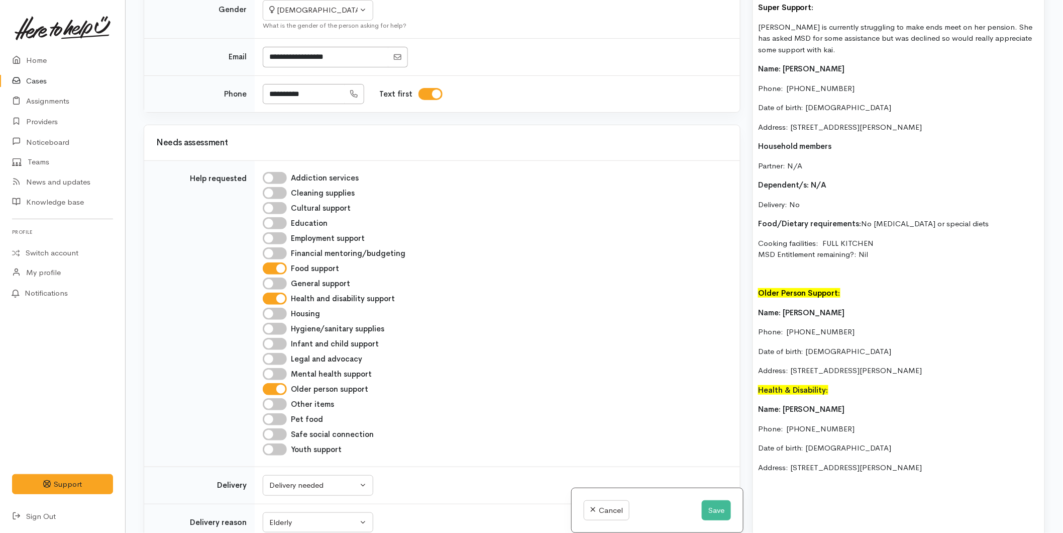
scroll to position [1043, 0]
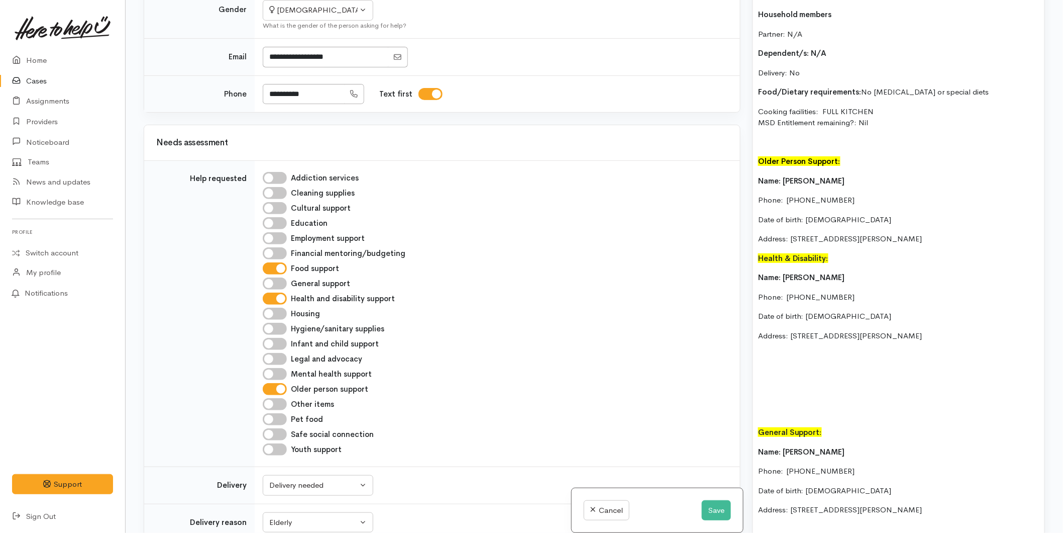
click at [1012, 235] on p "Address: [STREET_ADDRESS][PERSON_NAME]" at bounding box center [898, 239] width 281 height 12
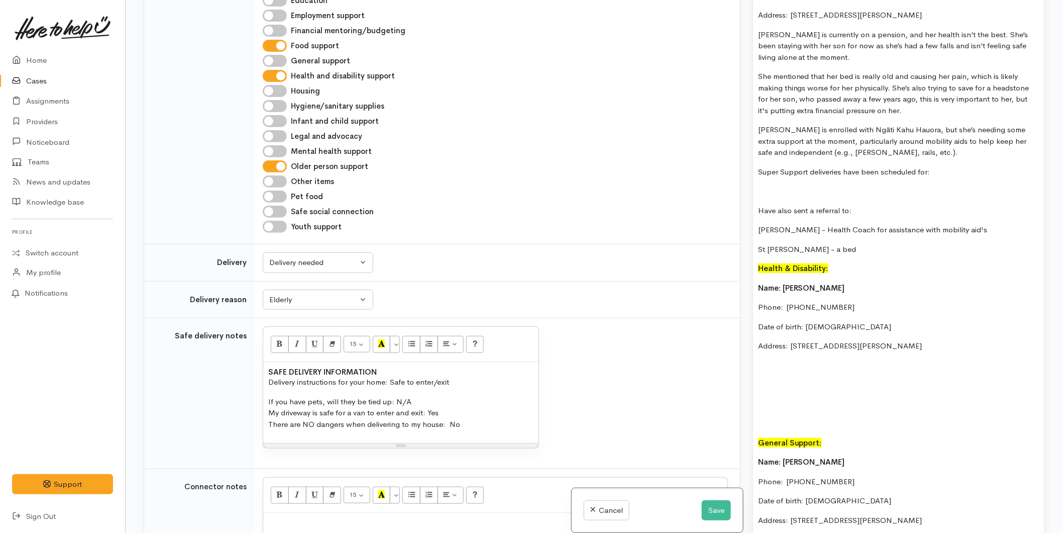
scroll to position [670, 0]
drag, startPoint x: 284, startPoint y: 238, endPoint x: 287, endPoint y: 255, distance: 16.8
click at [284, 256] on div "Delivery needed" at bounding box center [313, 262] width 88 height 12
click at [289, 347] on link "No" at bounding box center [318, 355] width 110 height 16
select select "1"
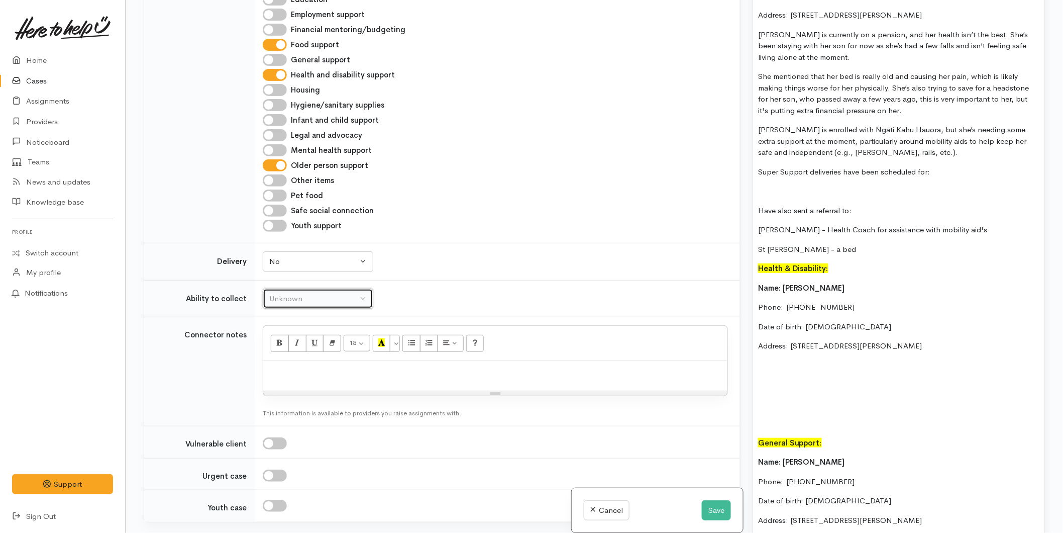
click at [294, 288] on button "Unknown" at bounding box center [318, 298] width 111 height 21
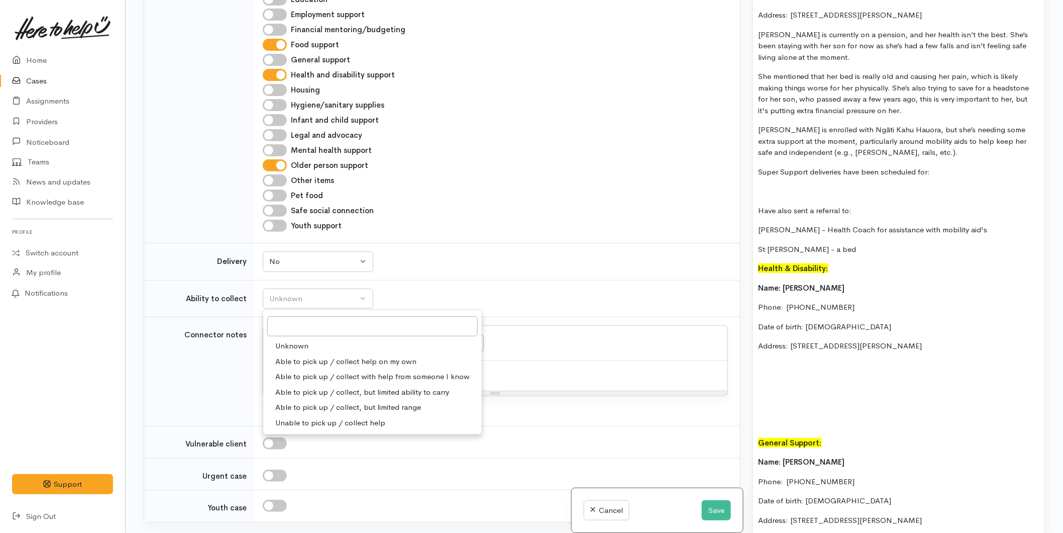
click at [304, 356] on span "Able to pick up / collect help on my own" at bounding box center [345, 362] width 141 height 12
select select "2"
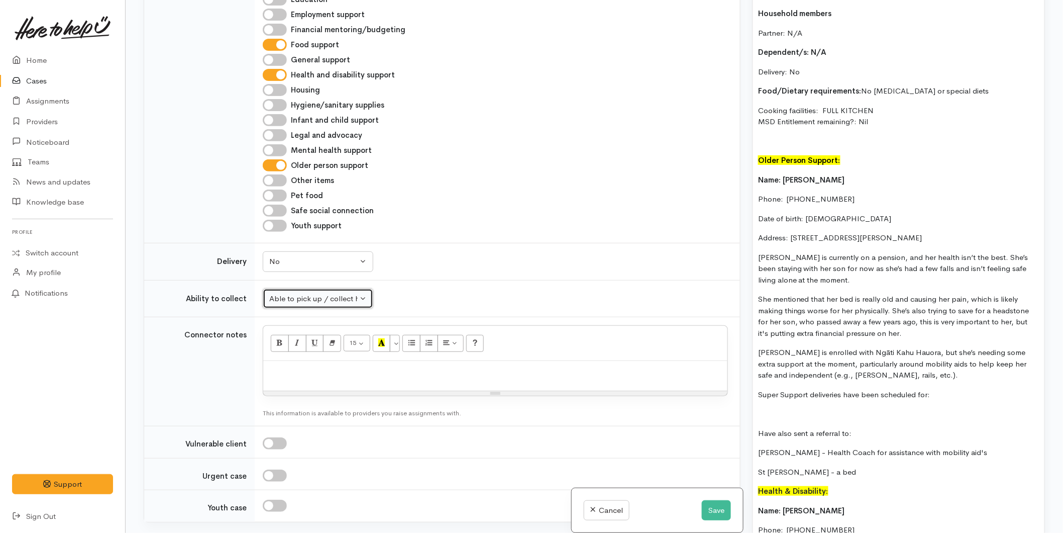
scroll to position [1043, 0]
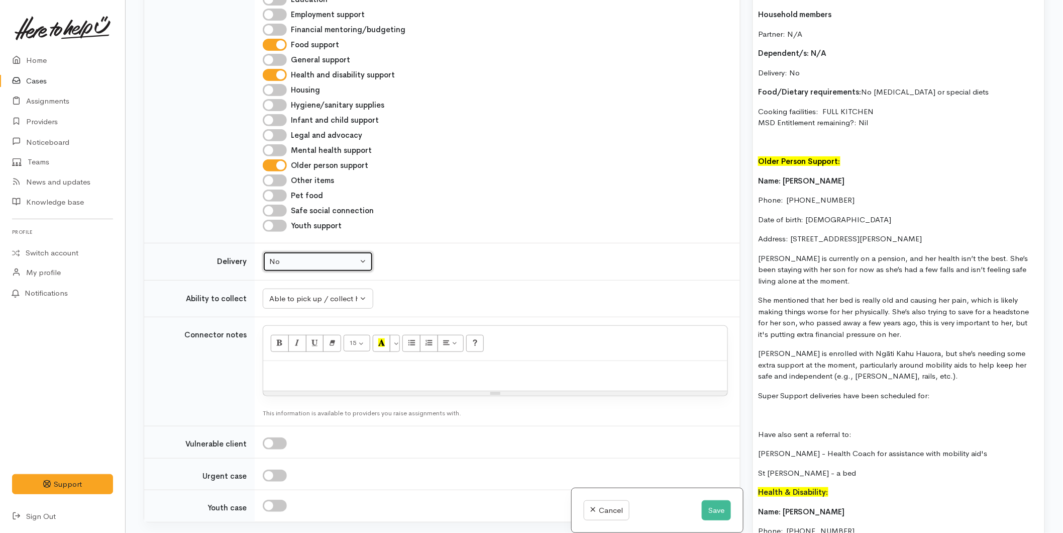
click at [337, 251] on button "No" at bounding box center [318, 261] width 111 height 21
click at [308, 317] on link "Delivery needed" at bounding box center [318, 325] width 110 height 16
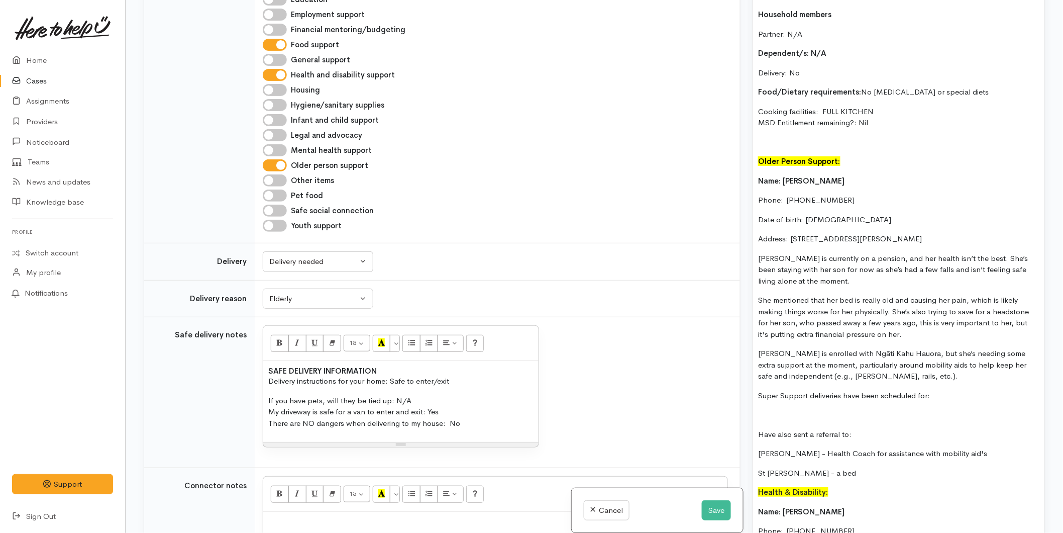
drag, startPoint x: 291, startPoint y: 364, endPoint x: 244, endPoint y: 344, distance: 52.0
click at [244, 344] on tr "Safe delivery notes <p style="margin-bottom: 0; line-height: normal"><b>SAFE DE…" at bounding box center [442, 392] width 596 height 151
copy div "SAFE DELIVERY INFORMATION Delivery instructions for your home: Safe to enter/ex…"
click at [275, 251] on button "Delivery needed" at bounding box center [318, 261] width 111 height 21
click at [279, 349] on span "No" at bounding box center [280, 355] width 11 height 12
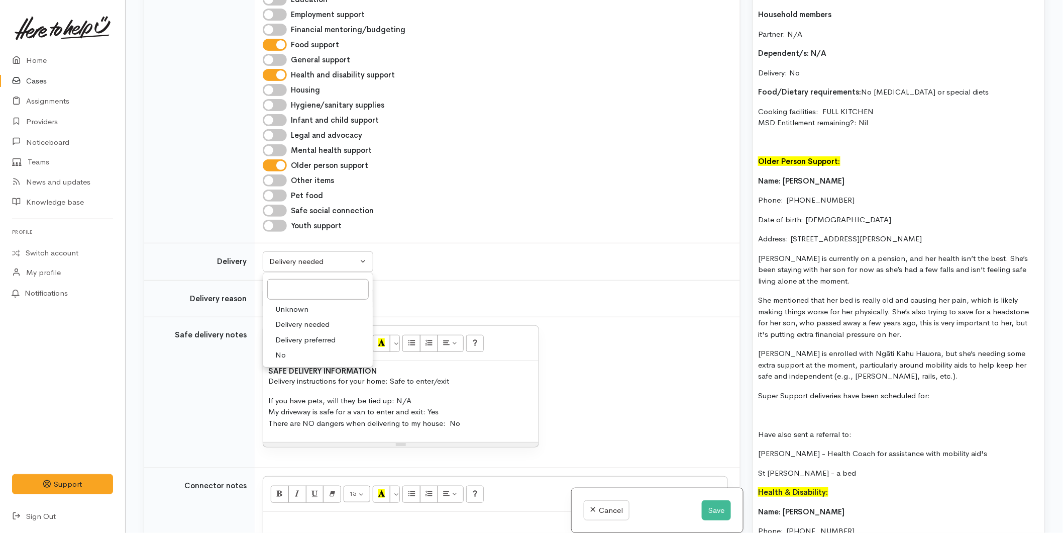
select select "1"
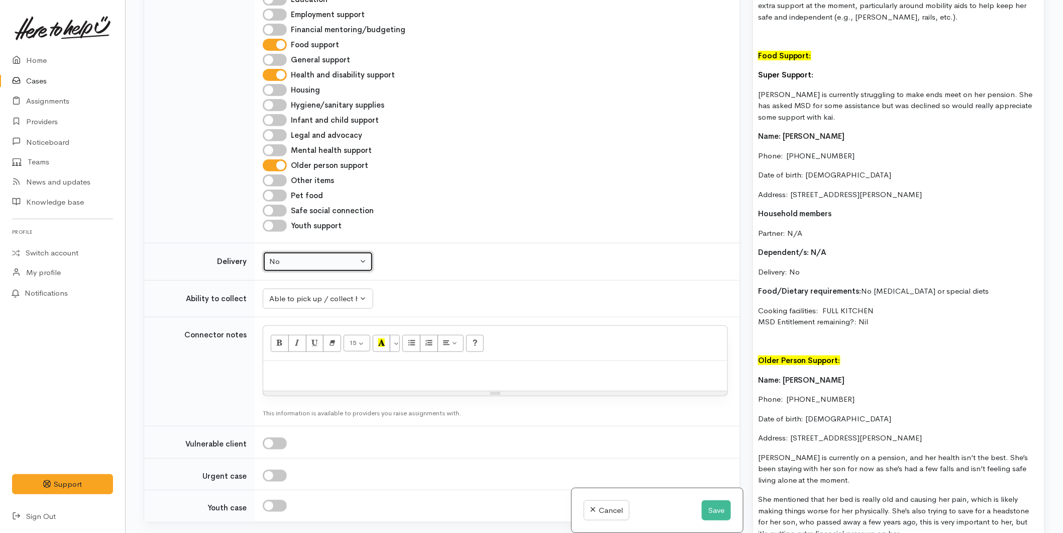
scroll to position [820, 0]
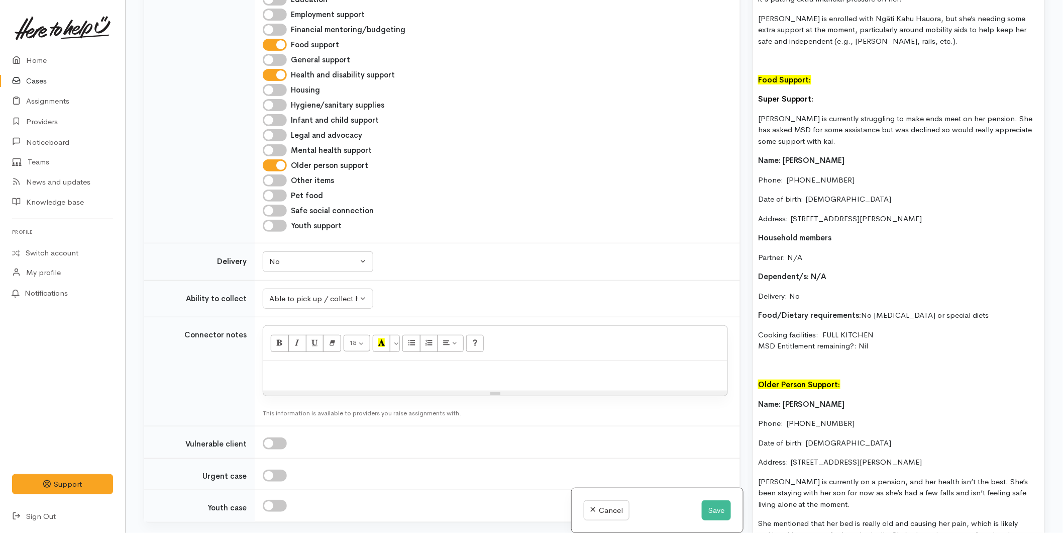
click at [783, 359] on div "Mereraihia is currently on a pension, and her health isn’t the best. She’s been…" at bounding box center [898, 494] width 291 height 1162
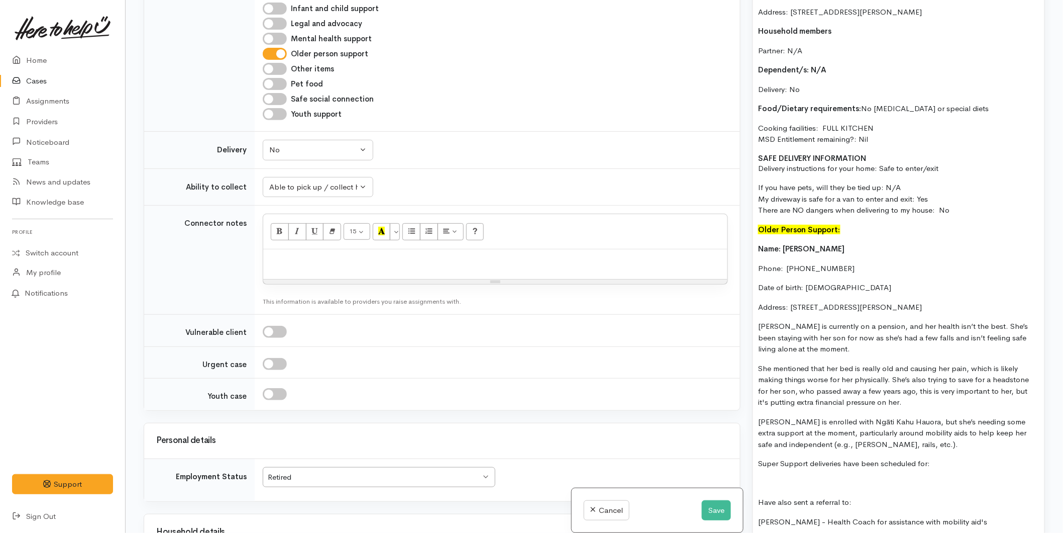
scroll to position [876, 0]
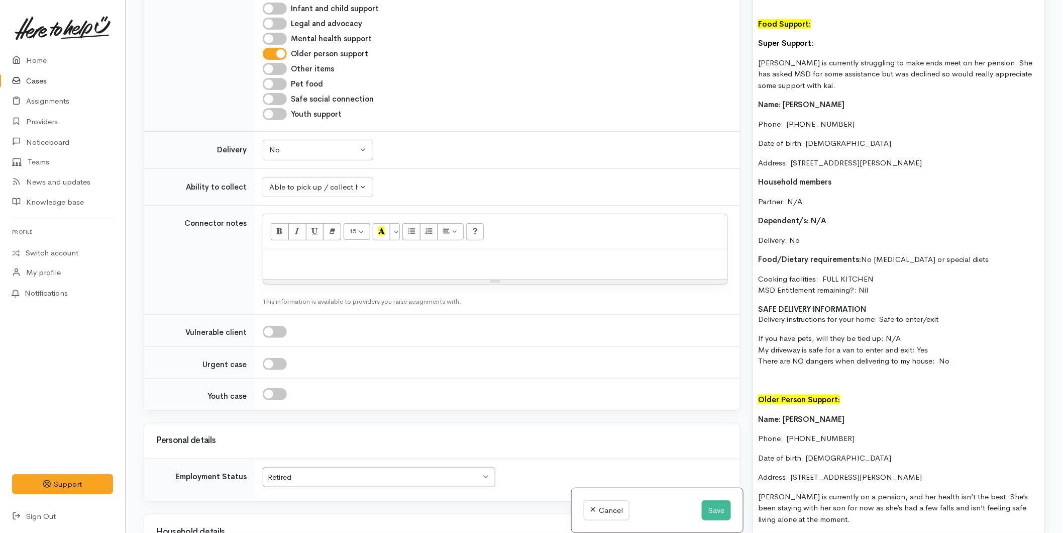
drag, startPoint x: 1007, startPoint y: 162, endPoint x: 762, endPoint y: 99, distance: 252.9
click at [762, 99] on div "Mereraihia is currently on a pension, and her health isn’t the best. She’s been…" at bounding box center [898, 473] width 291 height 1233
click at [958, 157] on p "Address: 207B Dickson Road, Papamoa Beach, Tauranga, New Zealand" at bounding box center [898, 163] width 281 height 12
drag, startPoint x: 878, startPoint y: 146, endPoint x: 739, endPoint y: 100, distance: 145.7
click at [739, 100] on div "Related cases There are other cases potentially from the same person, address o…" at bounding box center [595, 266] width 914 height 533
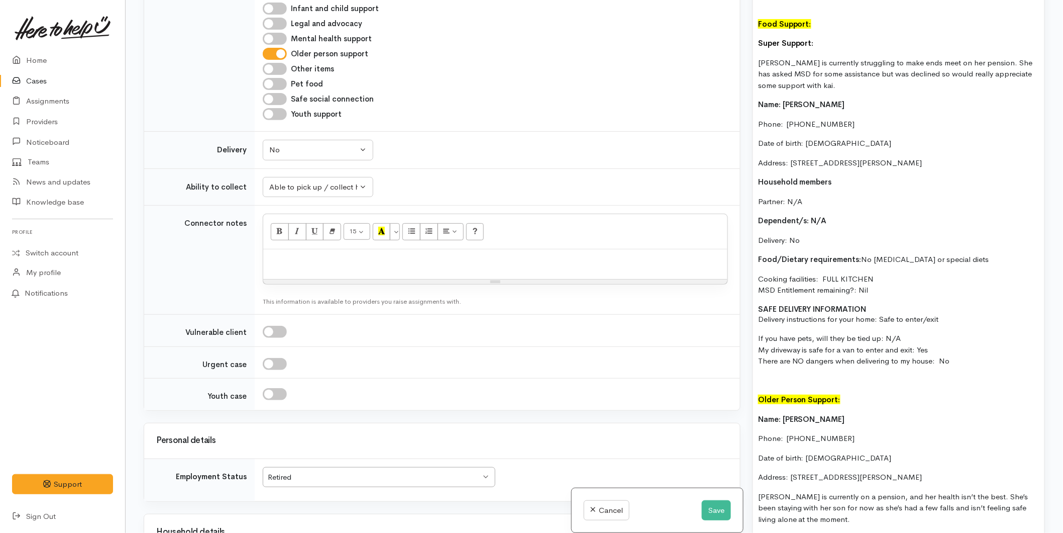
copy div "Name: Mereraihia Roberts Phone:  0204754890 Date of birth: 29/05/1957 Address: …"
click at [390, 224] on div "15 8 9 10 11 12 14 18 24 36 Background Color Transparent Select #ffff00 Text Co…" at bounding box center [495, 231] width 464 height 35
click at [380, 249] on div at bounding box center [495, 264] width 464 height 30
paste div
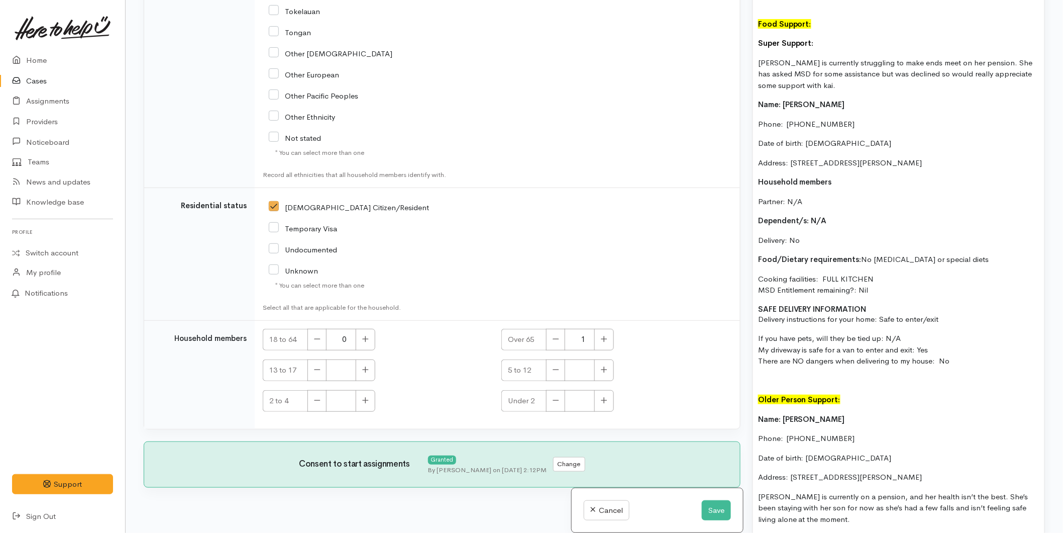
scroll to position [1267, 0]
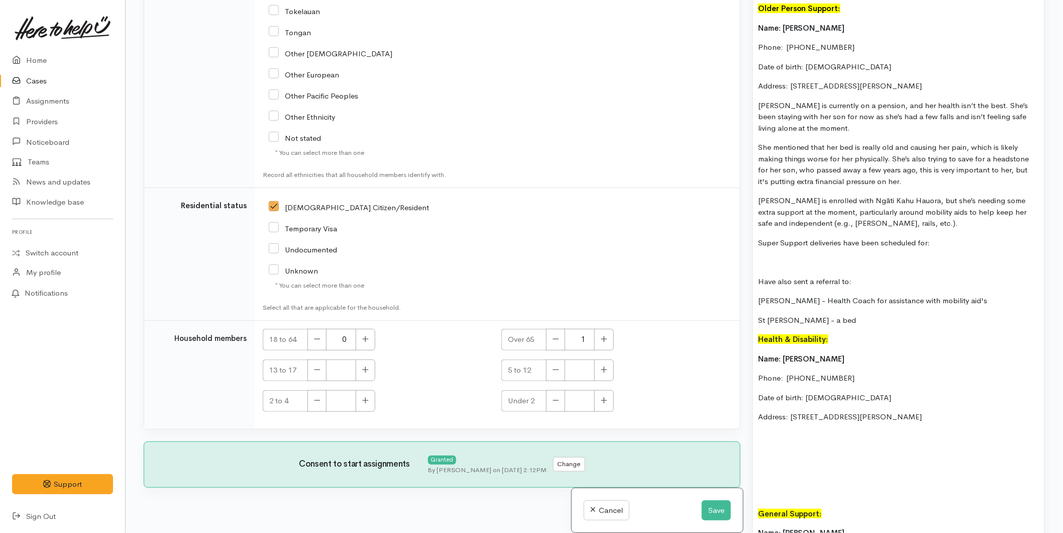
click at [765, 259] on p at bounding box center [898, 262] width 281 height 12
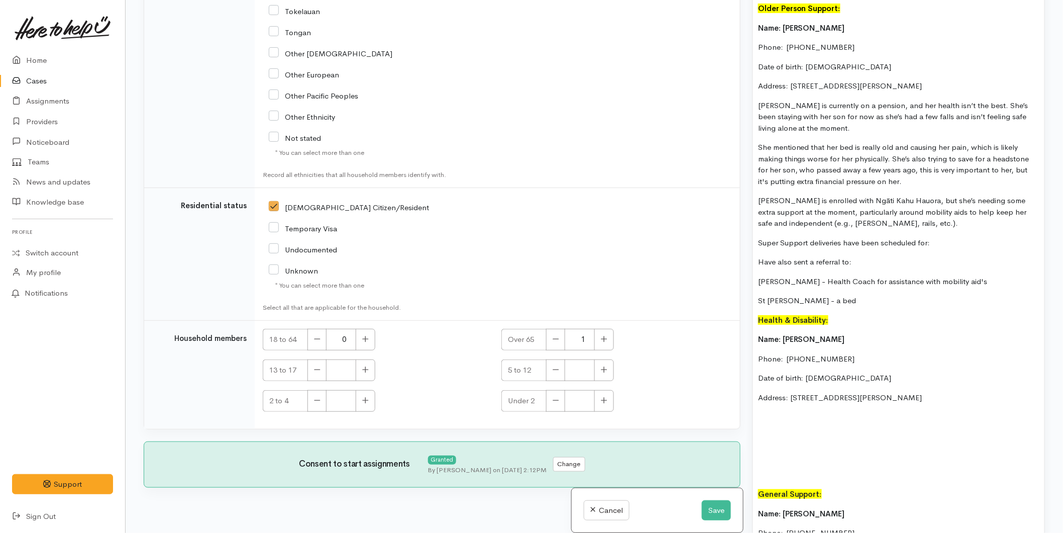
drag, startPoint x: 899, startPoint y: 240, endPoint x: 708, endPoint y: 229, distance: 191.3
click at [708, 229] on div "Related cases There are other cases potentially from the same person, address o…" at bounding box center [595, 266] width 914 height 533
click at [849, 229] on p "Mereraihia is enrolled with Ngāti Kahu Hauora, but she’s needing some extra sup…" at bounding box center [898, 212] width 281 height 34
click at [942, 244] on p "Super Support deliveries have been scheduled for:" at bounding box center [898, 243] width 281 height 12
click at [947, 240] on p "Super Support deliveries have been scheduled for:" at bounding box center [898, 243] width 281 height 12
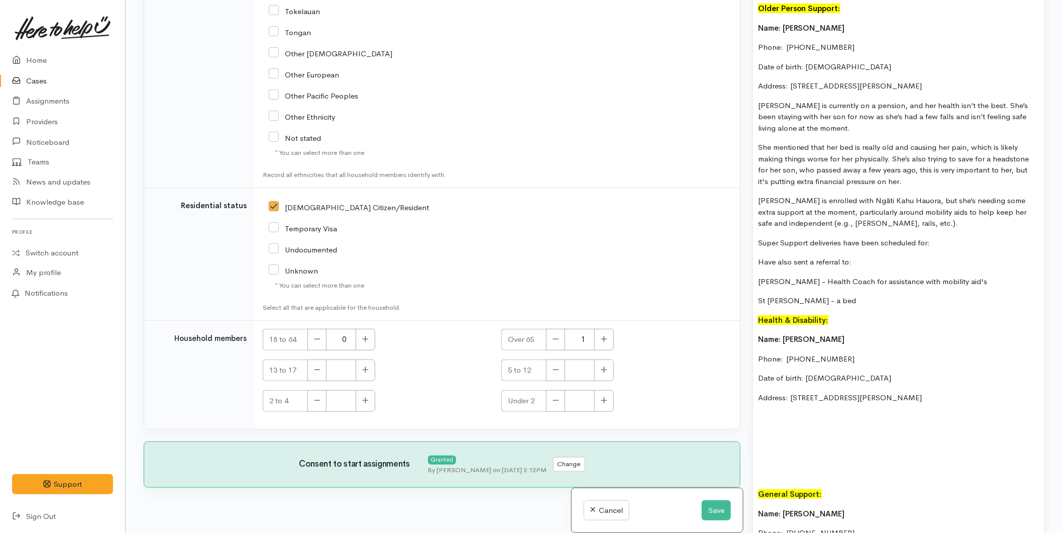
click at [901, 296] on p "St [PERSON_NAME] - a bed" at bounding box center [898, 301] width 281 height 12
drag, startPoint x: 934, startPoint y: 243, endPoint x: 749, endPoint y: 238, distance: 184.5
click at [749, 238] on div "Warnings Add No warnings have been raised against this case Add Warning Title ●…" at bounding box center [899, 266] width 305 height 533
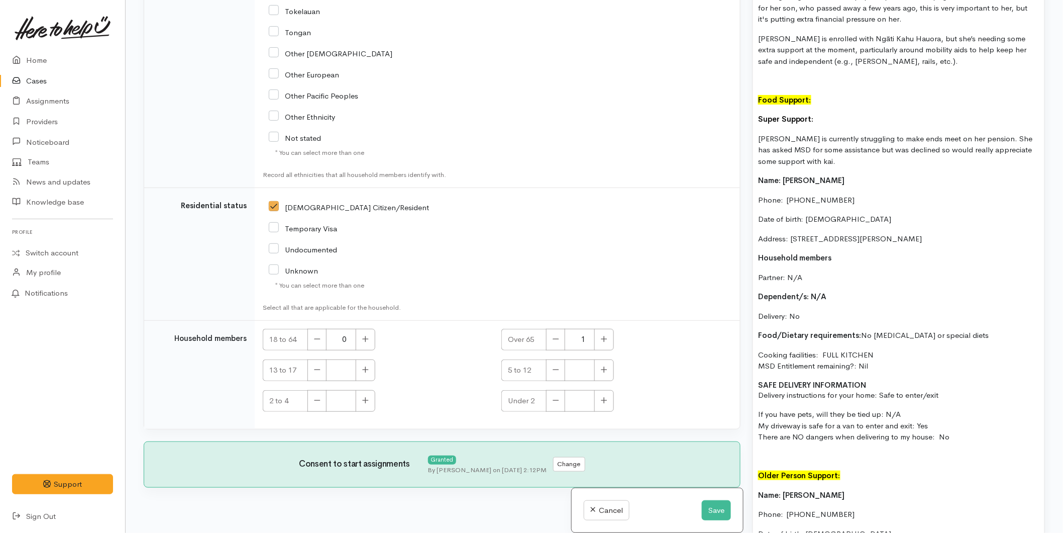
scroll to position [652, 0]
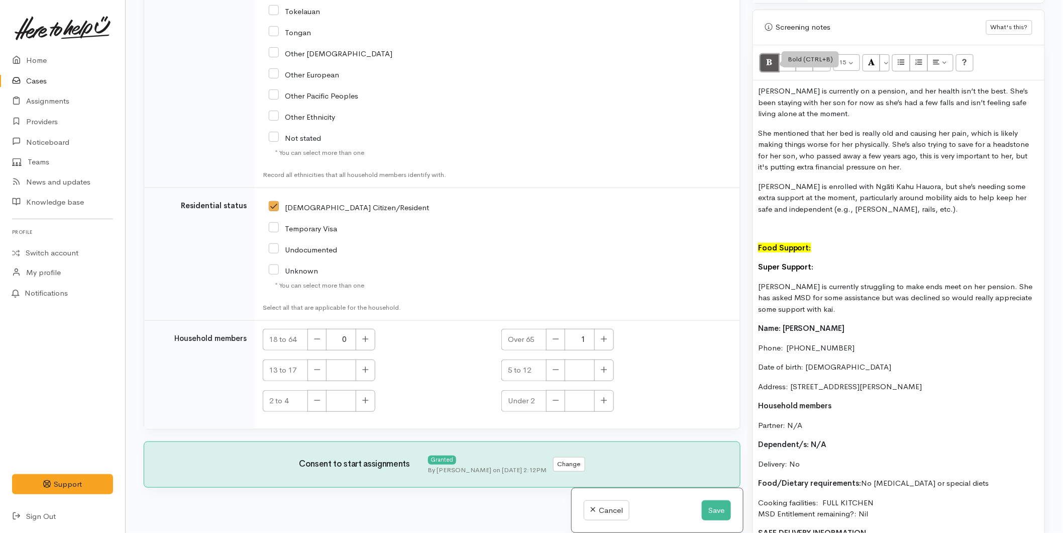
click at [766, 63] on button "Bold (CTRL+B)" at bounding box center [770, 62] width 18 height 17
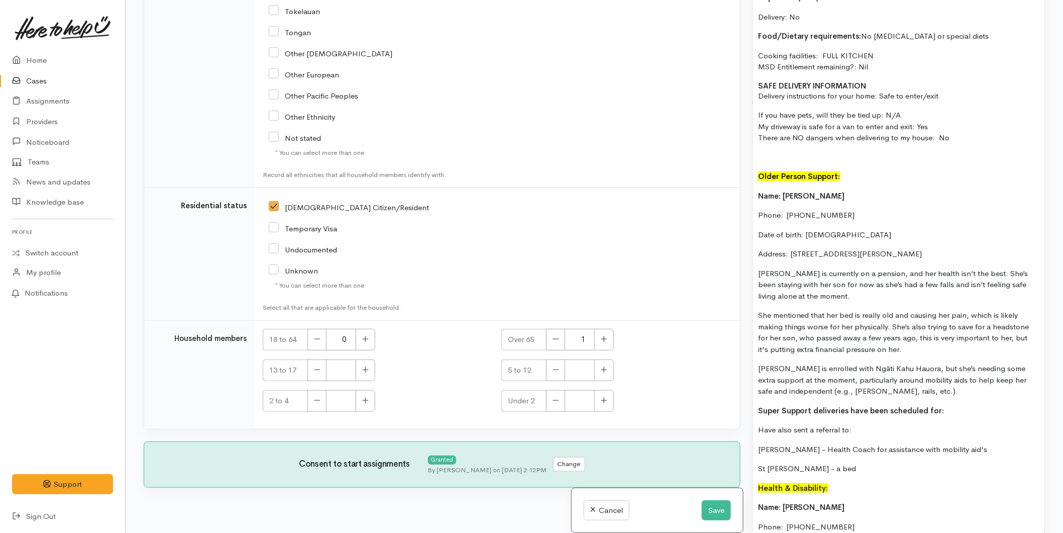
scroll to position [1267, 0]
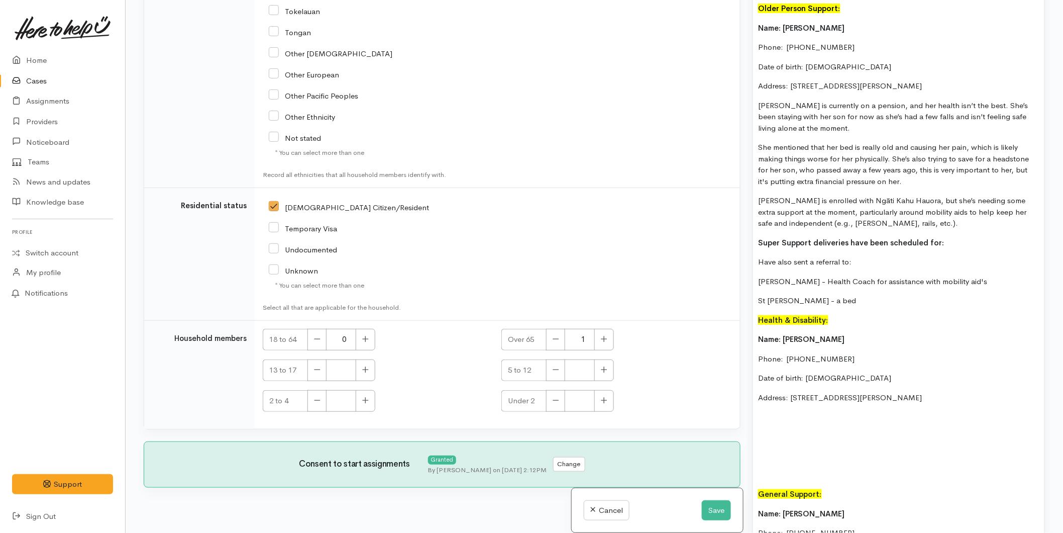
click at [821, 269] on div "Mereraihia is currently on a pension, and her health isn’t the best. She’s been…" at bounding box center [898, 72] width 291 height 1213
drag, startPoint x: 772, startPoint y: 259, endPoint x: 742, endPoint y: 258, distance: 30.2
click at [742, 258] on div "Related cases There are other cases potentially from the same person, address o…" at bounding box center [595, 266] width 914 height 533
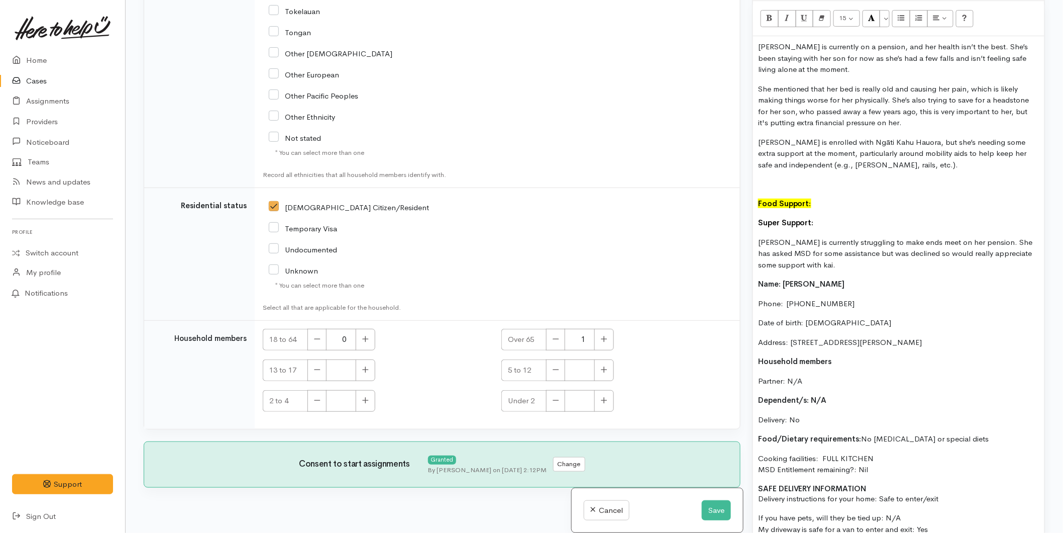
scroll to position [541, 0]
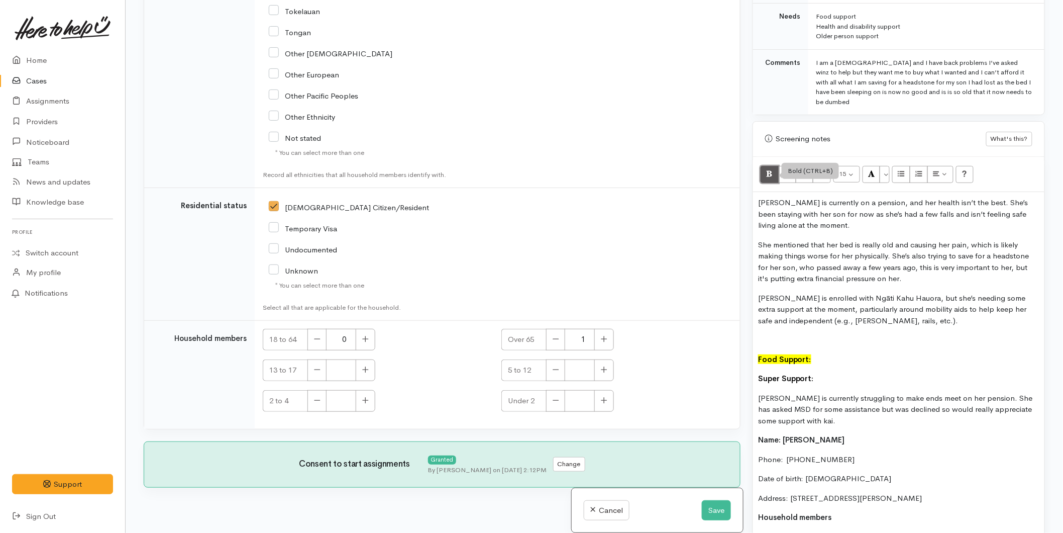
click at [772, 177] on icon "Bold (CTRL+B)" at bounding box center [769, 173] width 7 height 9
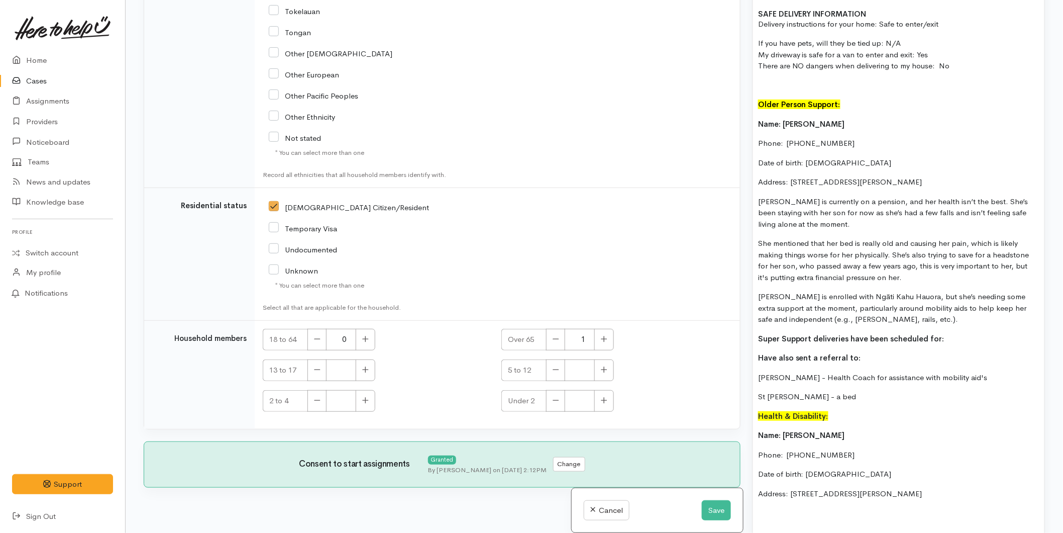
scroll to position [1267, 0]
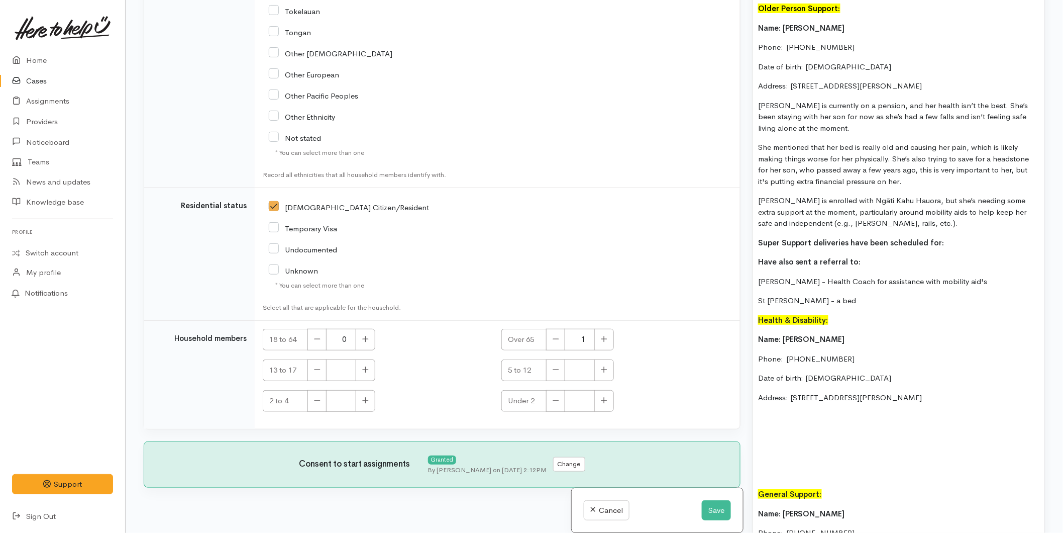
click at [851, 299] on p "St Vincent De Paul - a bed" at bounding box center [898, 301] width 281 height 12
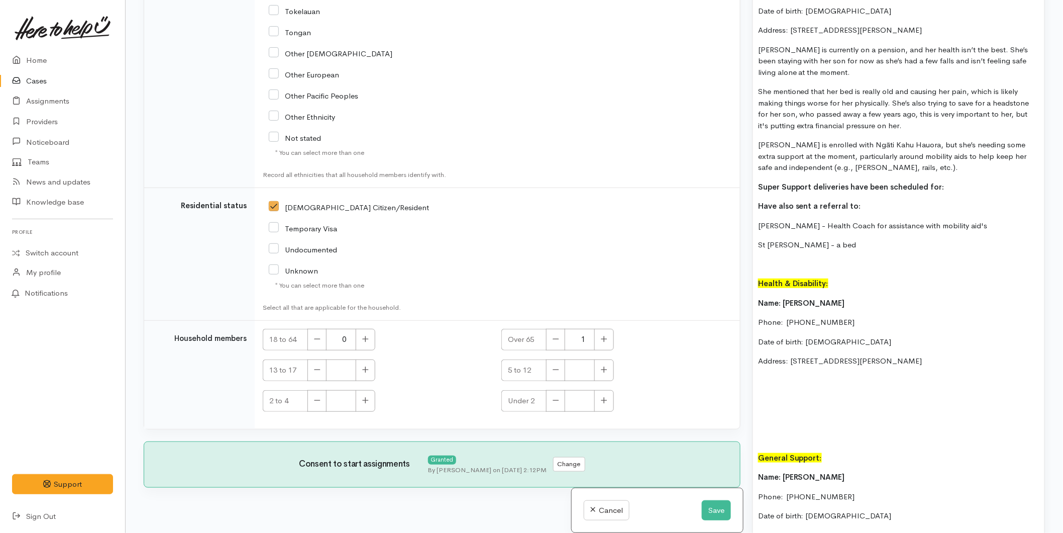
scroll to position [1155, 0]
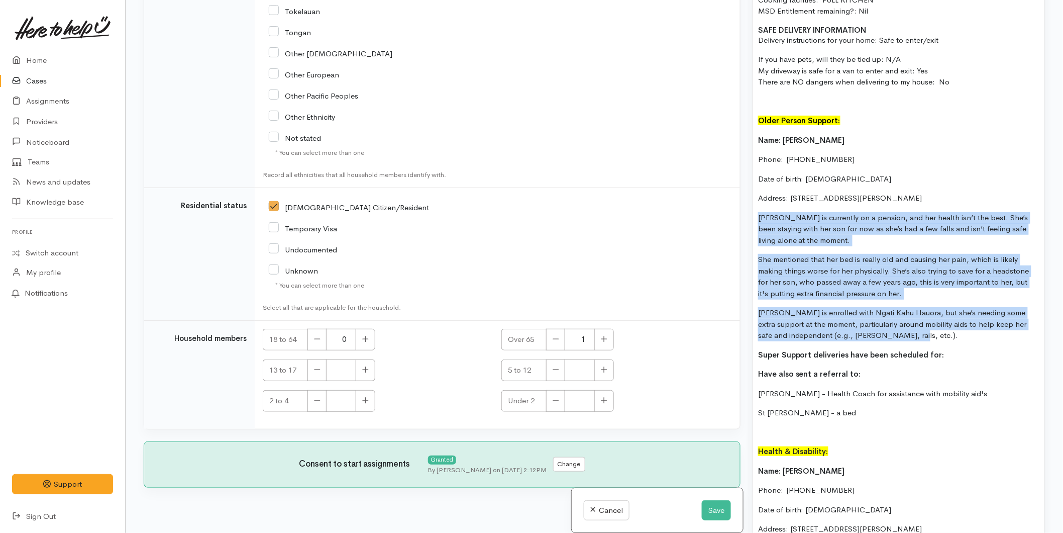
drag, startPoint x: 761, startPoint y: 214, endPoint x: 933, endPoint y: 334, distance: 209.3
click at [933, 334] on div "Mereraihia is currently on a pension, and her health isn’t the best. She’s been…" at bounding box center [898, 194] width 291 height 1233
copy div "Mereraihia is currently on a pension, and her health isn’t the best. She’s been…"
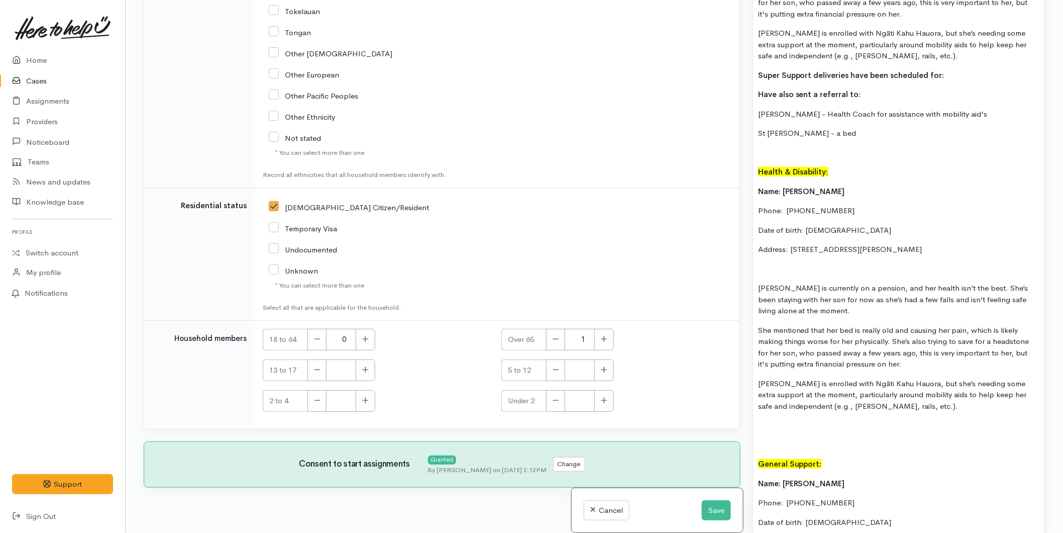
click at [761, 287] on p "Mereraihia is currently on a pension, and her health isn’t the best. She’s been…" at bounding box center [898, 299] width 281 height 34
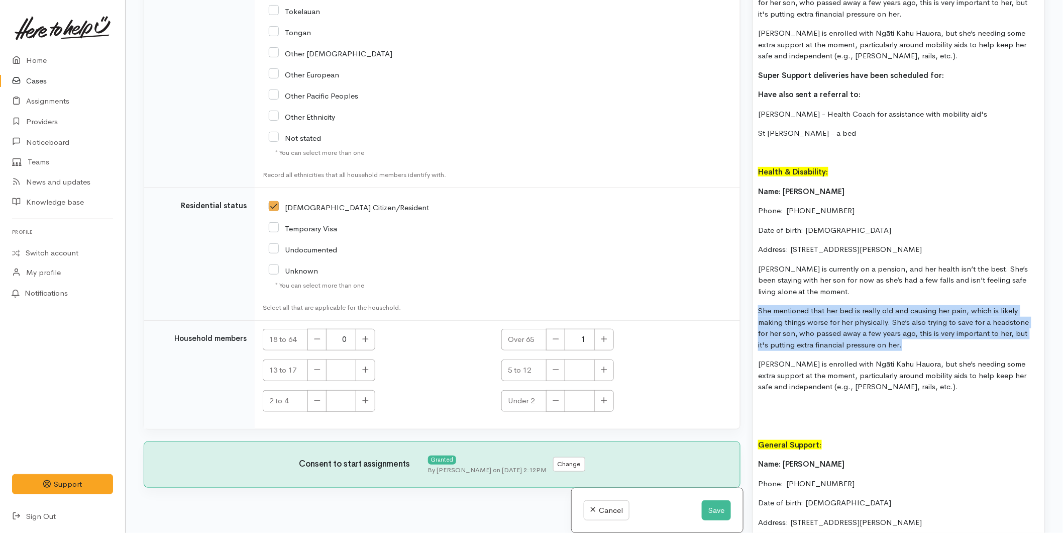
drag, startPoint x: 865, startPoint y: 337, endPoint x: 748, endPoint y: 306, distance: 121.7
click at [748, 306] on div "Warnings Add No warnings have been raised against this case Add Warning Title ●…" at bounding box center [899, 266] width 305 height 533
click at [828, 320] on p "She mentioned that her bed is really old and causing her pain, which is likely …" at bounding box center [898, 327] width 281 height 45
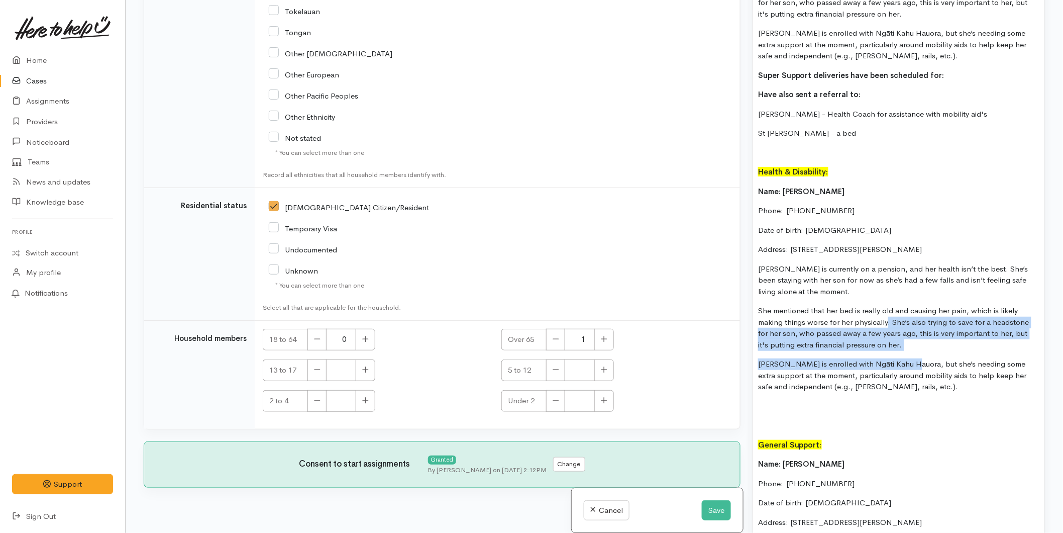
drag, startPoint x: 887, startPoint y: 322, endPoint x: 907, endPoint y: 348, distance: 32.9
click at [907, 337] on p "She mentioned that her bed is really old and causing her pain, which is likely …" at bounding box center [898, 327] width 281 height 45
drag, startPoint x: 897, startPoint y: 343, endPoint x: 892, endPoint y: 319, distance: 24.2
click at [892, 319] on p "She mentioned that her bed is really old and causing her pain, which is likely …" at bounding box center [898, 327] width 281 height 45
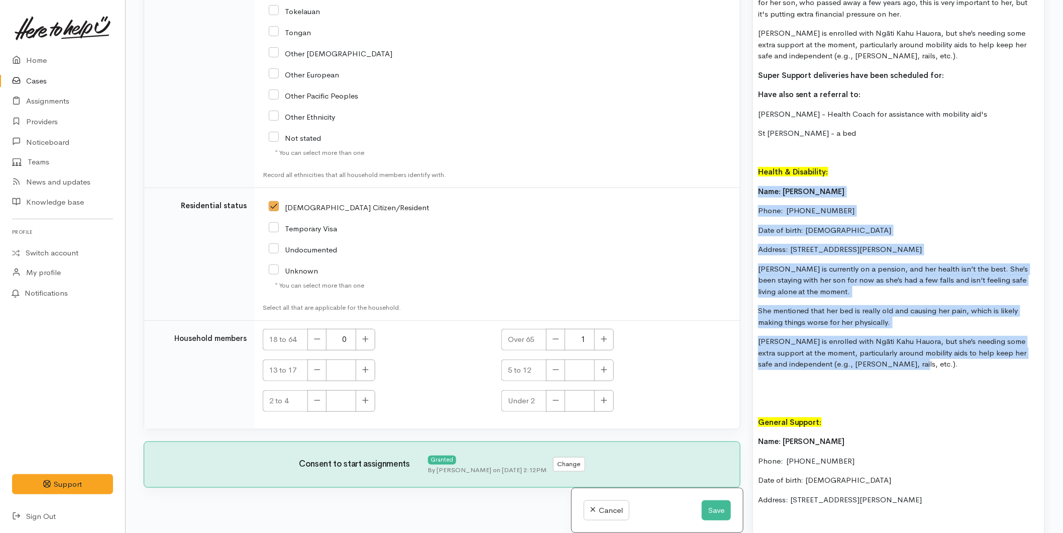
drag, startPoint x: 910, startPoint y: 360, endPoint x: 757, endPoint y: 193, distance: 227.0
copy div "Name: Mereraihia Roberts Phone:  0204754890 Date of birth: 29/05/1957 Address: …"
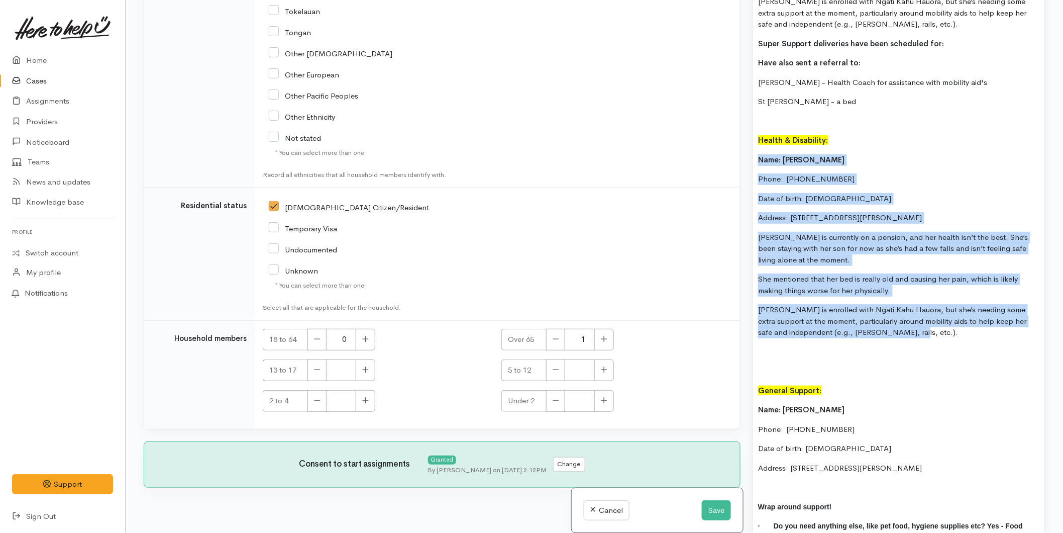
scroll to position [1546, 0]
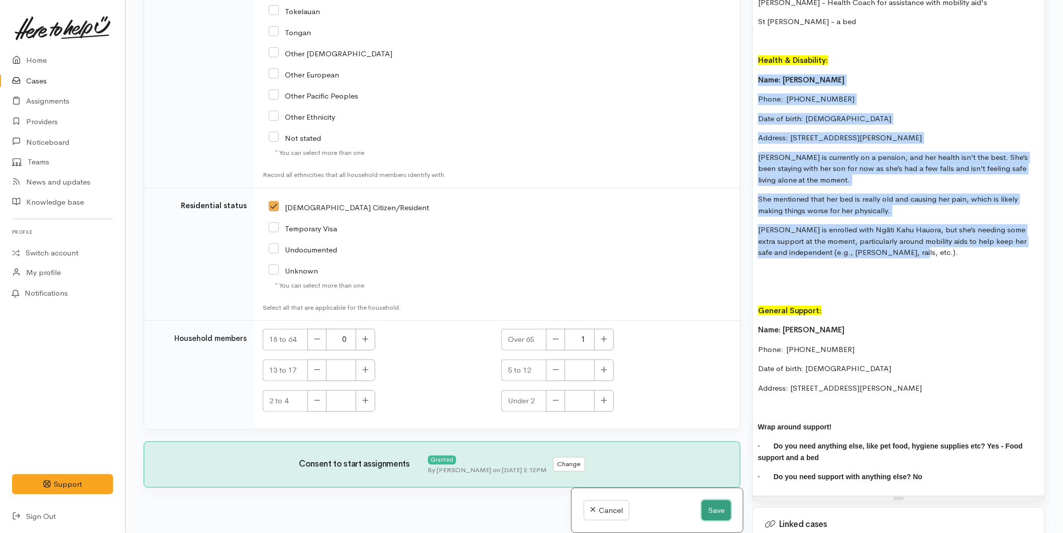
click at [708, 506] on button "Save" at bounding box center [716, 510] width 29 height 21
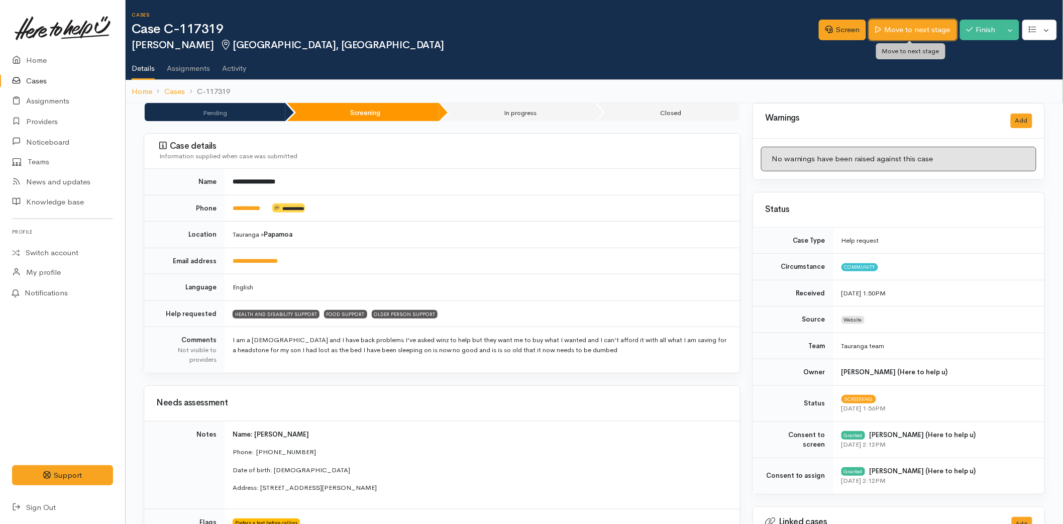
click at [936, 34] on link "Move to next stage" at bounding box center [912, 30] width 87 height 21
click at [906, 29] on link "Move to next stage" at bounding box center [912, 30] width 87 height 21
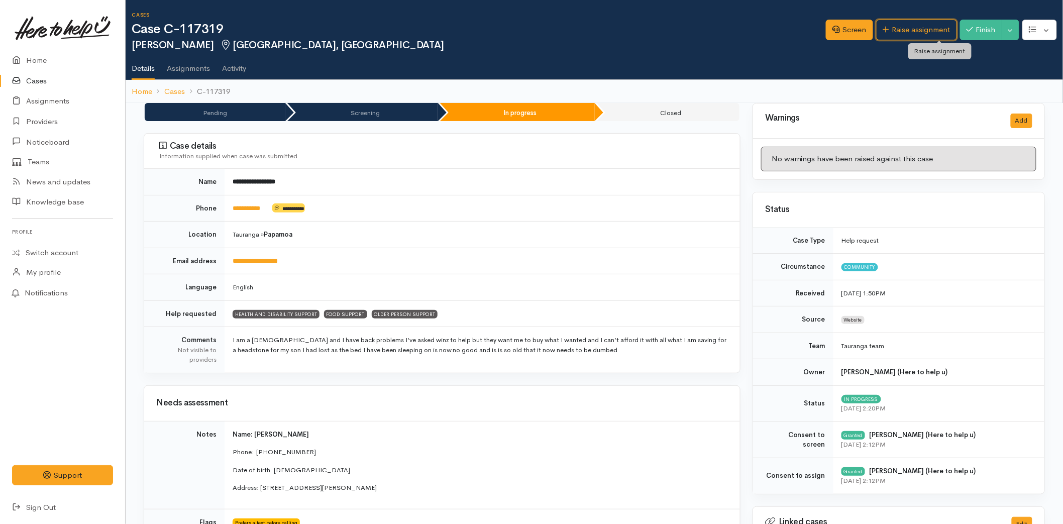
click at [918, 30] on link "Raise assignment" at bounding box center [917, 30] width 81 height 21
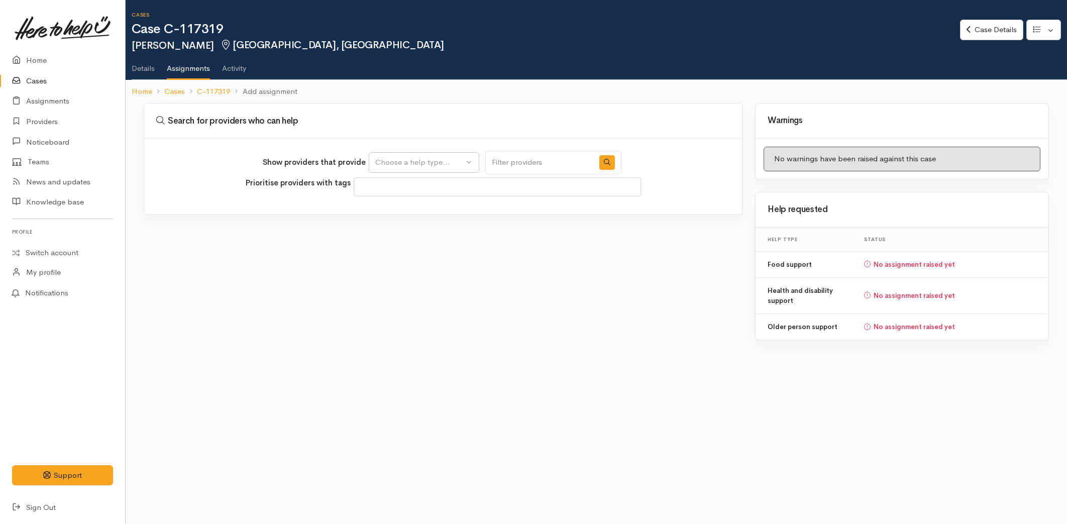
select select
click at [424, 167] on div "Choose a help type..." at bounding box center [419, 163] width 88 height 12
click at [408, 209] on span "Health and disability support" at bounding box center [430, 211] width 99 height 12
select select "26"
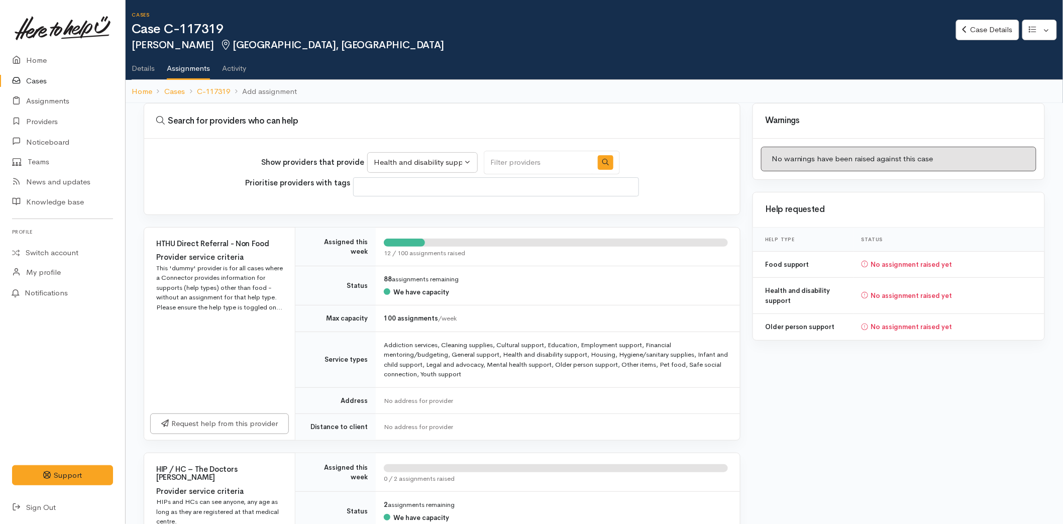
click at [548, 160] on input "Search" at bounding box center [538, 163] width 109 height 24
click at [598, 165] on button "button" at bounding box center [606, 162] width 16 height 15
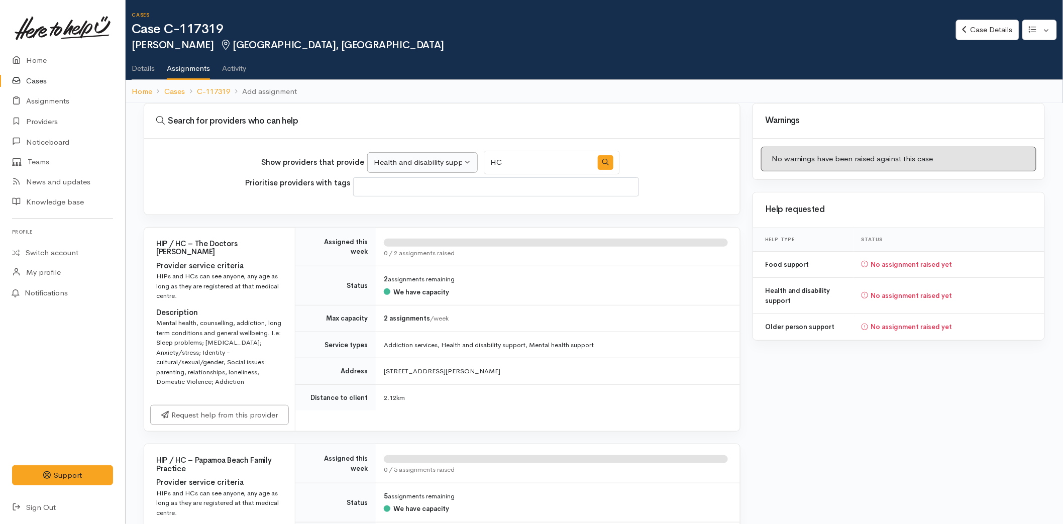
drag, startPoint x: 498, startPoint y: 162, endPoint x: 455, endPoint y: 157, distance: 43.1
click at [455, 157] on div "Show providers that provide Health and disability support Food support Older pe…" at bounding box center [440, 163] width 359 height 24
click at [433, 156] on div "Show providers that provide Health and disability support Food support Older pe…" at bounding box center [440, 163] width 359 height 24
type input "community"
click at [603, 162] on icon "button" at bounding box center [606, 162] width 7 height 7
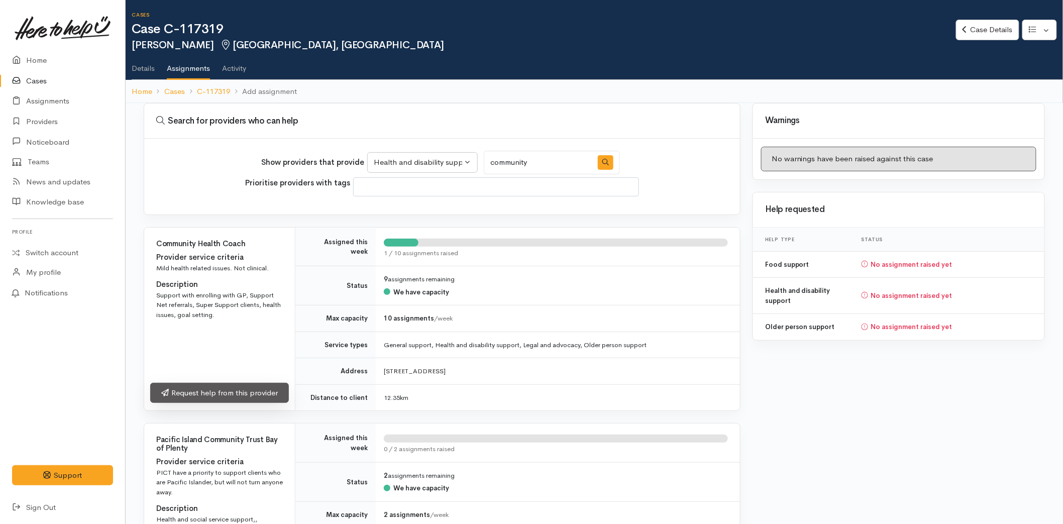
click at [215, 389] on link "Request help from this provider" at bounding box center [219, 393] width 139 height 21
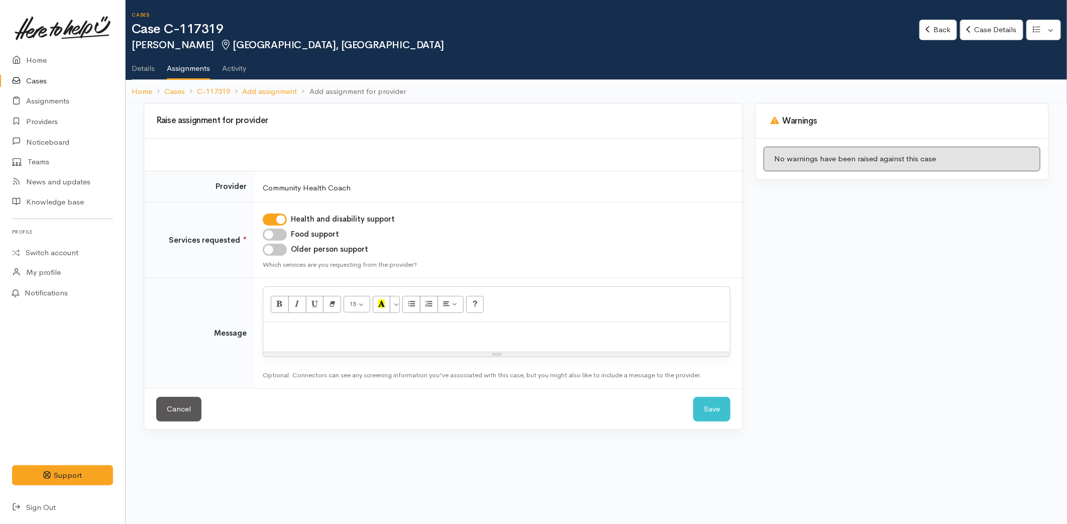
click at [291, 330] on p at bounding box center [496, 333] width 457 height 12
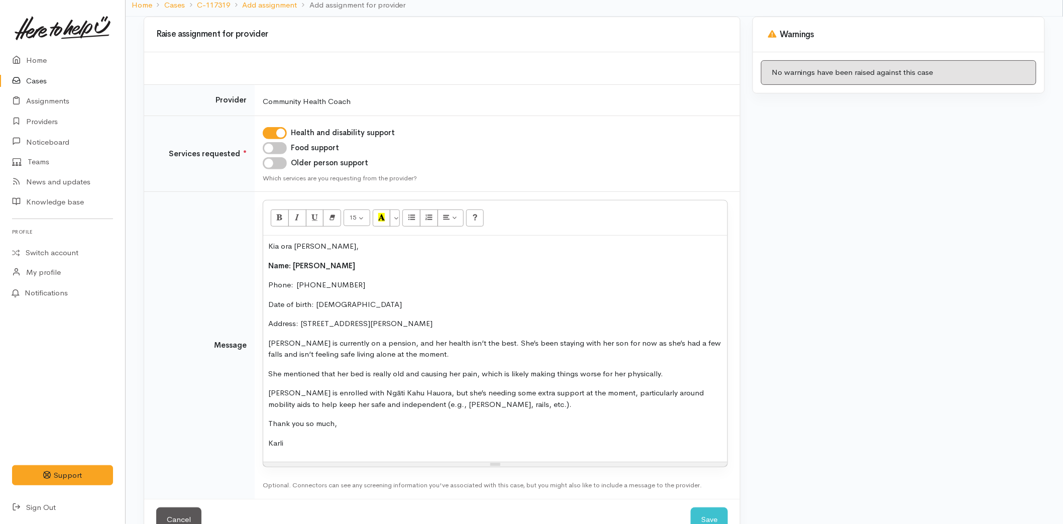
scroll to position [114, 0]
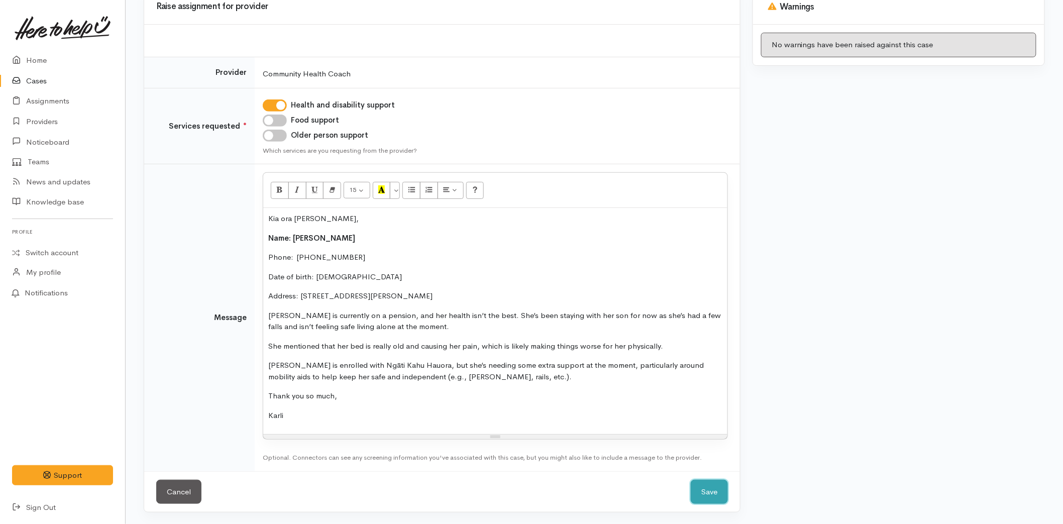
click at [715, 499] on button "Save" at bounding box center [709, 492] width 37 height 25
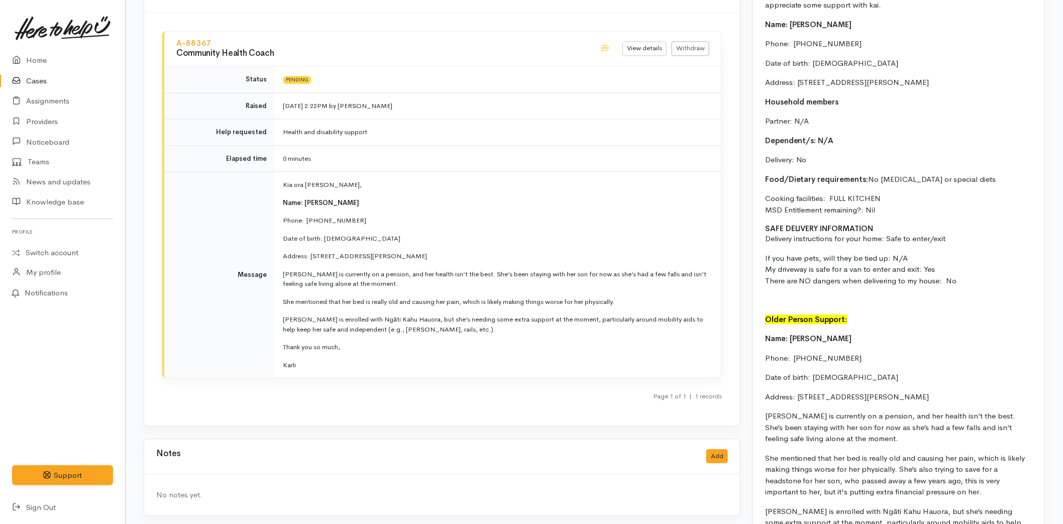
scroll to position [893, 0]
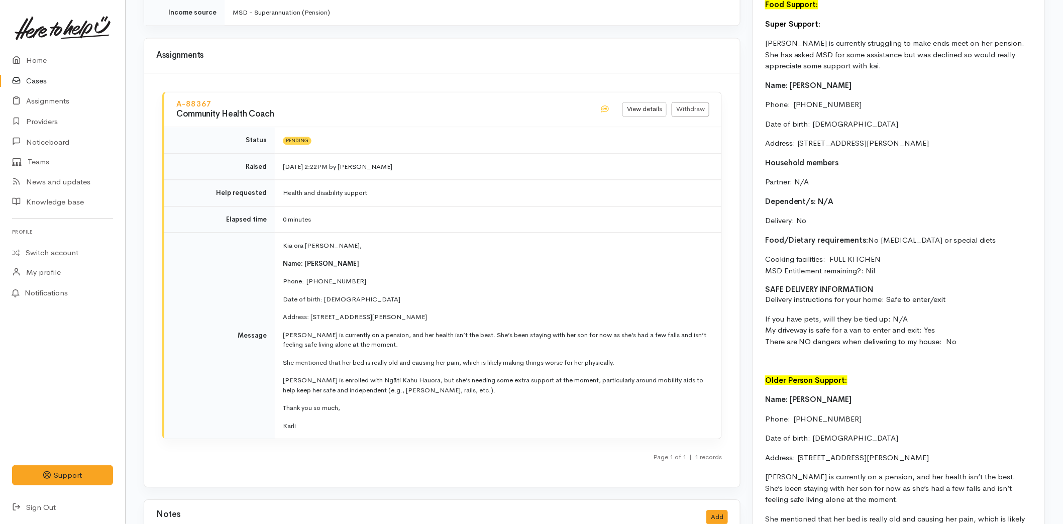
drag, startPoint x: 959, startPoint y: 341, endPoint x: 764, endPoint y: 26, distance: 369.9
click at [764, 26] on div "[PERSON_NAME] is currently on a pension, and her health isn’t the best. She’s b…" at bounding box center [898, 492] width 291 height 1323
copy div "Super Support: [PERSON_NAME] is currently struggling to make ends meet on her p…"
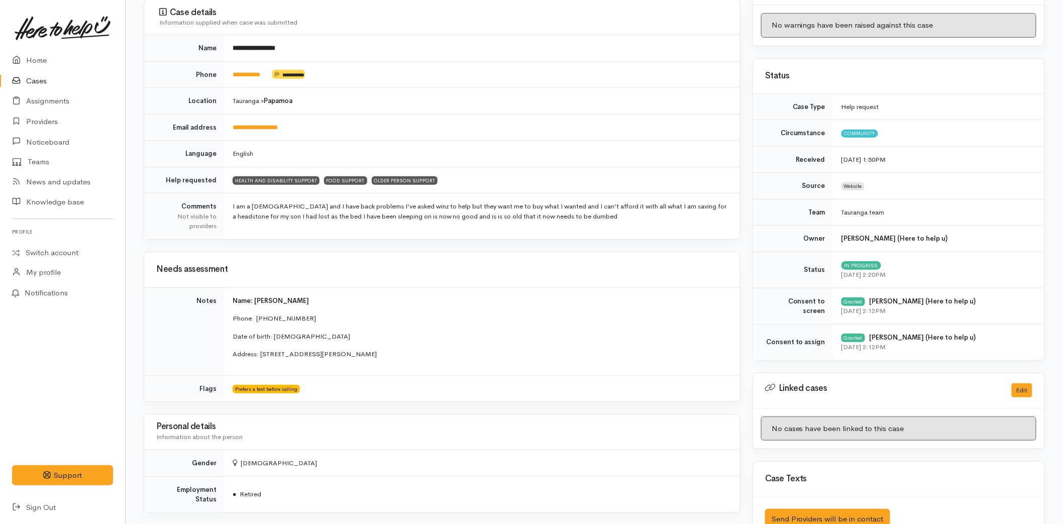
scroll to position [0, 0]
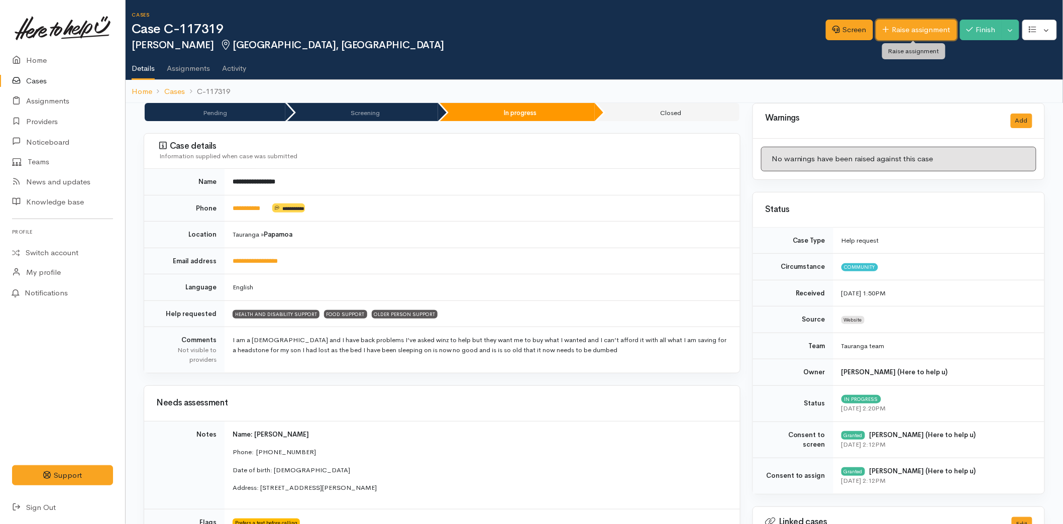
click at [917, 31] on link "Raise assignment" at bounding box center [917, 30] width 81 height 21
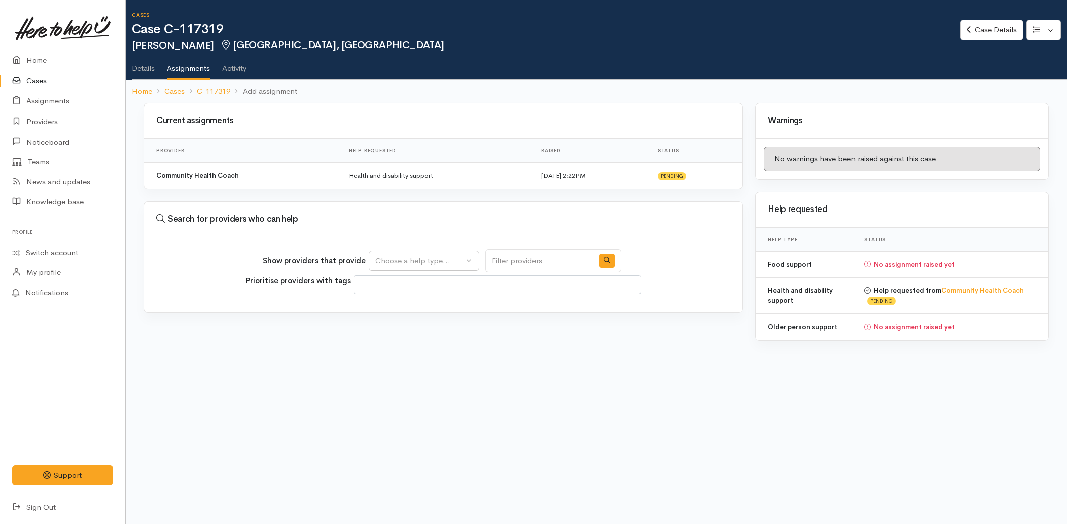
select select
click at [407, 259] on div "Choose a help type..." at bounding box center [419, 261] width 88 height 12
click at [406, 318] on span "Food support" at bounding box center [404, 324] width 47 height 12
select select "3"
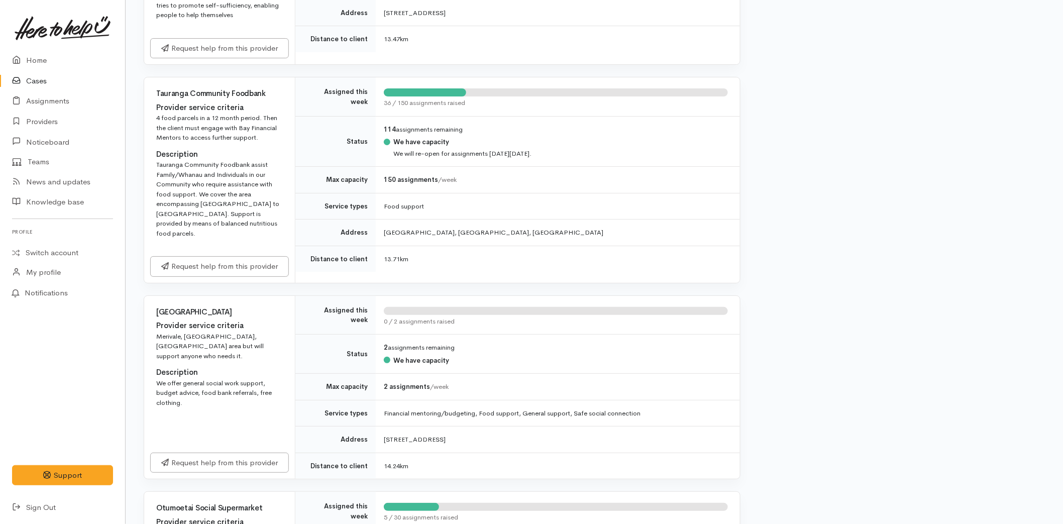
scroll to position [1508, 0]
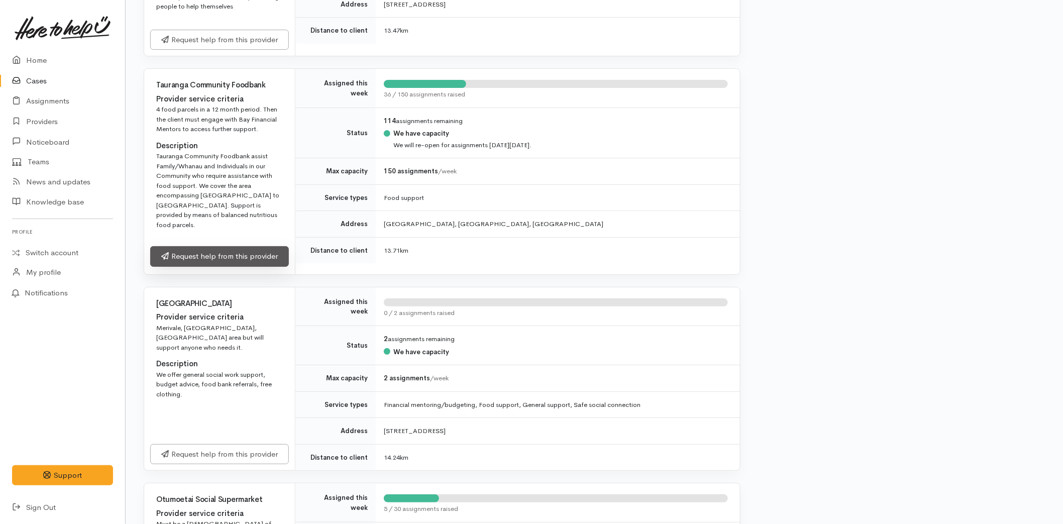
click at [208, 260] on link "Request help from this provider" at bounding box center [219, 256] width 139 height 21
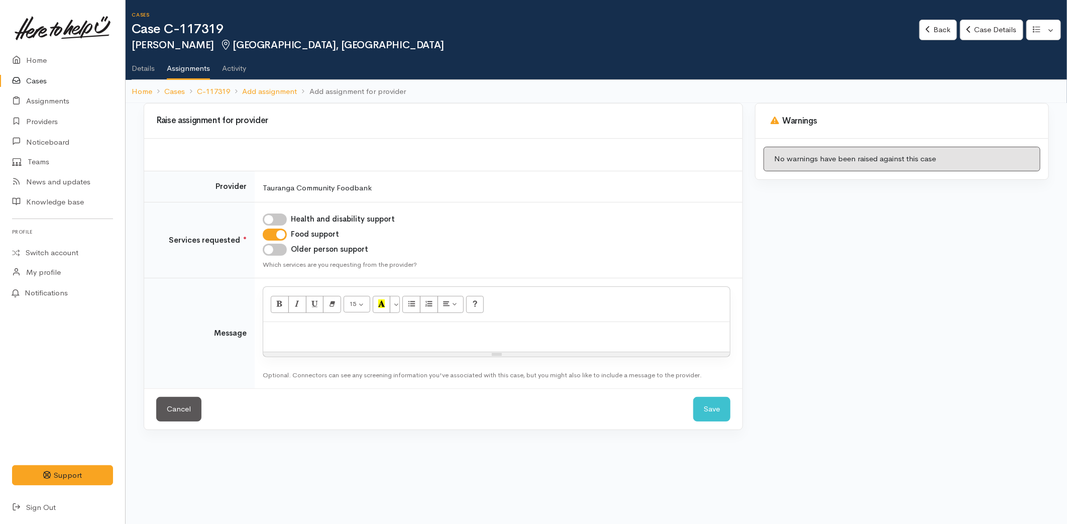
click at [306, 334] on p at bounding box center [496, 333] width 457 height 12
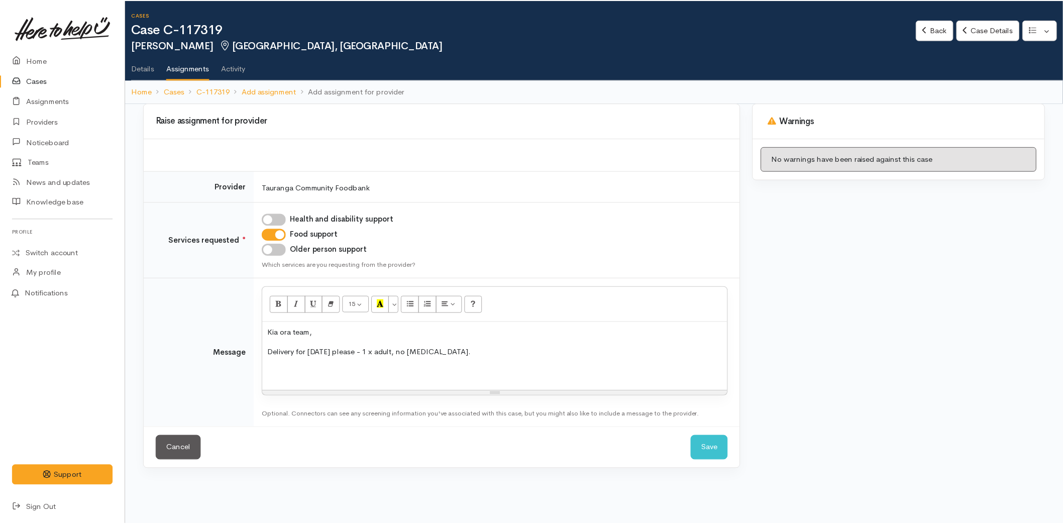
scroll to position [158, 0]
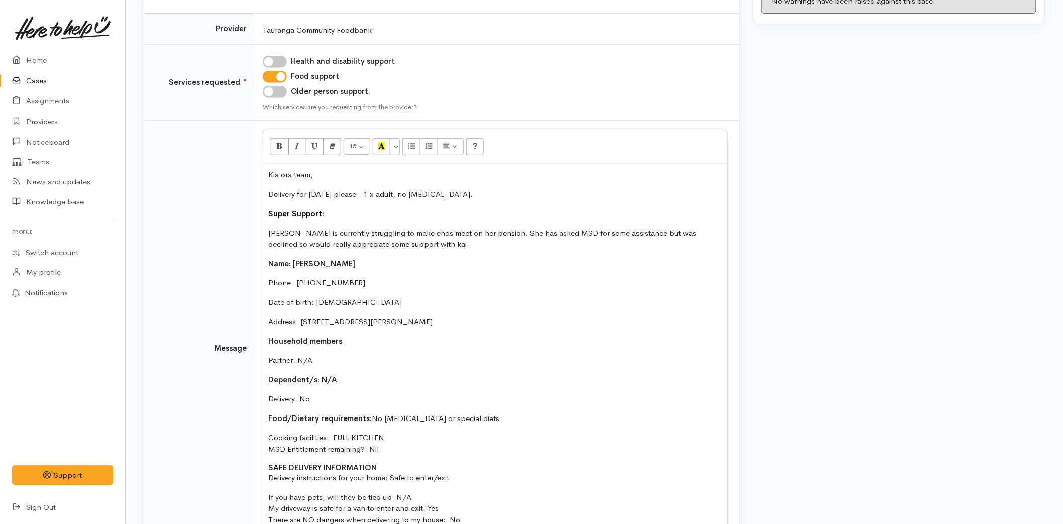
drag, startPoint x: 324, startPoint y: 210, endPoint x: 237, endPoint y: 207, distance: 87.0
click at [237, 207] on tr "Message 15 8 9 10 11 12 14 18 24 36 Background Color Transparent Select #ffff00…" at bounding box center [442, 348] width 596 height 455
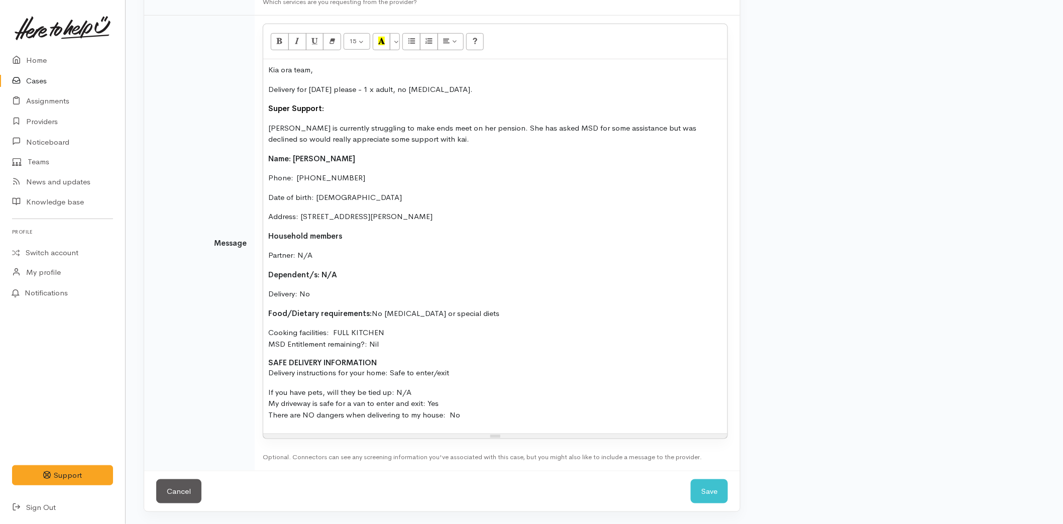
click at [486, 416] on p "If you have pets, will they be tied up: N/A My driveway is safe for a van to en…" at bounding box center [495, 404] width 454 height 34
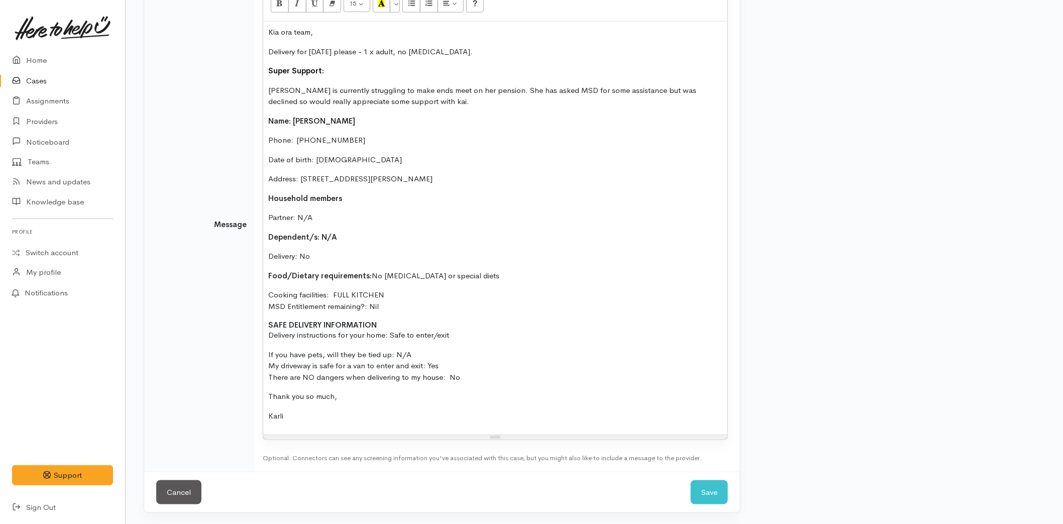
scroll to position [302, 0]
click at [696, 488] on button "Save" at bounding box center [709, 491] width 37 height 25
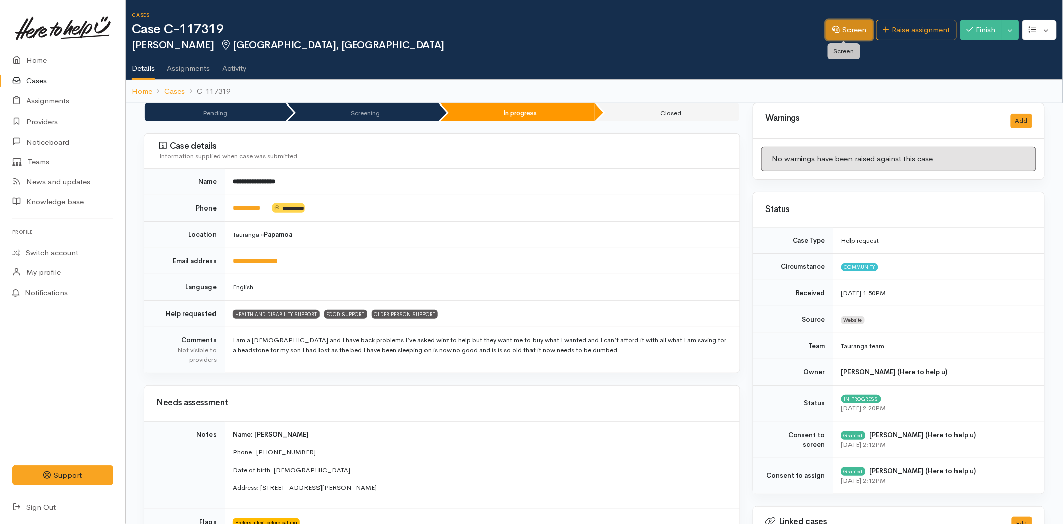
drag, startPoint x: 835, startPoint y: 26, endPoint x: 764, endPoint y: 67, distance: 82.0
click at [835, 26] on link "Screen" at bounding box center [849, 30] width 47 height 21
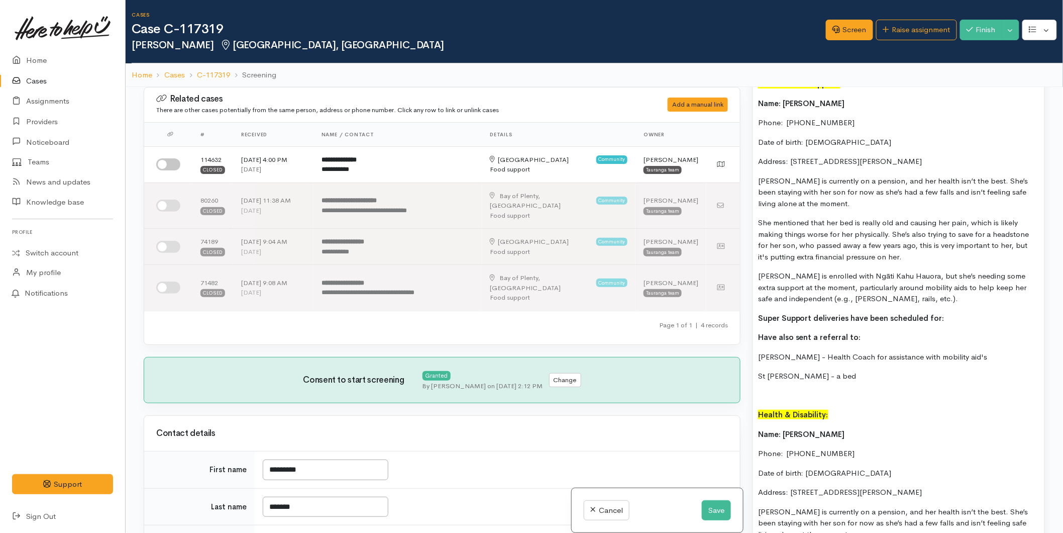
scroll to position [1284, 0]
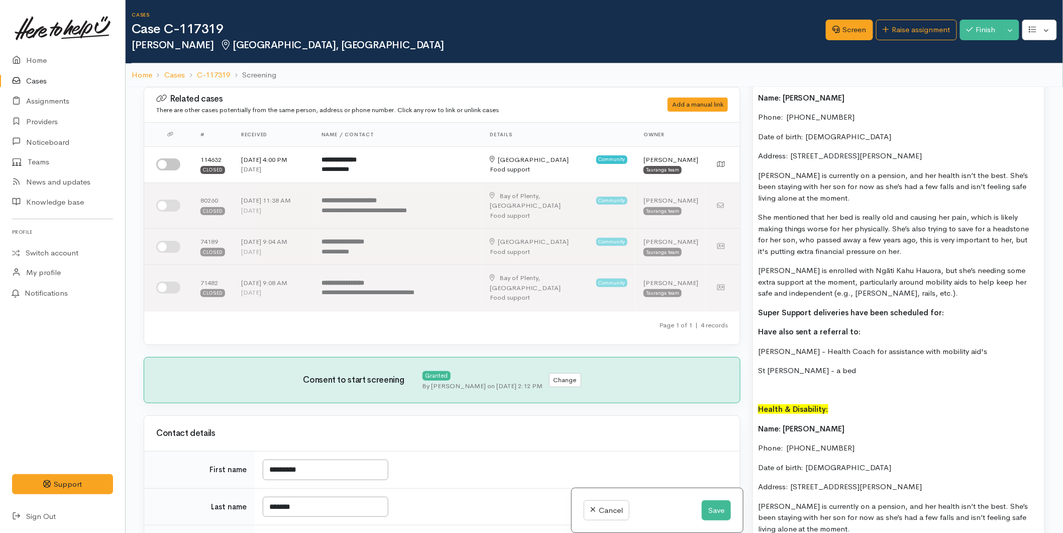
click at [858, 331] on p "Have also sent a referral to:" at bounding box center [898, 332] width 281 height 12
click at [947, 313] on p "Super Support deliveries have been scheduled for:" at bounding box center [898, 313] width 281 height 12
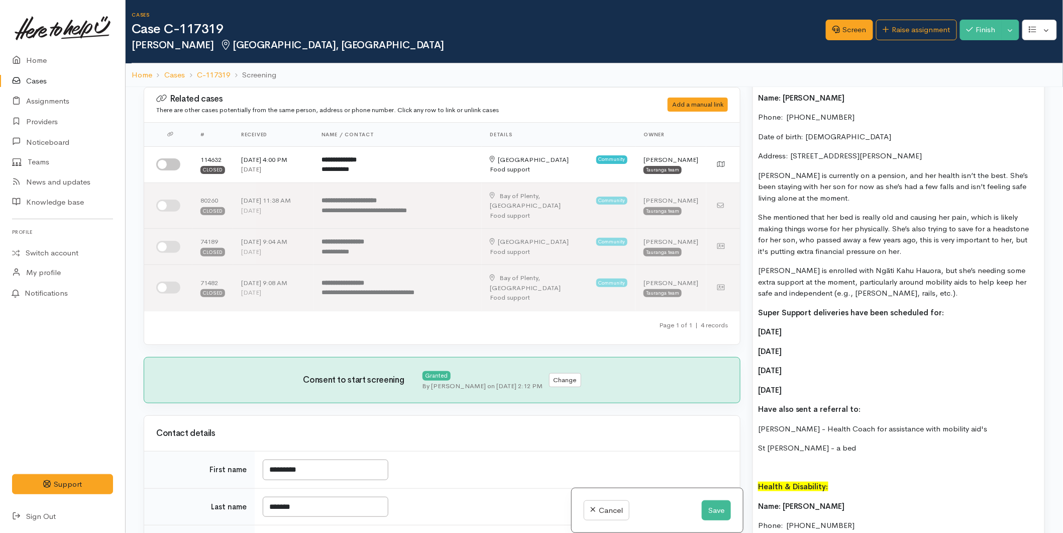
drag, startPoint x: 831, startPoint y: 391, endPoint x: 742, endPoint y: 323, distance: 112.6
click at [742, 323] on div "Related cases There are other cases potentially from the same person, address o…" at bounding box center [595, 353] width 914 height 533
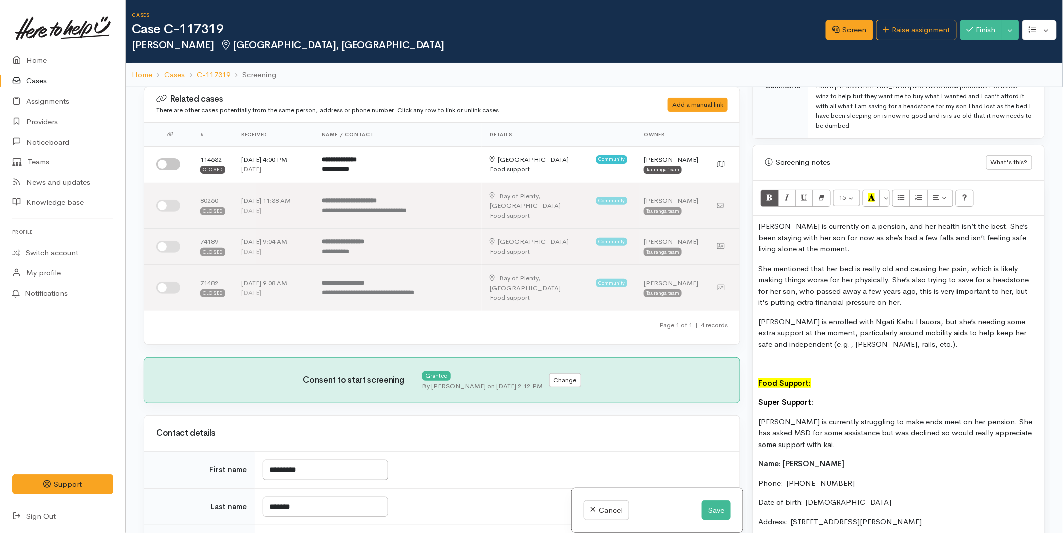
scroll to position [446, 0]
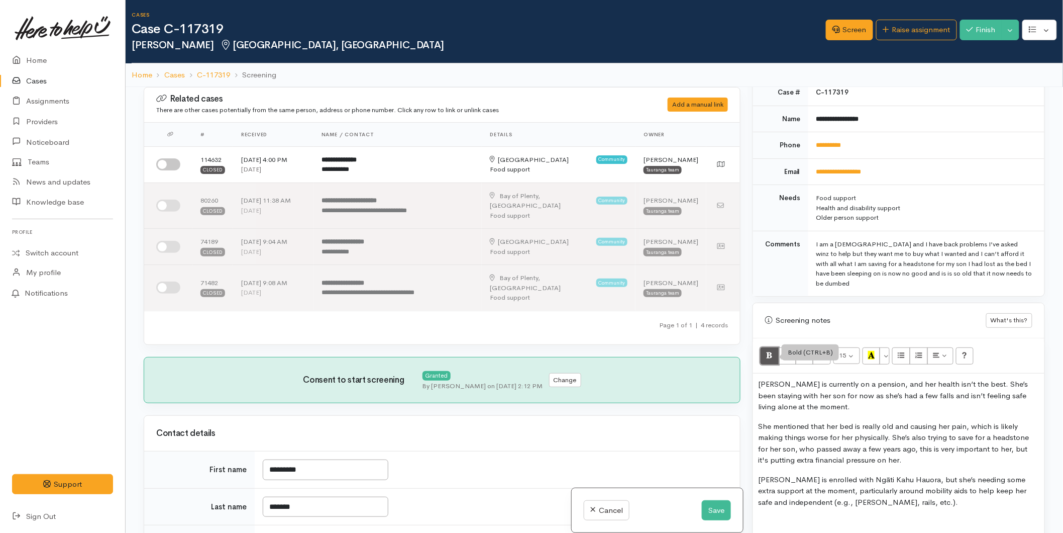
click at [766, 352] on icon "Bold (CTRL+B)" at bounding box center [769, 355] width 7 height 9
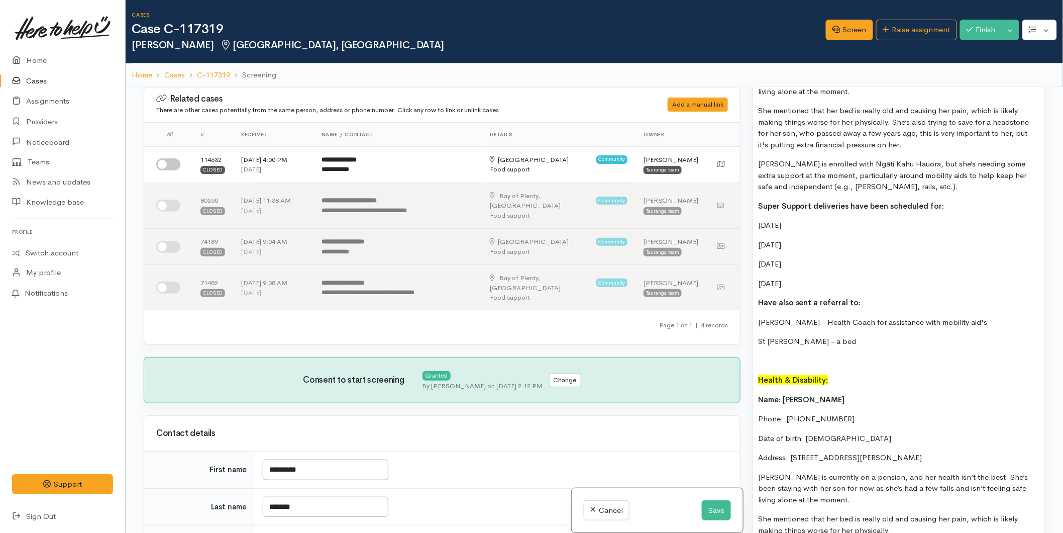
scroll to position [1396, 0]
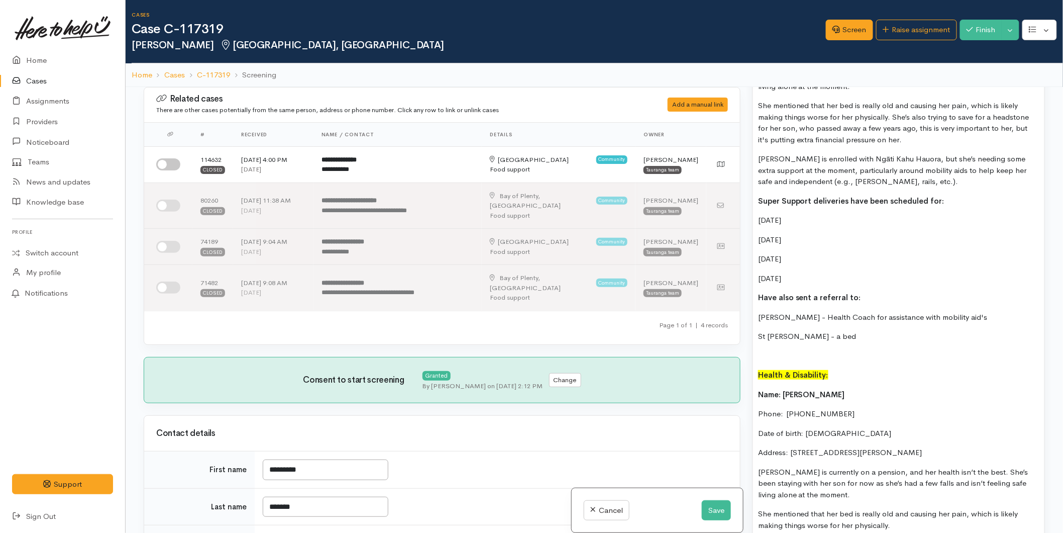
click at [859, 334] on p "St [PERSON_NAME] - a bed" at bounding box center [898, 337] width 281 height 12
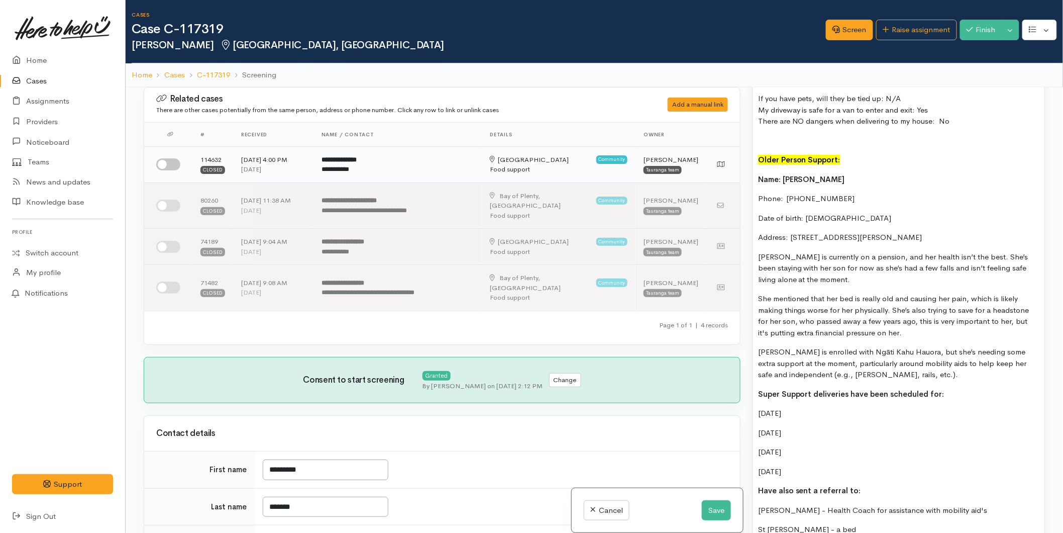
scroll to position [1100, 0]
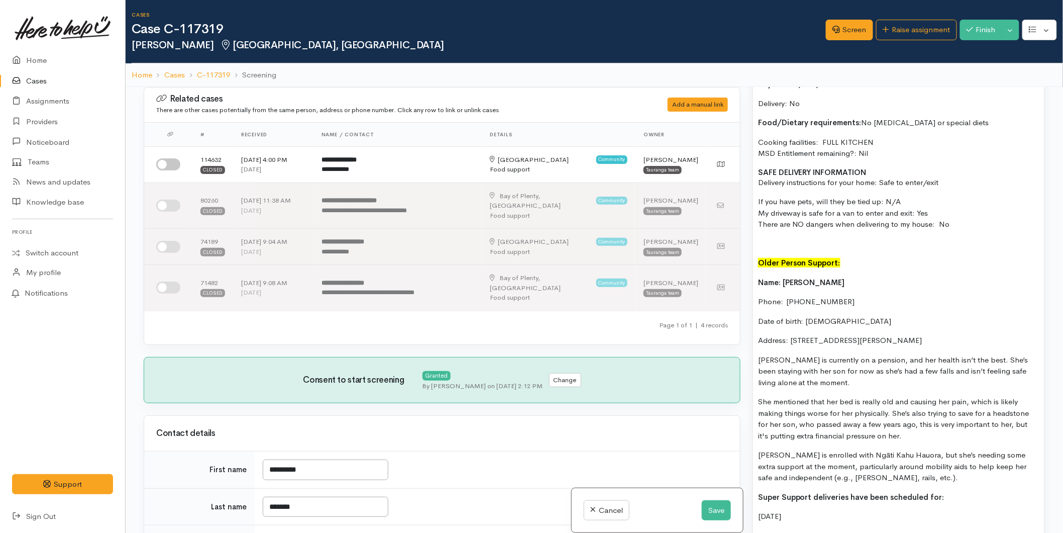
drag, startPoint x: 832, startPoint y: 332, endPoint x: 745, endPoint y: 285, distance: 98.5
click at [745, 285] on div "Related cases There are other cases potentially from the same person, address o…" at bounding box center [595, 353] width 914 height 533
copy div "Lore: Ipsumdolor Sitamet Conse:  2217275290 Adip el seddo: 30/35/6696 Eiusmod: …"
drag, startPoint x: 711, startPoint y: 502, endPoint x: 776, endPoint y: 296, distance: 216.3
click at [711, 499] on div "Cancel Save" at bounding box center [657, 510] width 171 height 45
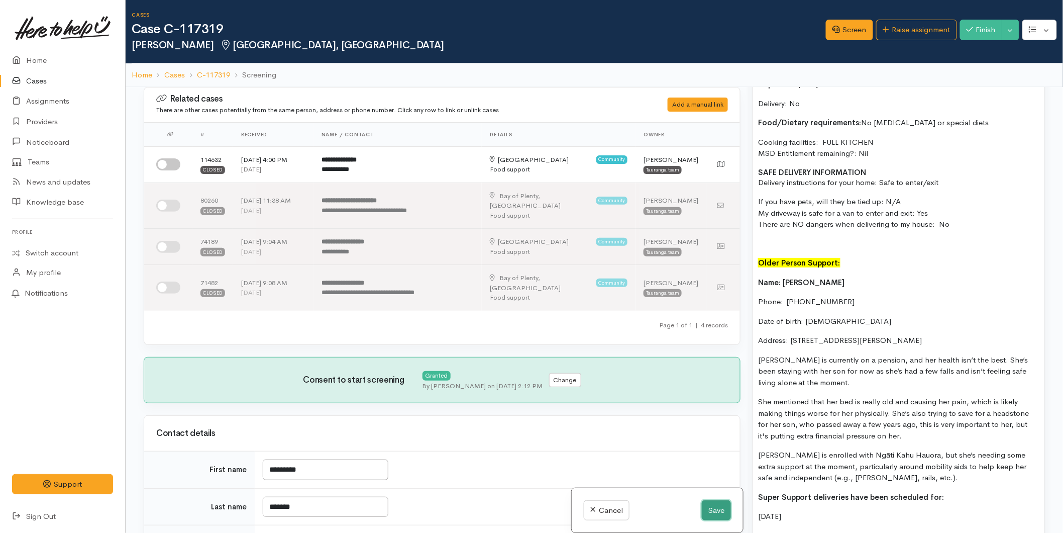
click at [718, 500] on button "Save" at bounding box center [716, 510] width 29 height 21
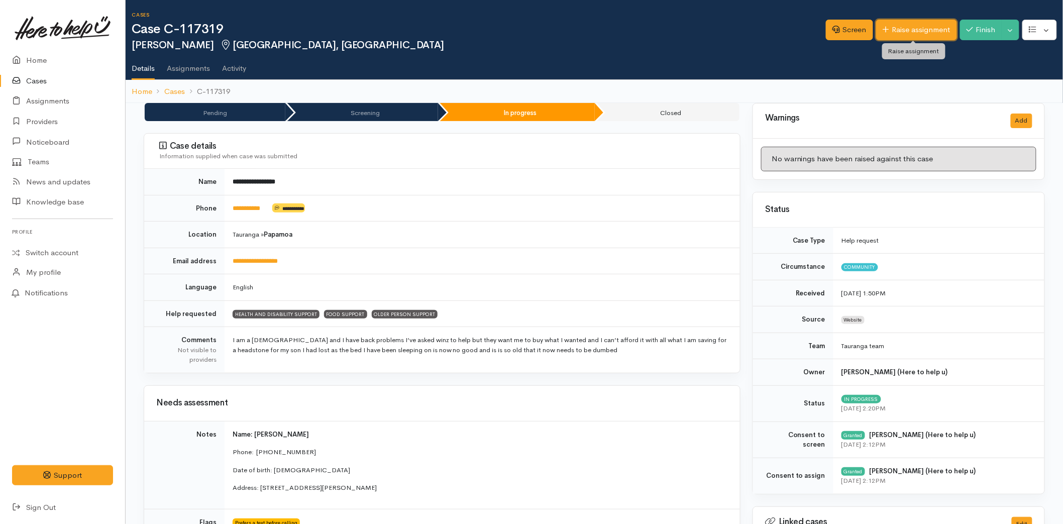
click at [903, 34] on link "Raise assignment" at bounding box center [917, 30] width 81 height 21
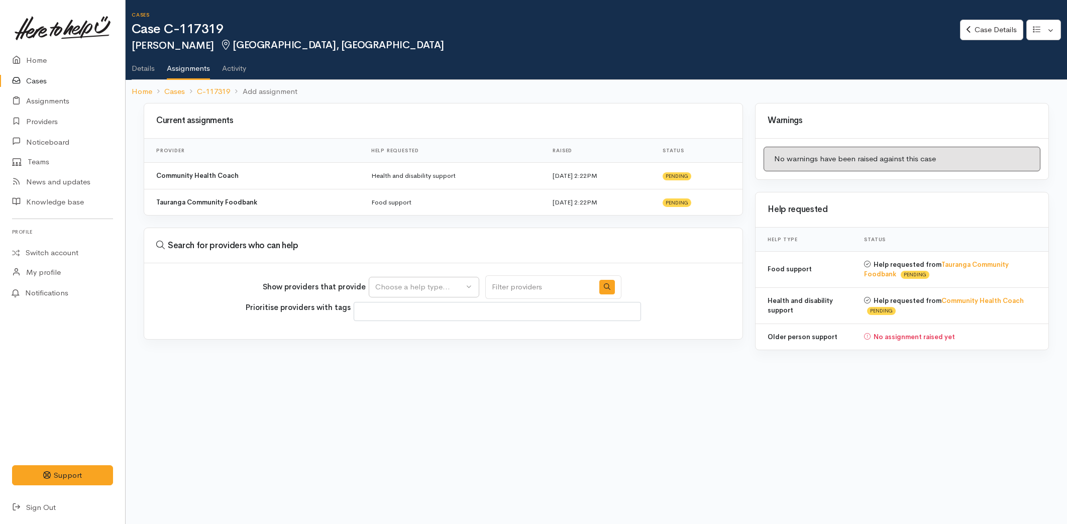
select select
click at [396, 278] on button "Choose a help type..." at bounding box center [424, 287] width 111 height 21
click at [405, 349] on span "Food support" at bounding box center [404, 350] width 47 height 12
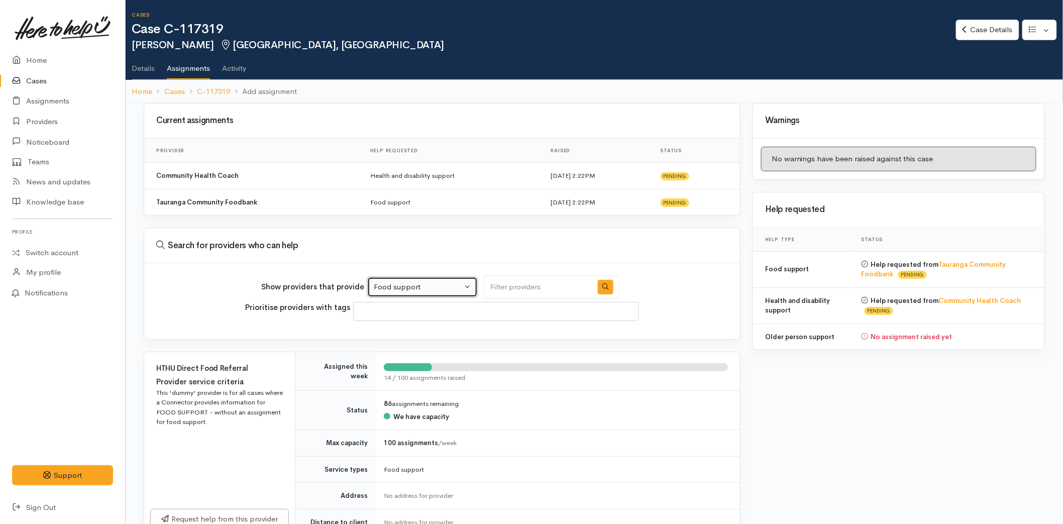
click at [379, 279] on button "Food support" at bounding box center [422, 287] width 111 height 21
click at [413, 363] on span "Older person support" at bounding box center [417, 366] width 74 height 12
select select "29"
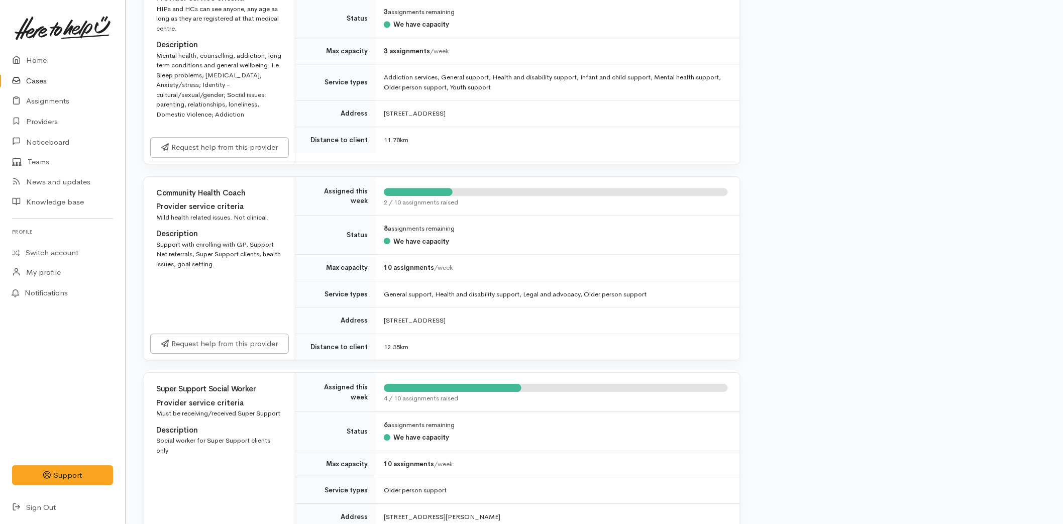
scroll to position [1284, 0]
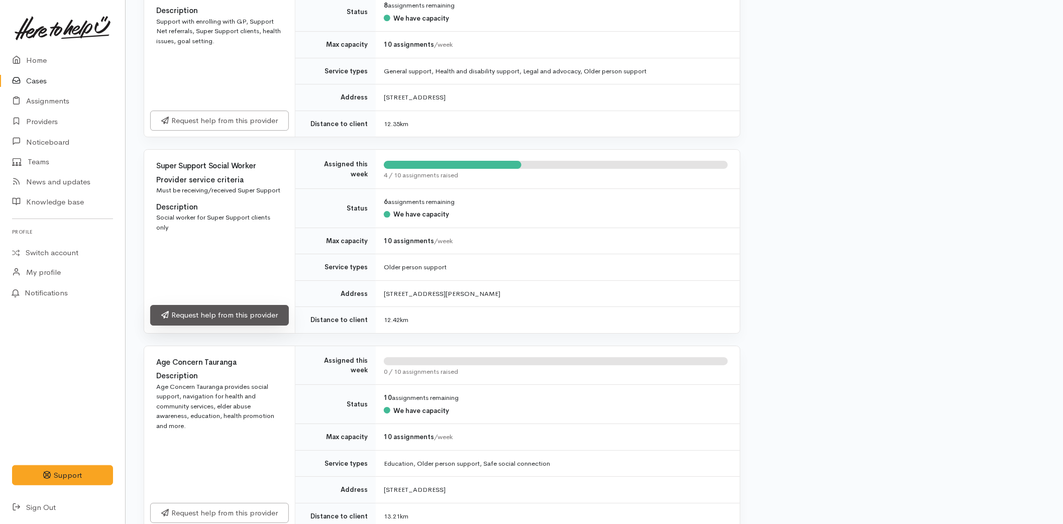
click at [232, 313] on link "Request help from this provider" at bounding box center [219, 315] width 139 height 21
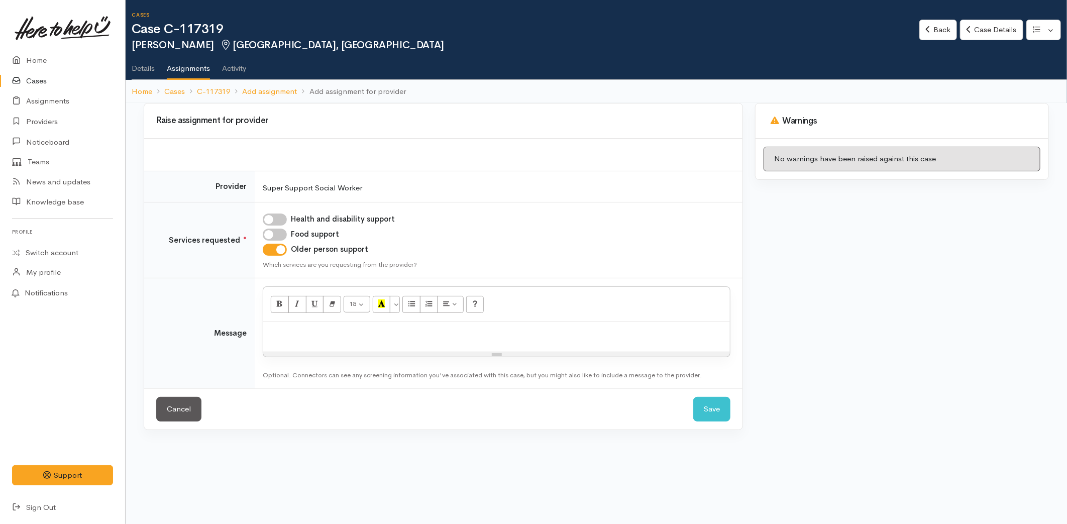
click at [298, 328] on p at bounding box center [496, 333] width 457 height 12
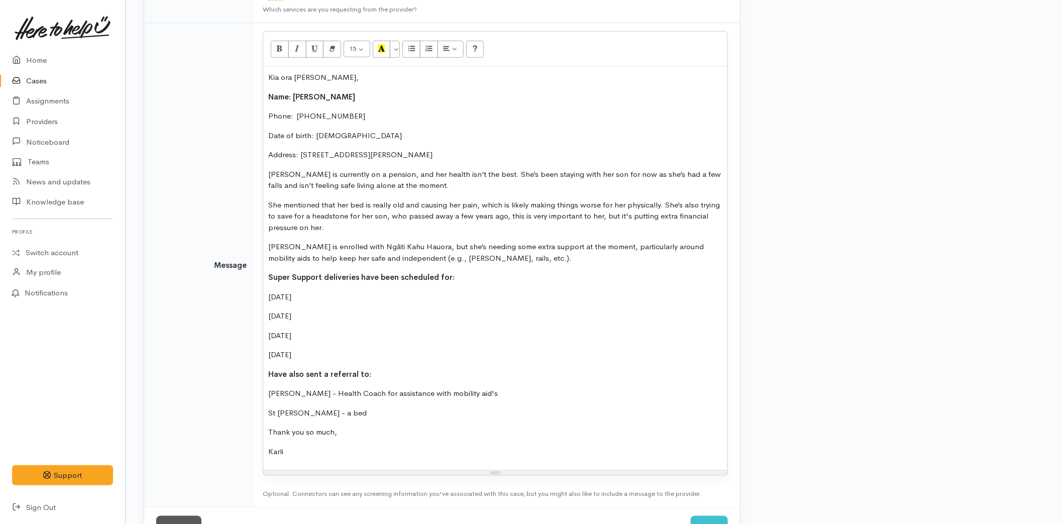
scroll to position [292, 0]
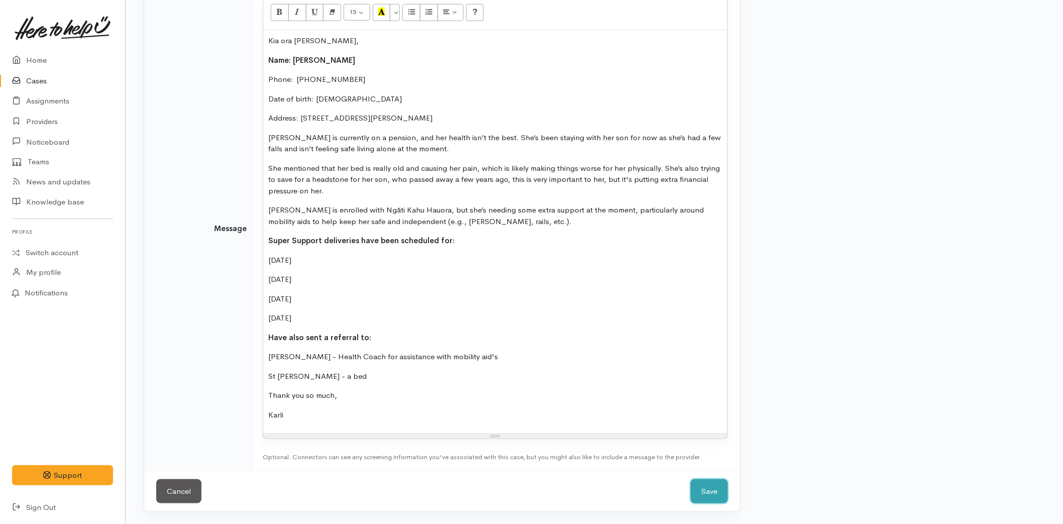
click at [706, 491] on button "Save" at bounding box center [709, 491] width 37 height 25
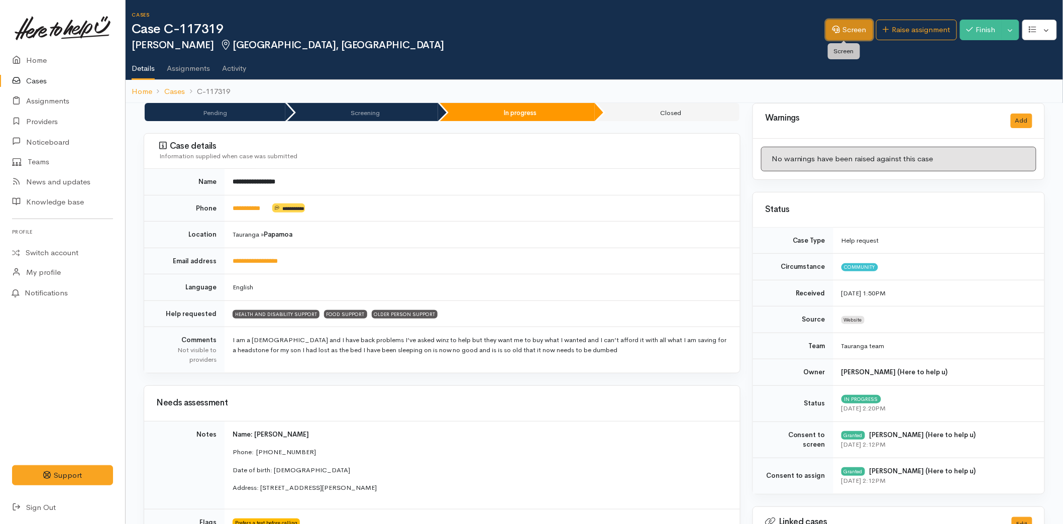
click at [847, 28] on link "Screen" at bounding box center [849, 30] width 47 height 21
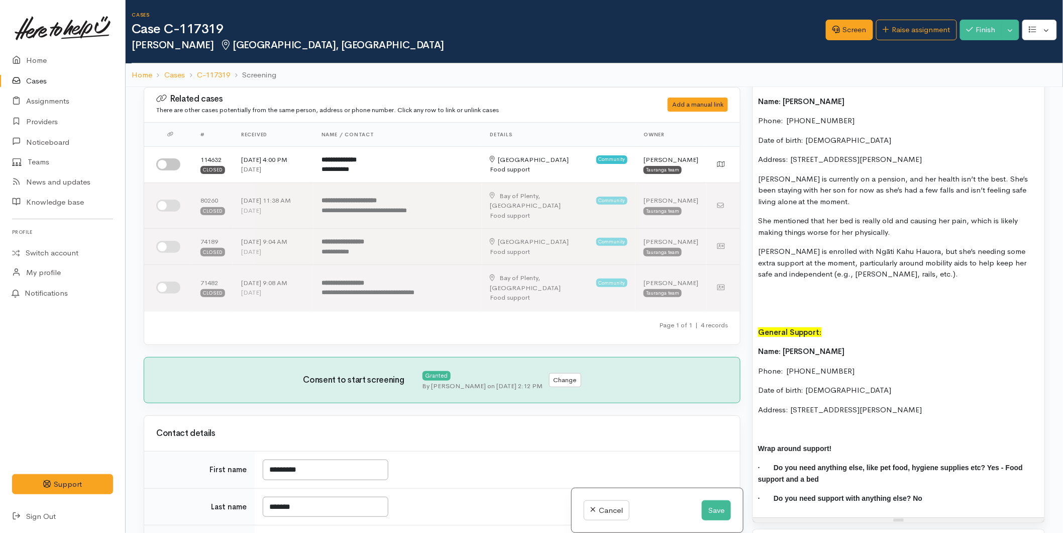
scroll to position [1539, 0]
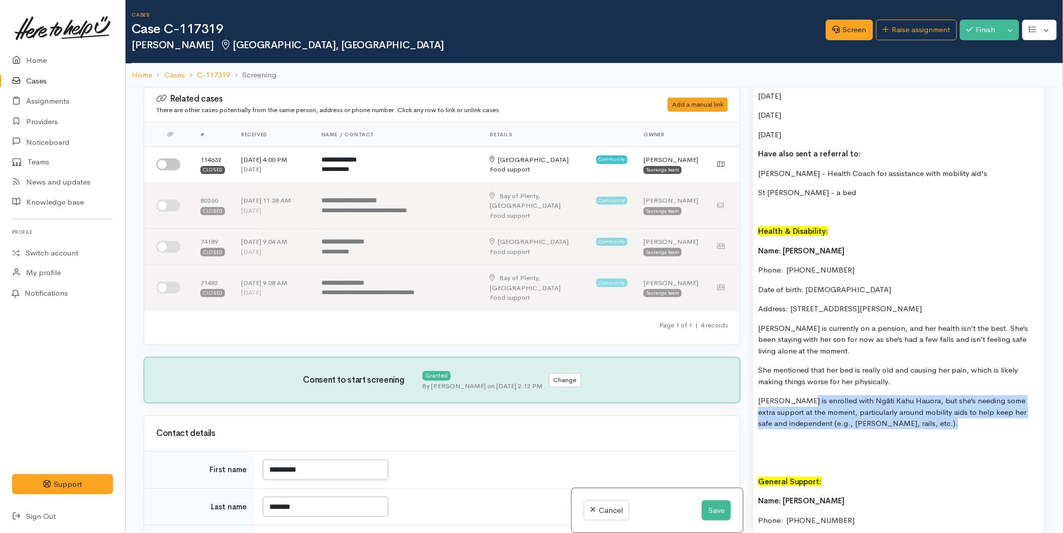
drag, startPoint x: 897, startPoint y: 428, endPoint x: 800, endPoint y: 388, distance: 104.8
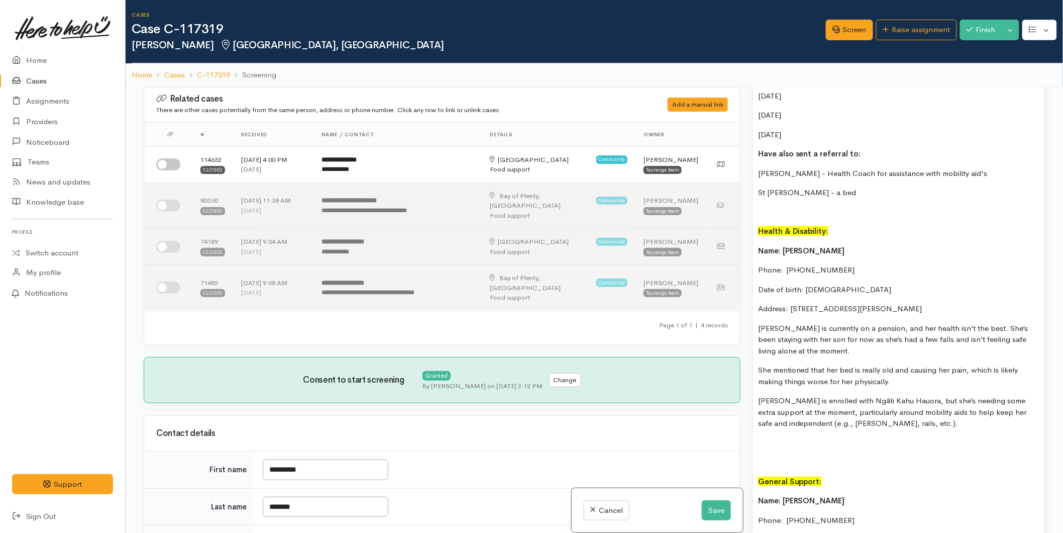
click at [902, 376] on p "She mentioned that her bed is really old and causing her pain, which is likely …" at bounding box center [898, 375] width 281 height 23
drag, startPoint x: 857, startPoint y: 378, endPoint x: 813, endPoint y: 372, distance: 44.1
click at [769, 366] on p "She mentioned that her bed is really old and causing her pain, which is likely …" at bounding box center [898, 375] width 281 height 23
click at [883, 384] on p "She mentioned that her bed is really old and causing her pain, which is likely …" at bounding box center [898, 375] width 281 height 23
drag, startPoint x: 892, startPoint y: 385, endPoint x: 745, endPoint y: 328, distance: 157.5
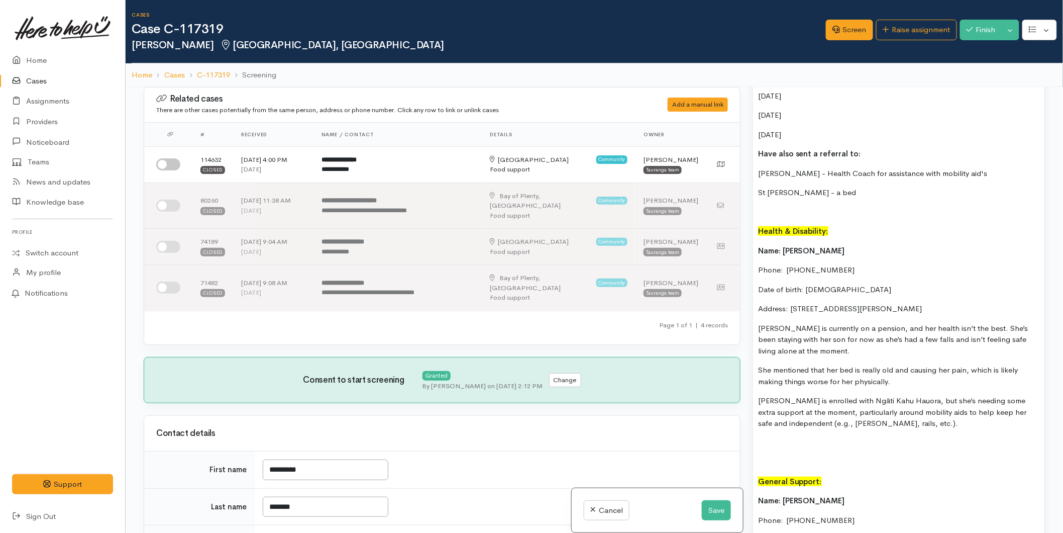
click at [745, 328] on div "Related cases There are other cases potentially from the same person, address o…" at bounding box center [595, 353] width 914 height 533
copy div "[PERSON_NAME] is currently on a pension, and her health isn’t the best. She’s b…"
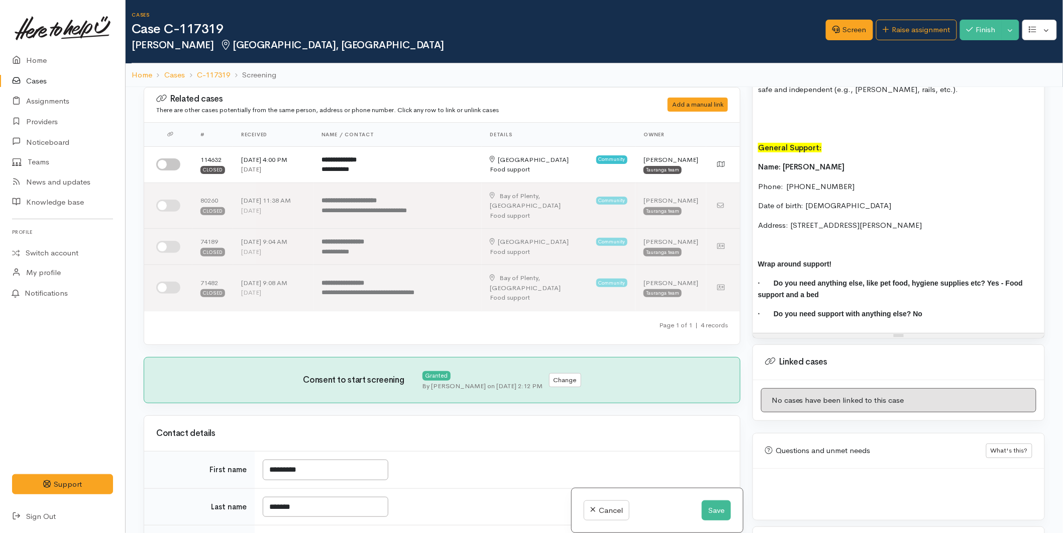
click at [770, 239] on p at bounding box center [898, 245] width 281 height 12
paste div
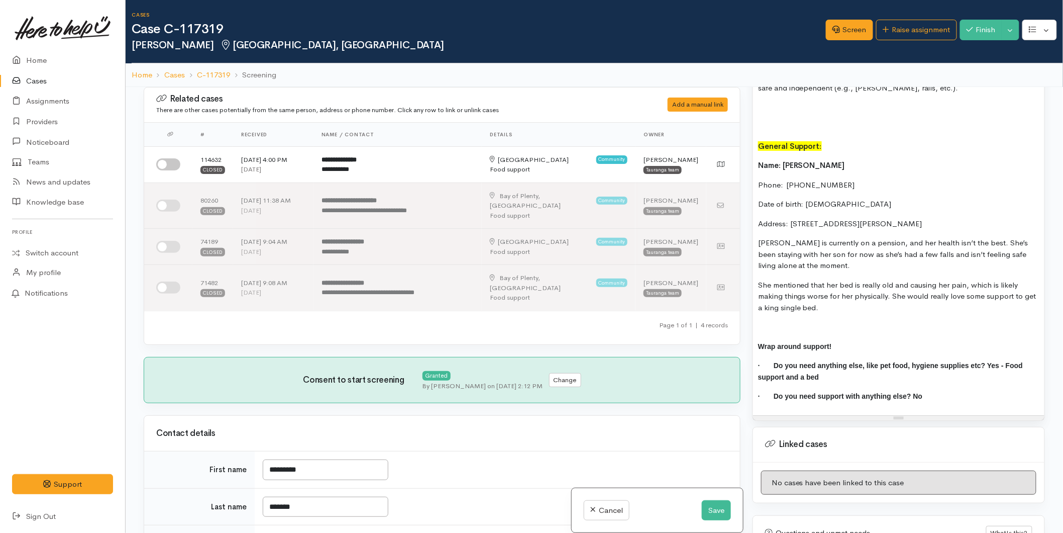
drag, startPoint x: 827, startPoint y: 310, endPoint x: 757, endPoint y: 161, distance: 165.0
copy div "Name: [PERSON_NAME] Phone:  [PHONE_NUMBER] Date of birth: [DEMOGRAPHIC_DATA] Ad…"
drag, startPoint x: 707, startPoint y: 501, endPoint x: 826, endPoint y: 410, distance: 149.9
click at [707, 500] on button "Save" at bounding box center [716, 510] width 29 height 21
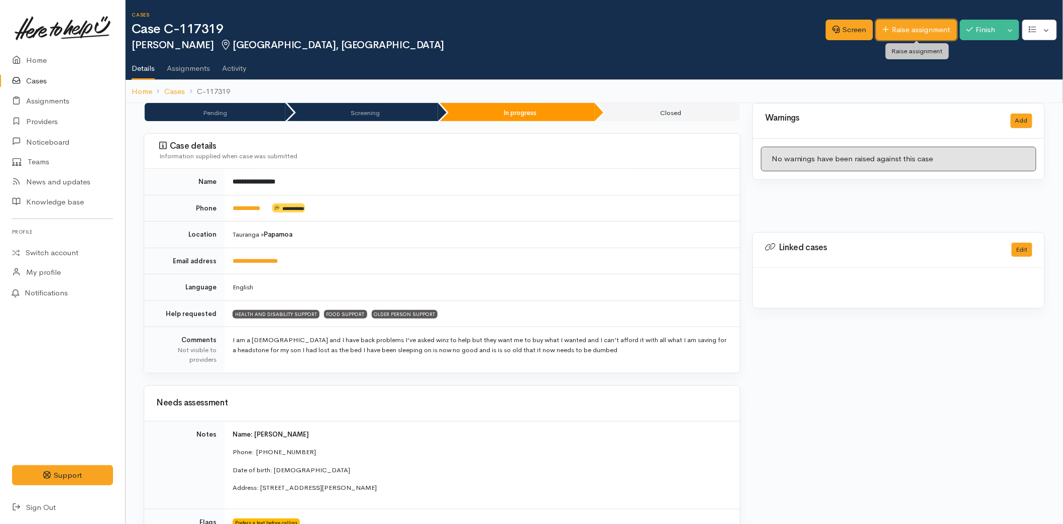
drag, startPoint x: 0, startPoint y: 0, endPoint x: 905, endPoint y: 25, distance: 905.5
click at [905, 25] on link "Raise assignment" at bounding box center [917, 30] width 81 height 21
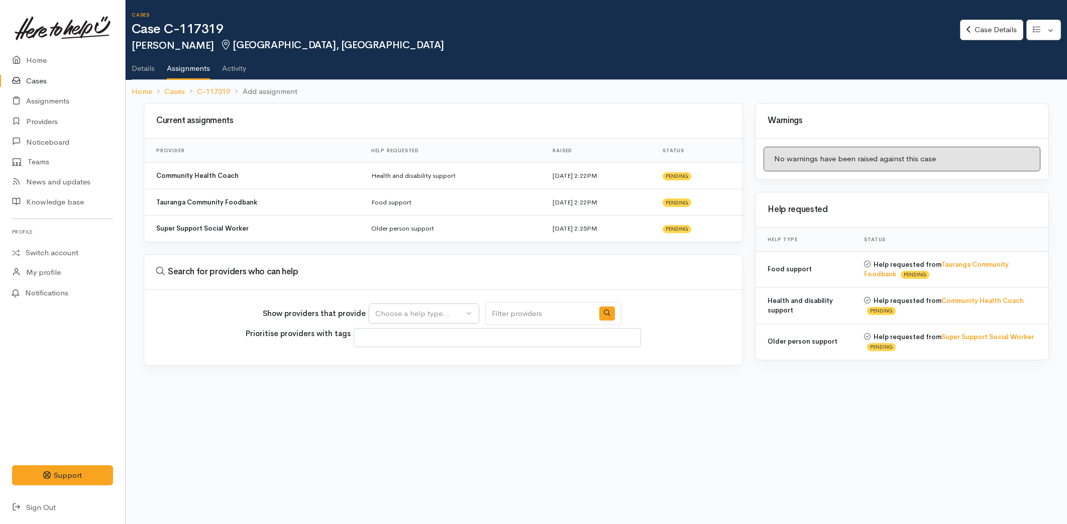
select select
drag, startPoint x: 382, startPoint y: 315, endPoint x: 414, endPoint y: 352, distance: 48.5
click at [383, 315] on div "Choose a help type..." at bounding box center [419, 314] width 88 height 12
click at [406, 309] on div "Choose a help type..." at bounding box center [419, 314] width 88 height 12
click at [148, 67] on link "Details" at bounding box center [143, 65] width 23 height 28
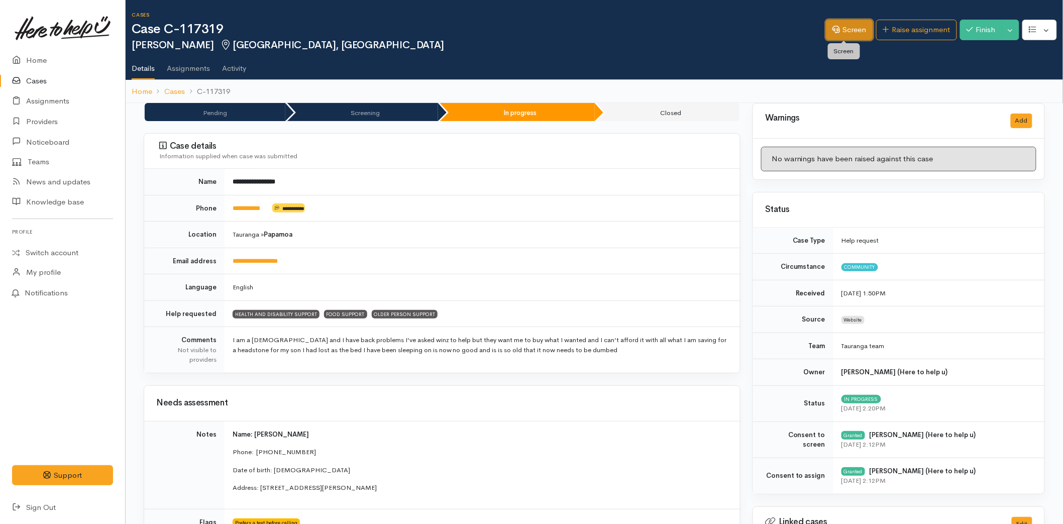
click at [851, 31] on link "Screen" at bounding box center [849, 30] width 47 height 21
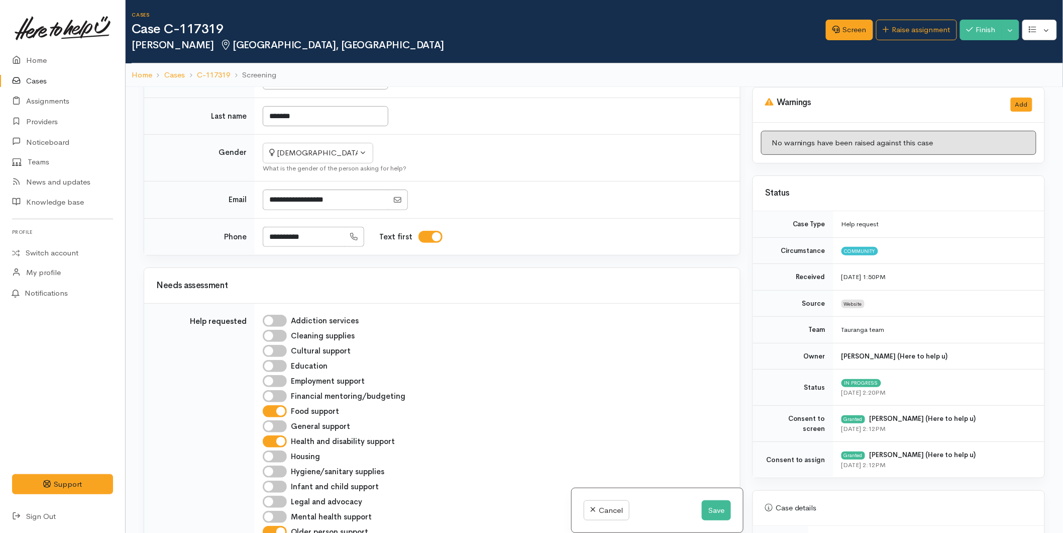
scroll to position [670, 0]
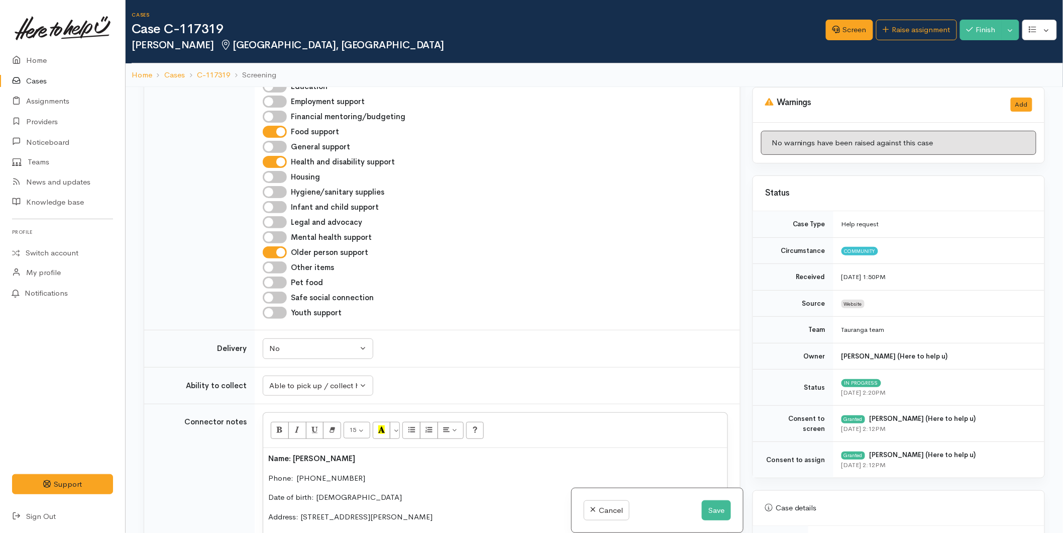
click at [279, 141] on input "General support" at bounding box center [275, 147] width 24 height 12
checkbox input "true"
click at [702, 508] on button "Save" at bounding box center [716, 510] width 29 height 21
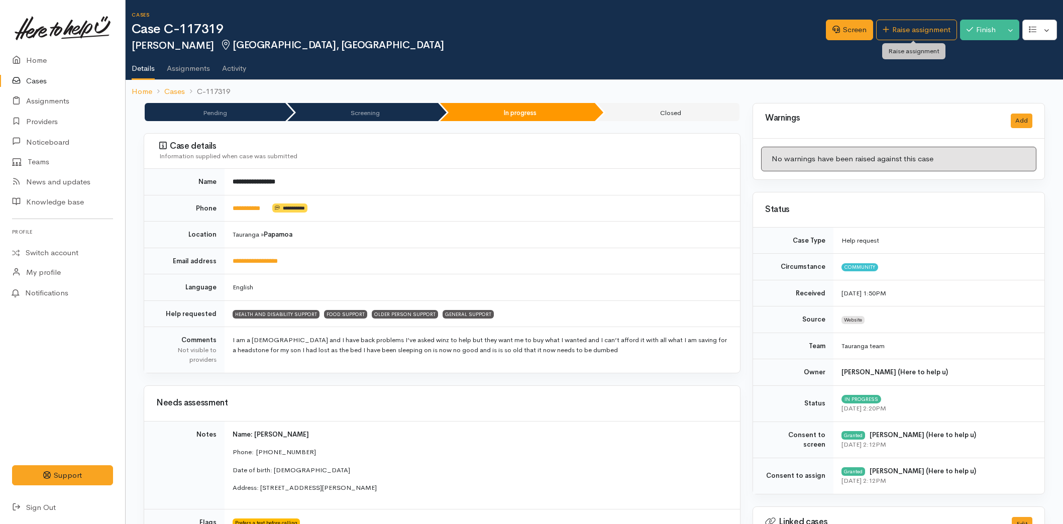
click at [903, 24] on link "Raise assignment" at bounding box center [917, 30] width 81 height 21
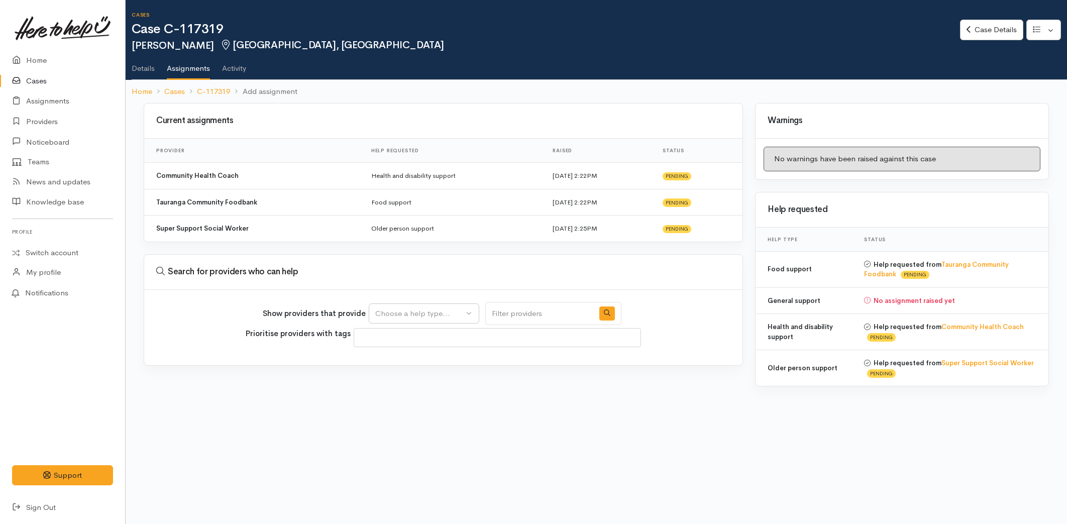
select select
click at [391, 312] on div "Choose a help type..." at bounding box center [419, 314] width 88 height 12
click at [400, 408] on span "General support" at bounding box center [409, 408] width 56 height 12
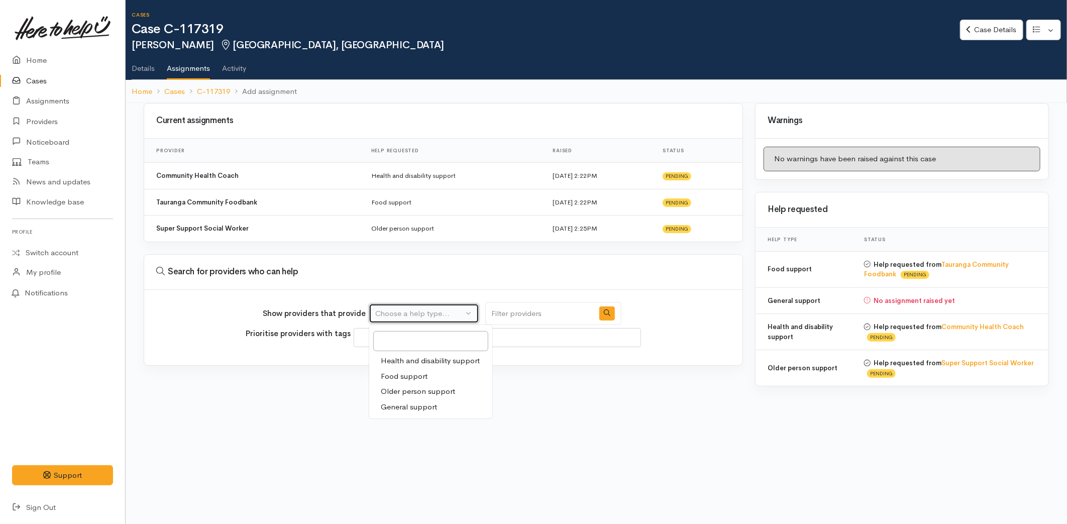
select select "4"
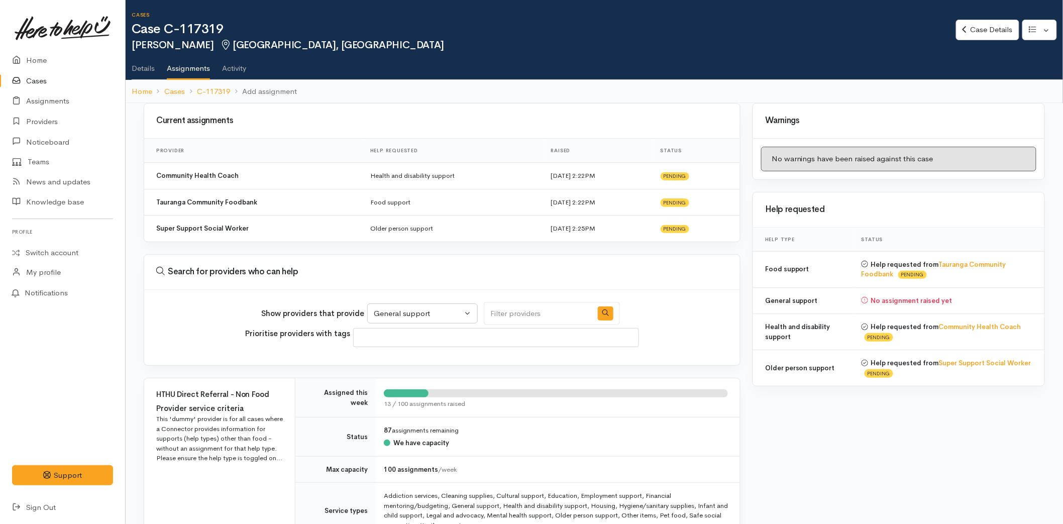
click at [519, 313] on input "Search" at bounding box center [538, 314] width 109 height 24
click at [598, 313] on button "button" at bounding box center [606, 314] width 16 height 15
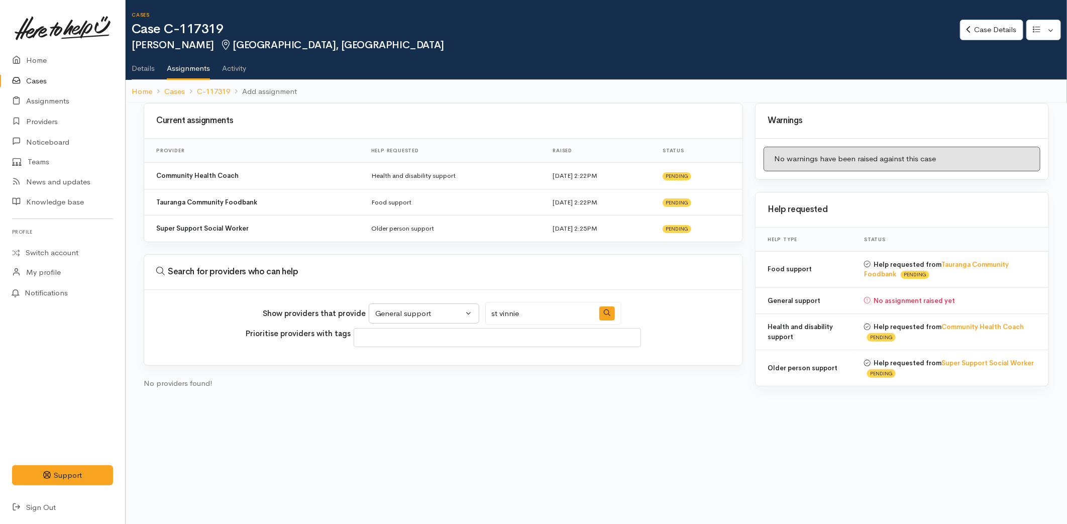
click at [526, 308] on input "st vinnie" at bounding box center [539, 314] width 109 height 24
drag, startPoint x: 598, startPoint y: 310, endPoint x: 572, endPoint y: 320, distance: 28.2
click at [604, 310] on icon "button" at bounding box center [607, 313] width 7 height 7
drag, startPoint x: 516, startPoint y: 310, endPoint x: 465, endPoint y: 309, distance: 50.8
click at [456, 310] on div "Show providers that provide Health and disability support Food support Older pe…" at bounding box center [442, 314] width 359 height 24
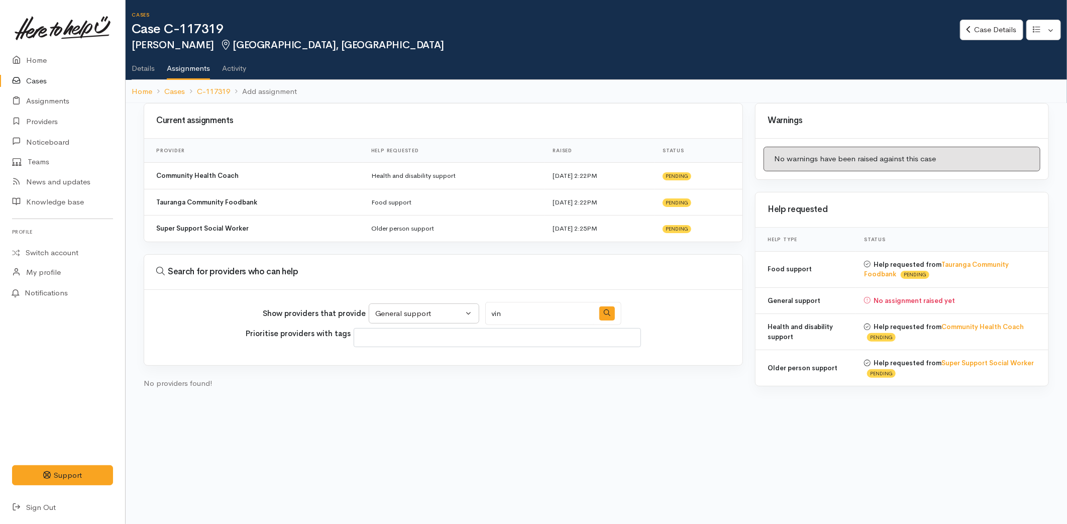
type input "vin"
click at [594, 307] on div at bounding box center [608, 314] width 28 height 24
click at [604, 310] on icon "button" at bounding box center [607, 313] width 7 height 7
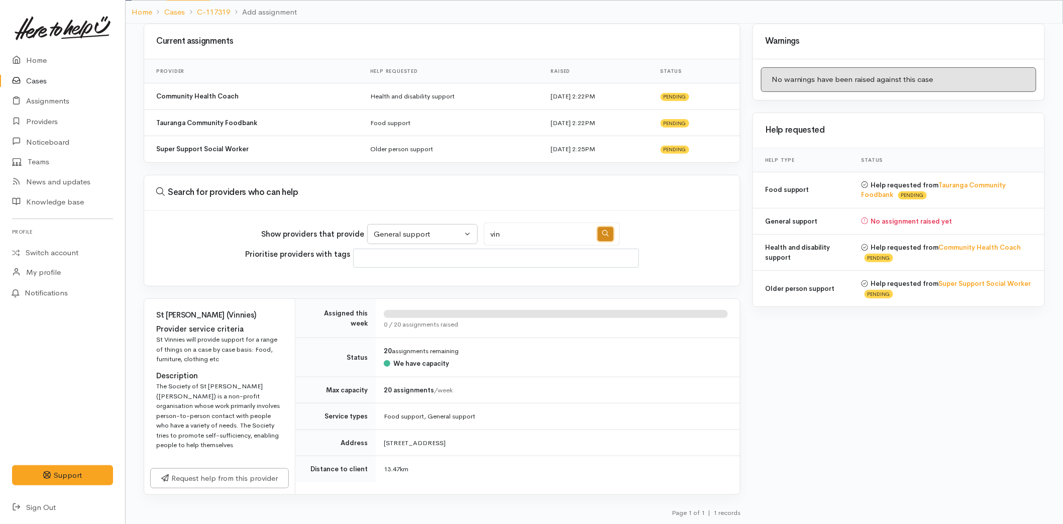
scroll to position [80, 0]
click at [237, 469] on link "Request help from this provider" at bounding box center [219, 476] width 139 height 21
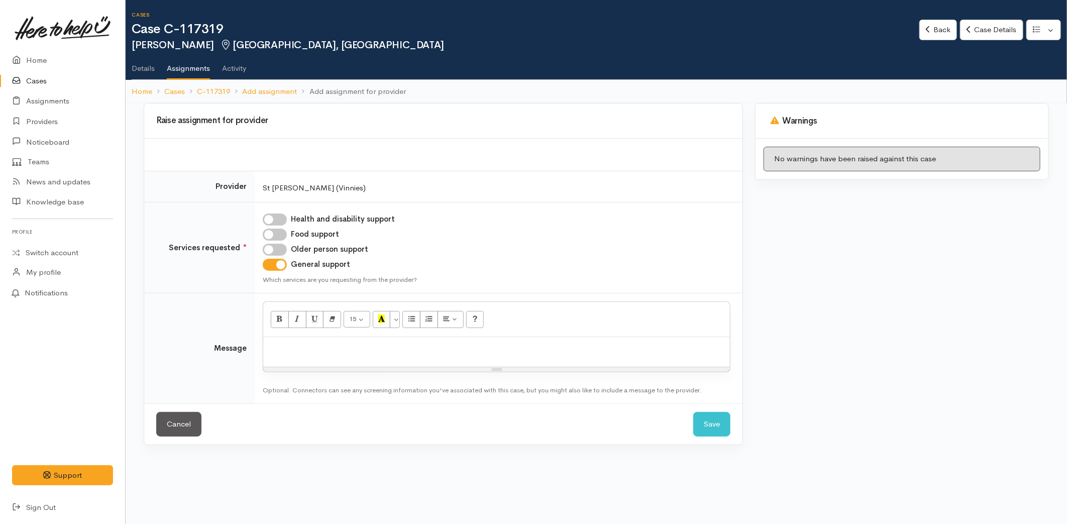
click at [320, 360] on div at bounding box center [496, 352] width 467 height 30
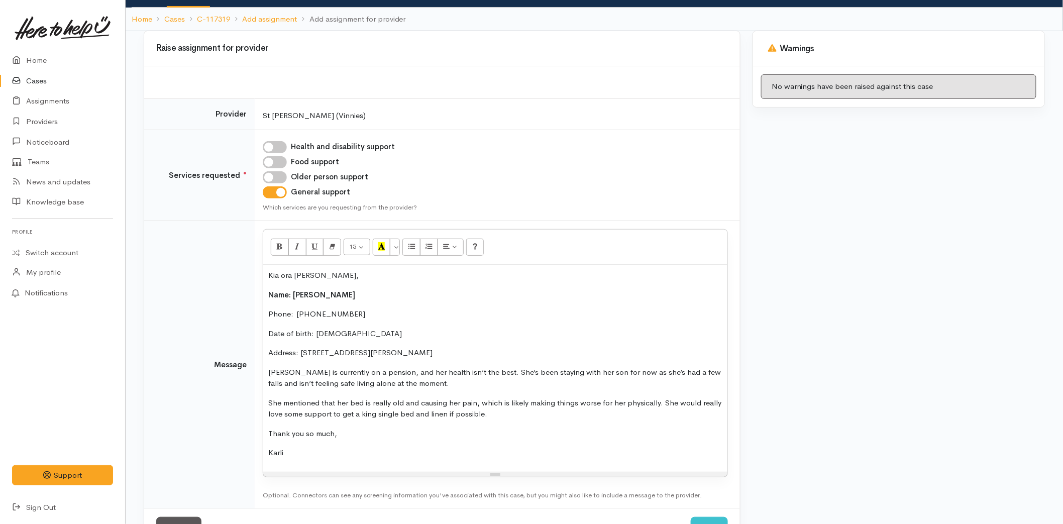
scroll to position [111, 0]
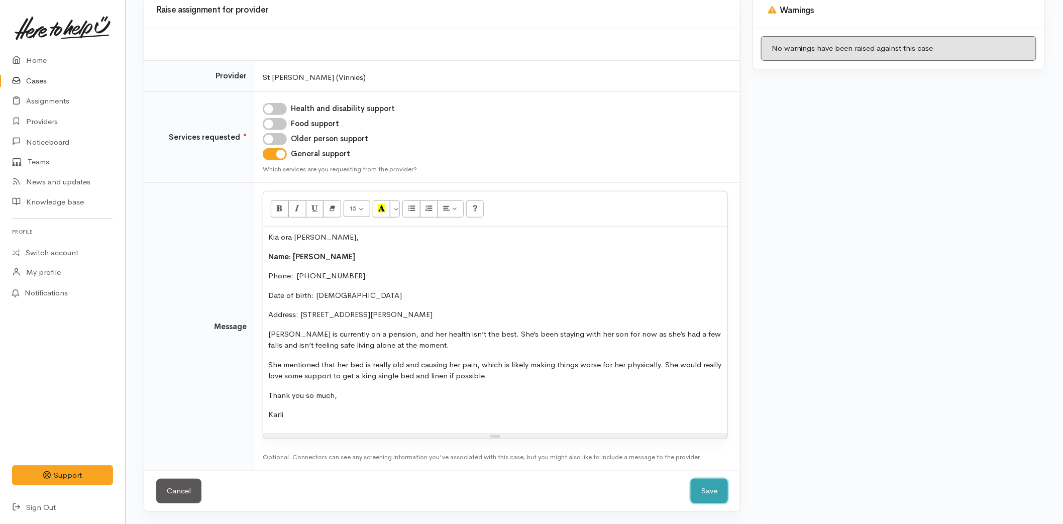
click at [696, 493] on button "Save" at bounding box center [709, 491] width 37 height 25
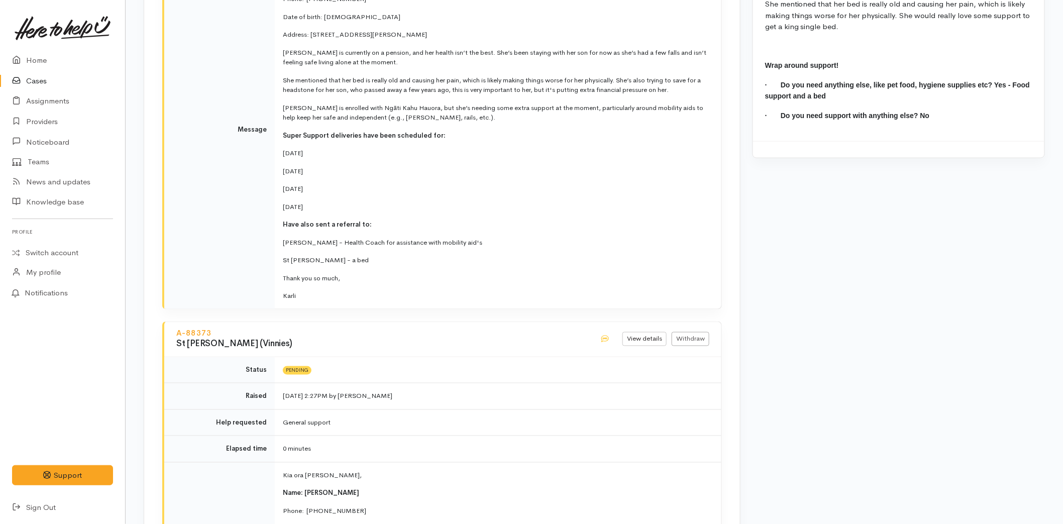
scroll to position [2335, 0]
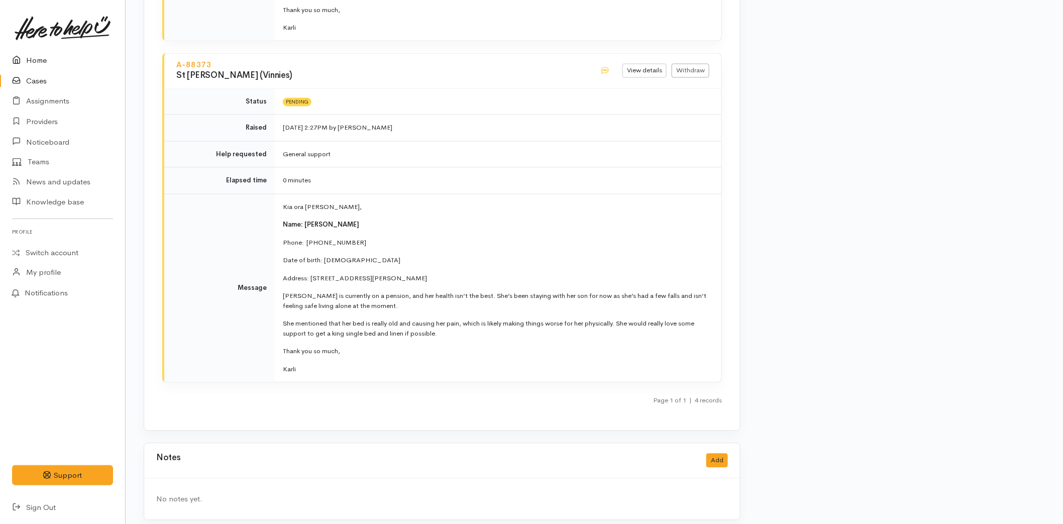
click at [55, 62] on link "Home" at bounding box center [62, 60] width 125 height 21
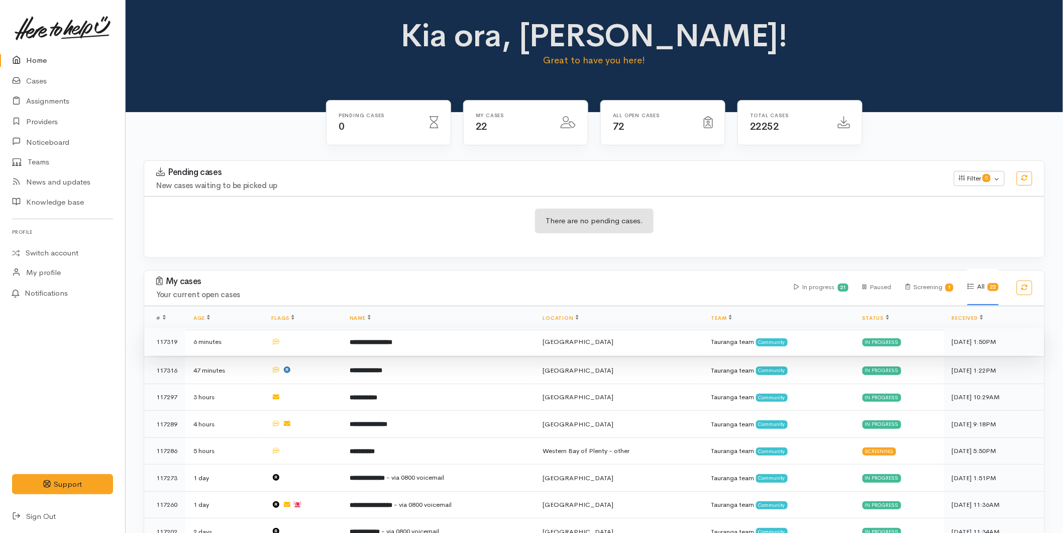
click at [455, 338] on td "**********" at bounding box center [438, 341] width 193 height 27
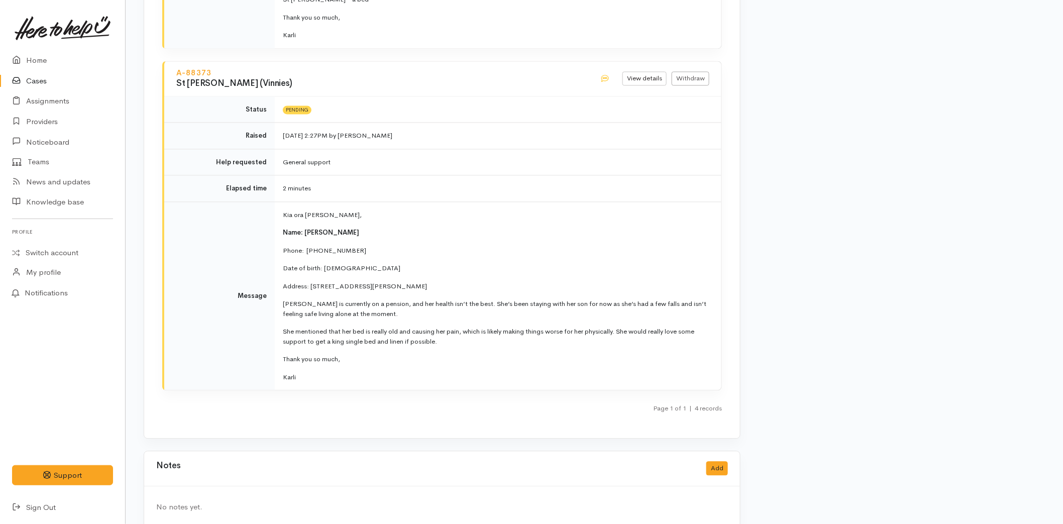
scroll to position [2424, 0]
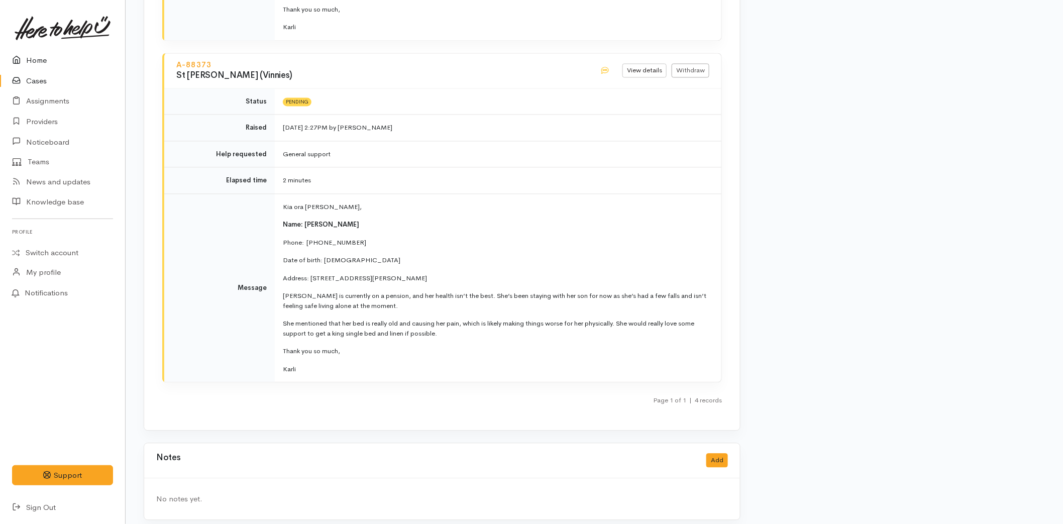
click at [43, 56] on link "Home" at bounding box center [62, 60] width 125 height 21
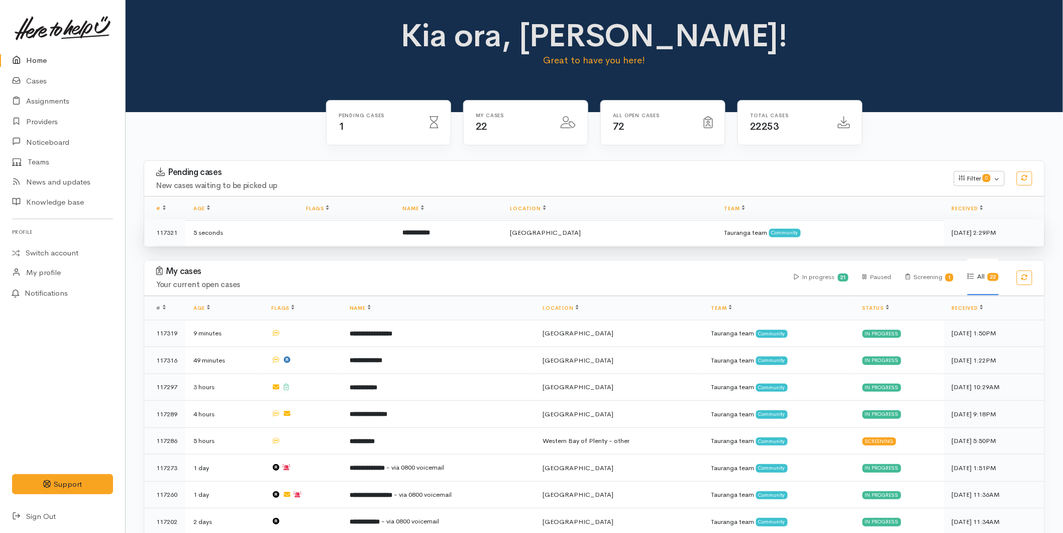
click at [502, 236] on td "**********" at bounding box center [449, 232] width 108 height 27
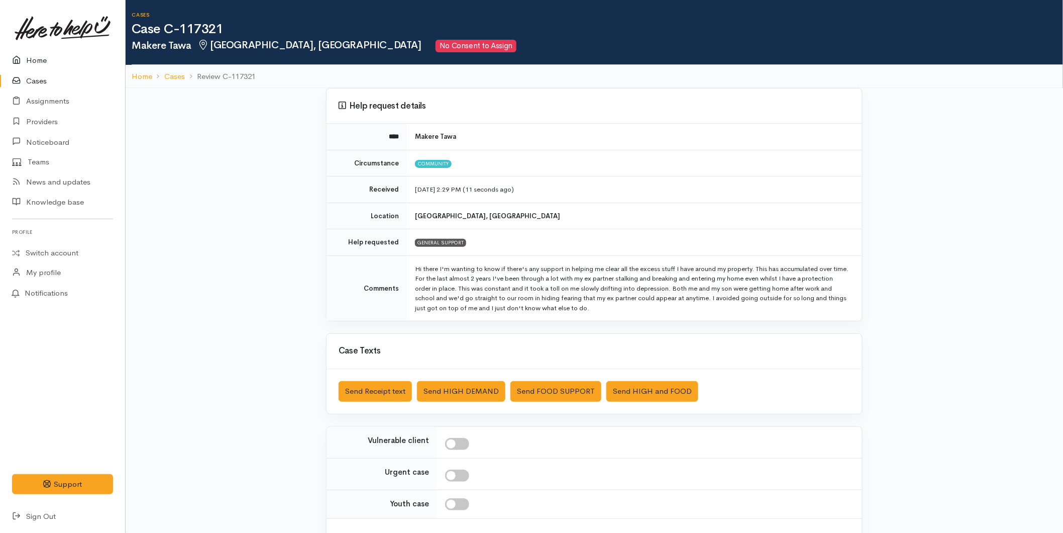
click at [33, 59] on link "Home" at bounding box center [62, 60] width 125 height 21
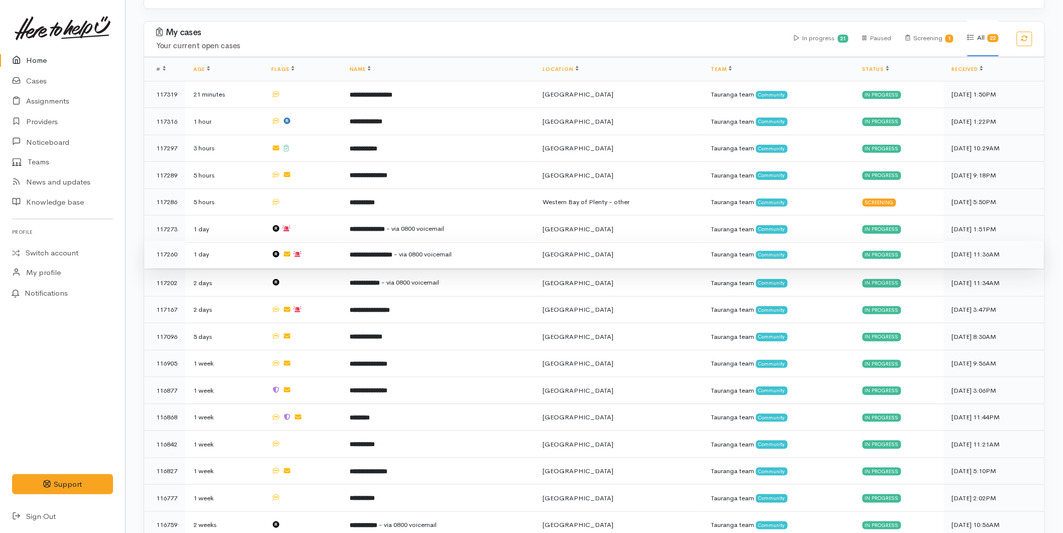
scroll to position [26, 0]
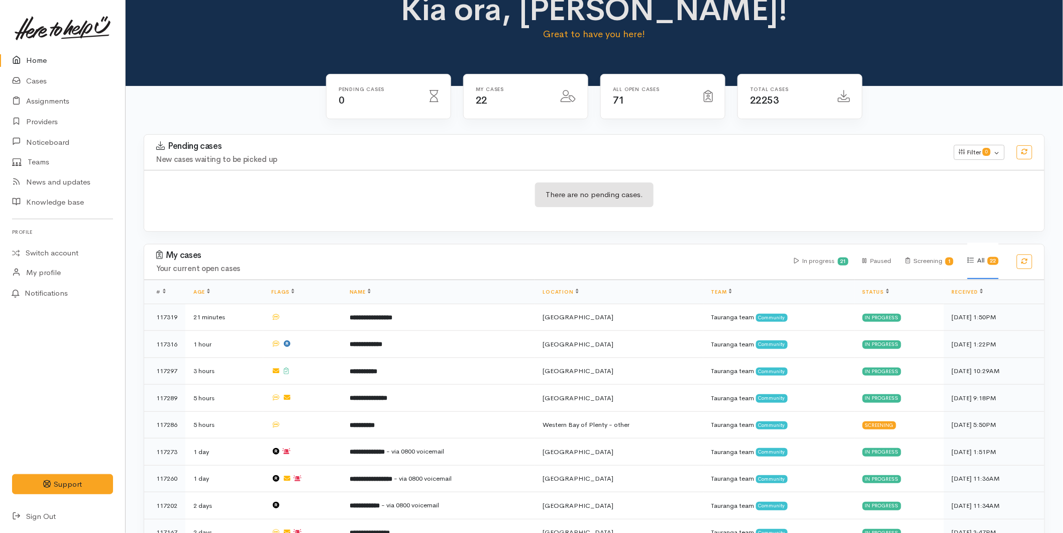
drag, startPoint x: 18, startPoint y: 67, endPoint x: 85, endPoint y: 36, distance: 74.2
click at [18, 66] on link "Home" at bounding box center [62, 60] width 125 height 21
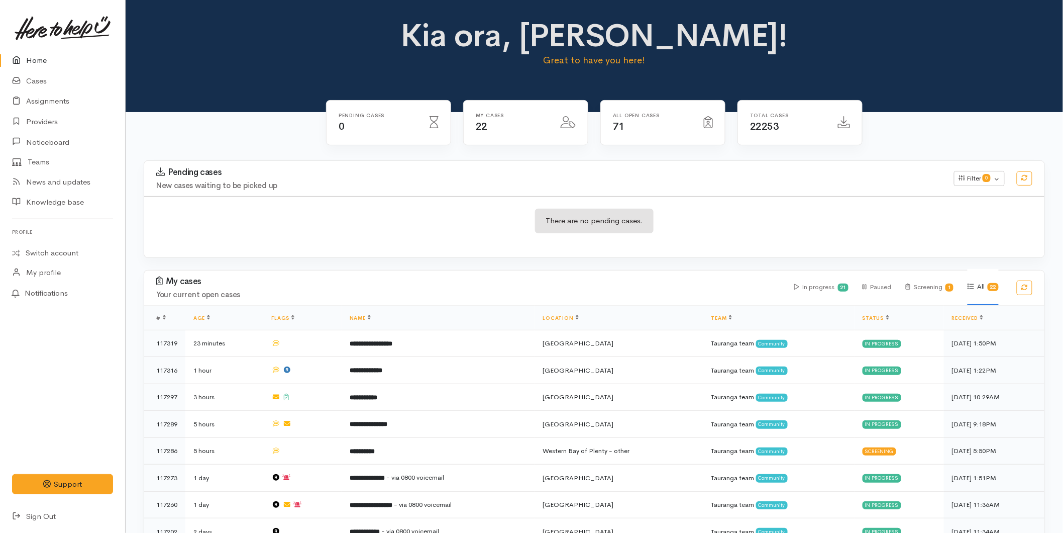
click at [50, 52] on link "Home" at bounding box center [62, 60] width 125 height 21
click at [26, 62] on link "Home" at bounding box center [62, 60] width 125 height 21
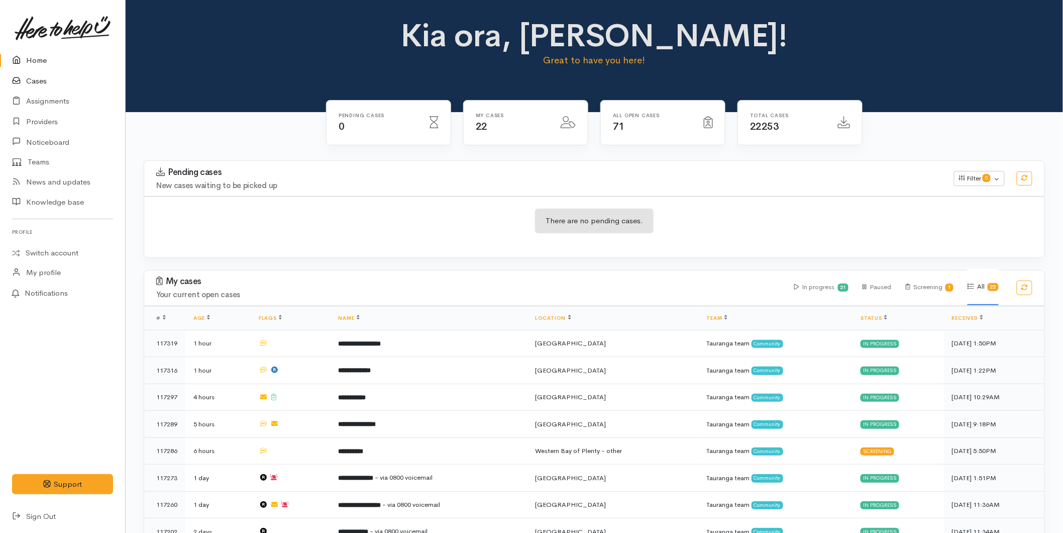
click at [44, 82] on link "Cases" at bounding box center [62, 81] width 125 height 21
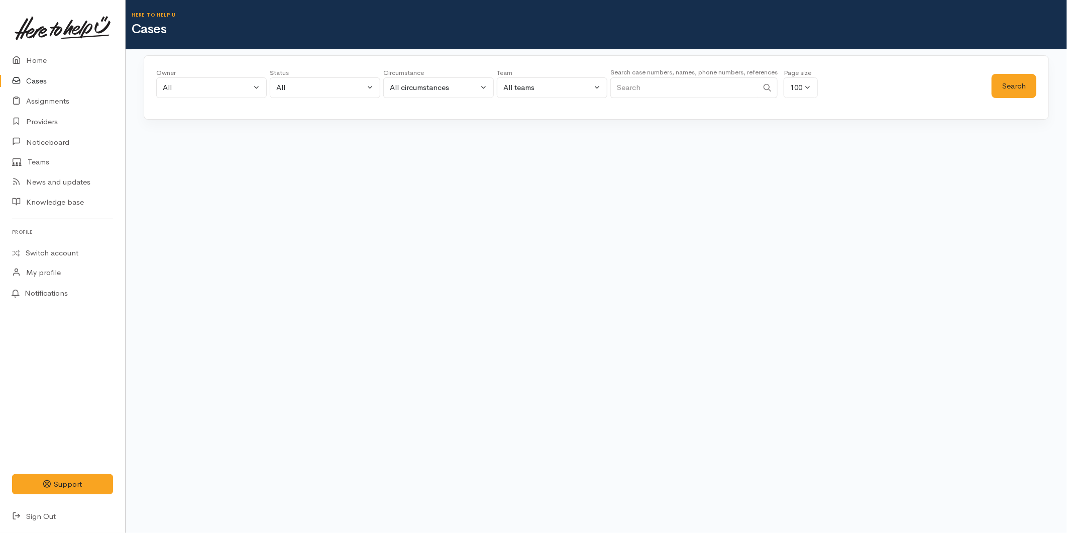
click at [624, 87] on input "Search" at bounding box center [685, 87] width 148 height 21
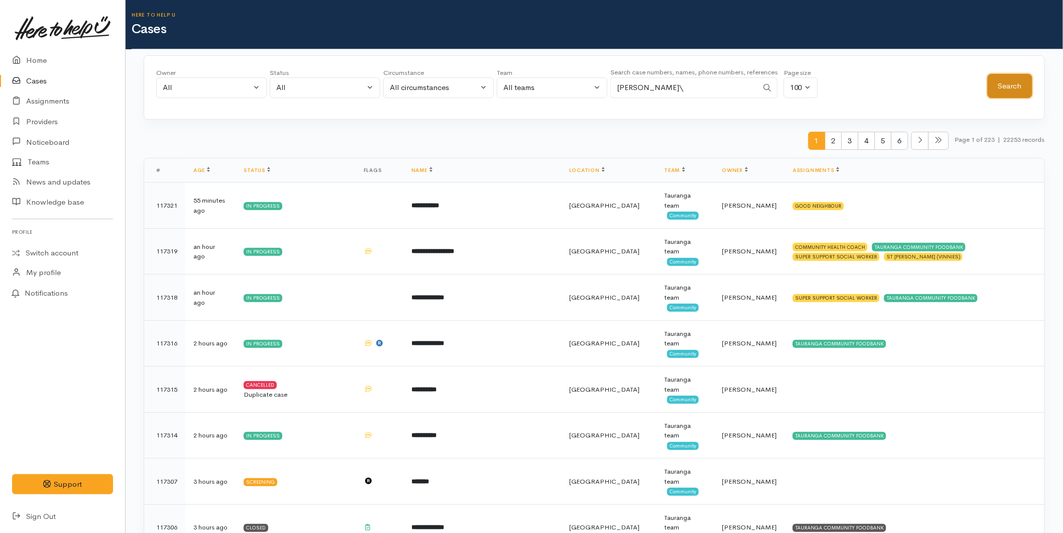
click at [1026, 83] on button "Search" at bounding box center [1010, 86] width 45 height 25
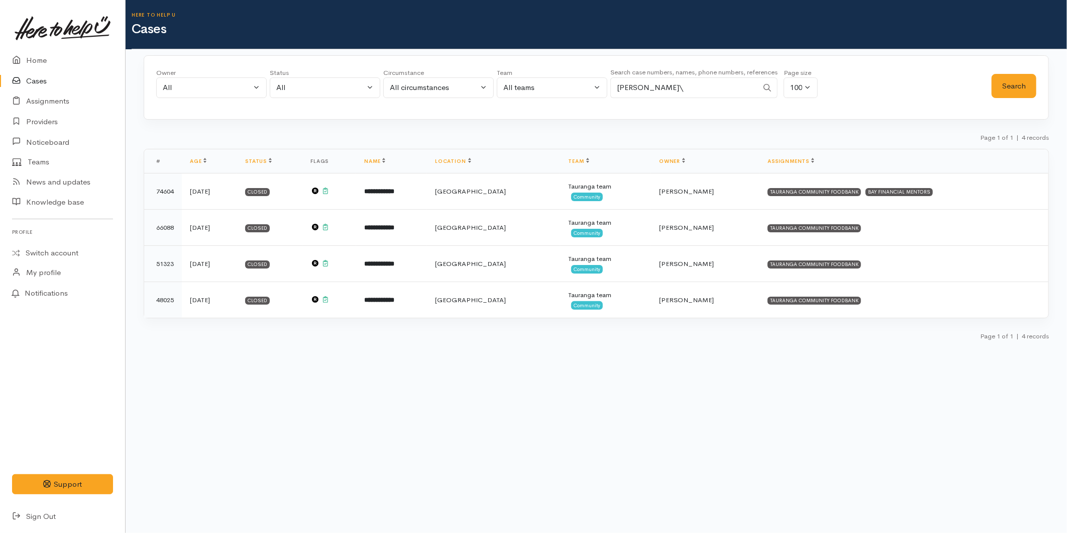
click at [675, 83] on input "brendan kale\" at bounding box center [685, 87] width 148 height 21
type input "brendan kale"
click at [1006, 79] on button "Search" at bounding box center [1014, 86] width 45 height 25
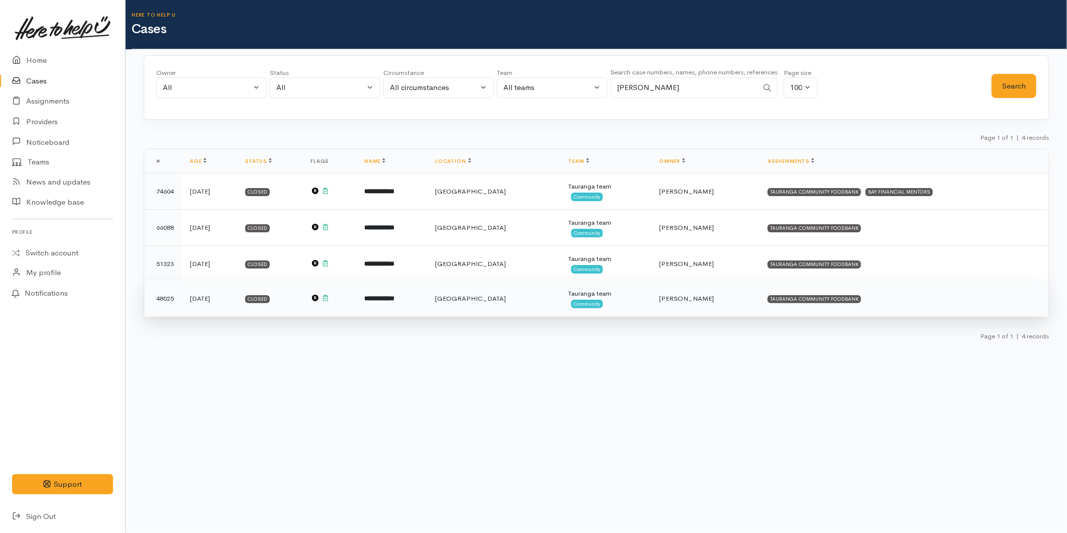
click at [490, 300] on span "[GEOGRAPHIC_DATA]" at bounding box center [470, 298] width 71 height 9
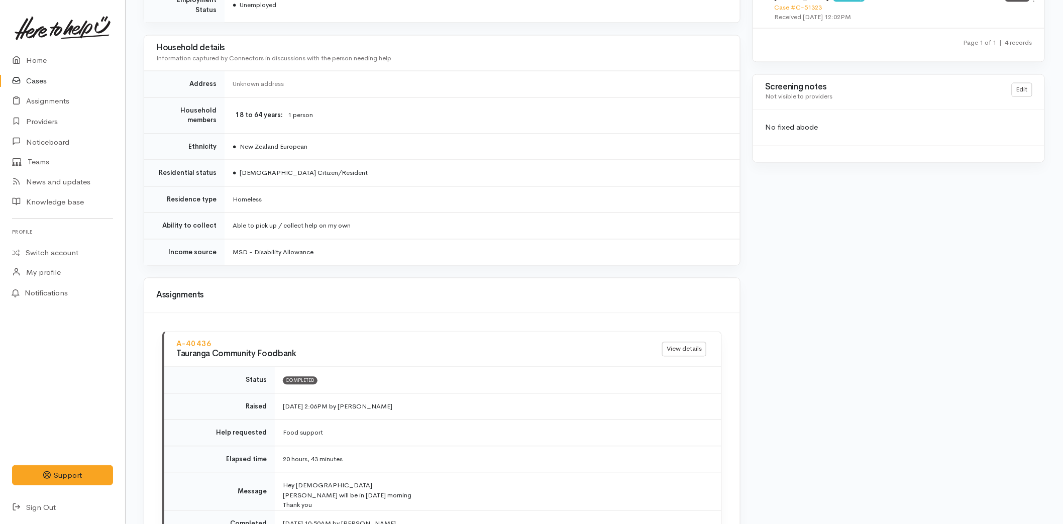
scroll to position [907, 0]
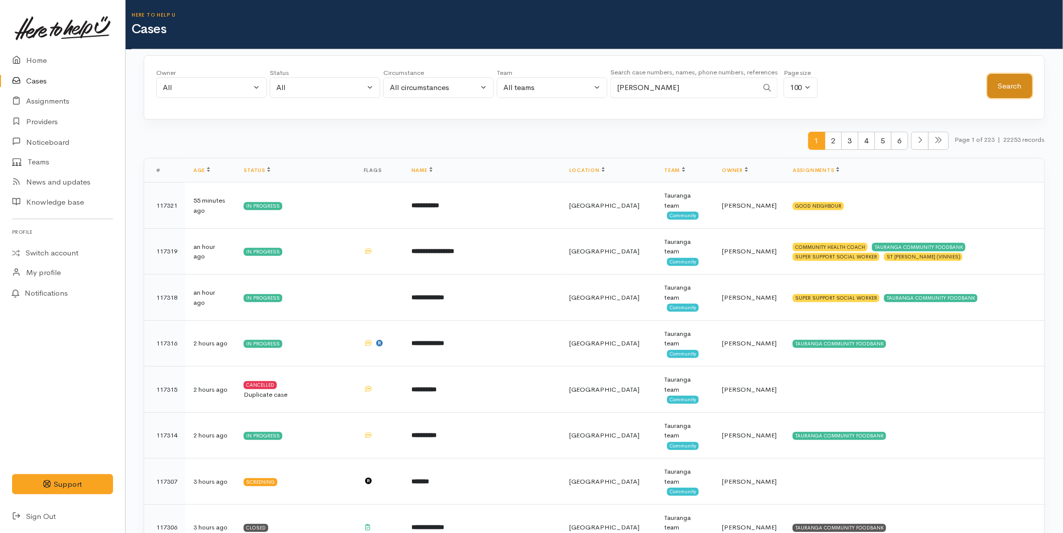
click at [1004, 75] on button "Search" at bounding box center [1010, 86] width 45 height 25
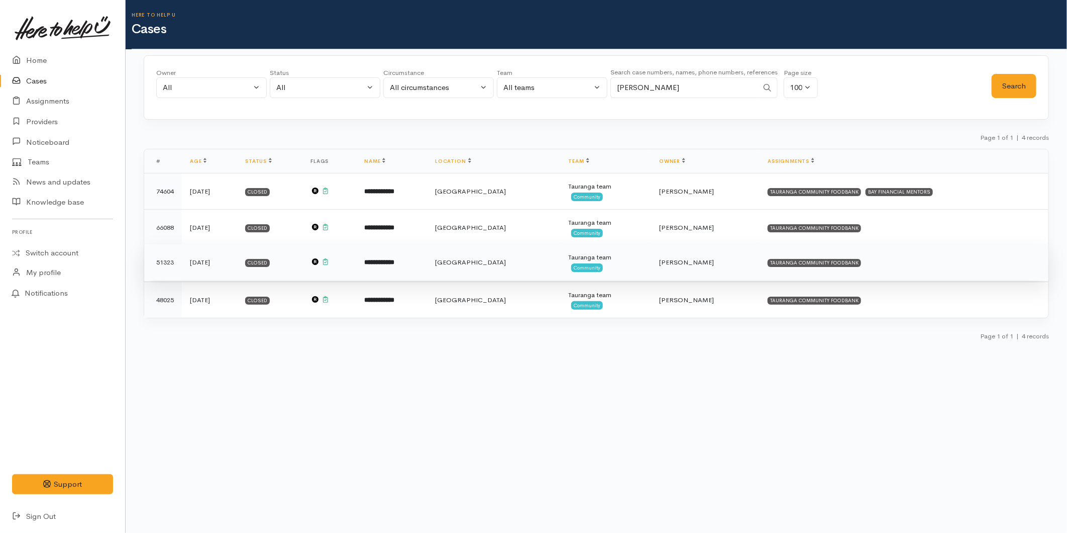
click at [413, 256] on td "**********" at bounding box center [391, 262] width 71 height 36
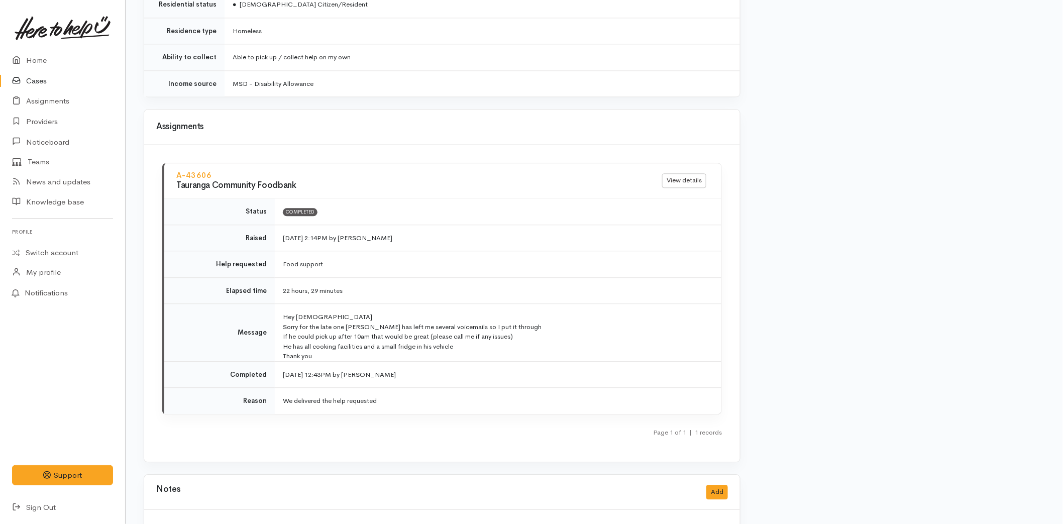
scroll to position [962, 0]
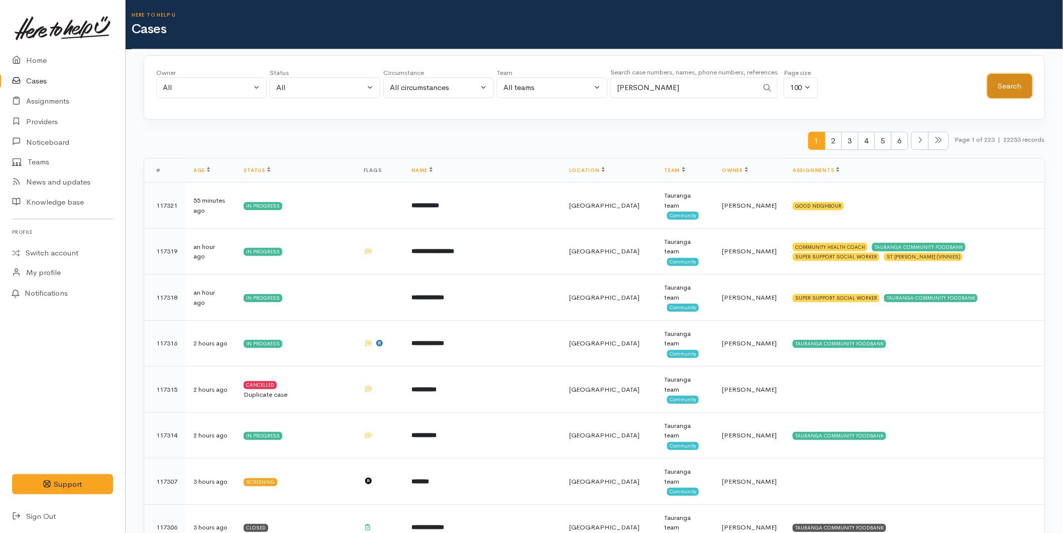
click at [1010, 93] on button "Search" at bounding box center [1010, 86] width 45 height 25
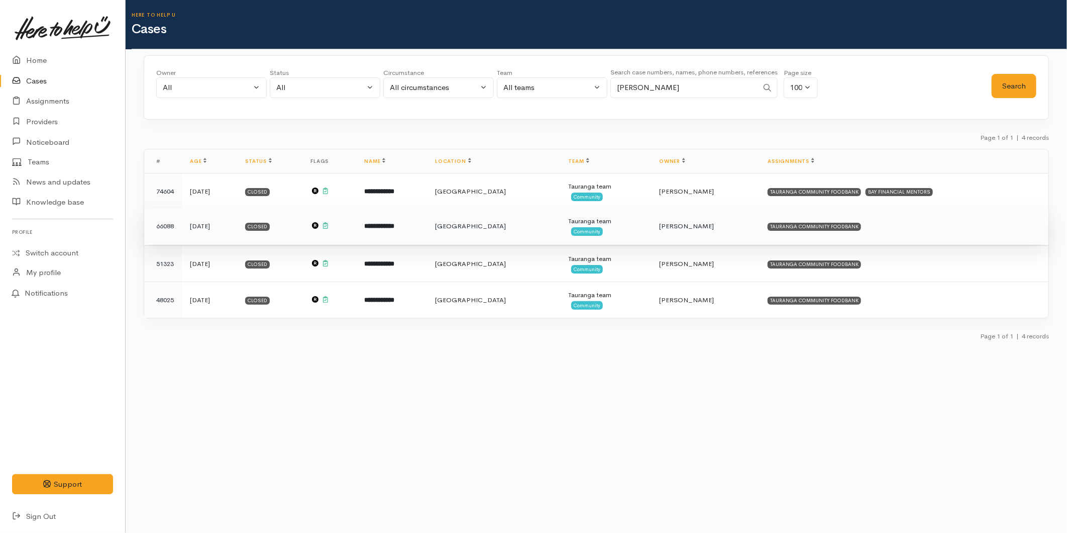
click at [691, 229] on span "[PERSON_NAME]" at bounding box center [686, 226] width 55 height 9
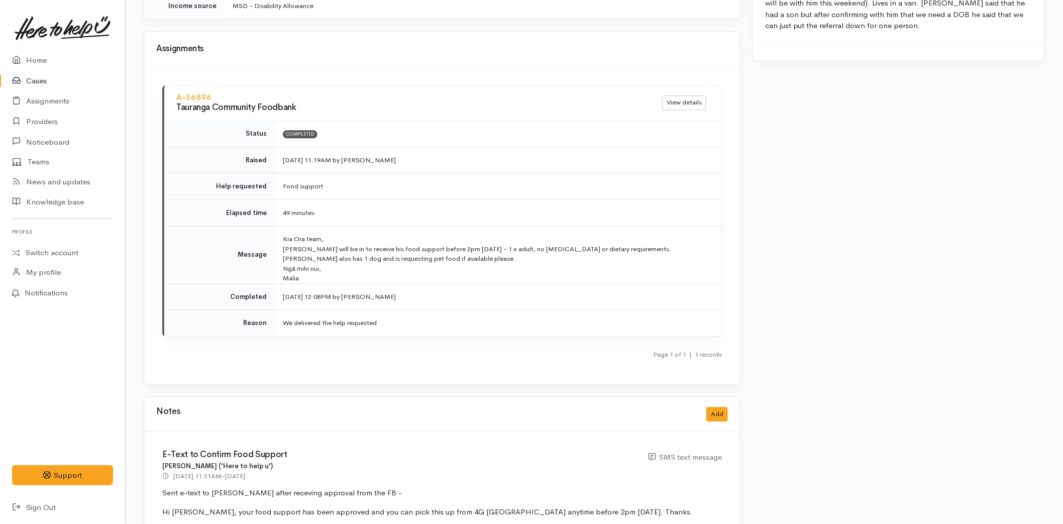
scroll to position [1117, 0]
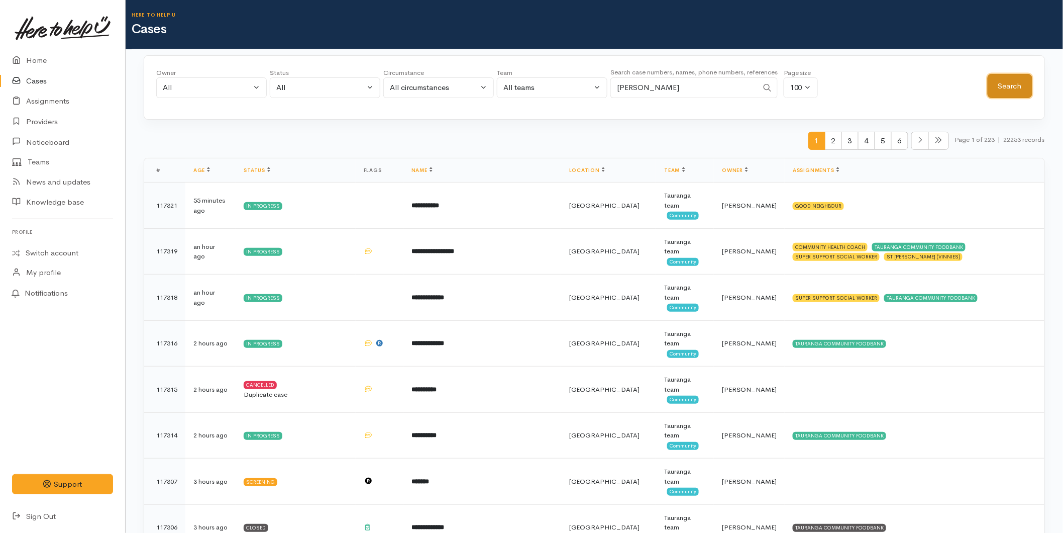
click at [1001, 83] on button "Search" at bounding box center [1010, 86] width 45 height 25
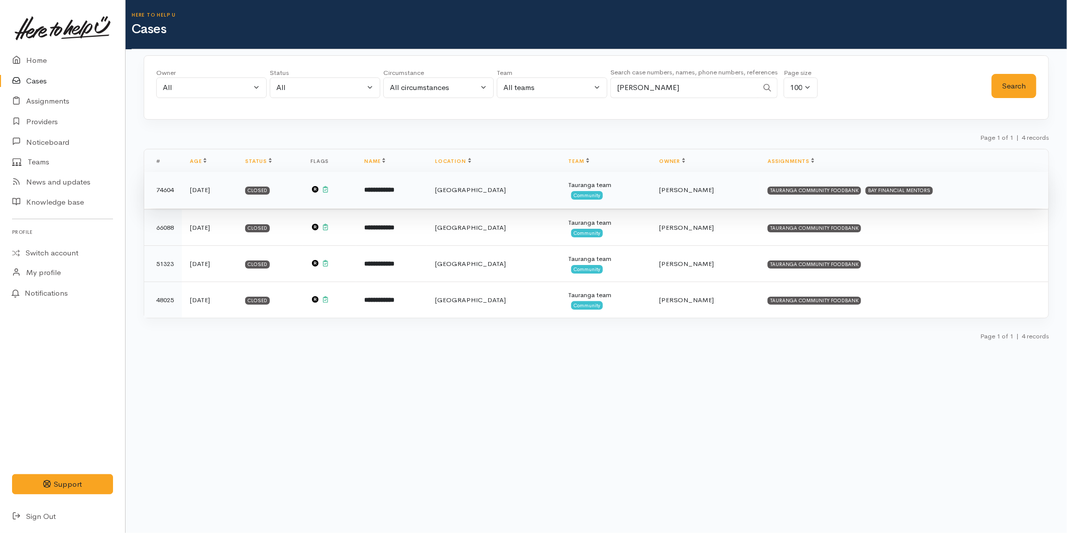
click at [419, 195] on td "**********" at bounding box center [391, 190] width 71 height 36
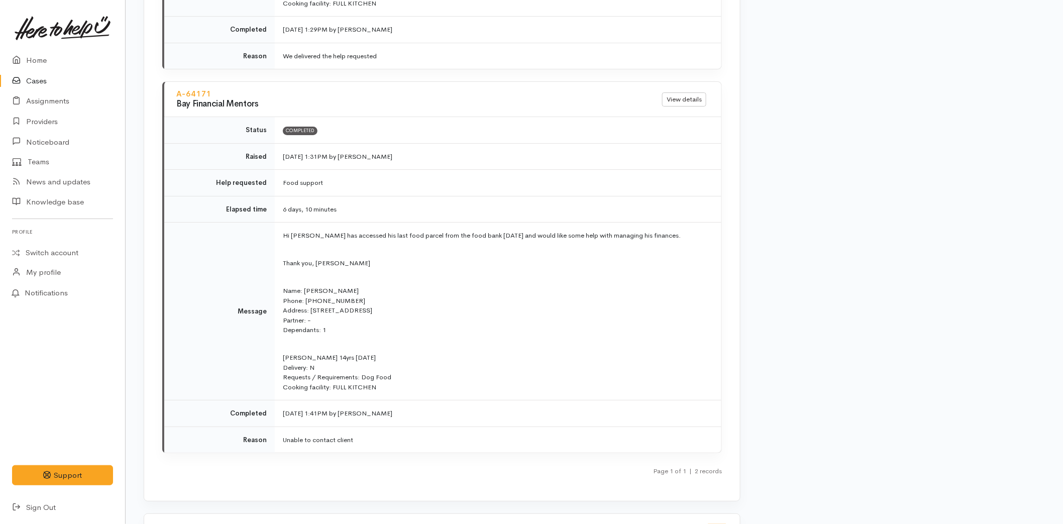
scroll to position [1529, 0]
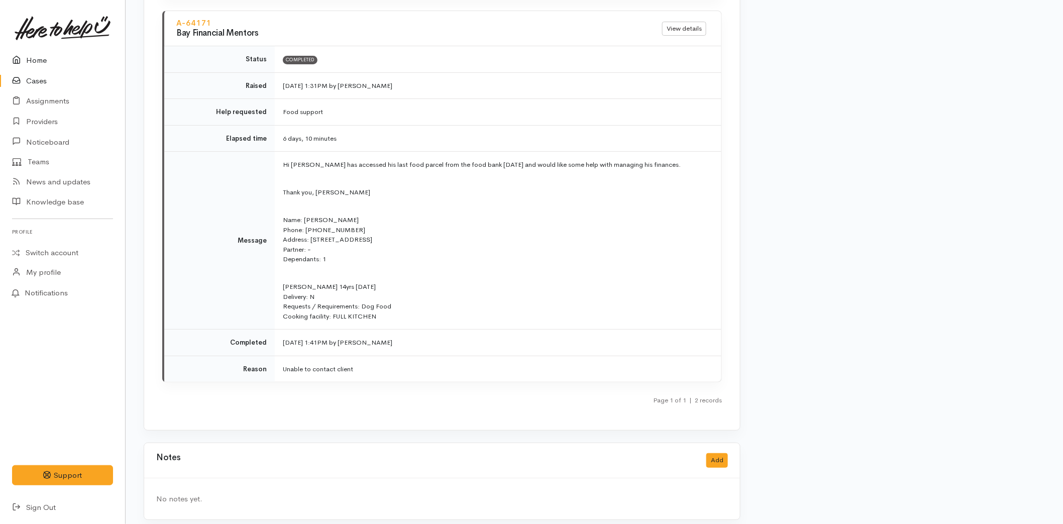
click at [29, 57] on link "Home" at bounding box center [62, 60] width 125 height 21
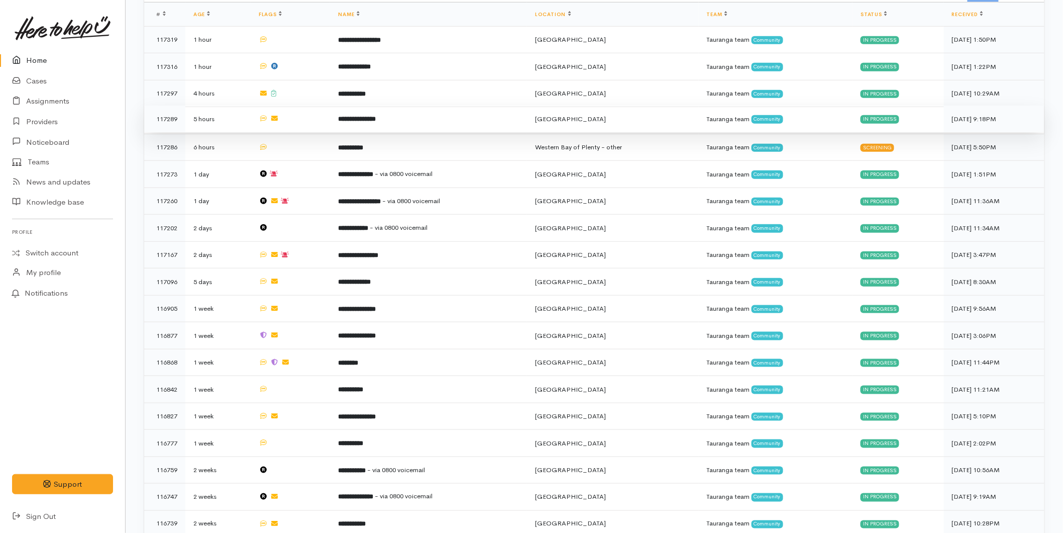
scroll to position [193, 0]
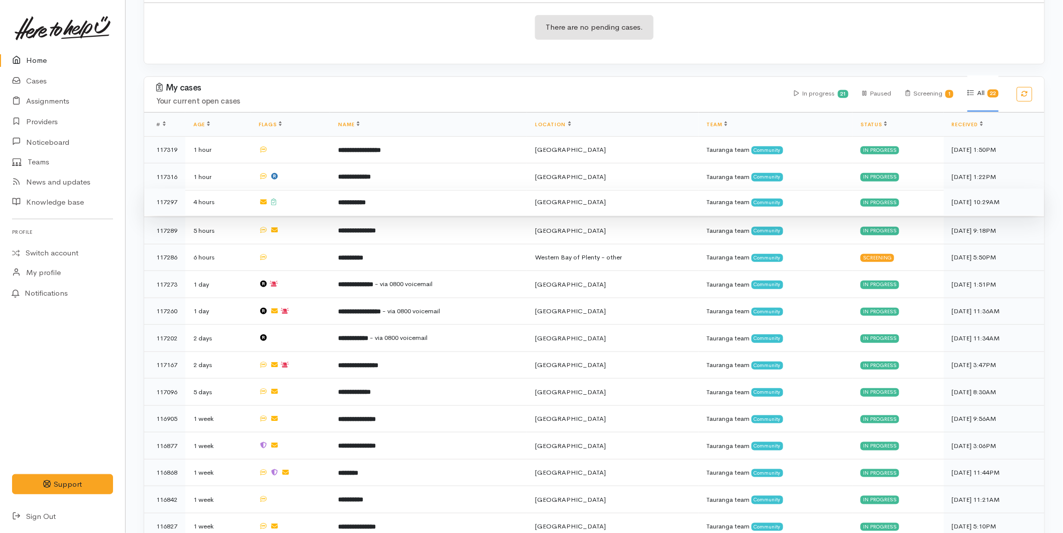
click at [383, 208] on td "**********" at bounding box center [428, 201] width 197 height 27
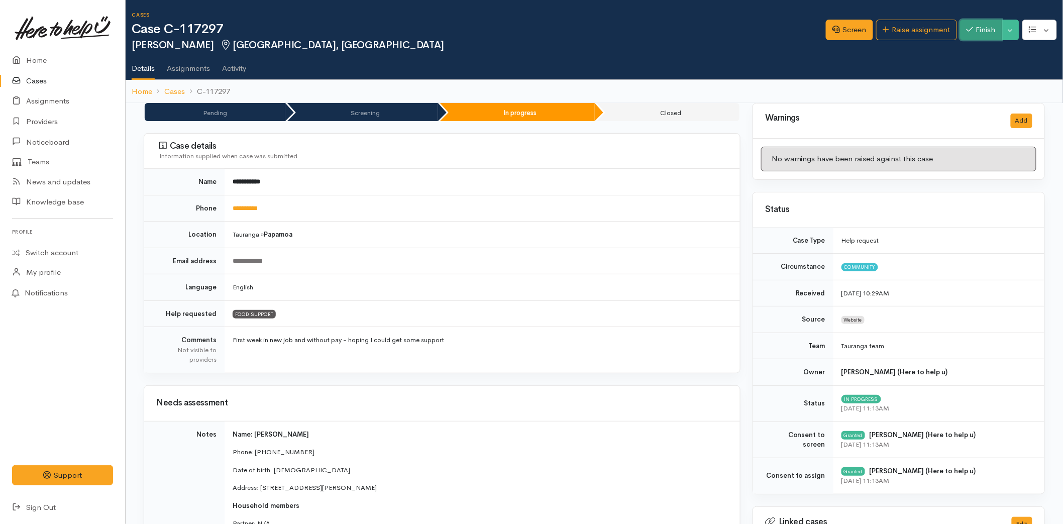
click at [984, 33] on button "Finish" at bounding box center [981, 30] width 42 height 21
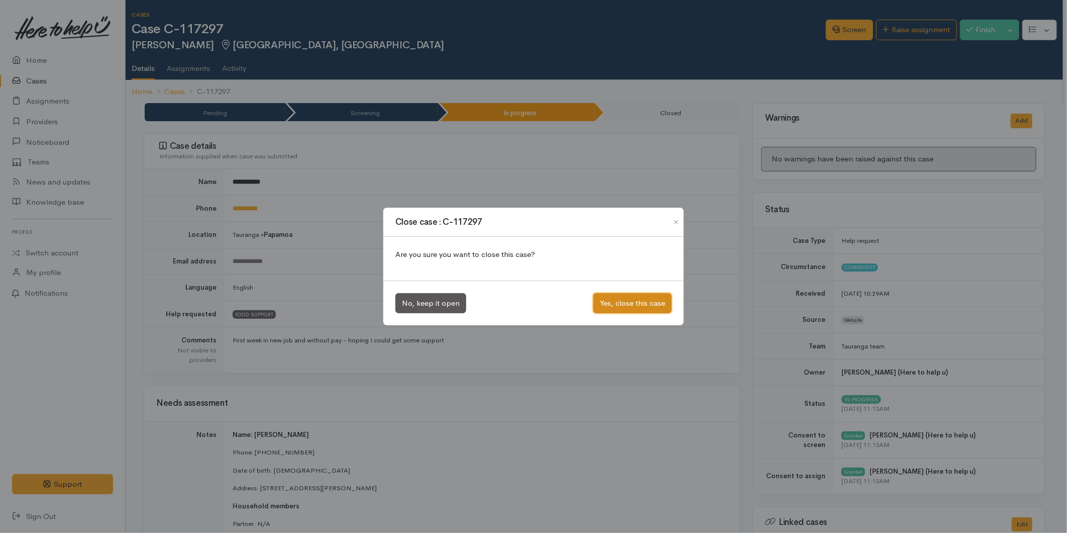
click at [653, 308] on button "Yes, close this case" at bounding box center [633, 303] width 78 height 21
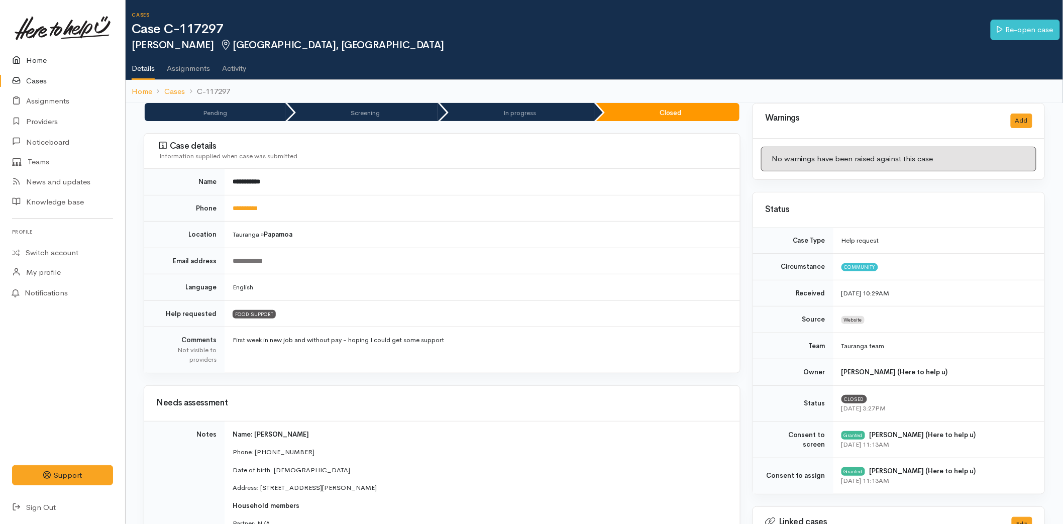
click at [34, 51] on link "Home" at bounding box center [62, 60] width 125 height 21
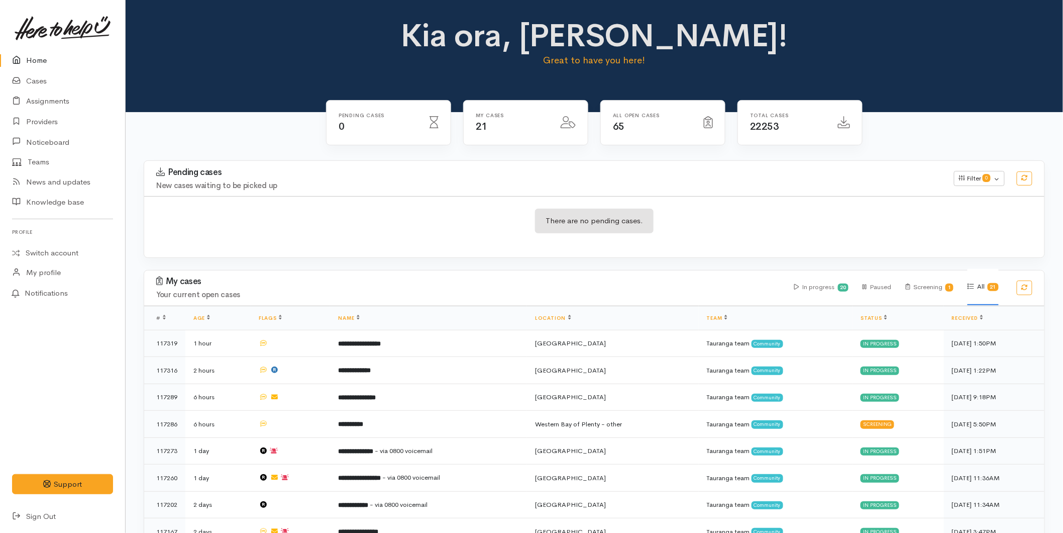
click at [51, 50] on link "Home" at bounding box center [62, 60] width 125 height 21
click at [32, 60] on link "Home" at bounding box center [62, 60] width 125 height 21
click at [19, 64] on icon at bounding box center [19, 60] width 14 height 13
